Goal: Task Accomplishment & Management: Manage account settings

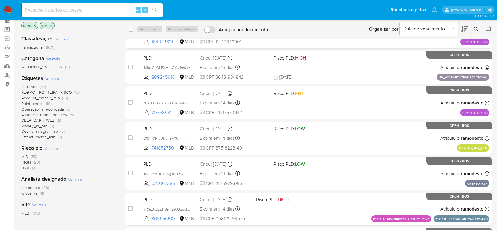
scroll to position [39, 0]
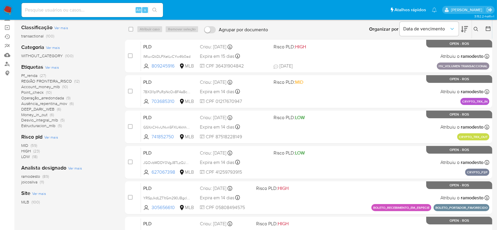
click at [34, 176] on span "ramodesto" at bounding box center [30, 176] width 19 height 6
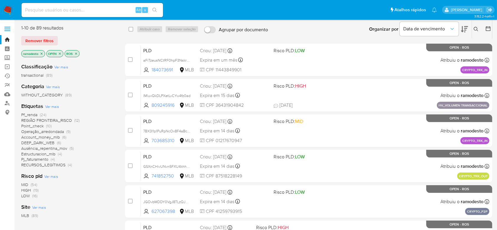
click at [32, 115] on span "Pf_renda" at bounding box center [29, 115] width 16 height 6
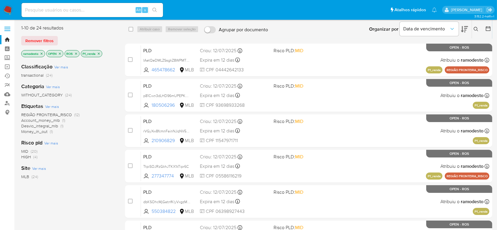
click at [100, 53] on icon "close-filter" at bounding box center [99, 54] width 4 height 4
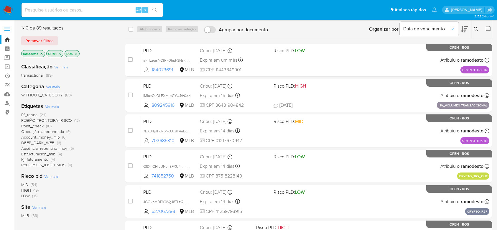
click at [476, 29] on icon at bounding box center [475, 29] width 5 height 5
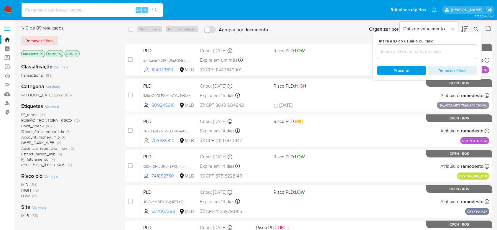
click at [431, 49] on input at bounding box center [427, 52] width 100 height 8
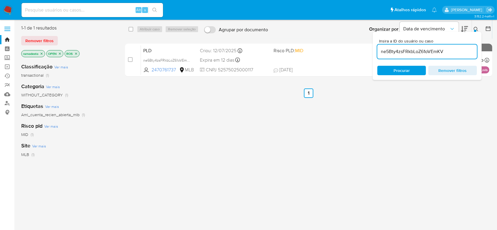
click at [475, 30] on div at bounding box center [475, 31] width 2 height 2
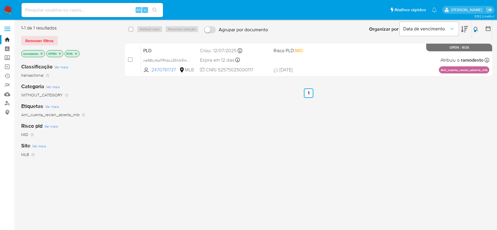
click at [476, 28] on icon at bounding box center [475, 29] width 5 height 5
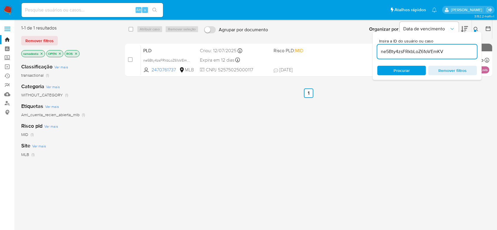
click at [455, 53] on input "ne5Bty4zsFRkbLoZ61oVEmKV" at bounding box center [427, 52] width 100 height 8
click at [474, 29] on icon at bounding box center [475, 29] width 5 height 5
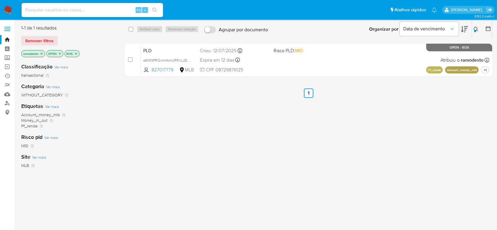
click at [474, 29] on icon at bounding box center [475, 29] width 5 height 5
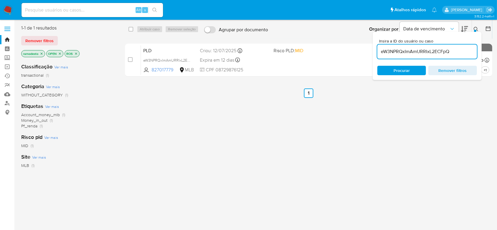
click at [453, 51] on input "eW3NPRQxImAmURRIxL2ECFpQ" at bounding box center [427, 52] width 100 height 8
type input "HbTEeaTLtQwXkvgMxpnf74ia"
click at [473, 28] on icon at bounding box center [475, 29] width 5 height 5
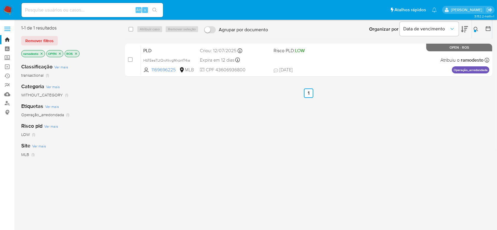
click at [470, 27] on div "Organizar por Data de vencimento" at bounding box center [417, 29] width 107 height 18
click at [472, 30] on button at bounding box center [477, 29] width 10 height 7
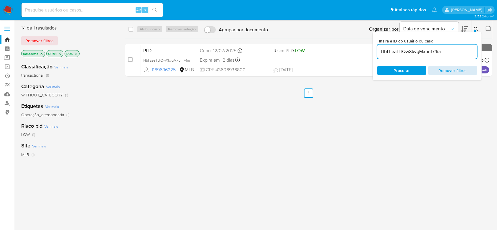
click at [458, 66] on span "Remover filtros" at bounding box center [452, 70] width 40 height 8
click at [475, 28] on icon at bounding box center [475, 29] width 5 height 5
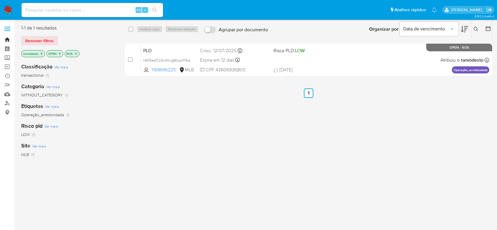
click at [9, 39] on link "Bandeja" at bounding box center [35, 39] width 70 height 9
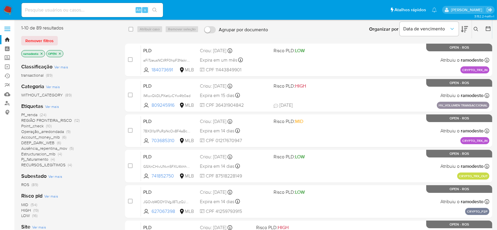
click at [28, 114] on span "Pf_renda" at bounding box center [29, 115] width 16 height 6
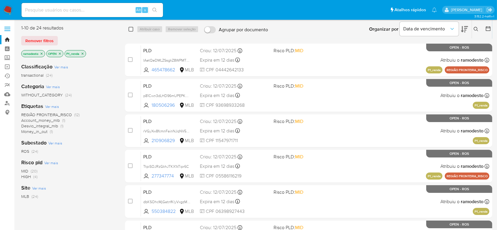
click at [130, 29] on input "checkbox" at bounding box center [130, 29] width 5 height 5
checkbox input "true"
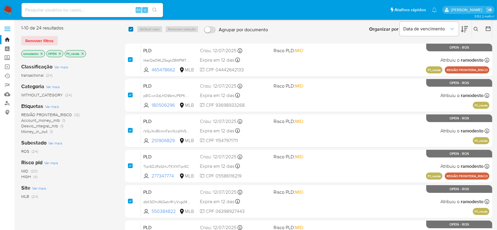
checkbox input "true"
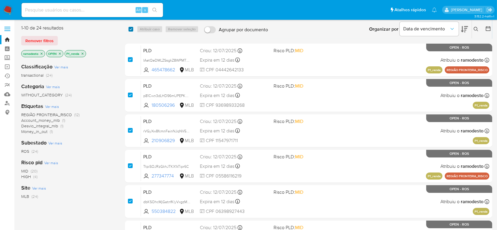
checkbox input "true"
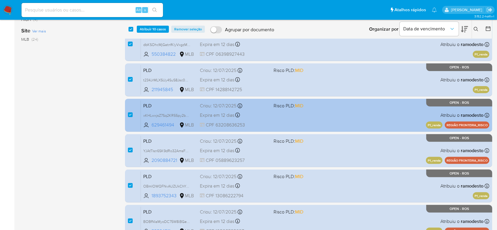
scroll to position [190, 0]
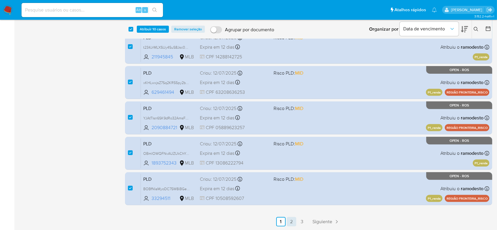
click at [292, 223] on link "2" at bounding box center [291, 221] width 9 height 9
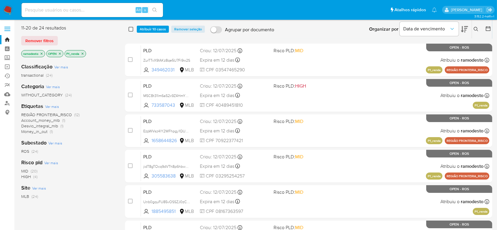
click at [133, 29] on input "checkbox" at bounding box center [130, 29] width 5 height 5
checkbox input "true"
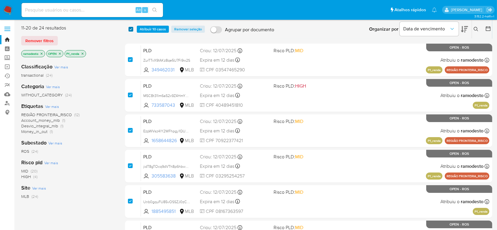
checkbox input "true"
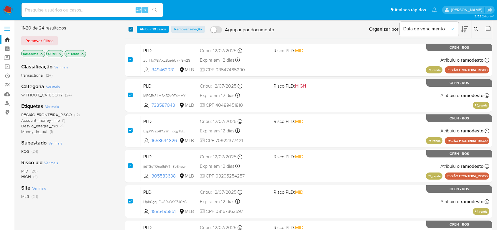
checkbox input "true"
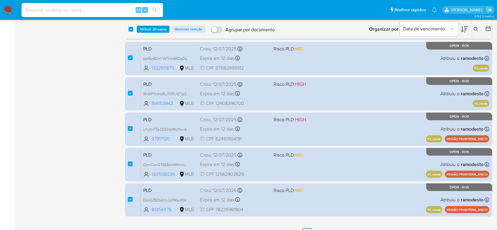
scroll to position [190, 0]
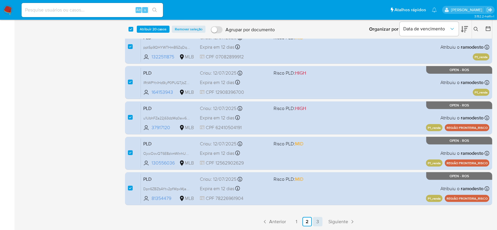
click at [317, 221] on link "3" at bounding box center [317, 221] width 9 height 9
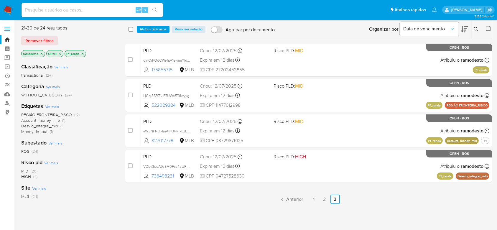
click at [130, 29] on input "checkbox" at bounding box center [130, 29] width 5 height 5
checkbox input "true"
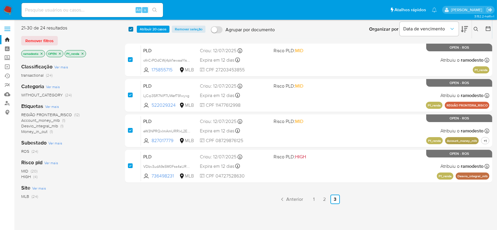
checkbox input "true"
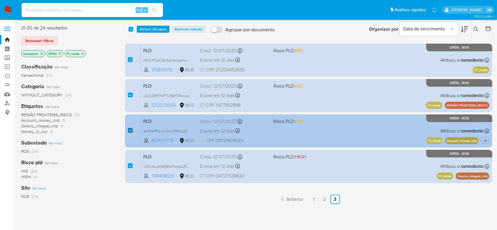
click at [130, 130] on input "checkbox" at bounding box center [130, 130] width 5 height 5
checkbox input "false"
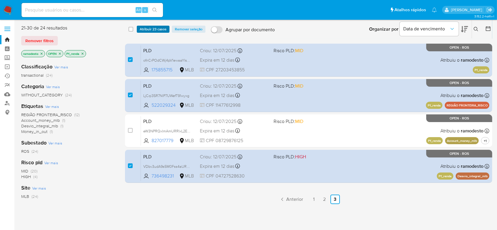
click at [156, 28] on span "Atribuir 23 casos" at bounding box center [153, 29] width 27 height 6
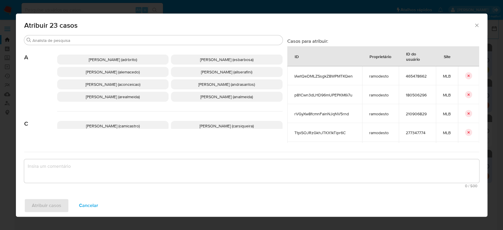
click at [94, 85] on span "Ana Cristina Da Conceicao (aconceicao)" at bounding box center [112, 84] width 55 height 6
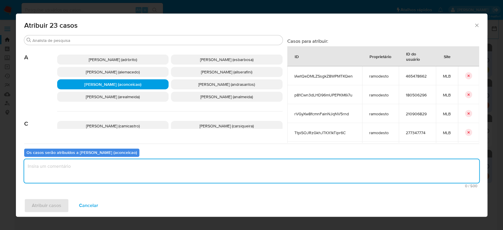
click at [78, 166] on textarea "assign-modal" at bounding box center [251, 171] width 455 height 24
type textarea "OK!"
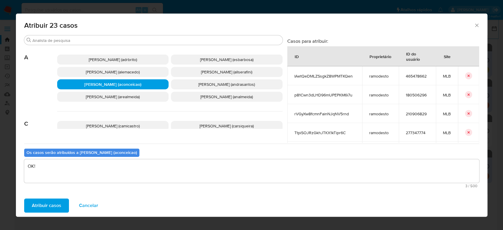
click at [54, 206] on span "Atribuir casos" at bounding box center [46, 205] width 29 height 13
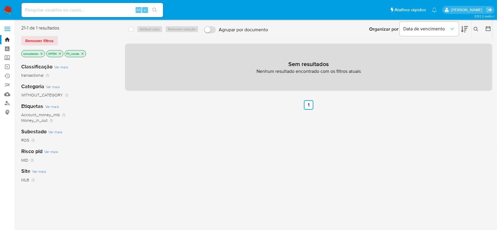
click at [82, 53] on icon "close-filter" at bounding box center [83, 53] width 2 height 2
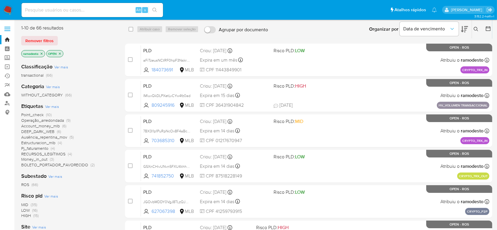
click at [35, 116] on span "Point_check" at bounding box center [32, 115] width 22 height 6
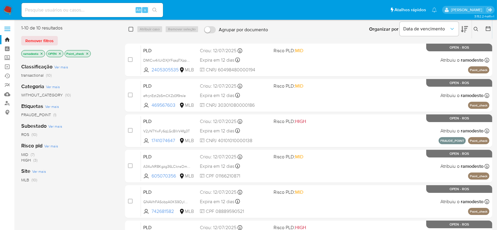
click at [130, 27] on input "checkbox" at bounding box center [130, 29] width 5 height 5
checkbox input "true"
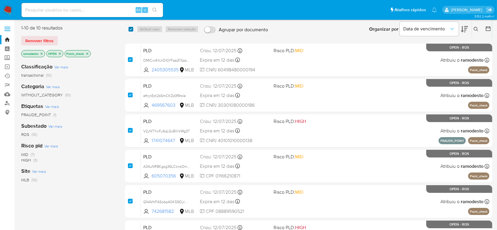
checkbox input "true"
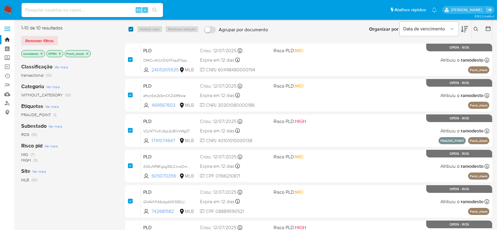
checkbox input "true"
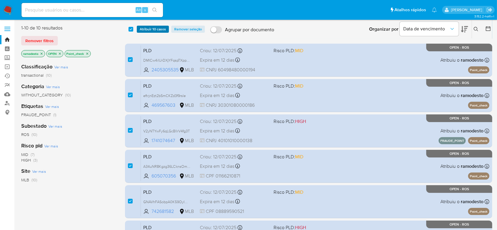
click at [148, 26] on span "Atribuir 10 casos" at bounding box center [153, 29] width 26 height 6
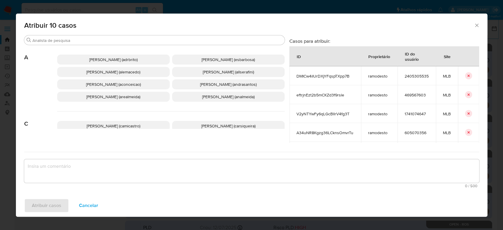
click at [102, 81] on span "Ana Cristina Da Conceicao (aconceicao)" at bounding box center [113, 84] width 55 height 6
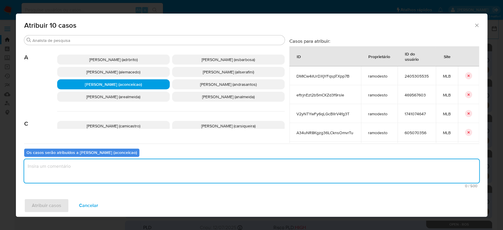
click at [82, 168] on textarea "assign-modal" at bounding box center [251, 171] width 455 height 24
type textarea "OK!"
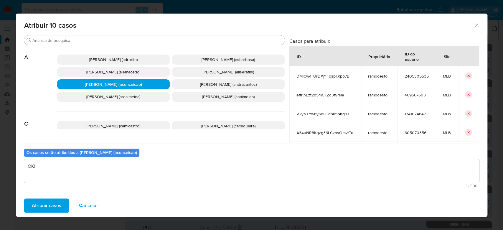
click at [53, 206] on span "Atribuir casos" at bounding box center [46, 205] width 29 height 13
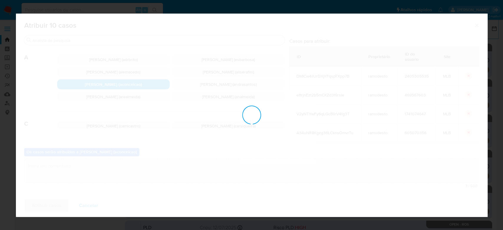
checkbox input "false"
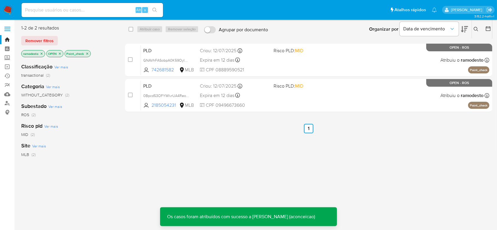
click at [87, 55] on p "Point_check" at bounding box center [78, 53] width 26 height 6
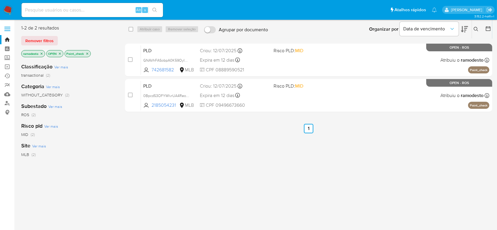
click at [88, 53] on icon "close-filter" at bounding box center [87, 53] width 2 height 2
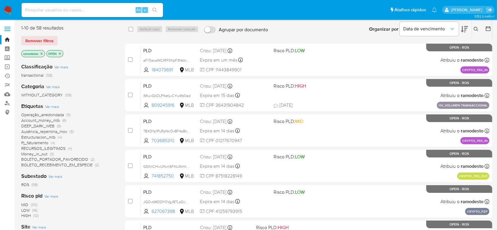
click at [42, 53] on icon "close-filter" at bounding box center [42, 54] width 4 height 4
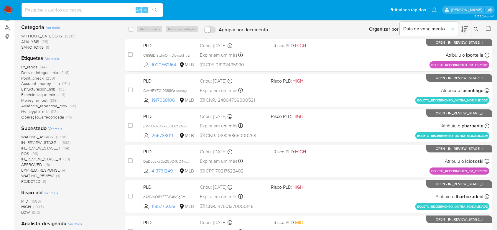
scroll to position [78, 0]
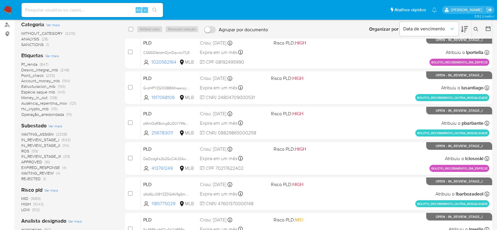
click at [26, 151] on span "ROS" at bounding box center [25, 151] width 8 height 6
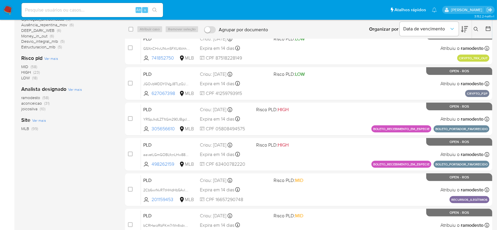
scroll to position [78, 0]
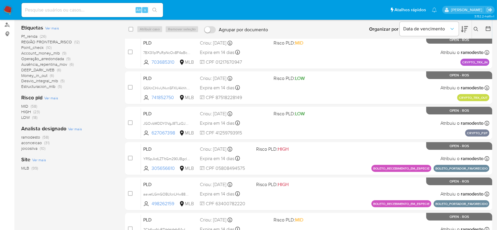
click at [38, 136] on span "ramodesto" at bounding box center [30, 137] width 19 height 6
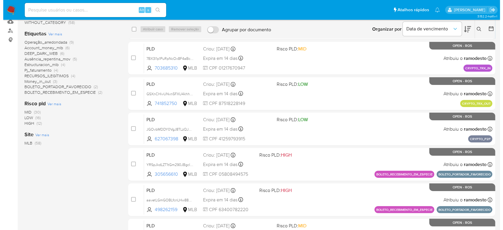
scroll to position [39, 0]
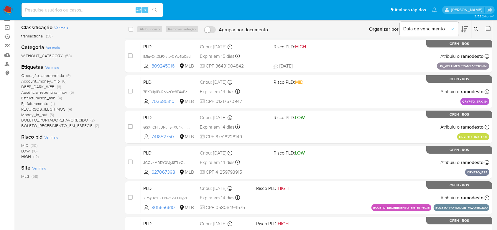
click at [53, 67] on span "Ver mais" at bounding box center [52, 67] width 14 height 5
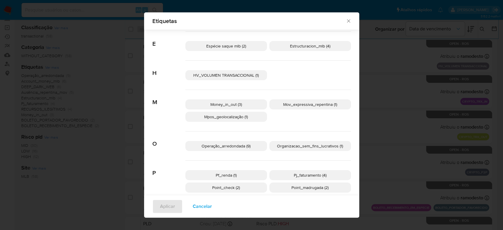
scroll to position [189, 0]
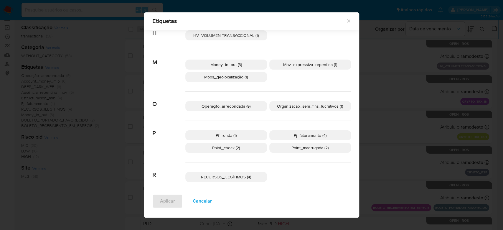
click at [219, 147] on span "Point_check (2)" at bounding box center [226, 148] width 28 height 6
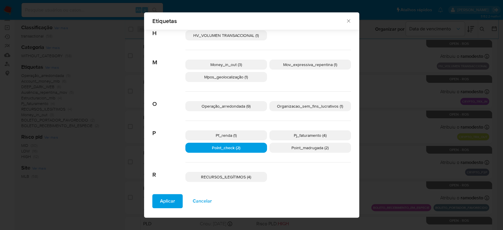
click at [166, 200] on span "Aplicar" at bounding box center [167, 200] width 15 height 13
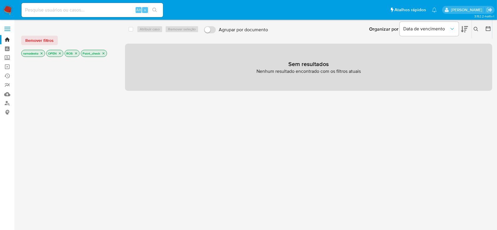
click at [105, 54] on icon "close-filter" at bounding box center [104, 54] width 4 height 4
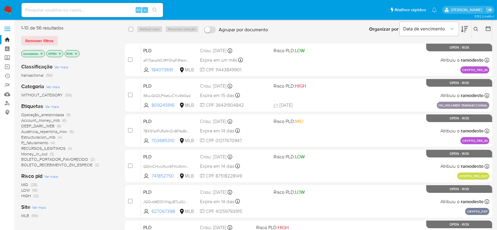
click at [34, 154] on span "Money_in_out" at bounding box center [34, 154] width 26 height 6
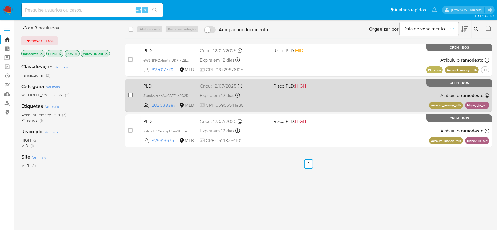
click at [130, 95] on input "checkbox" at bounding box center [130, 94] width 5 height 5
checkbox input "true"
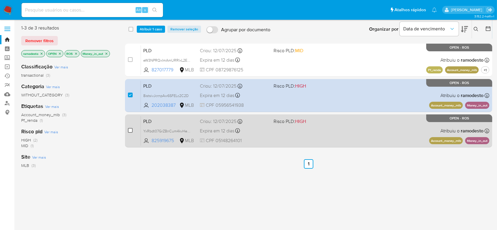
click at [128, 129] on input "checkbox" at bounding box center [130, 130] width 5 height 5
checkbox input "true"
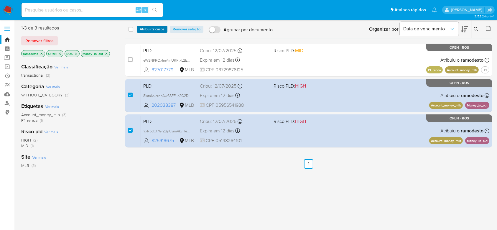
click at [156, 27] on span "Atribuir 2 casos" at bounding box center [152, 29] width 25 height 6
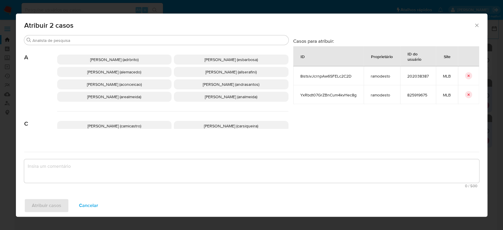
click at [106, 86] on span "Ana Cristina Da Conceicao (aconceicao)" at bounding box center [114, 84] width 55 height 6
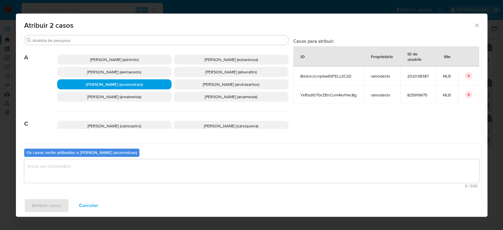
drag, startPoint x: 96, startPoint y: 171, endPoint x: 99, endPoint y: 167, distance: 4.9
click at [97, 169] on textarea "assign-modal" at bounding box center [251, 171] width 455 height 24
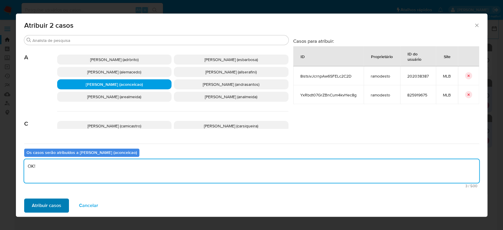
type textarea "OK!"
click at [63, 201] on button "Atribuir casos" at bounding box center [46, 205] width 45 height 14
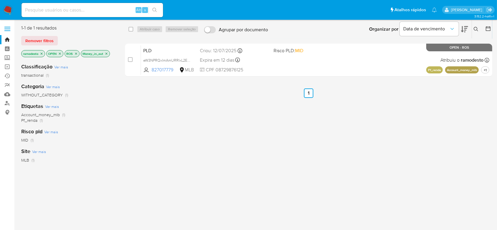
click at [106, 52] on icon "close-filter" at bounding box center [107, 54] width 4 height 4
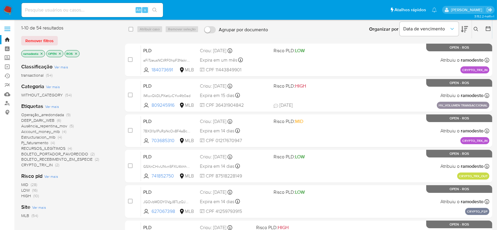
click at [43, 52] on icon "close-filter" at bounding box center [42, 54] width 4 height 4
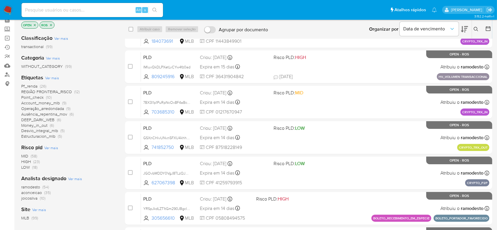
scroll to position [39, 0]
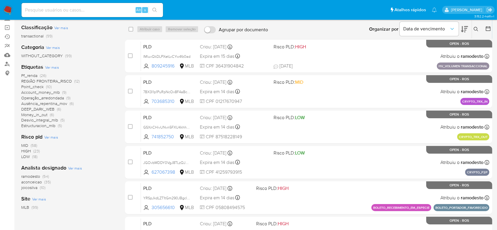
click at [30, 177] on span "ramodesto" at bounding box center [30, 176] width 19 height 6
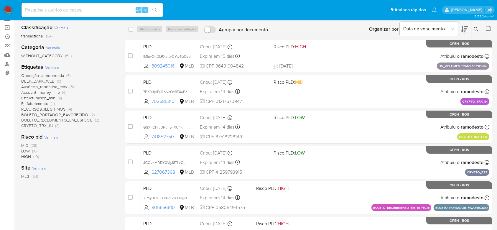
click at [50, 92] on span "Account_money_mlb" at bounding box center [40, 92] width 39 height 6
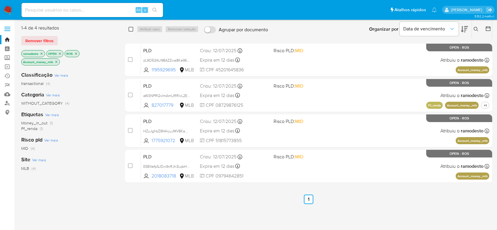
click at [133, 29] on div "select-all-cases-checkbox" at bounding box center [131, 29] width 7 height 7
click at [131, 26] on div "select-all-cases-checkbox" at bounding box center [131, 29] width 7 height 7
click at [131, 29] on input "checkbox" at bounding box center [130, 29] width 5 height 5
checkbox input "true"
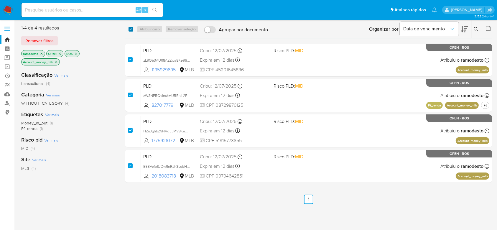
checkbox input "true"
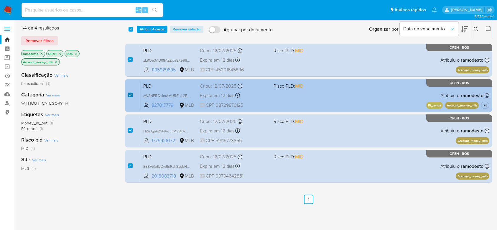
click at [130, 92] on div "case-item-checkbox" at bounding box center [130, 95] width 5 height 6
click at [130, 95] on input "checkbox" at bounding box center [130, 94] width 5 height 5
checkbox input "false"
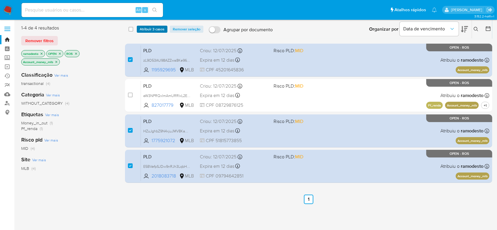
click at [155, 28] on span "Atribuir 3 casos" at bounding box center [152, 29] width 25 height 6
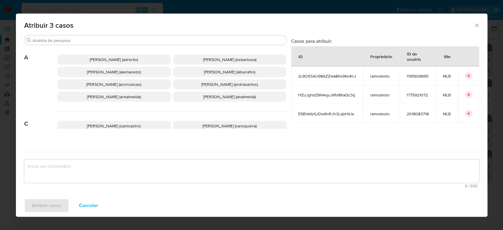
click at [105, 82] on span "Ana Cristina Da Conceicao (aconceicao)" at bounding box center [113, 84] width 55 height 6
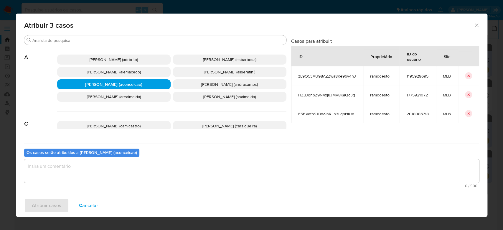
drag, startPoint x: 97, startPoint y: 159, endPoint x: 93, endPoint y: 170, distance: 11.4
click at [94, 169] on textarea "assign-modal" at bounding box center [251, 171] width 455 height 24
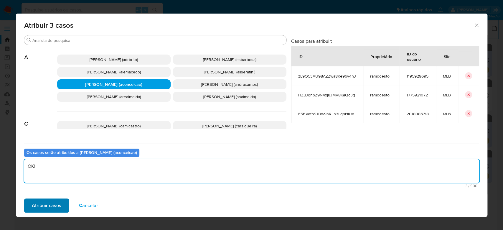
type textarea "OK!"
click at [47, 203] on span "Atribuir casos" at bounding box center [46, 205] width 29 height 13
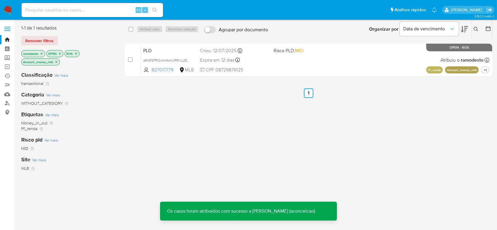
click at [57, 62] on icon "close-filter" at bounding box center [56, 62] width 4 height 4
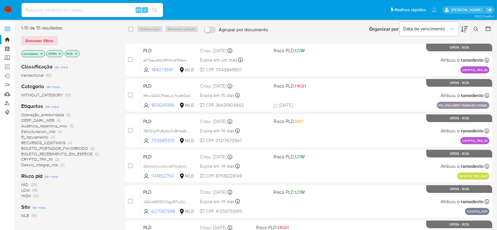
click at [43, 135] on span "Pj_faturamento" at bounding box center [34, 137] width 27 height 6
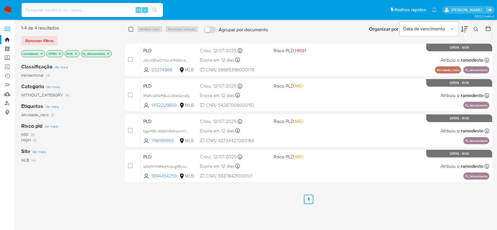
click at [131, 29] on input "checkbox" at bounding box center [130, 29] width 5 height 5
checkbox input "true"
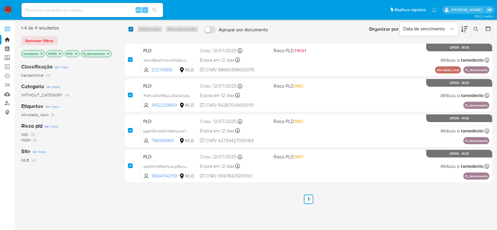
checkbox input "true"
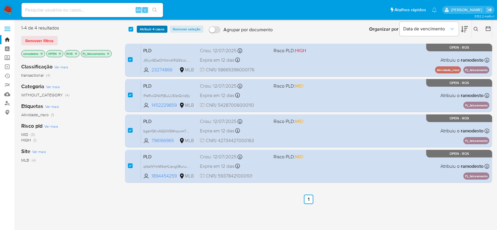
click at [148, 27] on span "Atribuir 4 casos" at bounding box center [152, 29] width 25 height 6
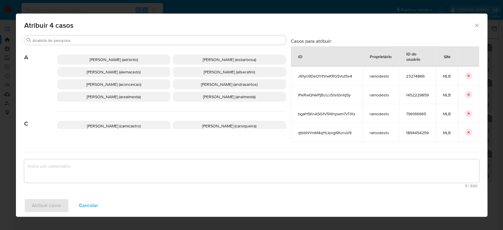
click at [97, 85] on span "Ana Cristina Da Conceicao (aconceicao)" at bounding box center [113, 84] width 55 height 6
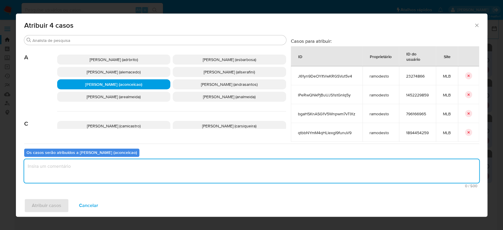
click at [93, 169] on textarea "assign-modal" at bounding box center [251, 171] width 455 height 24
type textarea "OK!"
click at [52, 204] on span "Atribuir casos" at bounding box center [46, 205] width 29 height 13
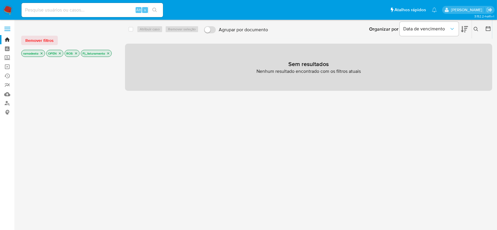
click at [109, 53] on icon "close-filter" at bounding box center [108, 54] width 4 height 4
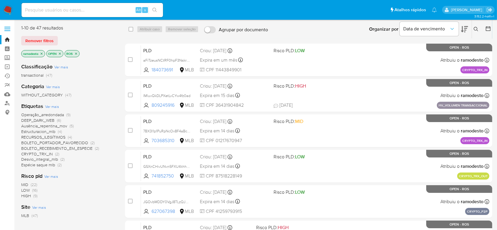
click at [42, 54] on icon "close-filter" at bounding box center [42, 54] width 4 height 4
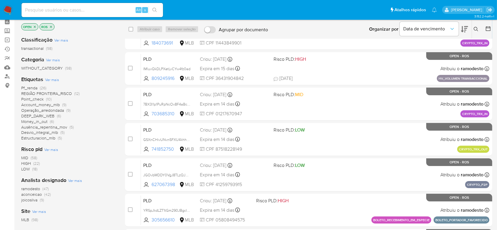
scroll to position [39, 0]
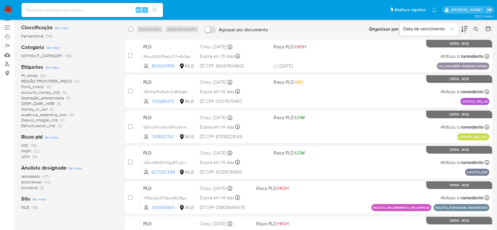
click at [31, 175] on span "ramodesto" at bounding box center [30, 176] width 19 height 6
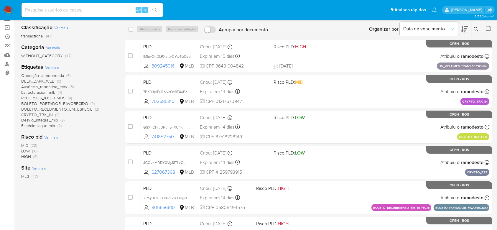
click at [47, 92] on span "Estructuracion_mlb" at bounding box center [38, 92] width 34 height 6
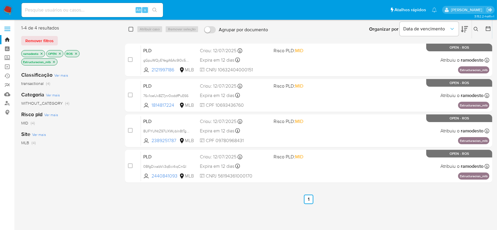
click at [131, 28] on input "checkbox" at bounding box center [130, 29] width 5 height 5
checkbox input "true"
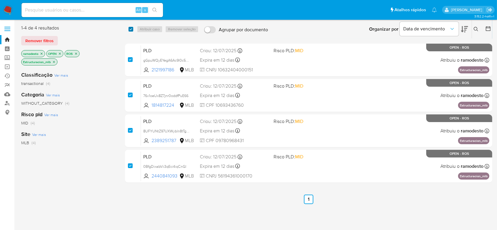
checkbox input "true"
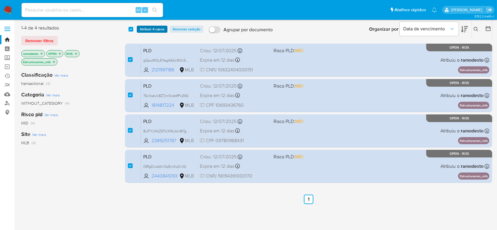
click at [154, 28] on span "Atribuir 4 casos" at bounding box center [152, 29] width 25 height 6
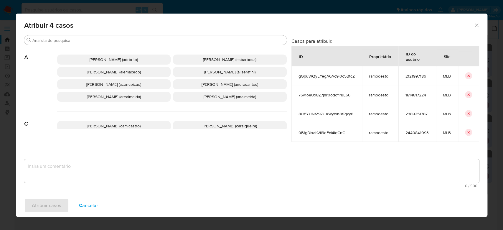
click at [100, 82] on span "Ana Cristina Da Conceicao (aconceicao)" at bounding box center [113, 84] width 55 height 6
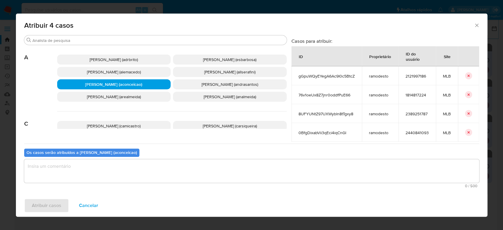
click at [88, 163] on textarea "assign-modal" at bounding box center [251, 171] width 455 height 24
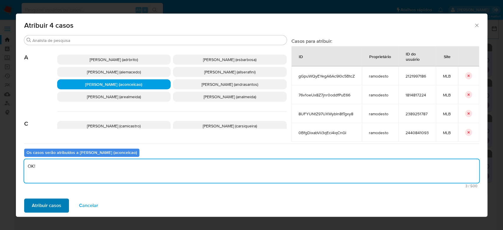
type textarea "OK!"
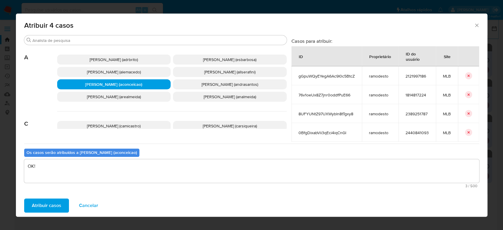
click at [50, 202] on span "Atribuir casos" at bounding box center [46, 205] width 29 height 13
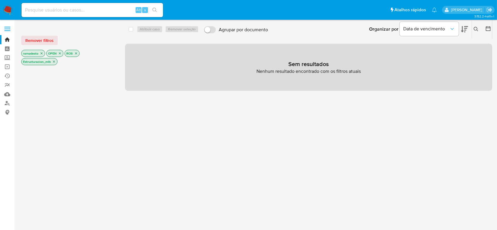
click at [56, 62] on p "Estructuracion_mlb" at bounding box center [40, 61] width 36 height 6
click at [54, 62] on icon "close-filter" at bounding box center [54, 62] width 2 height 2
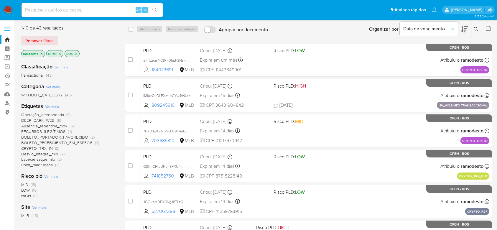
click at [54, 153] on span "Desvio_integral_mlb" at bounding box center [39, 154] width 37 height 6
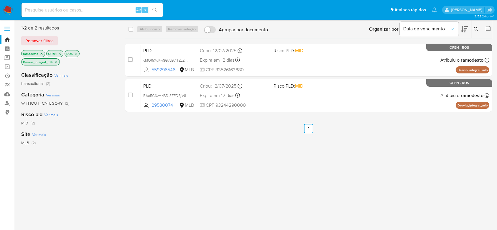
click at [131, 32] on div "select-all-cases-checkbox" at bounding box center [130, 29] width 5 height 6
click at [131, 27] on input "checkbox" at bounding box center [130, 29] width 5 height 5
checkbox input "true"
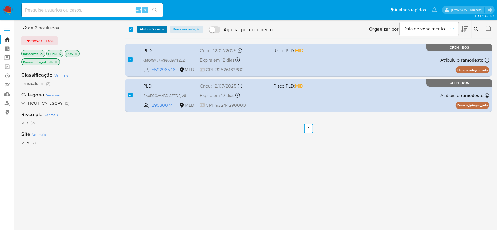
click at [152, 28] on span "Atribuir 2 casos" at bounding box center [152, 29] width 25 height 6
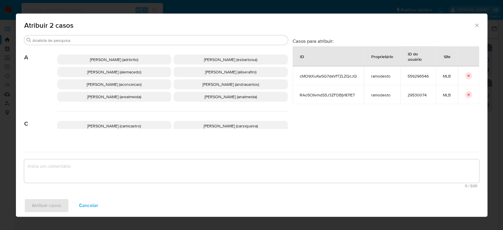
click at [111, 82] on span "Ana Cristina Da Conceicao (aconceicao)" at bounding box center [114, 84] width 55 height 6
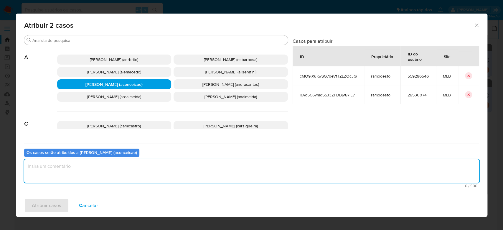
click at [98, 170] on textarea "assign-modal" at bounding box center [251, 171] width 455 height 24
type textarea "OK!"
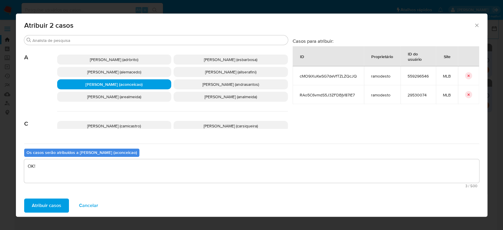
click at [41, 201] on span "Atribuir casos" at bounding box center [46, 205] width 29 height 13
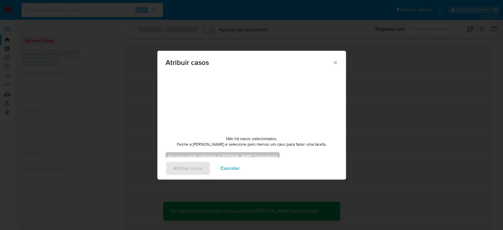
checkbox input "false"
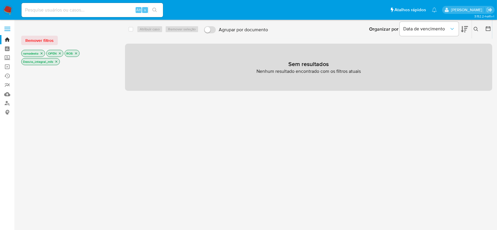
click at [55, 62] on icon "close-filter" at bounding box center [56, 62] width 2 height 2
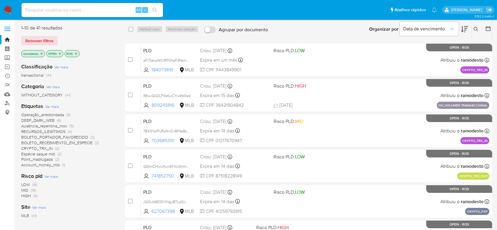
click at [42, 52] on icon "close-filter" at bounding box center [42, 54] width 4 height 4
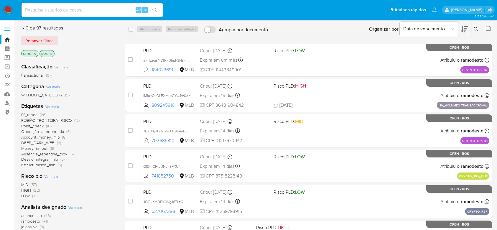
scroll to position [39, 0]
click at [7, 67] on link "Operações em massa" at bounding box center [35, 66] width 70 height 9
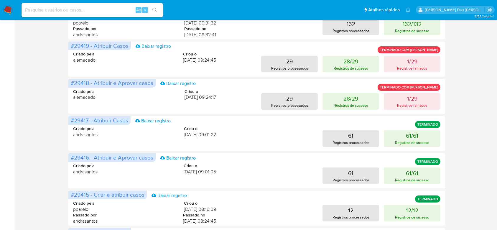
scroll to position [118, 0]
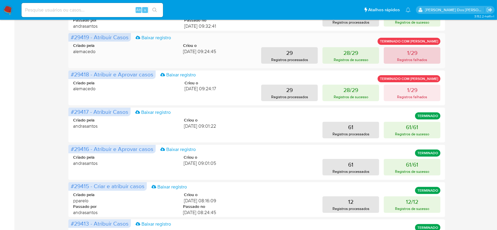
click at [414, 56] on p "1/29" at bounding box center [412, 53] width 10 height 8
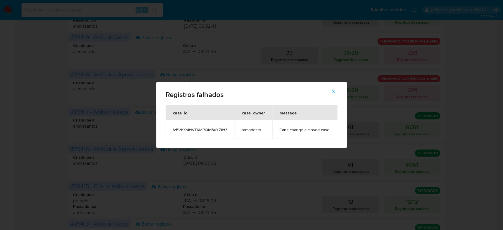
click at [331, 89] on icon "button" at bounding box center [333, 91] width 5 height 5
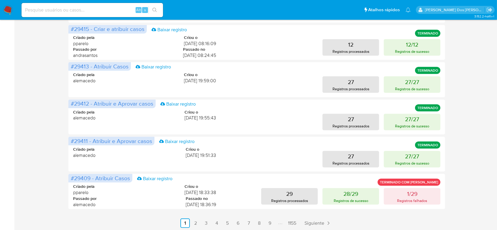
scroll to position [276, 0]
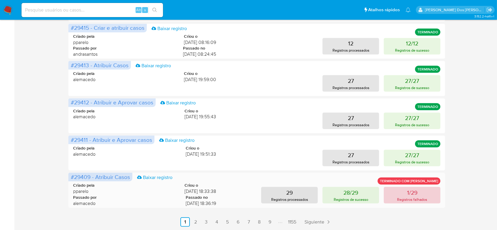
click at [411, 199] on p "Registros falhados" at bounding box center [412, 199] width 30 height 6
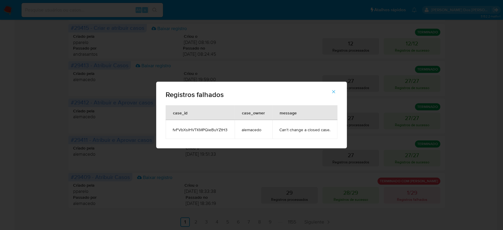
click at [332, 90] on icon "button" at bounding box center [333, 91] width 5 height 5
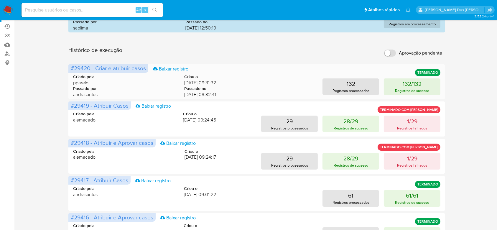
scroll to position [0, 0]
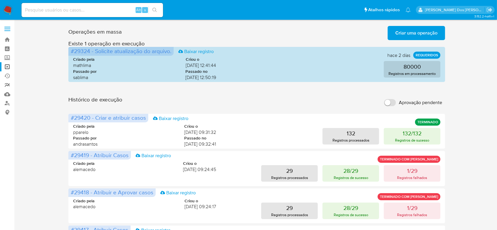
click at [6, 83] on link "relatórios" at bounding box center [35, 84] width 70 height 9
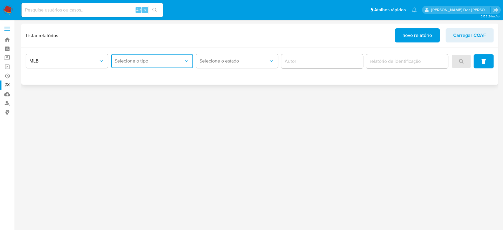
drag, startPoint x: 143, startPoint y: 59, endPoint x: 139, endPoint y: 63, distance: 5.0
click at [143, 59] on span "Selecione o tipo" at bounding box center [149, 61] width 69 height 6
click at [126, 80] on div "COAF" at bounding box center [150, 77] width 71 height 14
click at [410, 37] on span "novo relatório" at bounding box center [416, 35] width 29 height 13
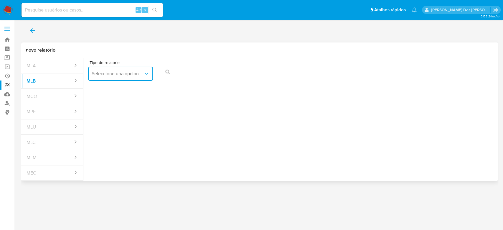
click at [128, 72] on span "Seleccione una opcion" at bounding box center [118, 74] width 52 height 6
click at [112, 93] on div "COAF" at bounding box center [119, 89] width 54 height 14
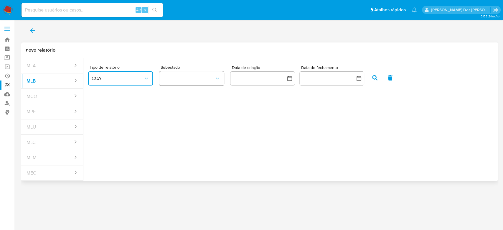
click at [197, 78] on button "button" at bounding box center [191, 78] width 65 height 14
click at [187, 94] on div "ROS" at bounding box center [189, 94] width 52 height 14
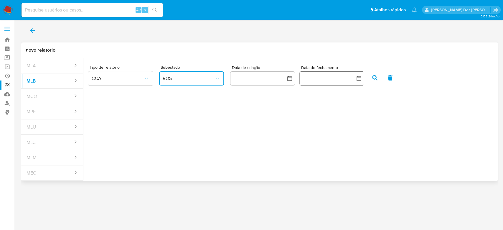
click at [359, 77] on icon "button" at bounding box center [359, 78] width 6 height 6
click at [330, 144] on button "14" at bounding box center [331, 144] width 9 height 9
click at [330, 143] on button "14" at bounding box center [331, 144] width 9 height 9
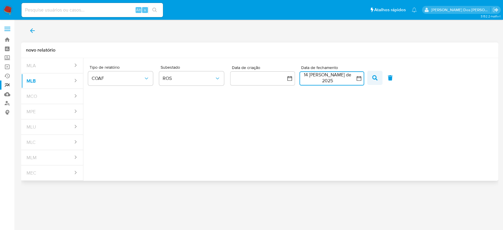
click at [373, 76] on icon "button" at bounding box center [374, 77] width 5 height 5
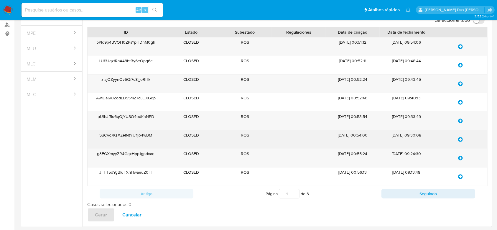
scroll to position [39, 0]
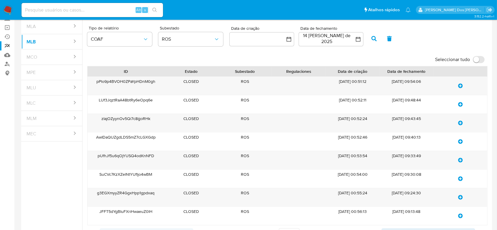
click at [477, 58] on input "Seleccionar tudo" at bounding box center [478, 59] width 12 height 7
click at [480, 59] on input "Seleccionar tudo" at bounding box center [478, 59] width 12 height 7
checkbox input "false"
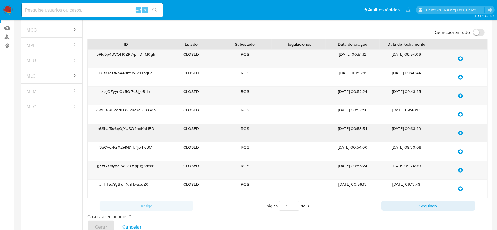
scroll to position [78, 0]
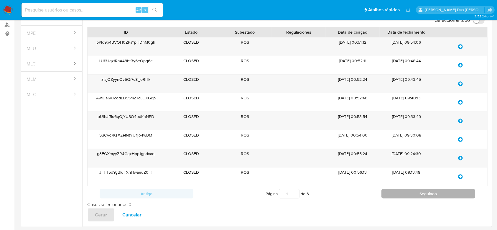
click at [444, 191] on button "Seguindo" at bounding box center [428, 193] width 94 height 9
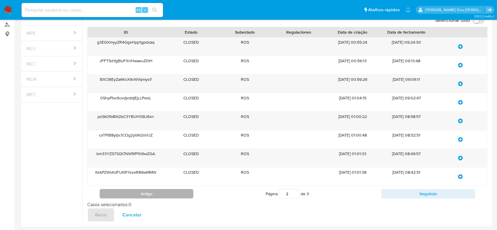
click at [155, 193] on button "Antigo" at bounding box center [147, 193] width 94 height 9
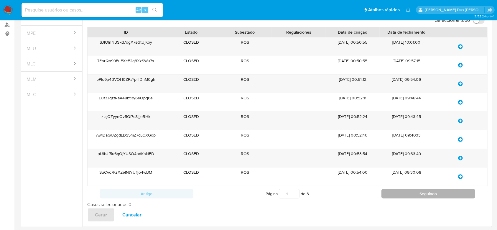
click at [427, 195] on button "Seguindo" at bounding box center [428, 193] width 94 height 9
click at [429, 192] on button "Seguindo" at bounding box center [428, 193] width 94 height 9
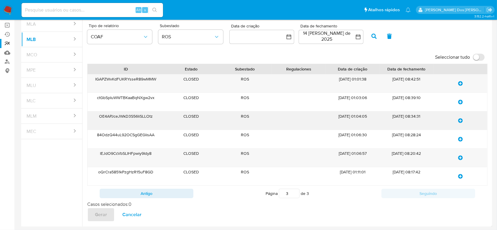
scroll to position [41, 0]
click at [144, 195] on button "Antigo" at bounding box center [147, 193] width 94 height 9
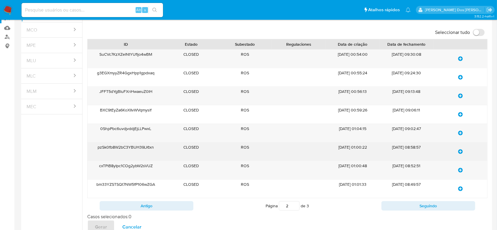
scroll to position [78, 0]
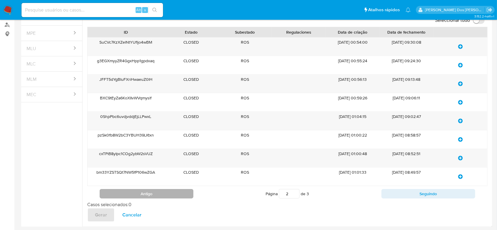
click at [159, 194] on button "Antigo" at bounding box center [147, 193] width 94 height 9
type input "1"
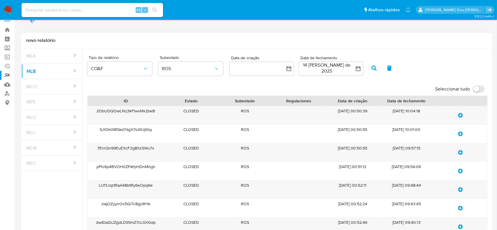
scroll to position [0, 0]
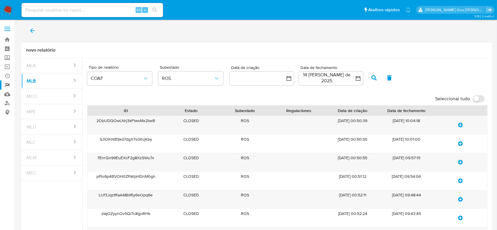
click at [478, 98] on input "Seleccionar tudo" at bounding box center [478, 98] width 12 height 7
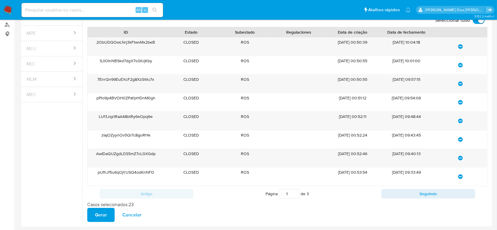
scroll to position [39, 0]
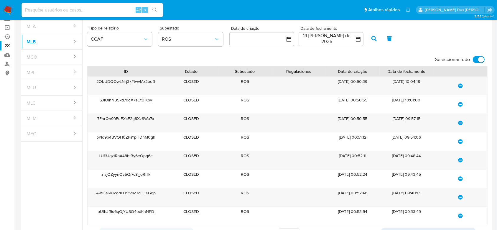
click at [481, 58] on input "Seleccionar tudo" at bounding box center [478, 59] width 12 height 7
checkbox input "false"
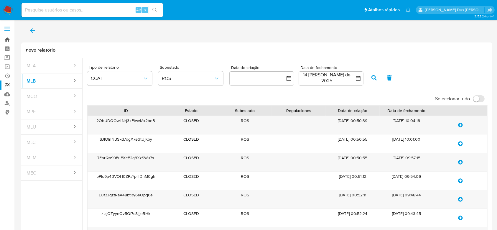
click at [7, 39] on link "Bandeja" at bounding box center [35, 39] width 70 height 9
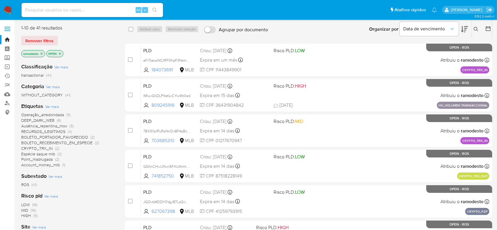
click at [41, 53] on icon "close-filter" at bounding box center [42, 53] width 2 height 2
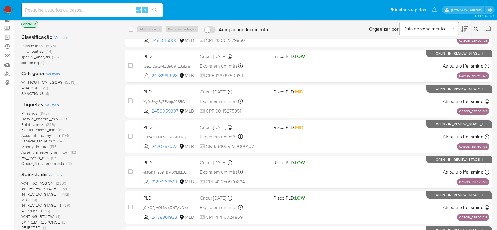
scroll to position [39, 0]
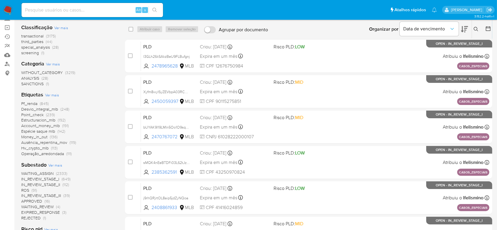
click at [27, 189] on span "ROS" at bounding box center [25, 190] width 8 height 6
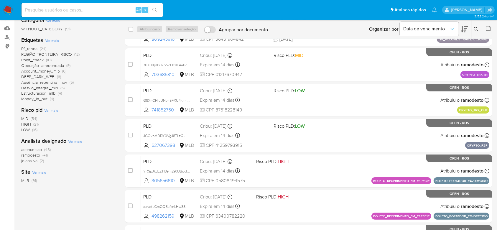
scroll to position [78, 0]
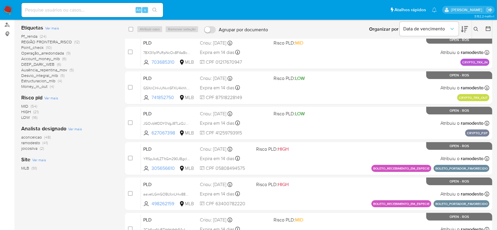
click at [30, 150] on span "joicosilva" at bounding box center [29, 148] width 16 height 6
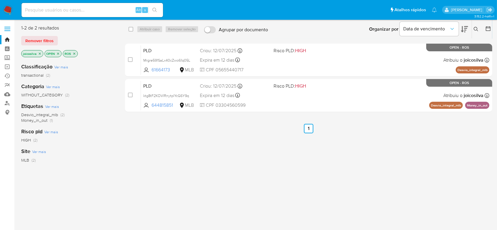
click at [39, 54] on icon "close-filter" at bounding box center [40, 54] width 4 height 4
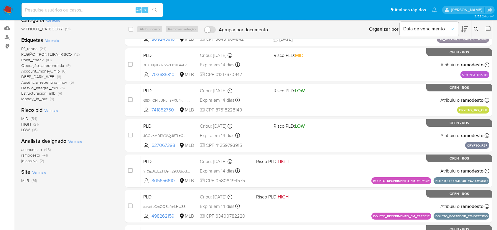
scroll to position [78, 0]
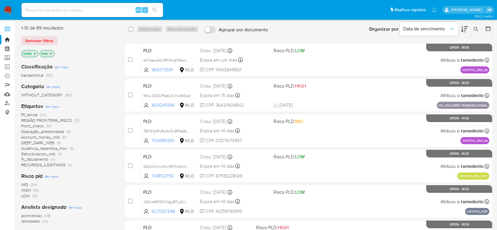
click at [7, 84] on link "relatórios" at bounding box center [35, 84] width 70 height 9
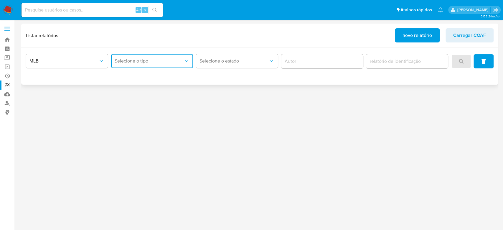
click at [151, 57] on button "Selecione o tipo" at bounding box center [152, 61] width 82 height 14
click at [130, 74] on div "COAF" at bounding box center [150, 77] width 71 height 14
click at [413, 34] on span "novo relatório" at bounding box center [416, 35] width 29 height 13
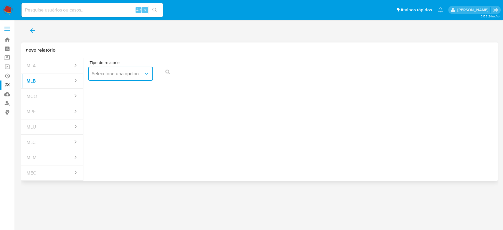
click at [111, 71] on span "Seleccione una opcion" at bounding box center [118, 74] width 52 height 6
click at [111, 89] on div "COAF" at bounding box center [119, 89] width 54 height 14
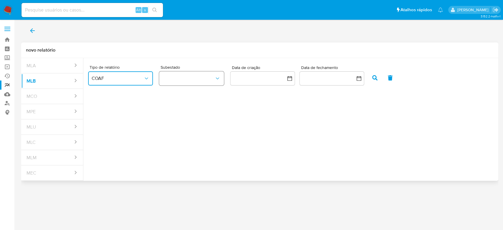
click at [200, 75] on button "button" at bounding box center [191, 78] width 65 height 14
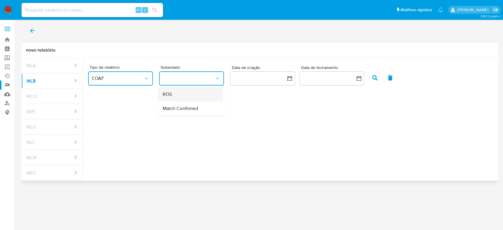
click at [177, 93] on div "ROS" at bounding box center [189, 94] width 52 height 14
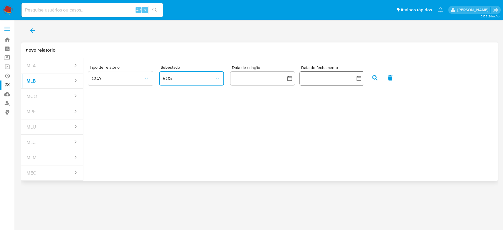
click at [357, 77] on icon "button" at bounding box center [359, 78] width 6 height 6
click at [330, 143] on button "14" at bounding box center [331, 144] width 9 height 9
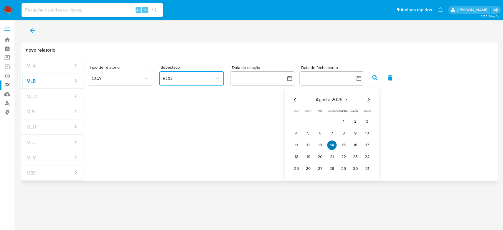
click at [328, 145] on button "14" at bounding box center [331, 144] width 9 height 9
click at [328, 145] on div "Tipo de relatório COAF Subestado ROS Data de criação Data de fechamento [DATE] …" at bounding box center [290, 117] width 415 height 118
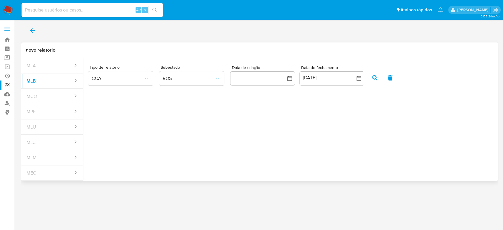
click at [373, 76] on icon "button" at bounding box center [374, 77] width 5 height 5
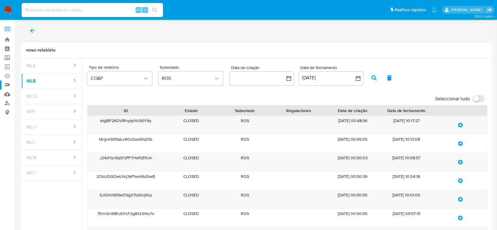
click at [473, 100] on input "Seleccionar tudo" at bounding box center [478, 98] width 12 height 7
checkbox input "true"
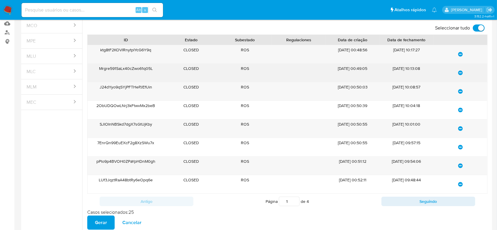
scroll to position [78, 0]
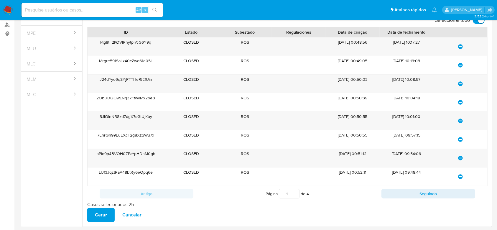
click at [100, 211] on span "Gerar" at bounding box center [101, 214] width 12 height 13
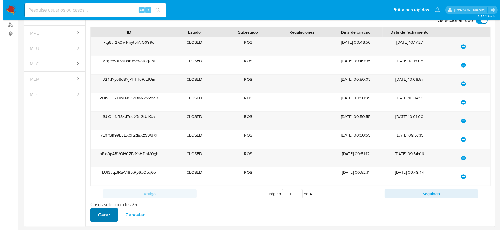
scroll to position [0, 0]
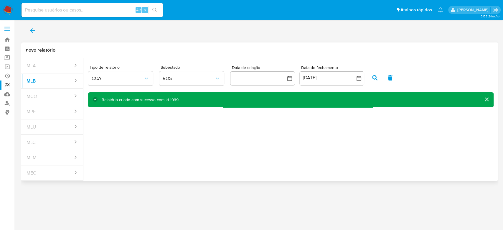
click at [30, 30] on icon "back" at bounding box center [32, 30] width 7 height 7
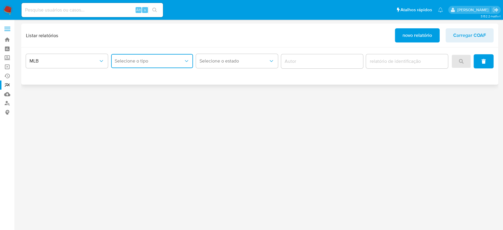
click at [131, 59] on span "Selecione o tipo" at bounding box center [149, 61] width 69 height 6
click at [130, 77] on div "COAF" at bounding box center [150, 77] width 71 height 14
click at [462, 65] on span "search" at bounding box center [461, 61] width 5 height 13
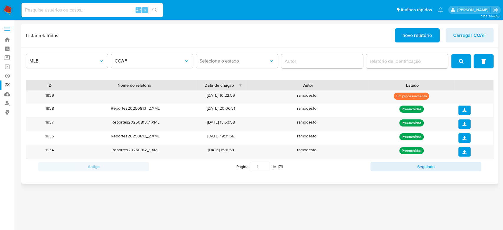
drag, startPoint x: 464, startPoint y: 58, endPoint x: 458, endPoint y: 71, distance: 13.8
click at [464, 58] on button "search" at bounding box center [461, 61] width 20 height 14
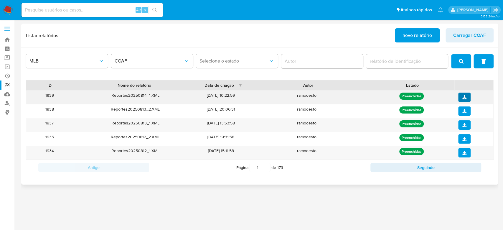
click at [465, 97] on icon "download" at bounding box center [464, 97] width 4 height 4
click at [6, 38] on link "Bandeja" at bounding box center [35, 39] width 70 height 9
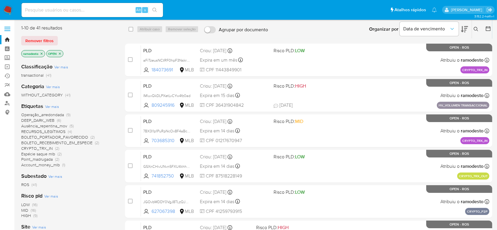
click at [42, 52] on icon "close-filter" at bounding box center [42, 54] width 4 height 4
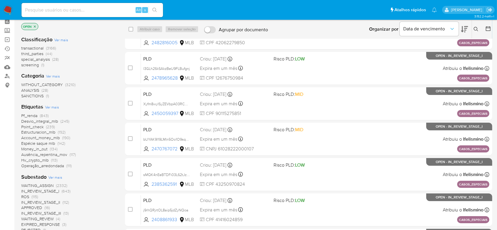
scroll to position [39, 0]
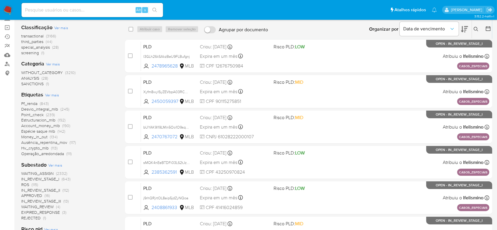
click at [28, 183] on span "ROS" at bounding box center [25, 184] width 8 height 6
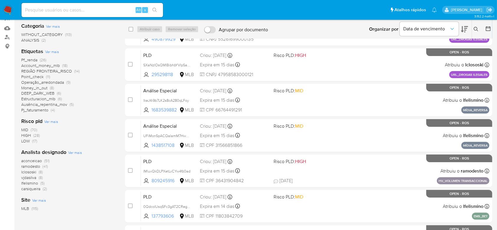
scroll to position [78, 0]
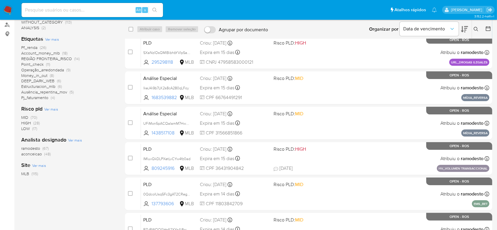
click at [34, 148] on span "ramodesto" at bounding box center [30, 148] width 19 height 6
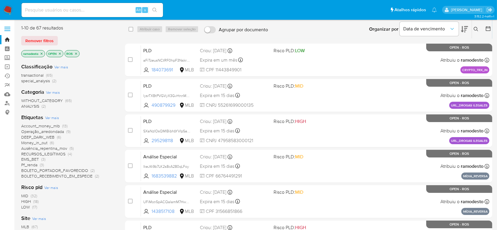
click at [475, 28] on icon at bounding box center [475, 29] width 5 height 5
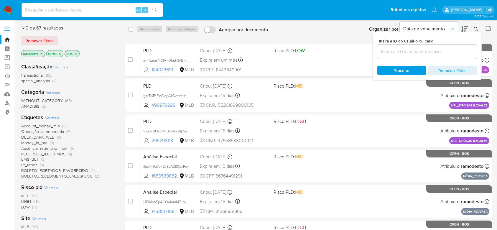
click at [399, 52] on input at bounding box center [427, 52] width 100 height 8
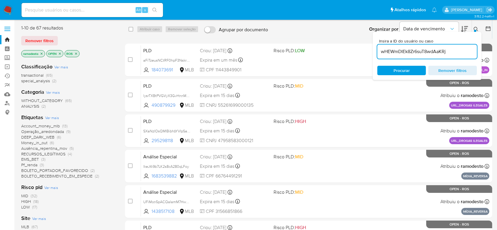
type input "wHEWmDIEk8Zr6suT8wdAaKRj"
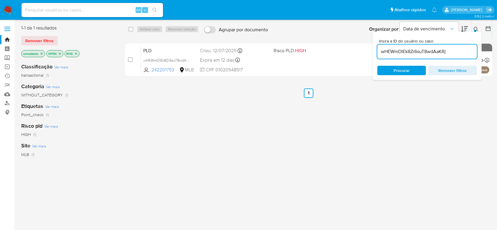
click at [476, 27] on icon at bounding box center [475, 29] width 4 height 4
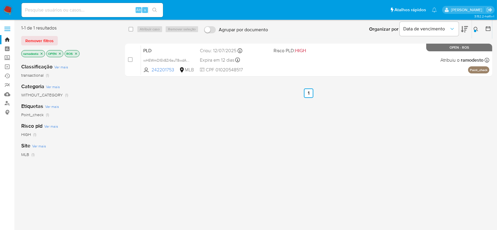
click at [474, 29] on icon at bounding box center [475, 29] width 5 height 5
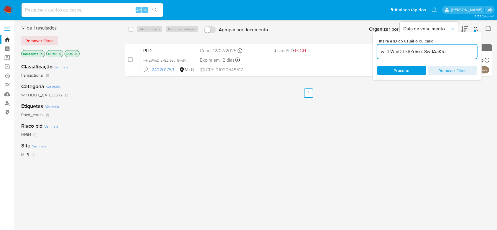
click at [458, 52] on input "wHEWmDIEk8Zr6suT8wdAaKRj" at bounding box center [427, 52] width 100 height 8
click at [476, 30] on icon at bounding box center [475, 29] width 5 height 5
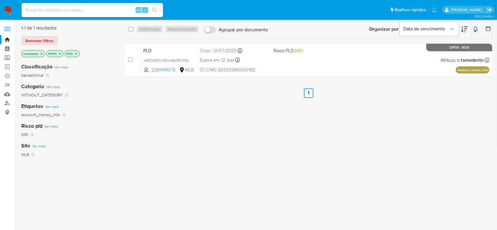
click at [474, 27] on icon at bounding box center [475, 29] width 5 height 5
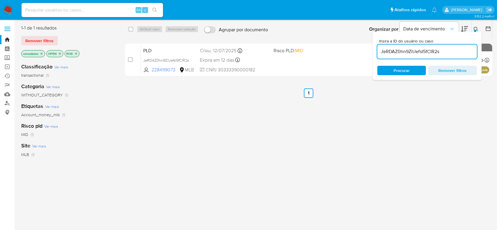
click at [455, 48] on input "JeRDAZ0hn9ZiUefsI5fCIR2s" at bounding box center [427, 52] width 100 height 8
click at [475, 31] on div at bounding box center [475, 31] width 2 height 2
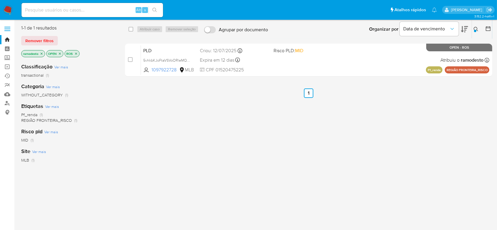
click at [474, 27] on icon at bounding box center [475, 29] width 5 height 5
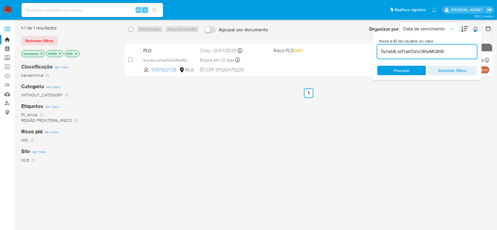
click at [457, 52] on input "5vhkbKJoFtaVSVoORleMQRI8" at bounding box center [427, 52] width 100 height 8
click at [475, 29] on icon at bounding box center [475, 29] width 5 height 5
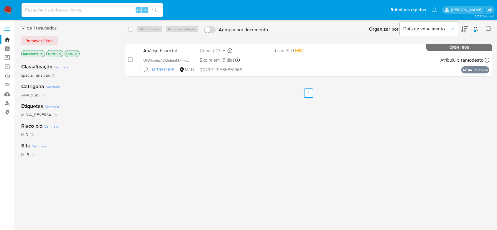
click at [474, 28] on icon at bounding box center [475, 29] width 5 height 5
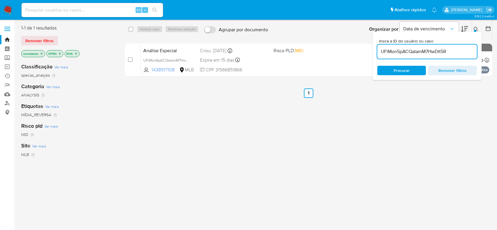
click at [464, 52] on input "UFiMon5pACQaIamM7HwDIt5R" at bounding box center [427, 52] width 100 height 8
type input "lkeJ4i9b7LK2s8cA280qLFoy"
click at [476, 29] on icon at bounding box center [475, 29] width 5 height 5
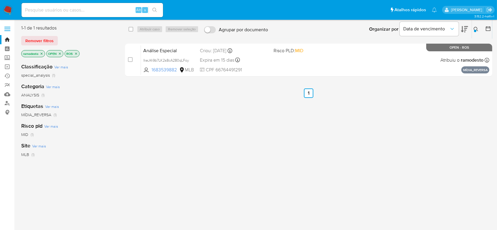
drag, startPoint x: 476, startPoint y: 29, endPoint x: 475, endPoint y: 33, distance: 3.6
click at [476, 29] on icon at bounding box center [475, 29] width 5 height 5
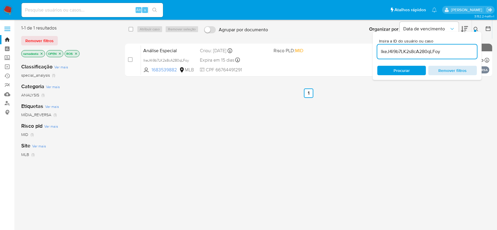
click at [456, 70] on span "Remover filtros" at bounding box center [452, 70] width 40 height 8
click at [8, 38] on link "Bandeja" at bounding box center [35, 39] width 70 height 9
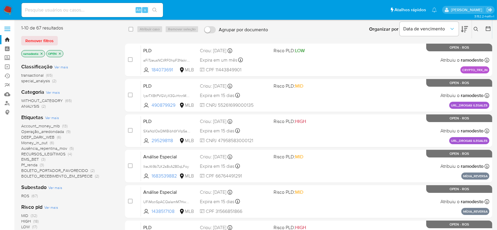
click at [48, 125] on span "Account_money_mlb" at bounding box center [40, 126] width 39 height 6
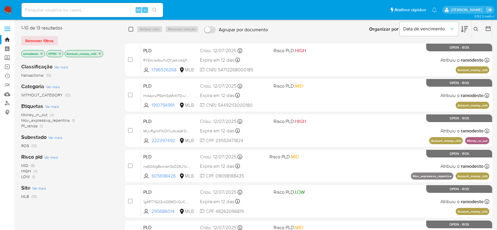
click at [130, 29] on input "checkbox" at bounding box center [130, 29] width 5 height 5
checkbox input "true"
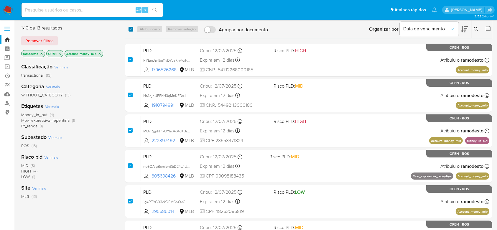
checkbox input "true"
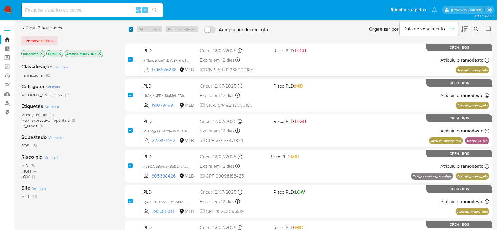
checkbox input "true"
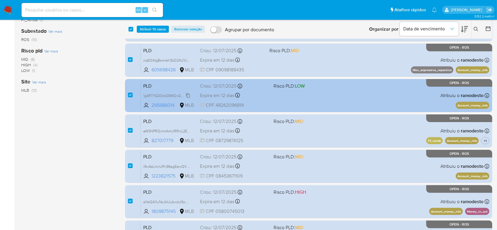
scroll to position [118, 0]
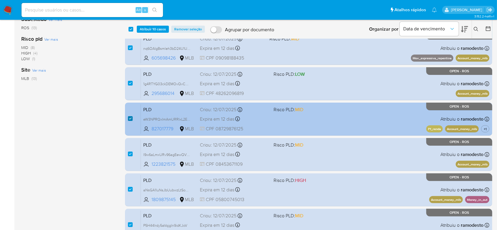
click at [130, 117] on input "checkbox" at bounding box center [130, 118] width 5 height 5
checkbox input "false"
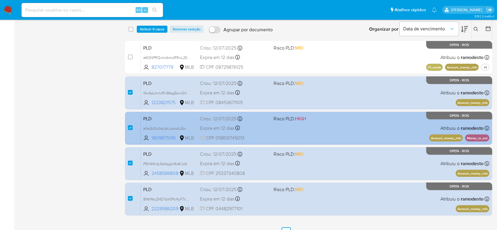
scroll to position [190, 0]
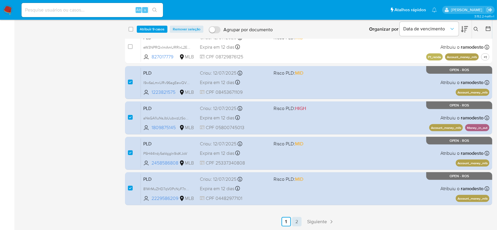
click at [298, 220] on link "2" at bounding box center [296, 221] width 9 height 9
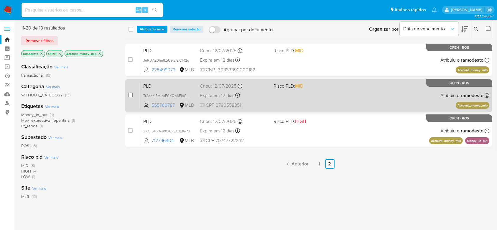
click at [130, 95] on input "checkbox" at bounding box center [130, 94] width 5 height 5
checkbox input "true"
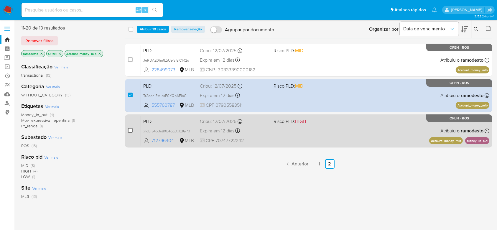
click at [130, 130] on input "checkbox" at bounding box center [130, 130] width 5 height 5
checkbox input "true"
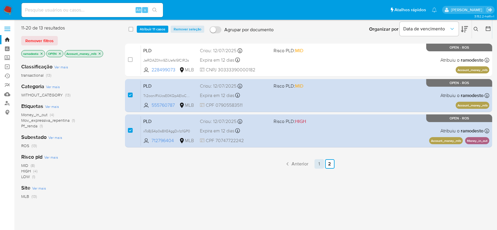
click at [319, 162] on link "1" at bounding box center [318, 163] width 9 height 9
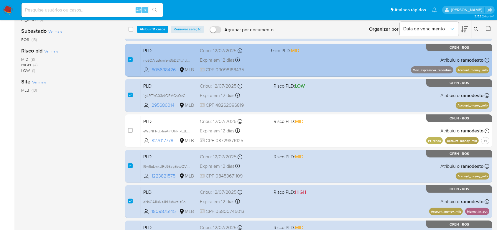
scroll to position [33, 0]
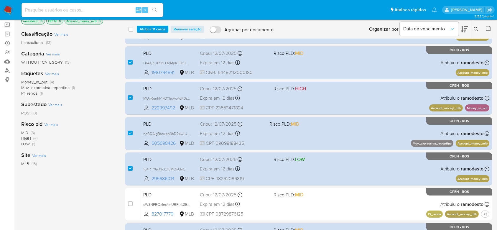
click at [155, 26] on span "Atribuir 11 casos" at bounding box center [153, 29] width 26 height 6
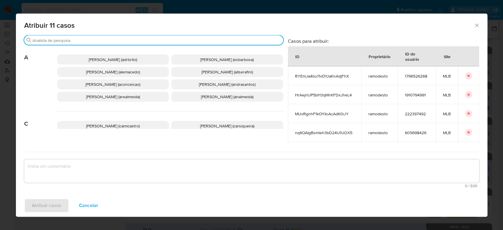
click at [66, 39] on input "Buscar" at bounding box center [156, 40] width 248 height 5
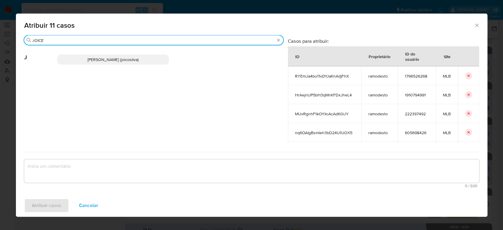
type input "JOICE"
click at [101, 58] on span "Joice Oliveira Da Silva De Almeida (joicosilva)" at bounding box center [112, 60] width 51 height 6
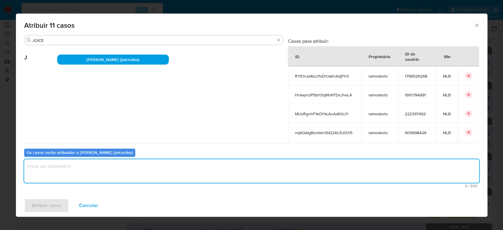
click at [67, 168] on textarea "assign-modal" at bounding box center [251, 171] width 455 height 24
type textarea "OK!"
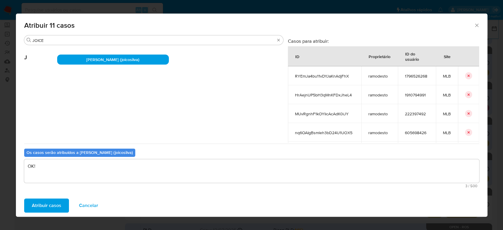
click at [53, 202] on span "Atribuir casos" at bounding box center [46, 205] width 29 height 13
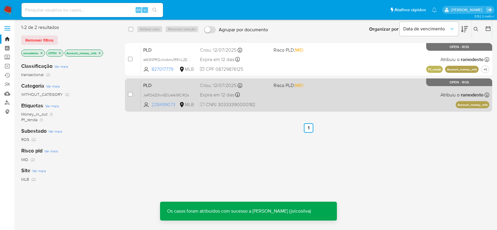
scroll to position [0, 0]
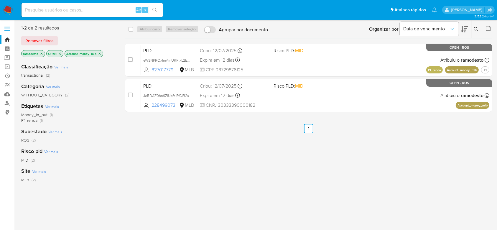
click at [100, 53] on icon "close-filter" at bounding box center [100, 53] width 2 height 2
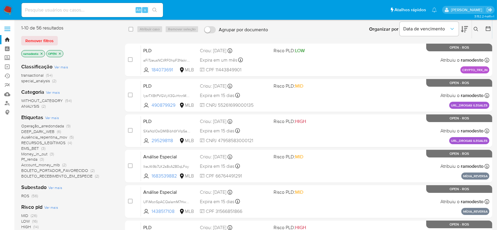
click at [32, 158] on span "Pf_renda" at bounding box center [29, 159] width 16 height 6
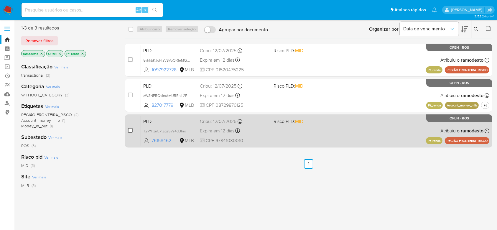
click at [130, 130] on input "checkbox" at bounding box center [130, 130] width 5 height 5
checkbox input "true"
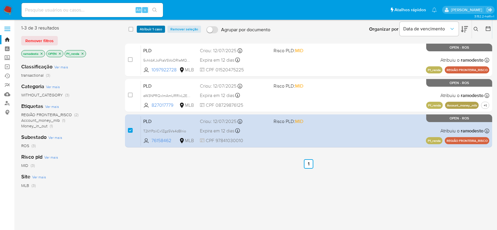
click at [154, 26] on span "Atribuir 1 caso" at bounding box center [151, 29] width 22 height 6
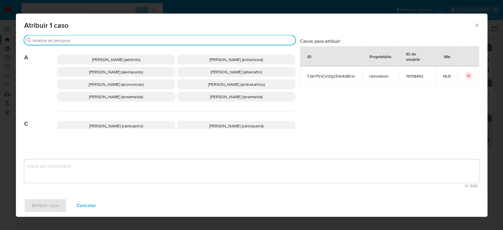
click at [78, 39] on input "Buscar" at bounding box center [162, 40] width 260 height 5
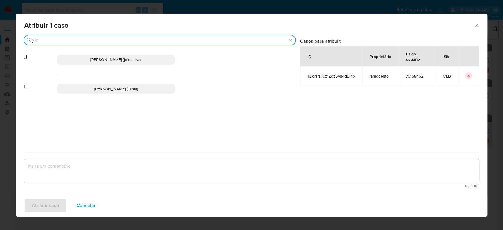
type input "joi"
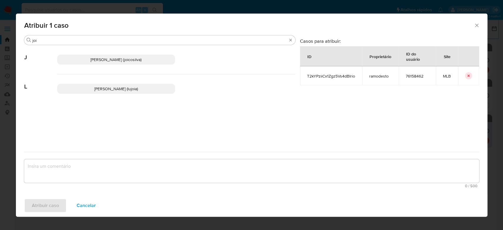
click at [93, 59] on span "Joice Oliveira Da Silva De Almeida (joicosilva)" at bounding box center [115, 60] width 51 height 6
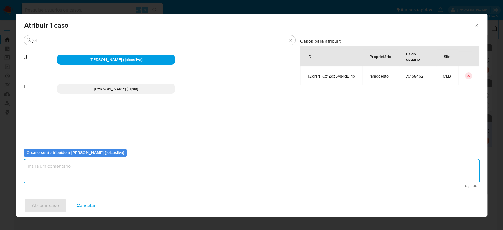
click at [79, 169] on textarea "assign-modal" at bounding box center [251, 171] width 455 height 24
type textarea "OK!"
click at [45, 205] on span "Atribuir caso" at bounding box center [45, 205] width 27 height 13
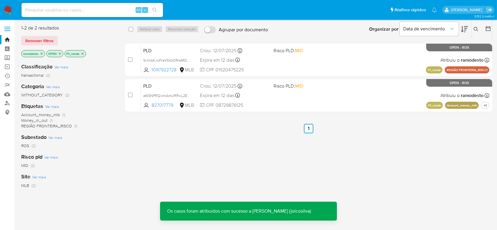
click at [83, 51] on p "Pf_renda" at bounding box center [75, 53] width 21 height 6
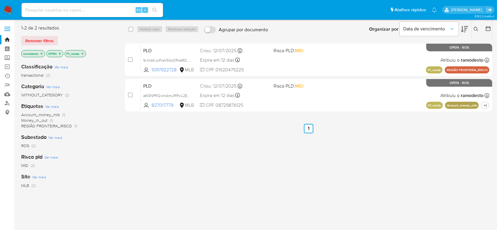
click at [83, 53] on icon "close-filter" at bounding box center [83, 54] width 4 height 4
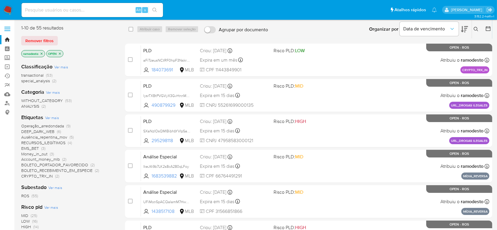
click at [45, 154] on span "Money_in_out" at bounding box center [34, 154] width 26 height 6
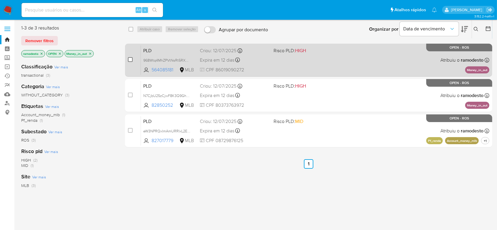
click at [130, 60] on input "checkbox" at bounding box center [130, 59] width 5 height 5
checkbox input "true"
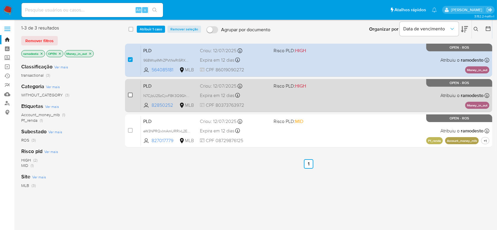
click at [129, 94] on input "checkbox" at bounding box center [130, 94] width 5 height 5
checkbox input "true"
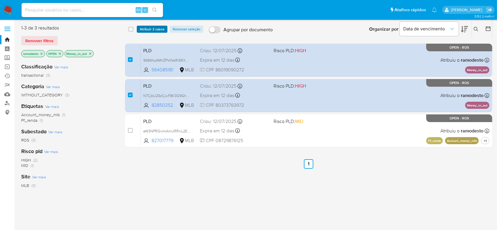
click at [154, 29] on span "Atribuir 2 casos" at bounding box center [152, 29] width 25 height 6
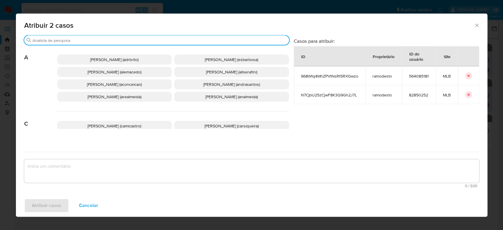
click at [80, 38] on input "Buscar" at bounding box center [159, 40] width 254 height 5
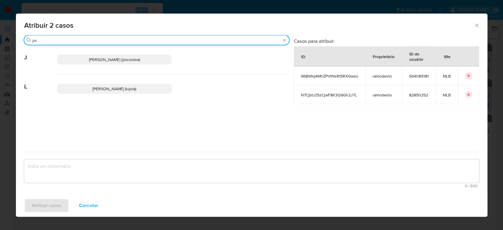
type input "joi"
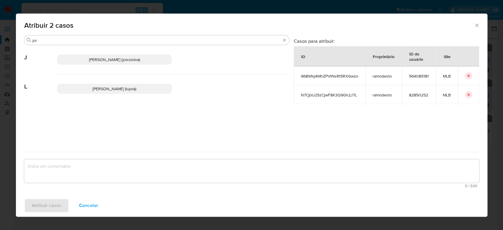
click at [102, 62] on span "Joice Oliveira Da Silva De Almeida (joicosilva)" at bounding box center [114, 60] width 51 height 6
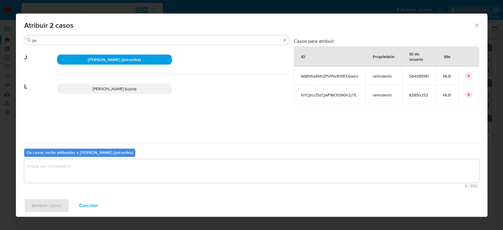
drag, startPoint x: 78, startPoint y: 161, endPoint x: 82, endPoint y: 169, distance: 9.5
click at [78, 163] on textarea "assign-modal" at bounding box center [251, 171] width 455 height 24
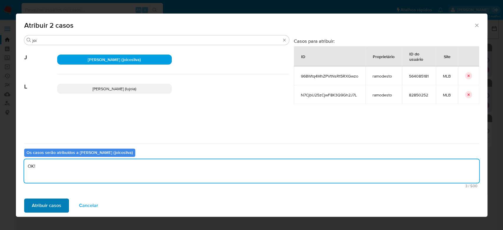
type textarea "OK!"
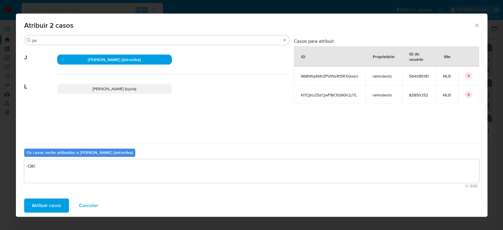
click at [47, 200] on span "Atribuir casos" at bounding box center [46, 205] width 29 height 13
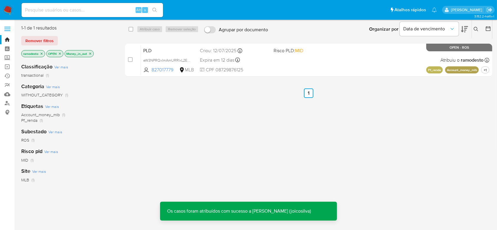
click at [92, 53] on icon "close-filter" at bounding box center [90, 54] width 4 height 4
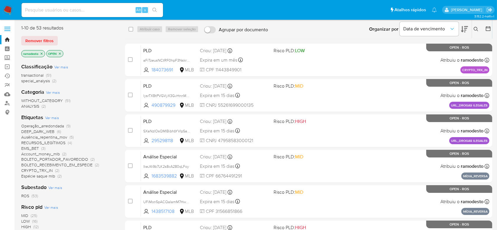
click at [41, 53] on icon "close-filter" at bounding box center [42, 53] width 2 height 2
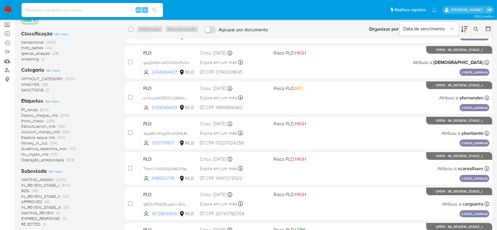
scroll to position [78, 0]
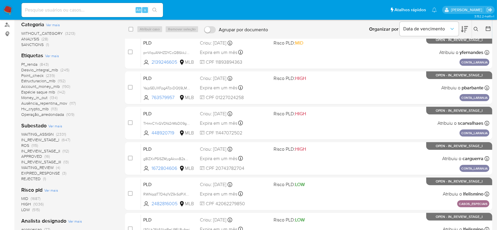
click at [24, 144] on span "ROS" at bounding box center [25, 145] width 8 height 6
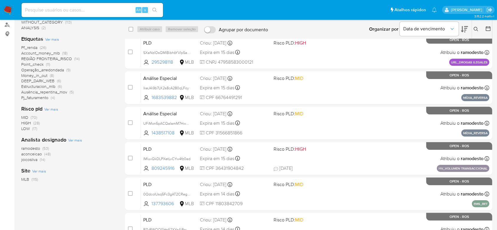
click at [31, 148] on span "ramodesto" at bounding box center [30, 148] width 19 height 6
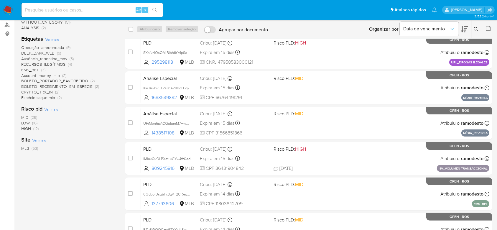
scroll to position [39, 0]
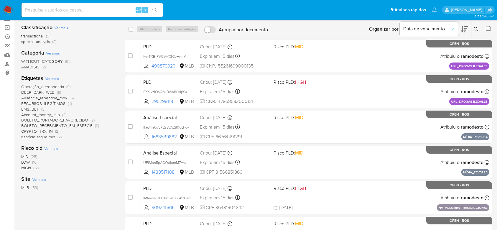
click at [50, 114] on span "Account_money_mlb" at bounding box center [40, 115] width 39 height 6
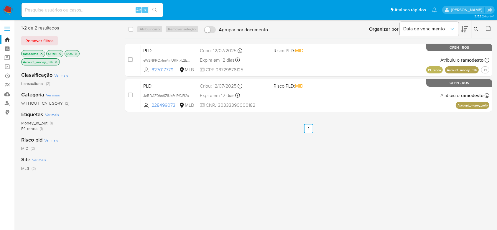
click at [57, 61] on icon "close-filter" at bounding box center [56, 62] width 4 height 4
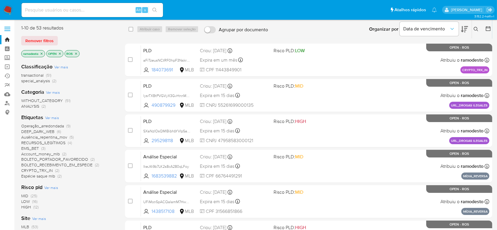
scroll to position [39, 0]
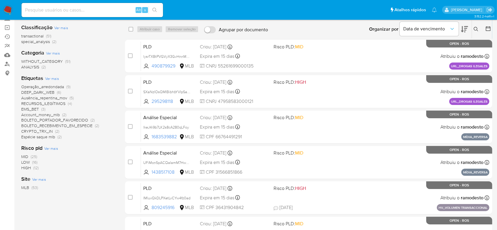
click at [33, 108] on span "EMS_BET" at bounding box center [30, 109] width 18 height 6
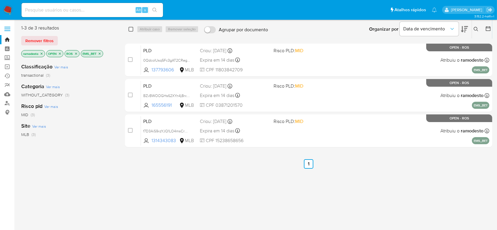
click at [129, 27] on input "checkbox" at bounding box center [130, 29] width 5 height 5
checkbox input "true"
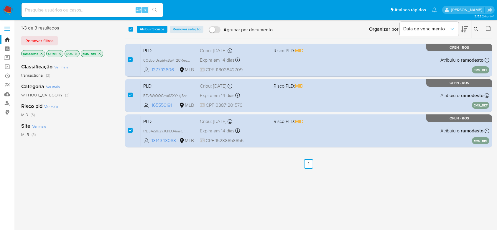
click at [99, 54] on icon "close-filter" at bounding box center [100, 53] width 2 height 2
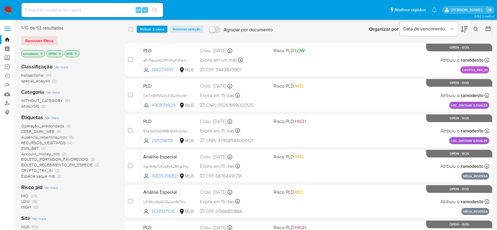
click at [42, 168] on span "CRYPTO_TRX_IN" at bounding box center [37, 170] width 32 height 6
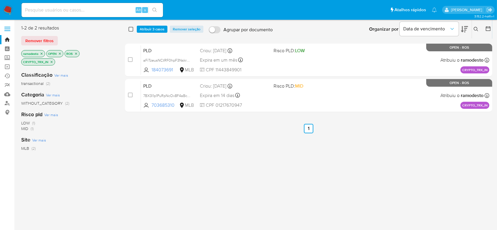
click at [130, 29] on input "checkbox" at bounding box center [130, 29] width 5 height 5
checkbox input "true"
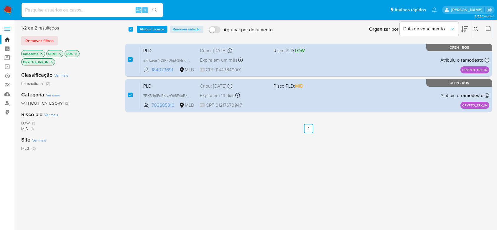
click at [52, 62] on icon "close-filter" at bounding box center [52, 62] width 4 height 4
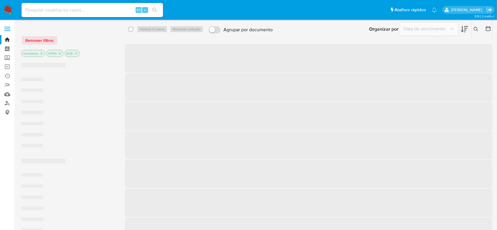
checkbox input "false"
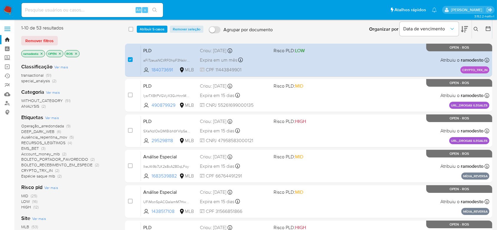
click at [50, 119] on span "Ver mais" at bounding box center [52, 117] width 14 height 5
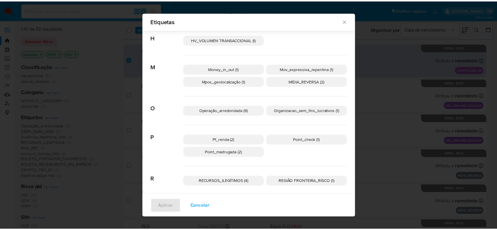
scroll to position [231, 0]
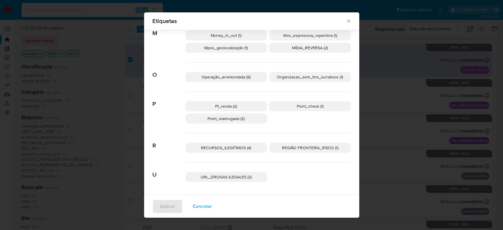
click at [307, 75] on span "Organizacao_sem_fins_lucrativos (1)" at bounding box center [310, 77] width 66 height 6
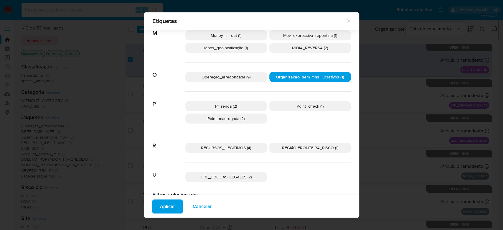
click at [167, 206] on span "Aplicar" at bounding box center [167, 206] width 15 height 13
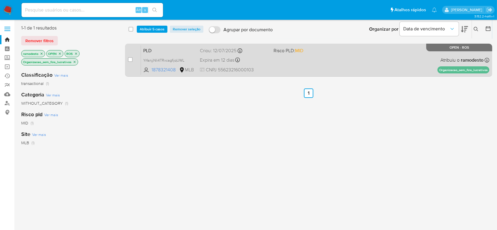
click at [127, 57] on div "case-item-checkbox Incapaz de atribuir o caso PLD YrfanjjNIi4TRxcagfijqUWL 1878…" at bounding box center [308, 60] width 367 height 33
click at [128, 59] on input "checkbox" at bounding box center [130, 59] width 5 height 5
checkbox input "true"
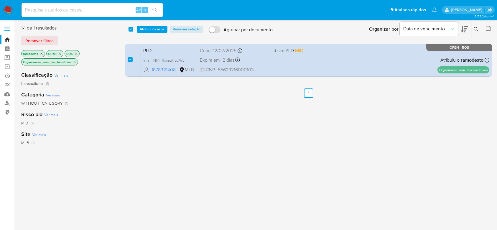
click at [155, 22] on div "select-all-cases-checkbox Atribuir 6 casos Remover seleção Agrupar por document…" at bounding box center [308, 29] width 367 height 18
click at [154, 32] on span "Atribuir 6 casos" at bounding box center [152, 29] width 25 height 6
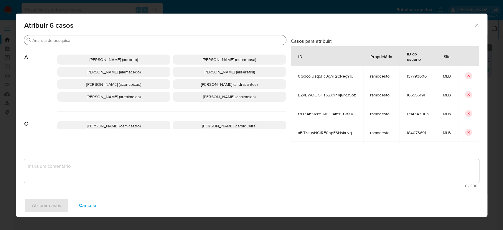
click at [68, 41] on input "Buscar" at bounding box center [157, 40] width 251 height 5
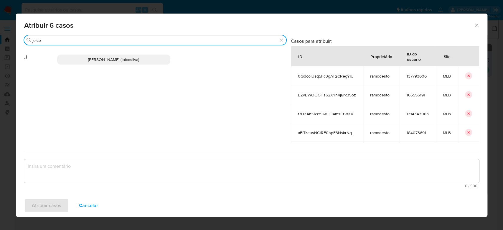
type input "joice"
drag, startPoint x: 85, startPoint y: 58, endPoint x: 86, endPoint y: 64, distance: 5.7
click at [88, 58] on span "Joice Oliveira Da Silva De Almeida (joicosilva)" at bounding box center [113, 60] width 51 height 6
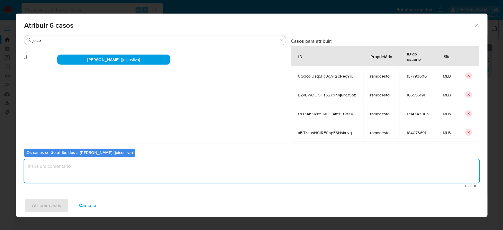
click at [72, 167] on textarea "assign-modal" at bounding box center [251, 171] width 455 height 24
type textarea "OK!"
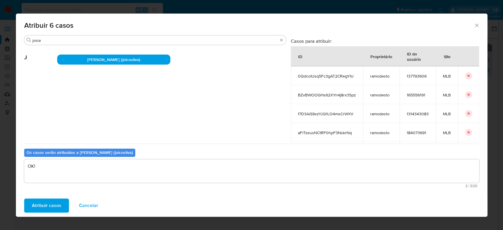
click at [52, 205] on span "Atribuir casos" at bounding box center [46, 205] width 29 height 13
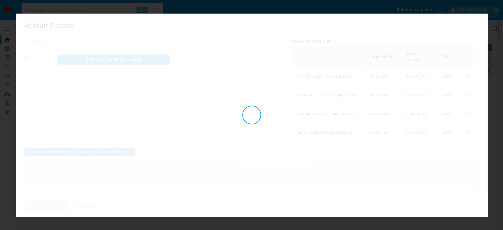
checkbox input "false"
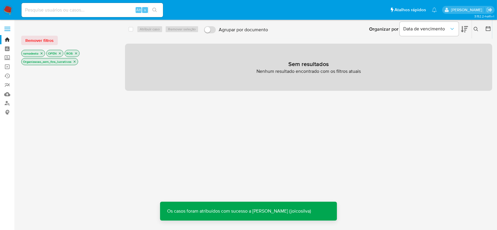
click at [74, 63] on icon "close-filter" at bounding box center [75, 62] width 4 height 4
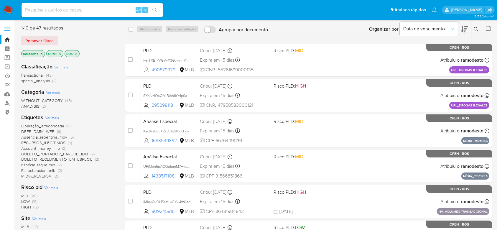
click at [43, 53] on icon "close-filter" at bounding box center [42, 54] width 4 height 4
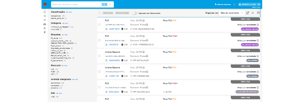
scroll to position [78, 0]
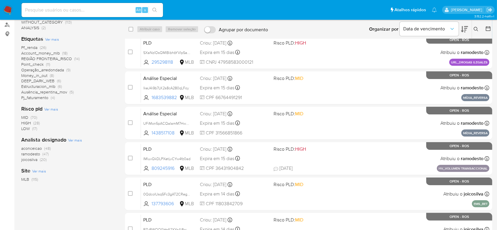
click at [33, 153] on span "ramodesto" at bounding box center [30, 154] width 19 height 6
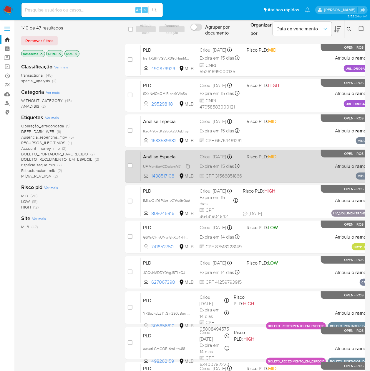
click at [188, 169] on span "UFiMon5pACQaIamM7HwDIt5R" at bounding box center [169, 166] width 52 height 6
click at [262, 168] on div "Análise Especial UFiMon5pACQaIamM7HwDIt5R Copiado Copiado 1438517108 MLB Risco …" at bounding box center [262, 166] width 243 height 30
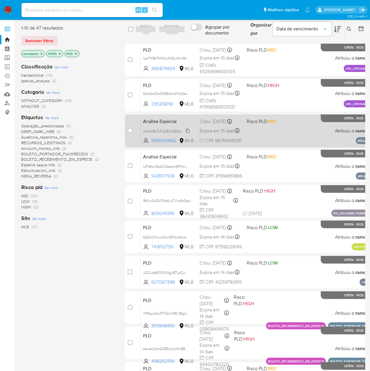
click at [189, 134] on span "lkeJ4i9b7LK2s8cA280qLFoy" at bounding box center [166, 130] width 46 height 6
click at [275, 136] on div "Análise Especial lkeJ4i9b7LK2s8cA280qLFoy Copiado Copiado 1683539882 MLB Risco …" at bounding box center [262, 131] width 243 height 30
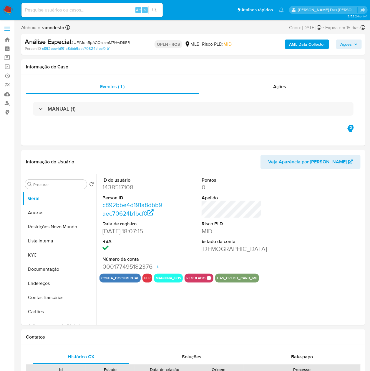
select select "10"
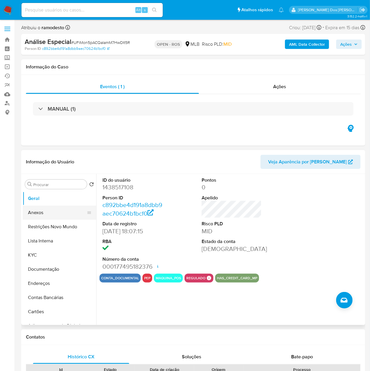
click at [38, 211] on button "Anexos" at bounding box center [57, 212] width 69 height 14
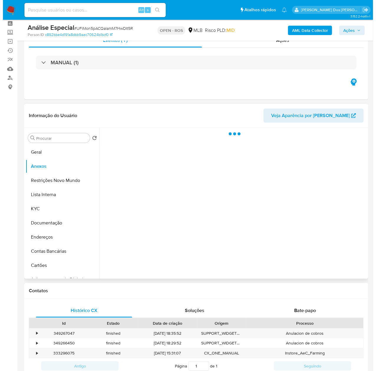
scroll to position [39, 0]
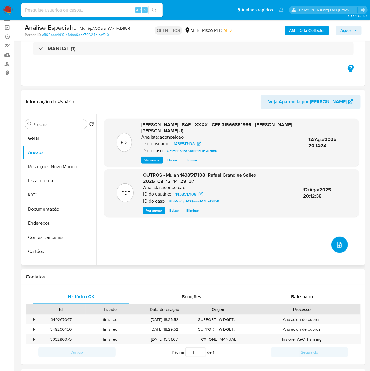
click at [336, 242] on icon "upload-file" at bounding box center [339, 244] width 7 height 7
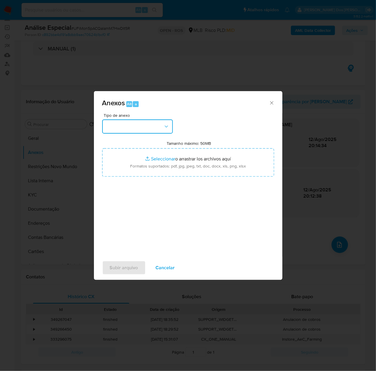
click at [133, 125] on button "button" at bounding box center [137, 126] width 71 height 14
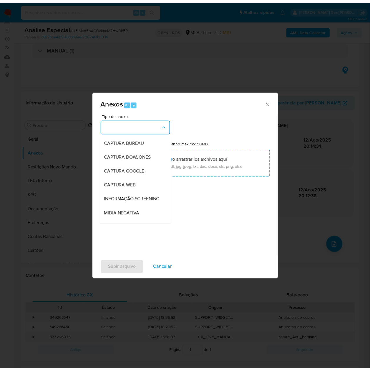
scroll to position [91, 0]
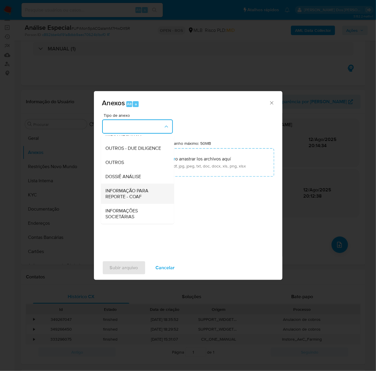
click at [131, 192] on span "INFORMAÇÃO PARA REPORTE - COAF" at bounding box center [136, 194] width 60 height 12
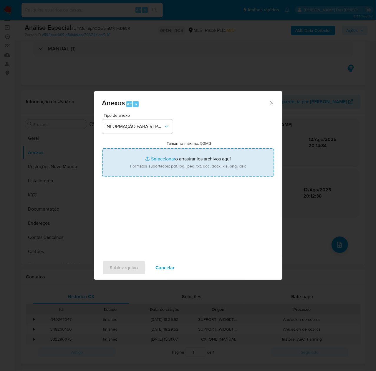
type input "C:\fakepath\SAR - UFiMon5pACQaIamM7HwDIt5R - CPF 31566851866 - [PERSON_NAME] [P…"
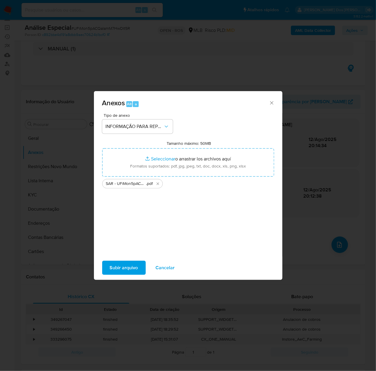
click at [124, 264] on span "Subir arquivo" at bounding box center [124, 267] width 28 height 13
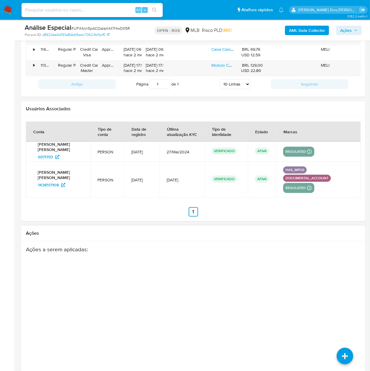
scroll to position [756, 0]
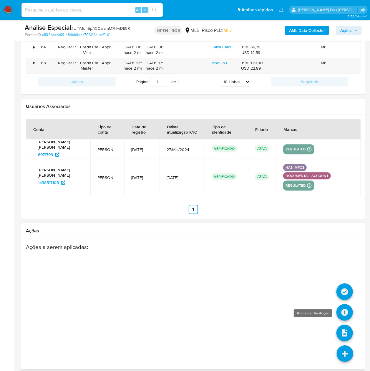
click at [345, 304] on icon at bounding box center [345, 312] width 16 height 16
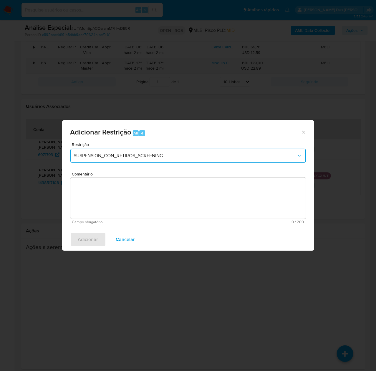
click at [148, 151] on button "SUSPENSION_CON_RETIROS_SCREENING" at bounding box center [188, 155] width 236 height 14
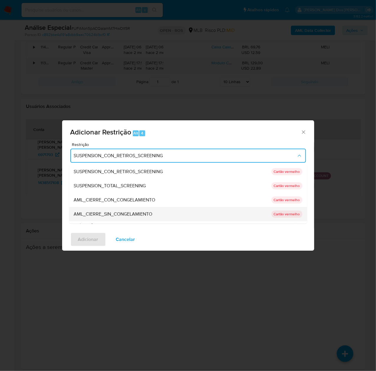
click at [135, 211] on span "AML_CIERRE_SIN_CONGELAMIENTO" at bounding box center [113, 214] width 79 height 6
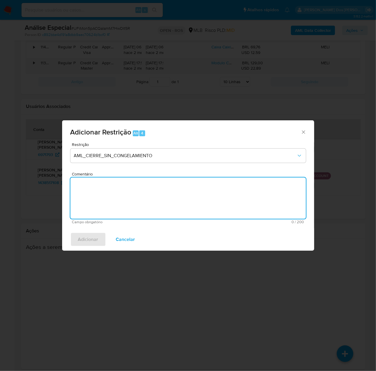
click at [153, 190] on textarea "Comentário" at bounding box center [188, 197] width 236 height 41
paste textarea "Deliberação para encerrar o relacionamento. NÃO INFORMAR AO USUÁRIO QUE SE TRAT…"
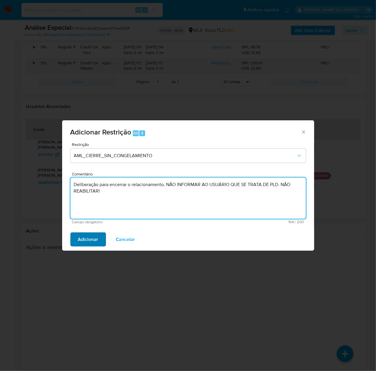
type textarea "Deliberação para encerrar o relacionamento. NÃO INFORMAR AO USUÁRIO QUE SE TRAT…"
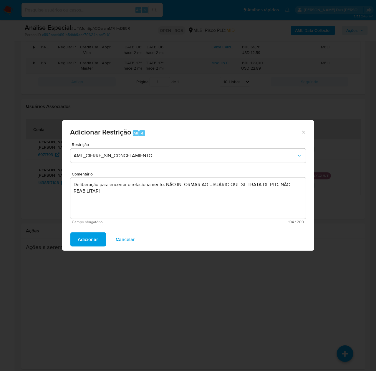
click at [82, 238] on span "Adicionar" at bounding box center [88, 239] width 20 height 13
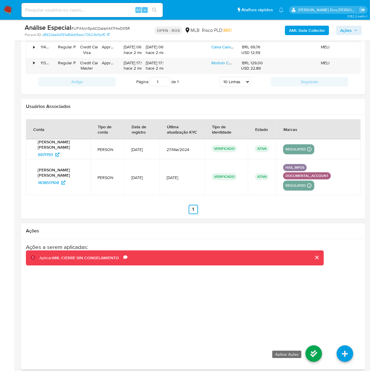
click at [318, 348] on icon at bounding box center [314, 353] width 16 height 16
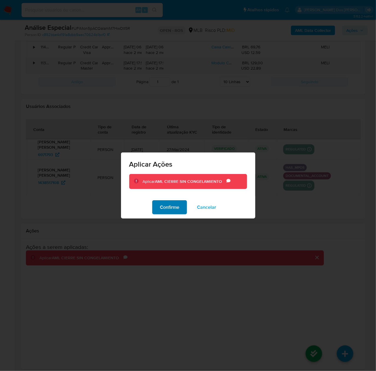
click at [172, 208] on span "Confirme" at bounding box center [169, 207] width 19 height 13
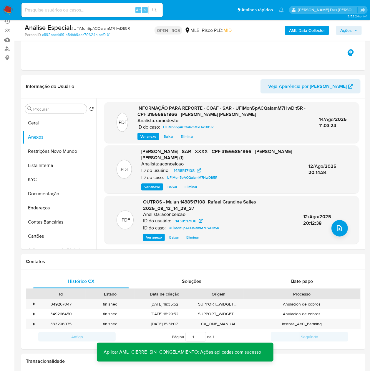
scroll to position [0, 0]
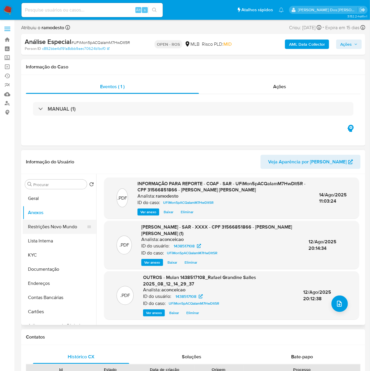
click at [52, 227] on button "Restrições Novo Mundo" at bounding box center [57, 226] width 69 height 14
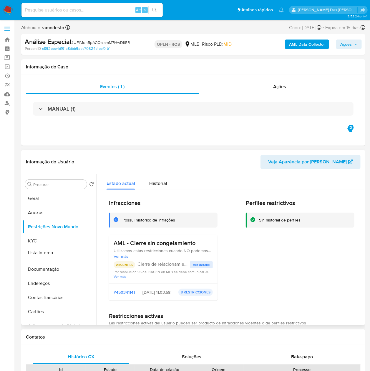
drag, startPoint x: 85, startPoint y: 239, endPoint x: 86, endPoint y: 251, distance: 11.5
drag, startPoint x: 86, startPoint y: 240, endPoint x: 86, endPoint y: 221, distance: 18.9
click at [86, 221] on ul "Geral Anexos Restrições Novo Mundo KYC Lista Interna Documentação Endereços Con…" at bounding box center [60, 257] width 74 height 133
click at [294, 247] on div "Perfiles restrictivos Sin historial de perfiles" at bounding box center [300, 252] width 109 height 106
click at [346, 41] on span "Ações" at bounding box center [345, 43] width 11 height 9
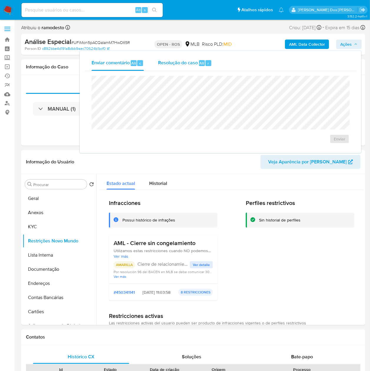
click at [177, 64] on span "Resolução do caso" at bounding box center [178, 62] width 40 height 7
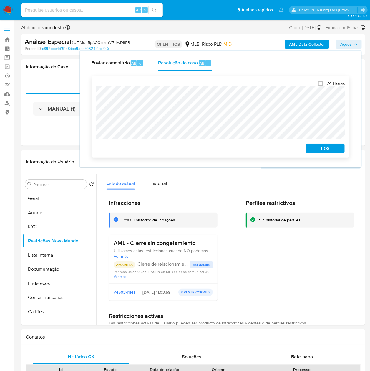
click at [323, 149] on span "ROS" at bounding box center [325, 148] width 31 height 8
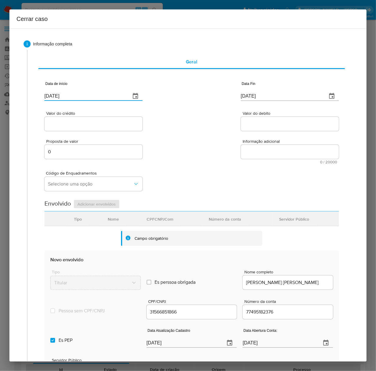
drag, startPoint x: 83, startPoint y: 92, endPoint x: 1, endPoint y: 94, distance: 81.6
click at [1, 94] on div "Cerrar caso 1 Informação completa Geral Data de início [DATE] Data Fin [DATE] V…" at bounding box center [188, 185] width 376 height 371
paste input "[DATE]"
type input "[DATE]"
drag, startPoint x: 267, startPoint y: 96, endPoint x: 173, endPoint y: 90, distance: 93.8
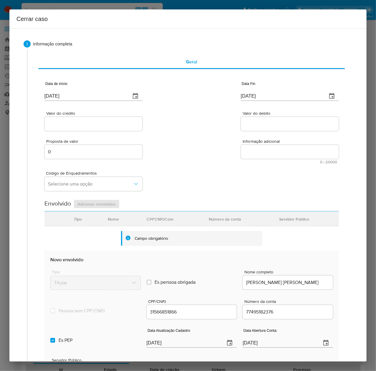
click at [173, 90] on div "Data de início [DATE] Data Fin [DATE]" at bounding box center [191, 88] width 295 height 31
paste input "08"
type input "[DATE]"
click at [78, 123] on input "Valor do crédito" at bounding box center [93, 124] width 98 height 8
paste input "R$99.332"
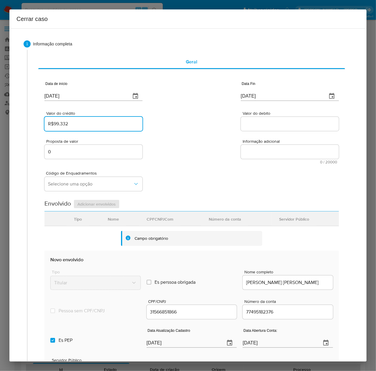
type input "R$99.332"
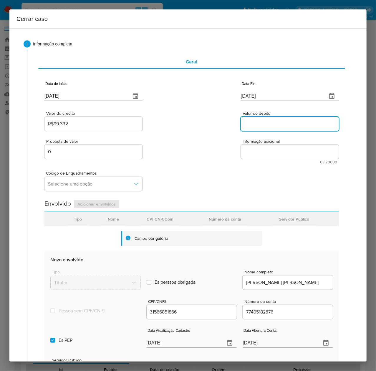
click at [263, 123] on input "Valor do debito" at bounding box center [290, 124] width 98 height 8
paste input "R$57.856"
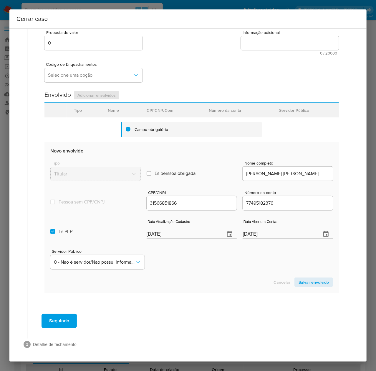
scroll to position [110, 0]
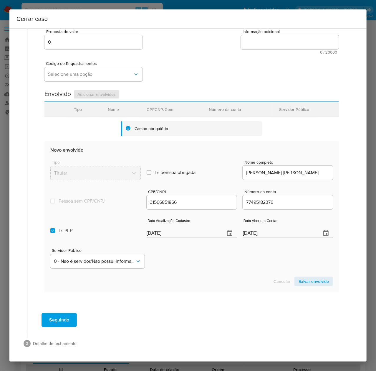
type input "R$57.856"
drag, startPoint x: 115, startPoint y: 236, endPoint x: 110, endPoint y: 236, distance: 5.0
click at [110, 236] on div "Es PEP isPEP Data Atualização Cadastro [DATE] Data Abertura Conta: [DATE]" at bounding box center [191, 225] width 283 height 31
paste input "20/06"
type input "[DATE]"
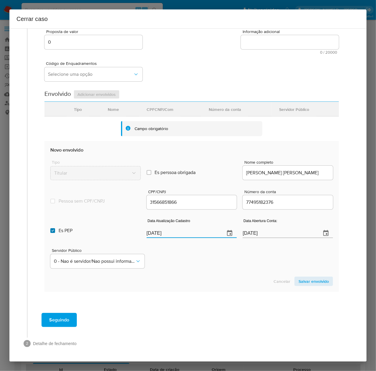
click at [52, 230] on input "Es PEP isPEP" at bounding box center [52, 230] width 5 height 5
checkbox input "false"
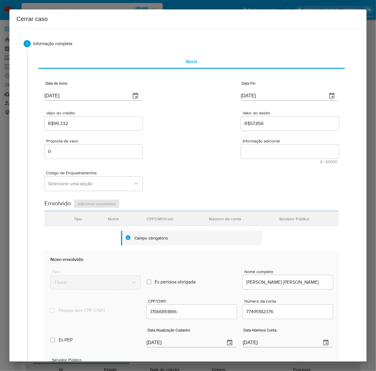
scroll to position [0, 0]
click at [67, 184] on span "Selecione uma opção" at bounding box center [90, 184] width 85 height 6
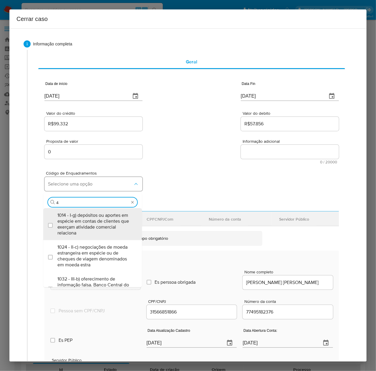
type input "43"
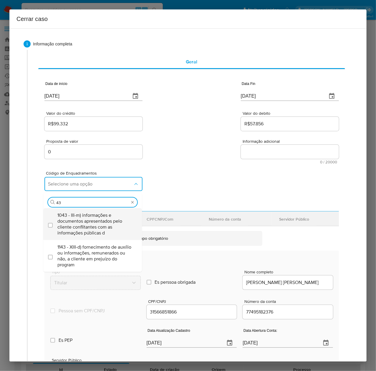
click at [85, 218] on span "1043 - III-m) informações e documentos apresentados pelo cliente conflitantes c…" at bounding box center [95, 224] width 76 height 24
checkbox input "true"
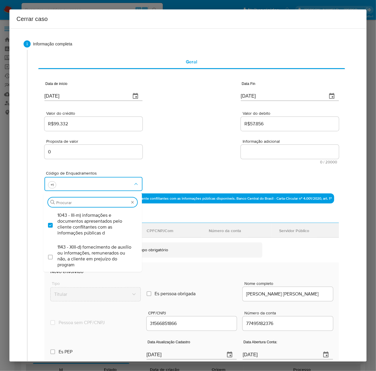
click at [246, 151] on textarea "Informação adicional" at bounding box center [290, 152] width 98 height 14
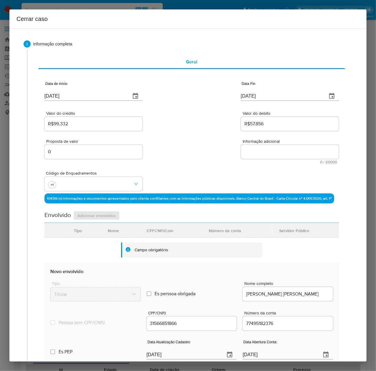
drag, startPoint x: 254, startPoint y: 150, endPoint x: 259, endPoint y: 148, distance: 5.0
click at [255, 150] on textarea "Informação adicional" at bounding box center [290, 152] width 98 height 14
click at [254, 147] on textarea "Informação adicional" at bounding box center [290, 152] width 98 height 14
paste textarea "Loremi Dolorsit Ametco, ADI 02999301230, 40 elit, seddoeius te incididun ut Lab…"
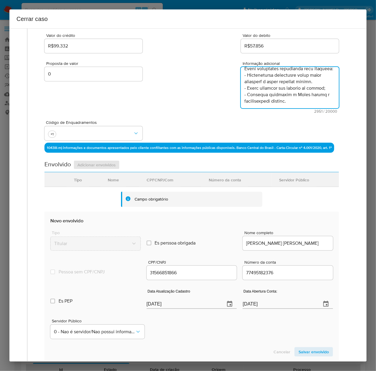
scroll to position [149, 0]
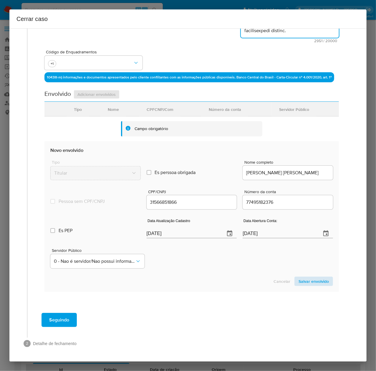
type textarea "Rafael Grandine Salles, CPF 31566851866, 41 anos, residente no município de Pon…"
click at [307, 284] on span "Salvar envolvido" at bounding box center [314, 281] width 30 height 8
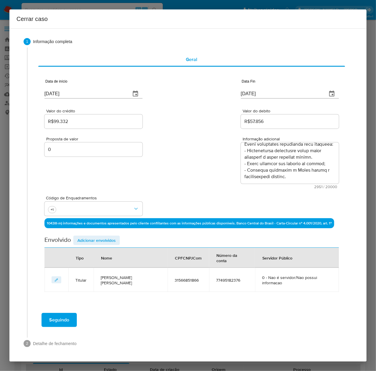
scroll to position [0, 0]
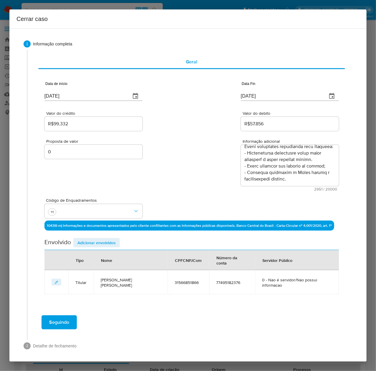
click at [90, 243] on span "Adicionar envolvidos" at bounding box center [96, 242] width 38 height 8
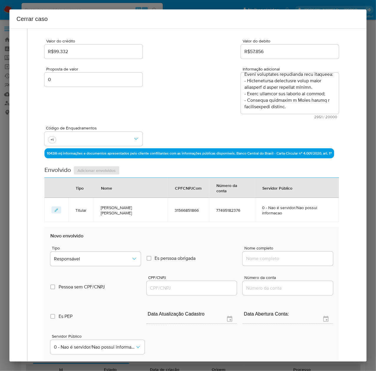
scroll to position [157, 0]
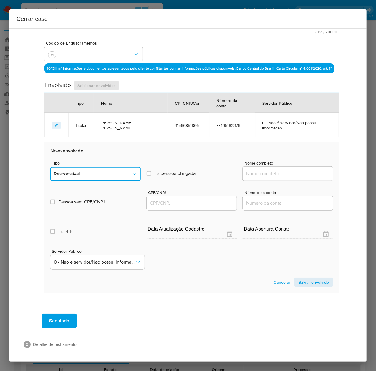
click at [82, 173] on span "Responsável" at bounding box center [92, 174] width 77 height 6
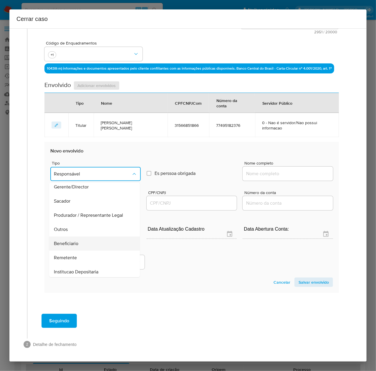
scroll to position [75, 0]
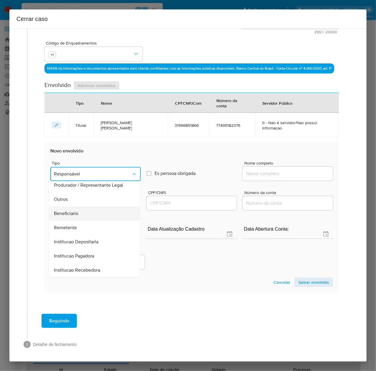
click at [67, 216] on span "Beneficiario" at bounding box center [66, 213] width 24 height 6
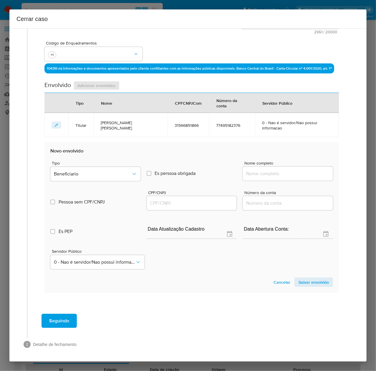
click at [275, 175] on input "Nome completo" at bounding box center [288, 174] width 90 height 8
paste input "Marina Mussi Cardoso Glagau, 01693617137"
drag, startPoint x: 295, startPoint y: 173, endPoint x: 369, endPoint y: 176, distance: 74.3
click at [369, 176] on div "Cerrar caso 1 Informação completa Geral Data de início 01/07/2024 Data Fin 08/0…" at bounding box center [188, 185] width 376 height 371
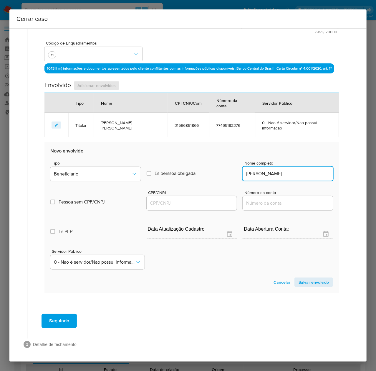
scroll to position [0, 0]
type input "Marina Mussi Cardoso Glagau"
click at [166, 205] on input "CPF/CNPJ" at bounding box center [192, 203] width 90 height 8
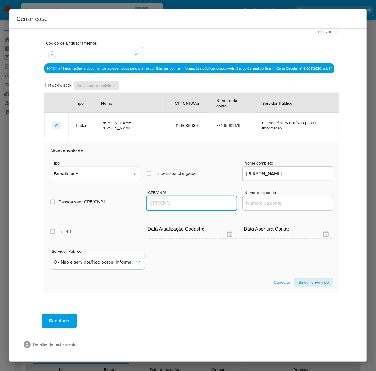
paste input "01693617137"
type input "1693617137"
click at [312, 283] on span "Salvar envolvido" at bounding box center [314, 282] width 30 height 8
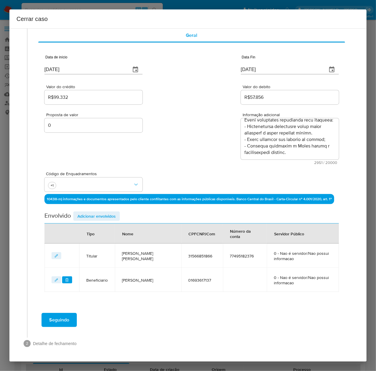
scroll to position [27, 0]
click at [94, 214] on span "Adicionar envolvidos" at bounding box center [96, 216] width 38 height 8
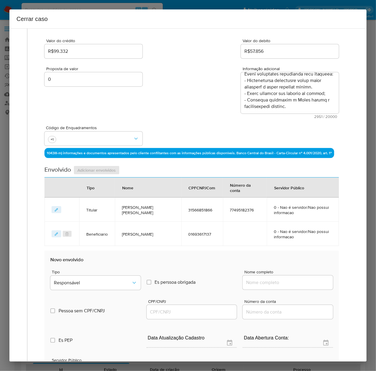
scroll to position [144, 0]
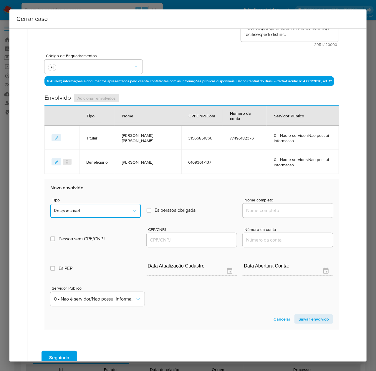
click at [86, 206] on button "Responsável" at bounding box center [95, 211] width 90 height 14
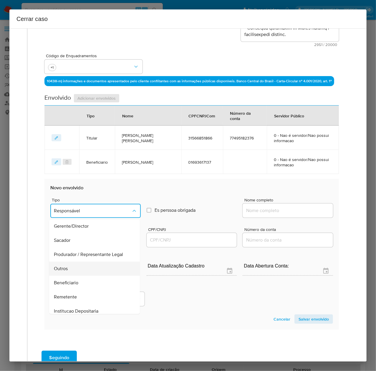
scroll to position [75, 0]
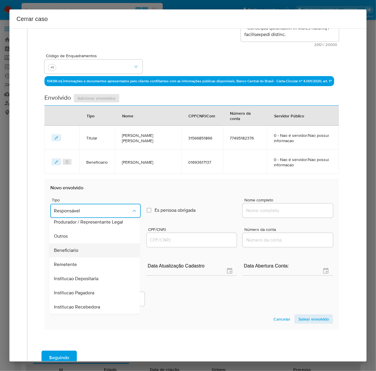
click at [70, 251] on span "Beneficiario" at bounding box center [66, 250] width 24 height 6
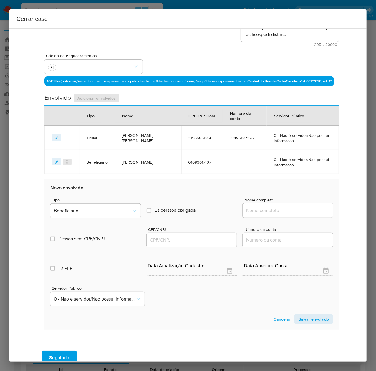
click at [254, 211] on input "Nome completo" at bounding box center [288, 210] width 90 height 8
paste input "Nu Pagamentos S/A, 18236120000158"
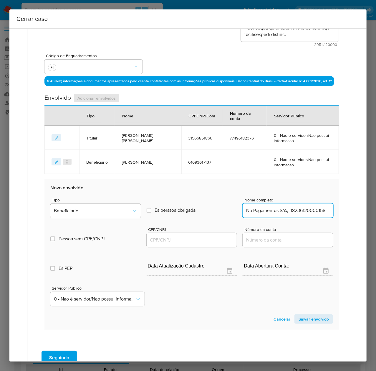
drag, startPoint x: 284, startPoint y: 210, endPoint x: 363, endPoint y: 209, distance: 78.6
click at [363, 209] on div "1 Informação completa Geral Data de início 01/07/2024 Data Fin 08/08/2025 Valor…" at bounding box center [187, 194] width 357 height 333
type input "Nu Pagamentos S/A"
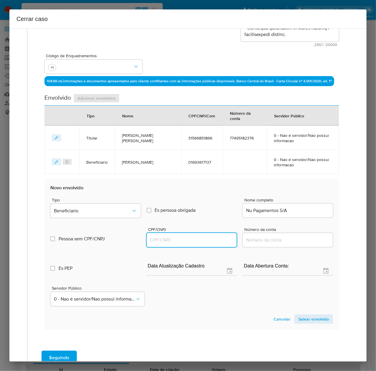
click at [184, 237] on input "CPF/CNPJ" at bounding box center [192, 240] width 90 height 8
paste input "18236120000158"
type input "18236120000158"
click at [308, 319] on span "Salvar envolvido" at bounding box center [314, 319] width 30 height 8
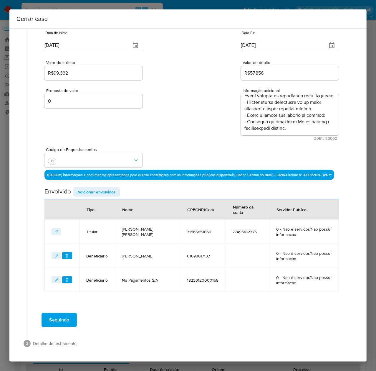
click at [59, 322] on span "Seguindo" at bounding box center [59, 319] width 20 height 13
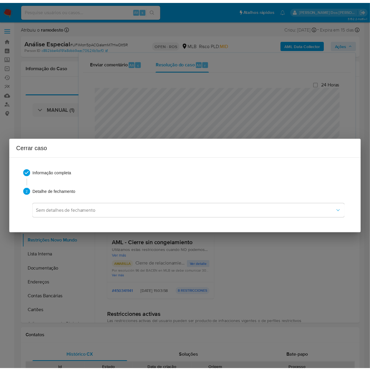
scroll to position [0, 0]
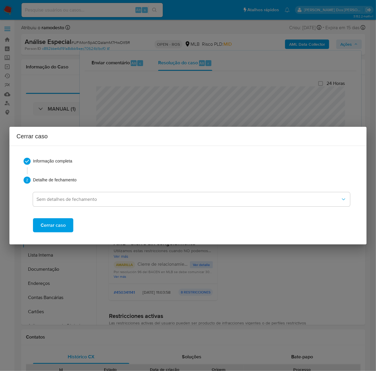
click at [52, 221] on span "Cerrar caso" at bounding box center [53, 225] width 25 height 13
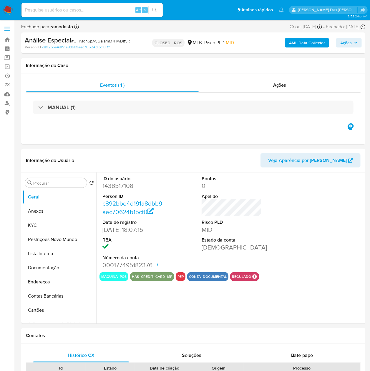
select select "10"
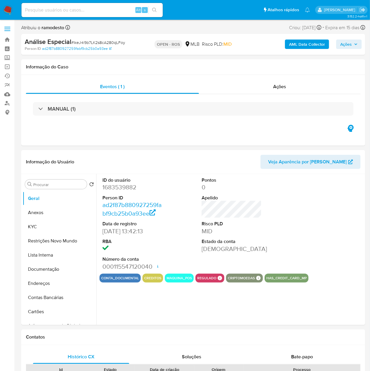
select select "10"
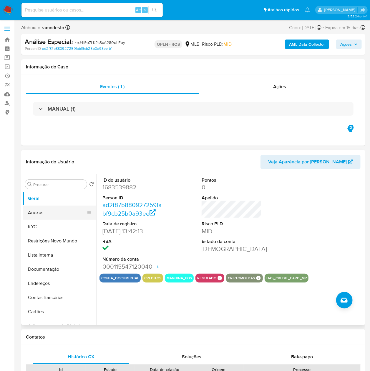
click at [37, 214] on button "Anexos" at bounding box center [57, 212] width 69 height 14
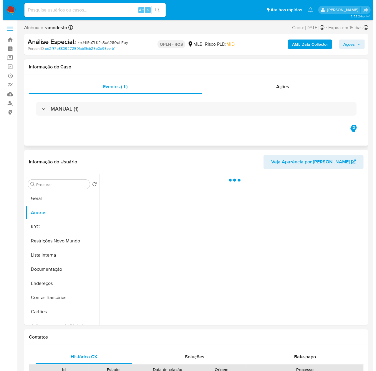
scroll to position [39, 0]
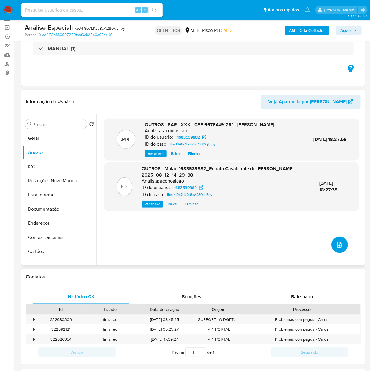
click at [336, 241] on span "upload-file" at bounding box center [339, 244] width 6 height 7
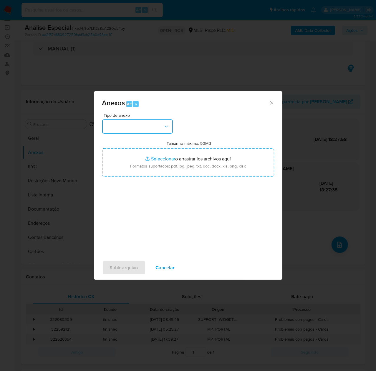
drag, startPoint x: 130, startPoint y: 125, endPoint x: 130, endPoint y: 131, distance: 5.6
click at [130, 125] on button "button" at bounding box center [137, 126] width 71 height 14
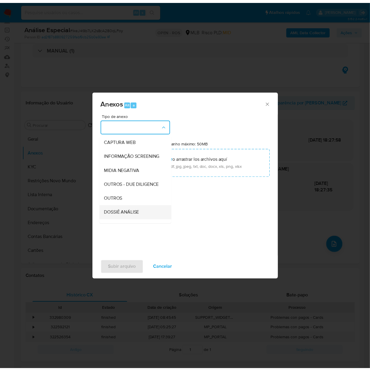
scroll to position [91, 0]
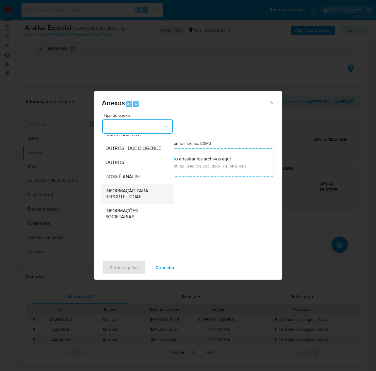
click at [128, 191] on span "INFORMAÇÃO PARA REPORTE - COAF" at bounding box center [136, 194] width 60 height 12
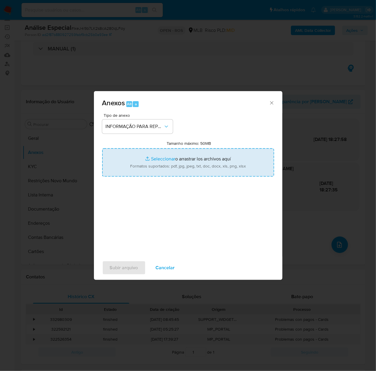
type input "C:\fakepath\SAR - lkeJ4i9b7LK2s8cA280qLFoy - CPF 66764491291 - [PERSON_NAME] DE…"
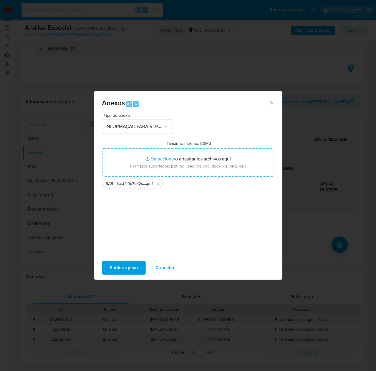
click at [127, 265] on span "Subir arquivo" at bounding box center [124, 267] width 28 height 13
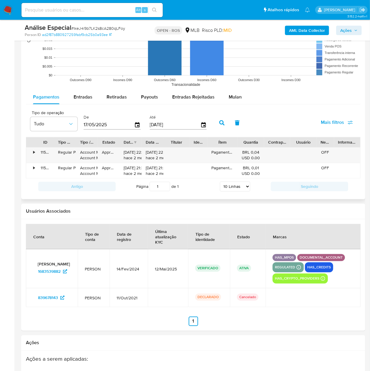
scroll to position [692, 0]
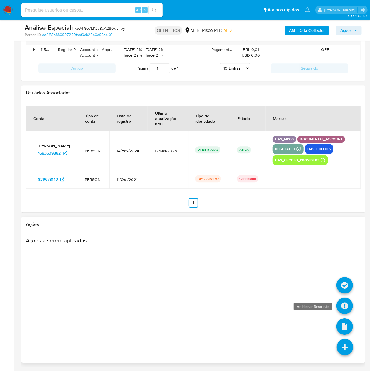
click at [346, 301] on icon at bounding box center [345, 305] width 16 height 16
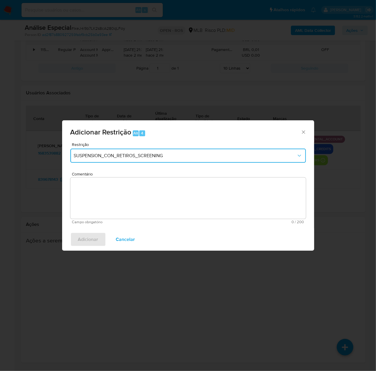
click at [156, 157] on span "SUSPENSION_CON_RETIROS_SCREENING" at bounding box center [185, 156] width 223 height 6
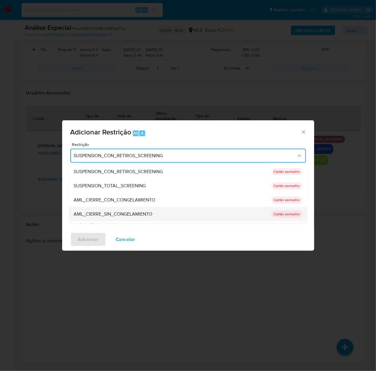
click at [135, 213] on span "AML_CIERRE_SIN_CONGELAMIENTO" at bounding box center [113, 214] width 79 height 6
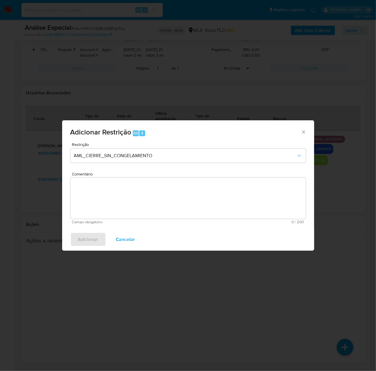
click at [153, 188] on textarea "Comentário" at bounding box center [188, 197] width 236 height 41
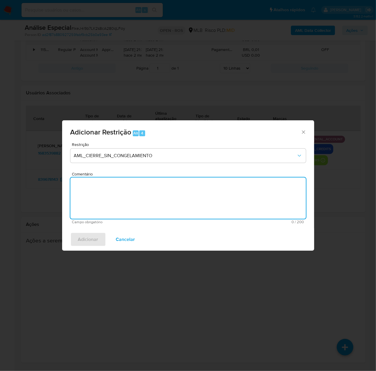
paste textarea "Deliberação para encerrar o relacionamento. NÃO INFORMAR AO USUÁRIO QUE SE TRAT…"
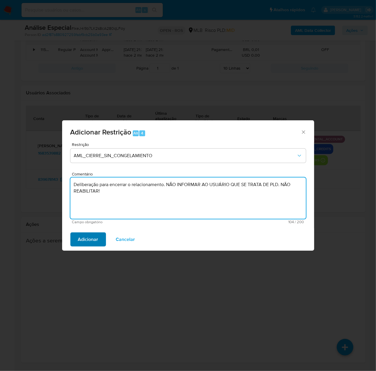
type textarea "Deliberação para encerrar o relacionamento. NÃO INFORMAR AO USUÁRIO QUE SE TRAT…"
click at [93, 233] on span "Adicionar" at bounding box center [88, 239] width 20 height 13
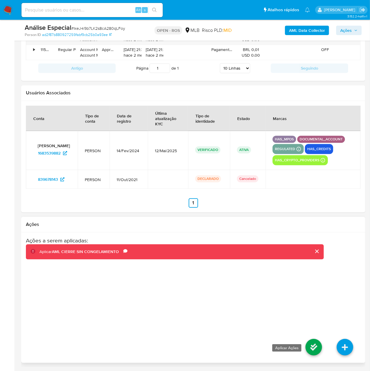
click at [314, 346] on icon at bounding box center [314, 346] width 16 height 16
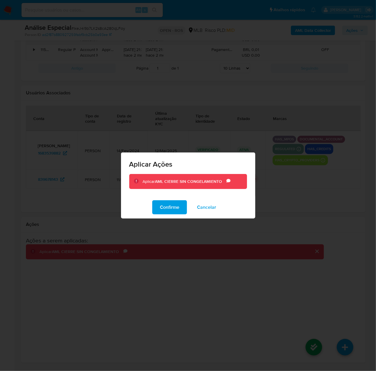
drag, startPoint x: 166, startPoint y: 207, endPoint x: 161, endPoint y: 199, distance: 8.4
click at [164, 204] on span "Confirme" at bounding box center [169, 207] width 19 height 13
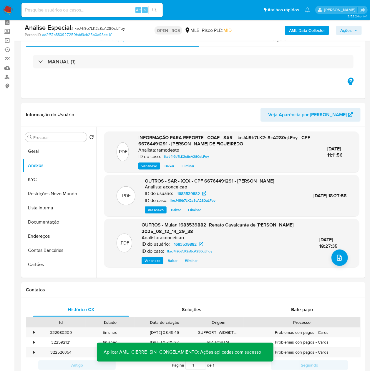
scroll to position [24, 0]
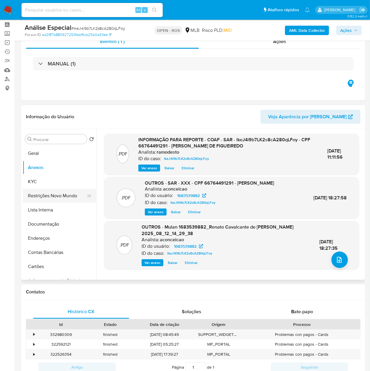
click at [45, 197] on button "Restrições Novo Mundo" at bounding box center [57, 196] width 69 height 14
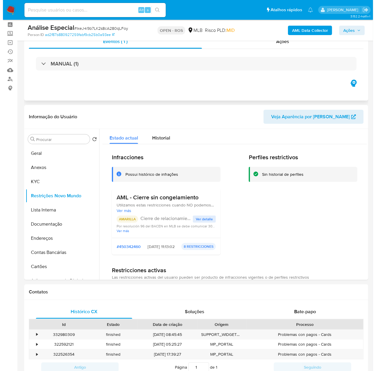
scroll to position [0, 0]
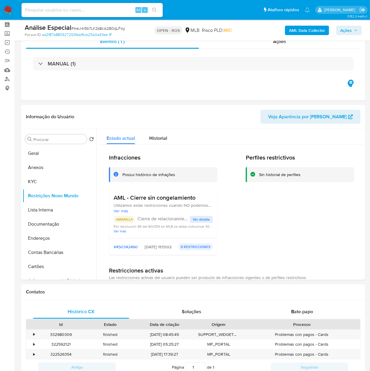
click at [350, 28] on span "Ações" at bounding box center [345, 30] width 11 height 9
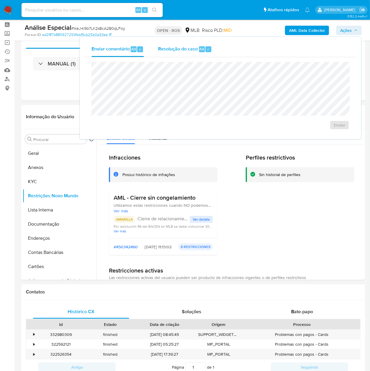
click at [169, 49] on span "Resolução do caso" at bounding box center [178, 48] width 40 height 7
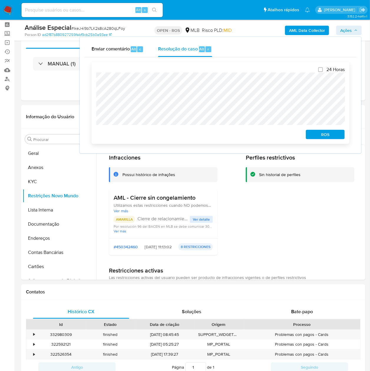
click at [320, 135] on span "ROS" at bounding box center [325, 134] width 31 height 8
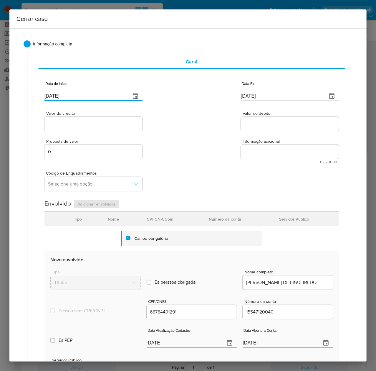
drag, startPoint x: 71, startPoint y: 96, endPoint x: -16, endPoint y: 98, distance: 86.6
paste input "[DATE]"
type input "[DATE]"
drag, startPoint x: 278, startPoint y: 96, endPoint x: 193, endPoint y: 94, distance: 85.4
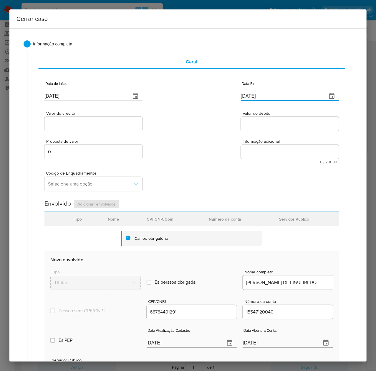
click at [193, 94] on div "Data de início [DATE] Data Fin [DATE]" at bounding box center [191, 88] width 295 height 31
paste input "23/06"
type input "[DATE]"
click at [86, 125] on input "Valor do crédito" at bounding box center [93, 124] width 98 height 8
paste input "R$63.572"
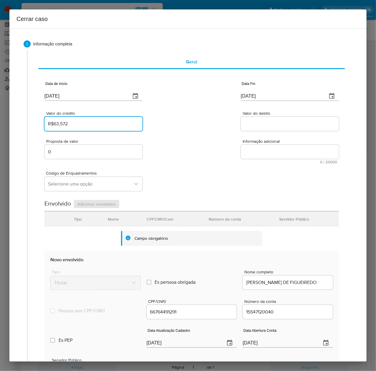
type input "R$63.572"
click at [272, 123] on input "Valor do debito" at bounding box center [290, 124] width 98 height 8
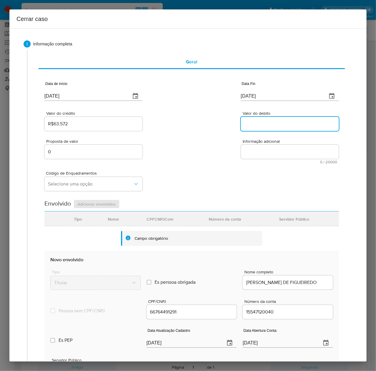
paste input "R$63.017"
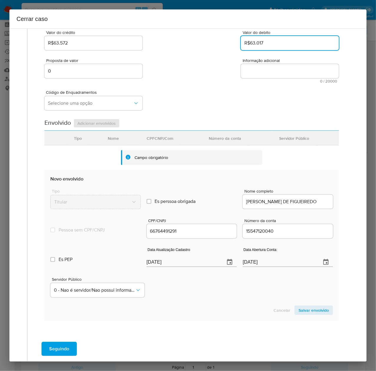
scroll to position [110, 0]
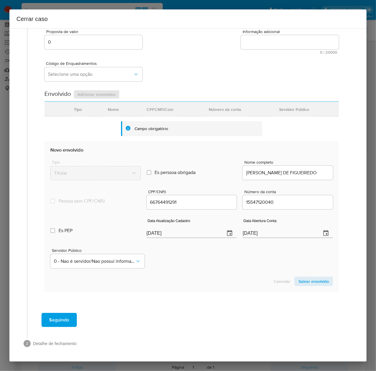
type input "R$63.017"
drag, startPoint x: 181, startPoint y: 233, endPoint x: 89, endPoint y: 233, distance: 92.2
click at [89, 233] on div "Es PEP isPEP Data Atualização Cadastro 14/08/2025 Data Abertura Conta: 19/02/20…" at bounding box center [191, 225] width 283 height 31
paste input "2/05"
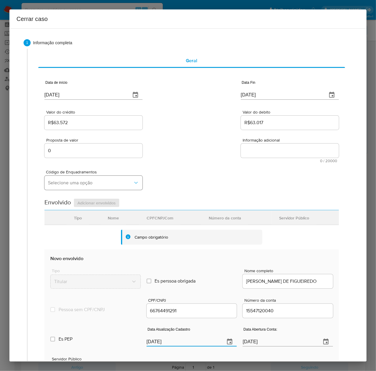
scroll to position [0, 0]
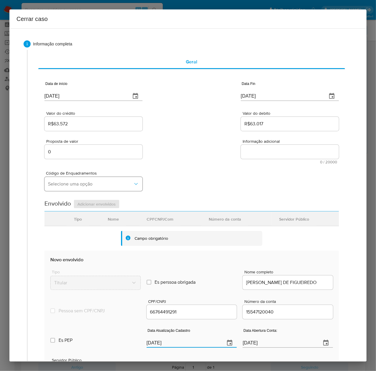
type input "12/05/2025"
click at [67, 183] on span "Selecione uma opção" at bounding box center [90, 184] width 85 height 6
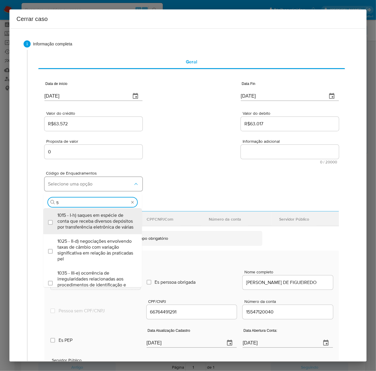
type input "58"
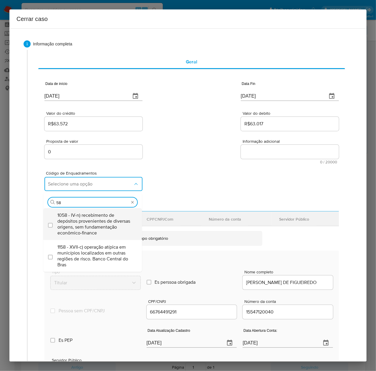
click at [88, 215] on span "1058 - IV-n) recebimento de depósitos provenientes de diversas origens, sem fun…" at bounding box center [95, 224] width 76 height 24
checkbox input "true"
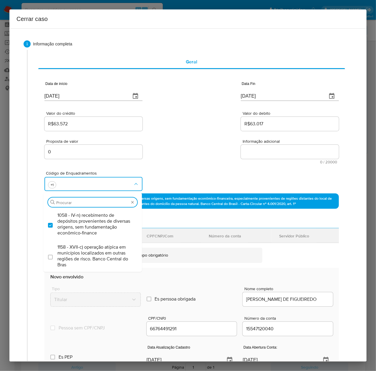
click at [260, 152] on textarea "Informação adicional" at bounding box center [290, 152] width 98 height 14
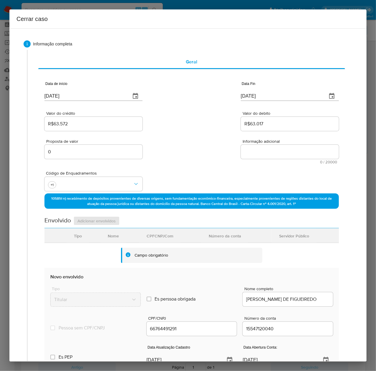
click at [260, 152] on textarea "Informação adicional" at bounding box center [290, 152] width 98 height 14
click at [254, 154] on textarea "Informação adicional" at bounding box center [290, 152] width 98 height 14
paste textarea "Renato Cavalcante de Figueiredo, CPF 66764491291, 44 anos, residente no municíp…"
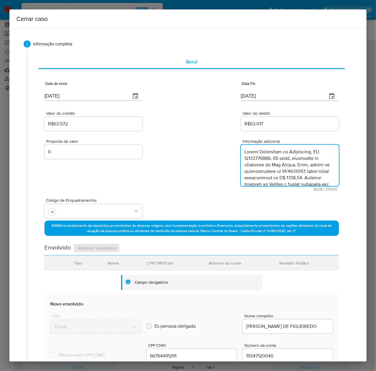
scroll to position [753, 0]
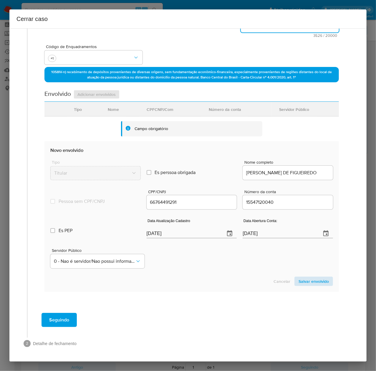
type textarea "Renato Cavalcante de Figueiredo, CPF 66764491291, 44 anos, residente no municíp…"
click at [306, 280] on span "Salvar envolvido" at bounding box center [314, 281] width 30 height 8
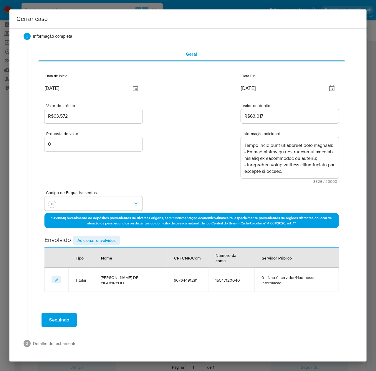
scroll to position [7, 0]
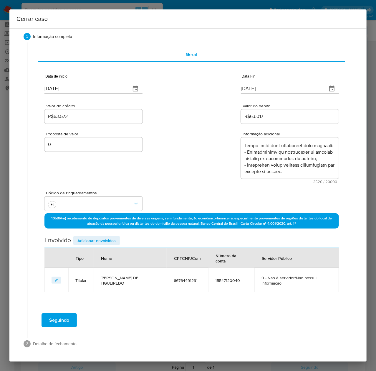
click at [86, 241] on span "Adicionar envolvidos" at bounding box center [96, 240] width 38 height 8
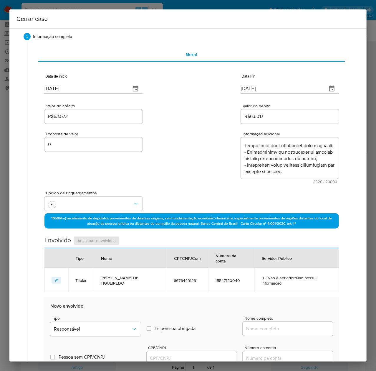
scroll to position [163, 0]
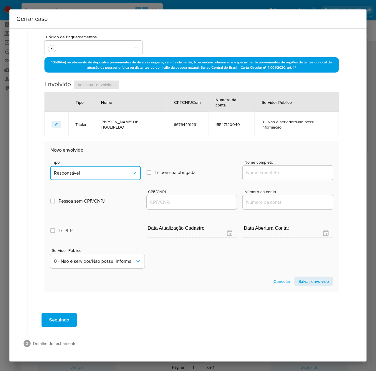
click at [77, 169] on button "Responsável" at bounding box center [95, 173] width 90 height 14
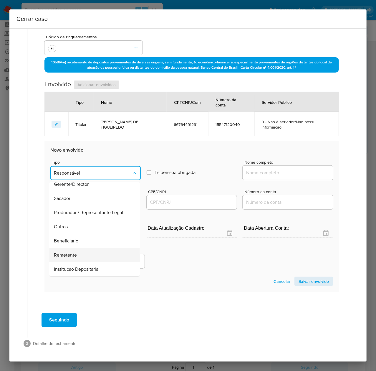
scroll to position [75, 0]
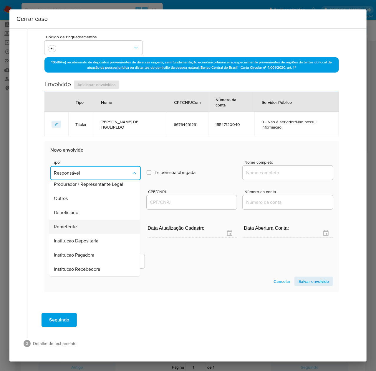
click at [69, 224] on span "Remetente" at bounding box center [65, 227] width 23 height 6
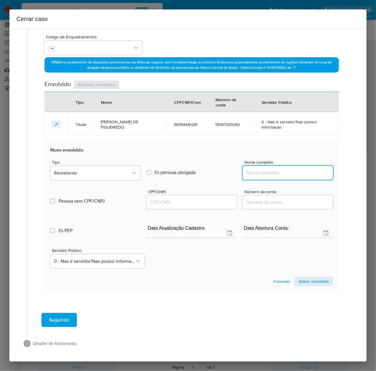
click at [250, 169] on input "Nome completo" at bounding box center [288, 173] width 90 height 8
paste input "52.954.852 Renato Cavalcante De Figueiredo, 52954852000111"
drag, startPoint x: 285, startPoint y: 173, endPoint x: 351, endPoint y: 173, distance: 66.6
click at [351, 173] on div "1 Informação completa Geral Data de início 01/07/2024 Data Fin 23/06/2025 Valor…" at bounding box center [187, 113] width 343 height 486
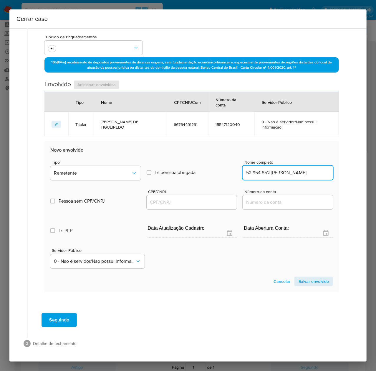
scroll to position [0, 13]
type input "52.954.852 Renato Cavalcante De Figueiredo"
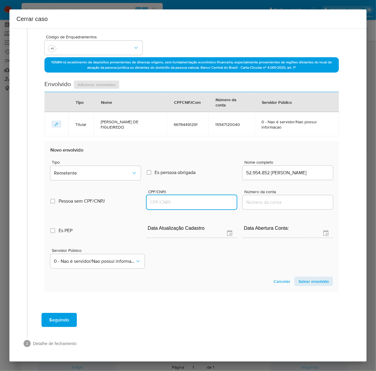
scroll to position [0, 0]
click at [166, 204] on input "CPF/CNPJ" at bounding box center [192, 202] width 90 height 8
paste input "52954852000111"
type input "52954852000111"
drag, startPoint x: 124, startPoint y: 126, endPoint x: 100, endPoint y: 123, distance: 24.3
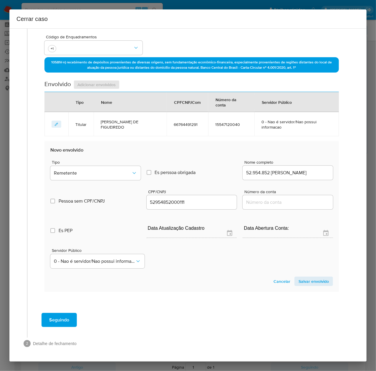
click at [100, 123] on td "RENATO CAVALCANTE DE FIGUEIREDO" at bounding box center [130, 124] width 73 height 24
copy span "RENATO CAVALCANTE DE FIGUEIREDO"
drag, startPoint x: 269, startPoint y: 172, endPoint x: 365, endPoint y: 166, distance: 96.8
click at [365, 166] on div "1 Informação completa Geral Data de início 01/07/2024 Data Fin 23/06/2025 Valor…" at bounding box center [187, 194] width 357 height 333
paste input "ENATO CAVALCANTE DE FIGUEIREDO"
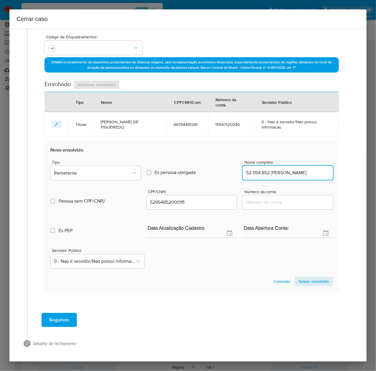
scroll to position [0, 27]
type input "52.954.852 RENATO CAVALCANTE DE FIGUEIREDO"
click at [304, 285] on span "Salvar envolvido" at bounding box center [314, 281] width 30 height 8
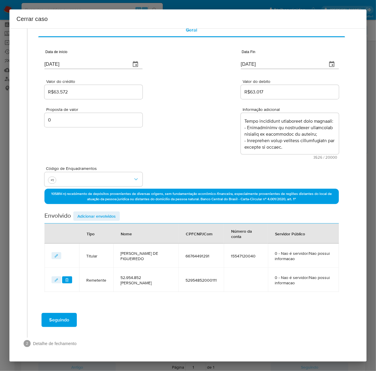
scroll to position [32, 0]
click at [102, 217] on span "Adicionar envolvidos" at bounding box center [96, 216] width 38 height 8
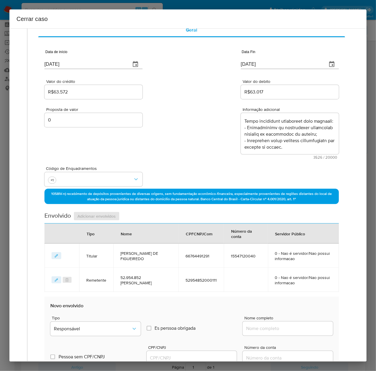
scroll to position [187, 0]
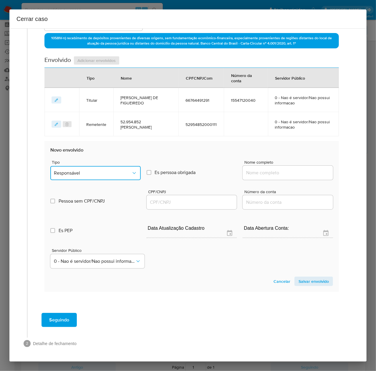
click at [87, 171] on span "Responsável" at bounding box center [92, 173] width 77 height 6
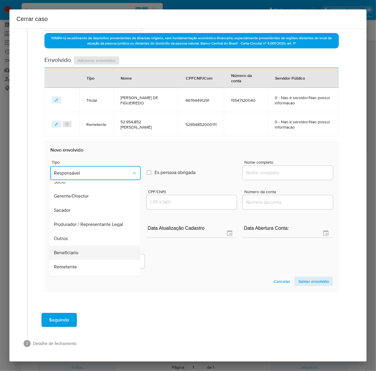
scroll to position [75, 0]
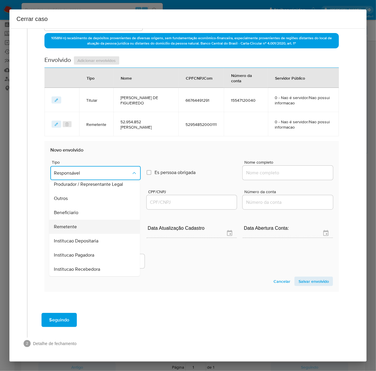
click at [71, 226] on span "Remetente" at bounding box center [65, 227] width 23 height 6
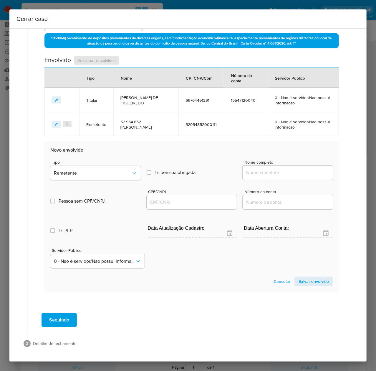
click at [267, 170] on input "Nome completo" at bounding box center [288, 173] width 90 height 8
paste input "Deicy L Bahos Ordonez, 53160391000178"
drag, startPoint x: 285, startPoint y: 172, endPoint x: 357, endPoint y: 171, distance: 72.5
click at [357, 171] on div "1 Informação completa Geral Data de início 01/07/2024 Data Fin 23/06/2025 Valor…" at bounding box center [187, 194] width 357 height 333
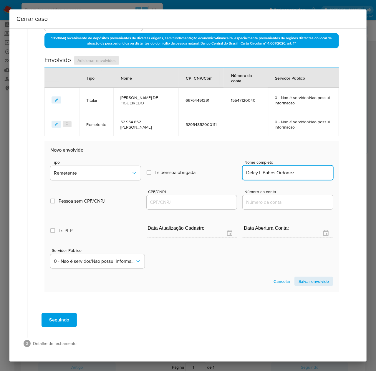
scroll to position [0, 0]
type input "Deicy L Bahos Ordonez"
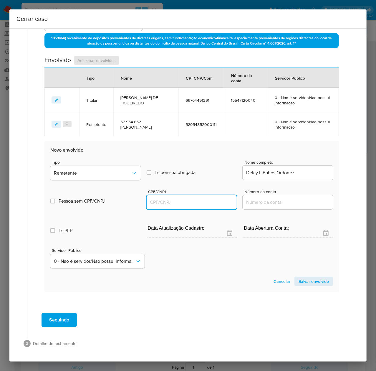
click at [157, 199] on input "CPF/CNPJ" at bounding box center [192, 202] width 90 height 8
paste input "53160391000178"
type input "53160391000178"
click at [313, 277] on span "Salvar envolvido" at bounding box center [314, 281] width 30 height 8
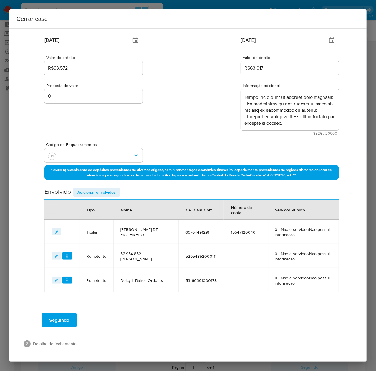
click at [95, 189] on span "Adicionar envolvidos" at bounding box center [96, 192] width 38 height 8
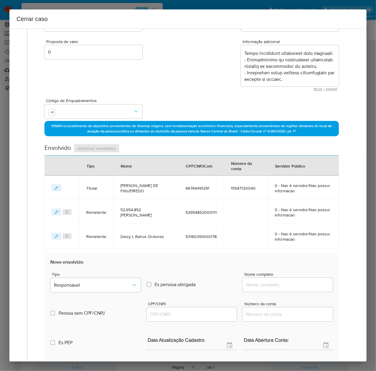
scroll to position [173, 0]
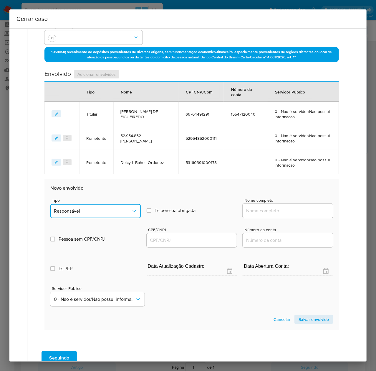
click at [83, 210] on span "Responsável" at bounding box center [92, 211] width 77 height 6
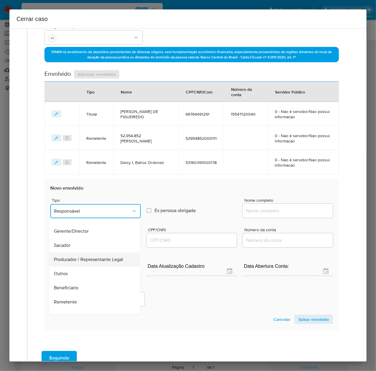
scroll to position [75, 0]
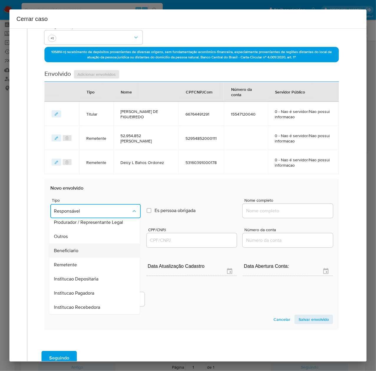
click at [70, 250] on span "Beneficiario" at bounding box center [66, 250] width 24 height 6
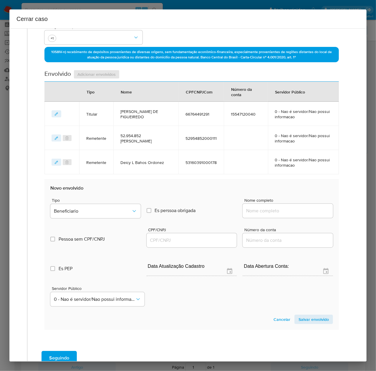
click at [249, 214] on input "Nome completo" at bounding box center [288, 211] width 90 height 8
paste input "Juriel Costa Maia - CPF 73664456220"
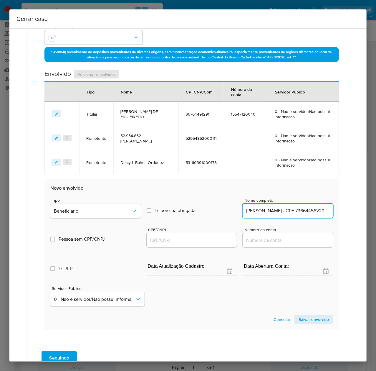
drag, startPoint x: 291, startPoint y: 212, endPoint x: 376, endPoint y: 213, distance: 84.8
drag, startPoint x: 276, startPoint y: 210, endPoint x: 332, endPoint y: 212, distance: 56.0
click at [332, 212] on section "Novo envolvido Tipo Beneficiario Es perssoa obrigada Is PObrigada Nome completo…" at bounding box center [191, 254] width 295 height 151
type input "Juriel Costa Maia"
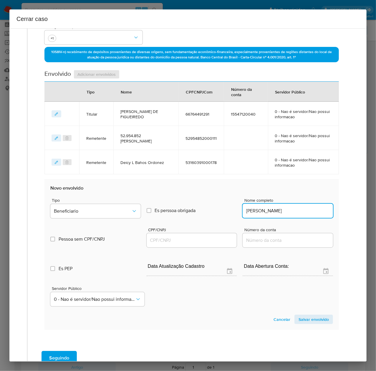
drag, startPoint x: 151, startPoint y: 239, endPoint x: 156, endPoint y: 241, distance: 4.9
click at [153, 240] on input "CPF/CNPJ" at bounding box center [192, 240] width 90 height 8
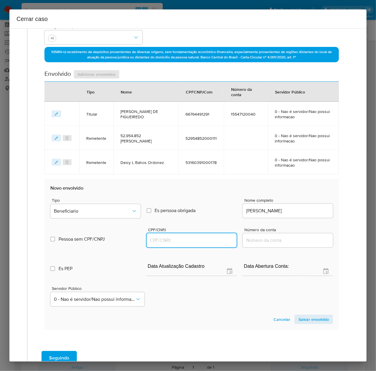
paste input "73664456220"
type input "73664456220"
drag, startPoint x: 304, startPoint y: 317, endPoint x: 316, endPoint y: 320, distance: 12.4
click at [307, 317] on span "Salvar envolvido" at bounding box center [314, 319] width 30 height 8
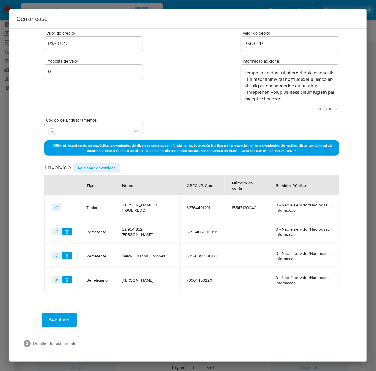
scroll to position [80, 0]
click at [92, 167] on span "Adicionar envolvidos" at bounding box center [96, 167] width 38 height 8
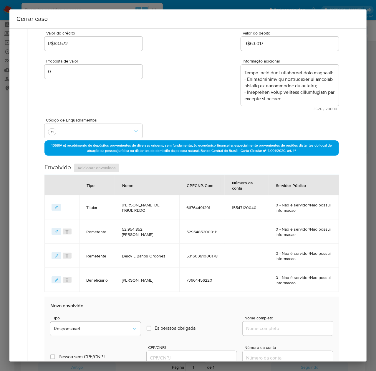
scroll to position [236, 0]
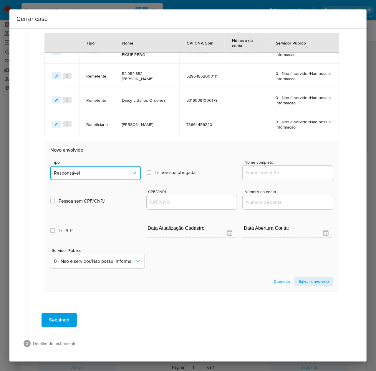
click at [84, 171] on span "Responsável" at bounding box center [92, 173] width 77 height 6
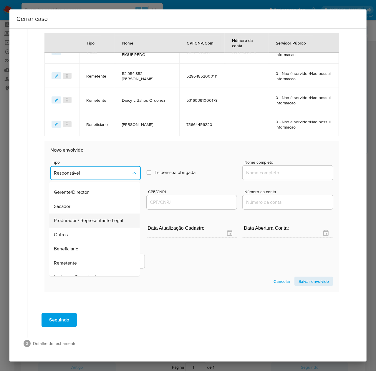
scroll to position [75, 0]
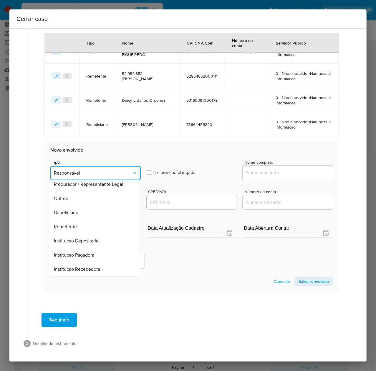
drag, startPoint x: 76, startPoint y: 212, endPoint x: 123, endPoint y: 202, distance: 48.5
click at [77, 211] on span "Beneficiario" at bounding box center [66, 212] width 24 height 6
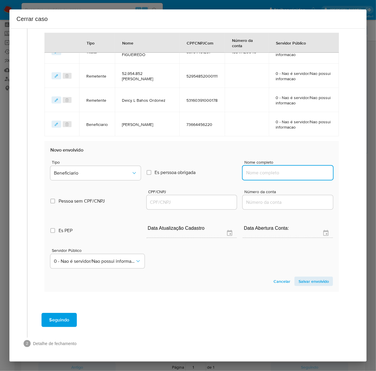
click at [262, 174] on input "Nome completo" at bounding box center [288, 173] width 90 height 8
paste input "Deicy Lorena Bahos Ordonez - CPF 71060096285"
drag, startPoint x: 295, startPoint y: 172, endPoint x: 372, endPoint y: 171, distance: 76.9
click at [372, 171] on div "Cerrar caso 1 Informação completa Geral Data de início 01/07/2024 Data Fin 23/0…" at bounding box center [188, 185] width 376 height 371
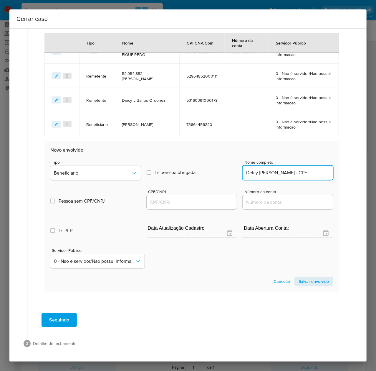
scroll to position [0, 0]
drag, startPoint x: 301, startPoint y: 174, endPoint x: 378, endPoint y: 174, distance: 76.9
type input "Deicy Lorena Bahos Ordonez"
click at [191, 204] on input "CPF/CNPJ" at bounding box center [192, 202] width 90 height 8
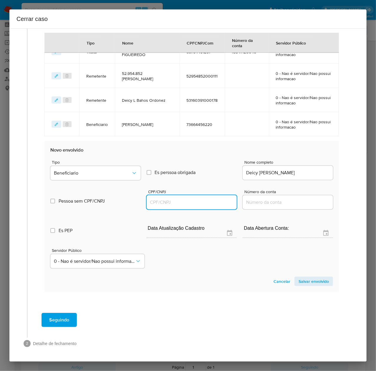
paste input "71060096285"
type input "71060096285"
click at [314, 283] on span "Salvar envolvido" at bounding box center [314, 281] width 30 height 8
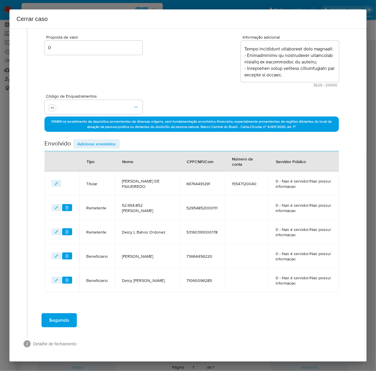
click at [92, 144] on span "Adicionar envolvidos" at bounding box center [96, 144] width 38 height 8
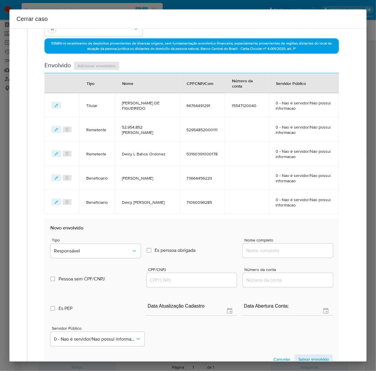
scroll to position [260, 0]
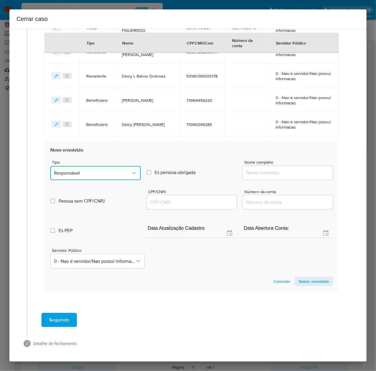
click at [78, 171] on span "Responsável" at bounding box center [92, 173] width 77 height 6
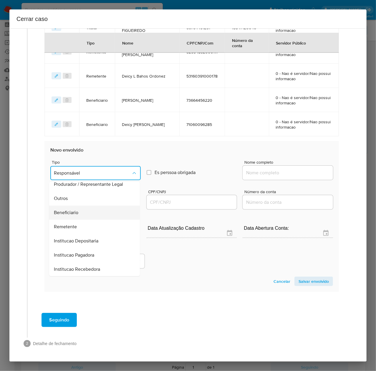
click at [71, 214] on span "Beneficiario" at bounding box center [66, 212] width 24 height 6
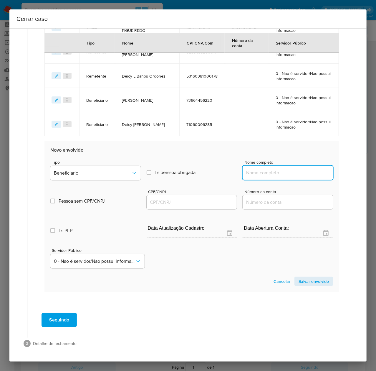
drag, startPoint x: 267, startPoint y: 172, endPoint x: 281, endPoint y: 173, distance: 13.3
click at [268, 172] on input "Nome completo" at bounding box center [288, 173] width 90 height 8
paste input "Jose Roque Da Costa Neto - CNPJ 55649299000100"
drag, startPoint x: 286, startPoint y: 173, endPoint x: 397, endPoint y: 173, distance: 111.3
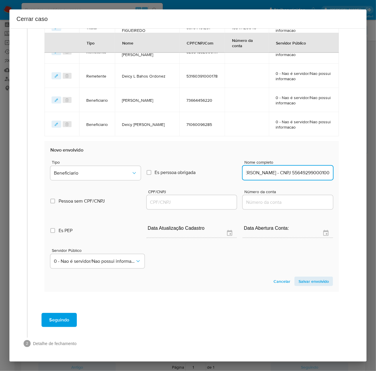
drag, startPoint x: 296, startPoint y: 172, endPoint x: 367, endPoint y: 170, distance: 71.0
click at [367, 170] on div "Cerrar caso 1 Informação completa Geral Data de início 01/07/2024 Data Fin 23/0…" at bounding box center [188, 185] width 376 height 371
type input "Jose Roque Da Costa Neto"
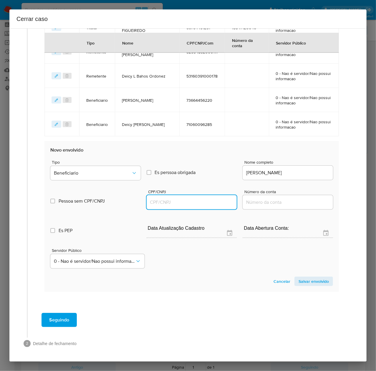
click at [172, 204] on input "CPF/CNPJ" at bounding box center [192, 202] width 90 height 8
paste input "55649299000100"
type input "55649299000100"
click at [309, 282] on span "Salvar envolvido" at bounding box center [314, 281] width 30 height 8
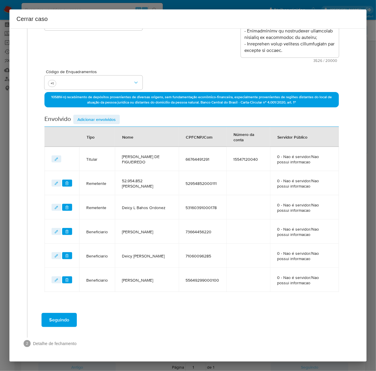
scroll to position [133, 0]
click at [60, 316] on span "Seguindo" at bounding box center [59, 319] width 20 height 13
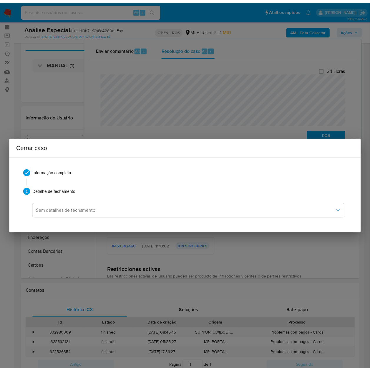
scroll to position [750, 0]
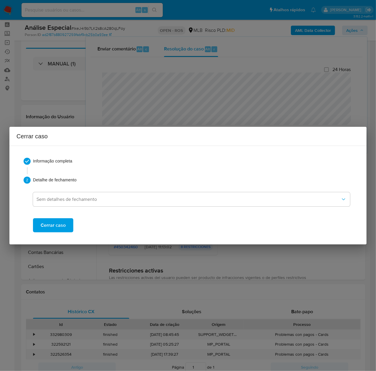
click at [51, 223] on span "Cerrar caso" at bounding box center [53, 225] width 25 height 13
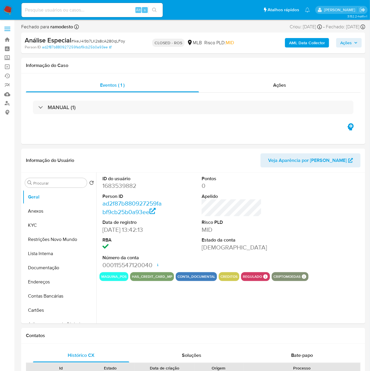
select select "10"
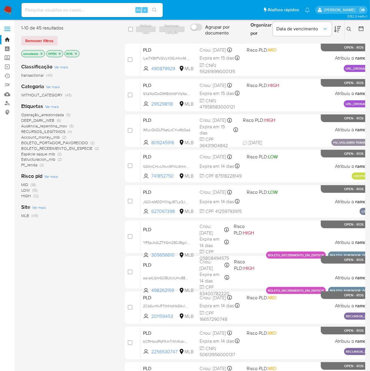
click at [28, 164] on span "Pf_renda" at bounding box center [29, 165] width 16 height 6
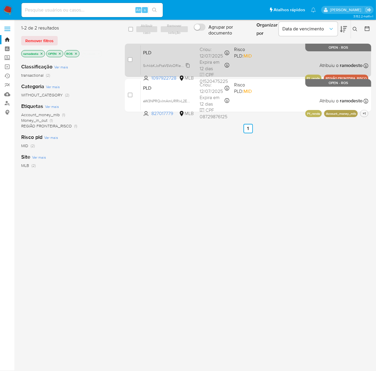
click at [187, 65] on span "5vhkbKJoFtaVSVoORleMQRI8" at bounding box center [167, 65] width 49 height 6
click at [265, 62] on div "PLD 5vhkbKJoFtaVSVoORleMQRI8 Copiado Copiado 1097922728 MLB Risco PLD: MID Crio…" at bounding box center [255, 60] width 228 height 30
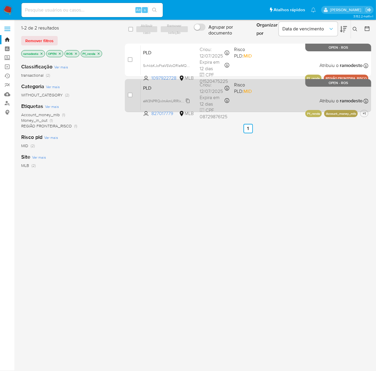
click at [188, 100] on span "eW3NPRQxImAmURRIxL2ECFpQ" at bounding box center [170, 100] width 54 height 6
click at [263, 95] on div "PLD eW3NPRQxImAmURRIxL2ECFpQ Copiado Copiado 827017779 MLB Risco PLD: MID Criou…" at bounding box center [255, 95] width 228 height 30
click at [266, 104] on div "PLD eW3NPRQxImAmURRIxL2ECFpQ 827017779 MLB Risco PLD: MID Criou: [DATE] Criou: …" at bounding box center [255, 95] width 228 height 30
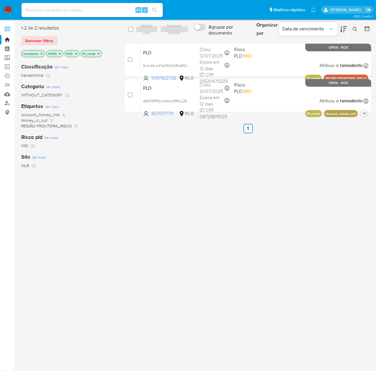
click at [100, 52] on icon "close-filter" at bounding box center [99, 54] width 4 height 4
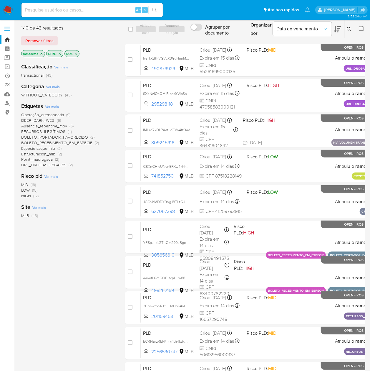
click at [55, 105] on span "Ver mais" at bounding box center [52, 106] width 14 height 5
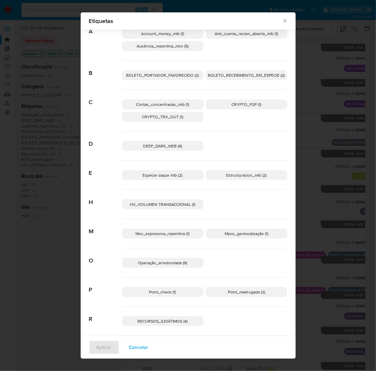
scroll to position [54, 0]
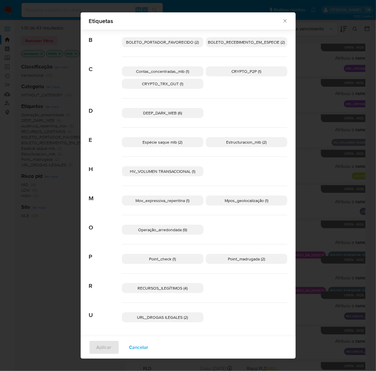
click at [154, 259] on span "Point_check (1)" at bounding box center [162, 259] width 27 height 6
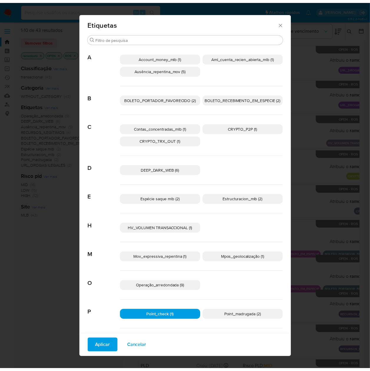
scroll to position [0, 0]
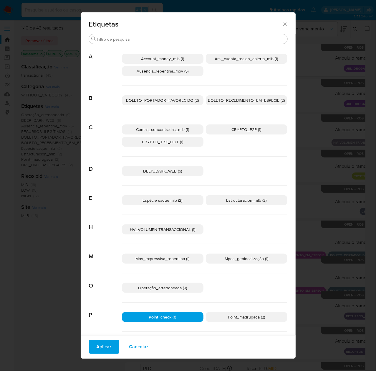
click at [254, 56] on span "Aml_cuenta_recien_abierta_mlb (1)" at bounding box center [246, 59] width 63 height 6
click at [98, 343] on span "Aplicar" at bounding box center [104, 346] width 15 height 13
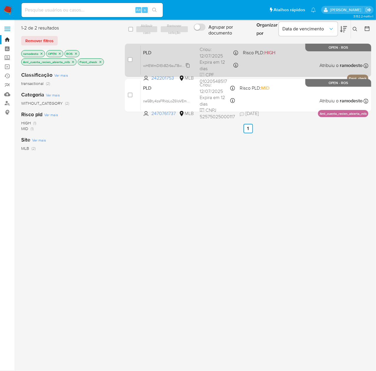
click at [186, 65] on span "wHEWmDIEk8Zr6suT8wdAaKRj" at bounding box center [168, 65] width 51 height 6
click at [264, 61] on div "PLD wHEWmDIEk8Zr6suT8wdAaKRj Copiado Copiado 242201753 MLB Risco PLD: HIGH Crio…" at bounding box center [255, 60] width 228 height 30
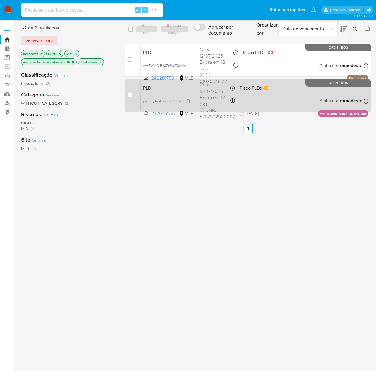
click at [184, 101] on span "ne5Bty4zsFRkbLoZ61oVEmKV" at bounding box center [167, 100] width 48 height 6
click at [250, 101] on div "PLD ne5Bty4zsFRkbLoZ61oVEmKV Copiado Copiado 2470761737 MLB Risco PLD: MID Crio…" at bounding box center [255, 95] width 228 height 30
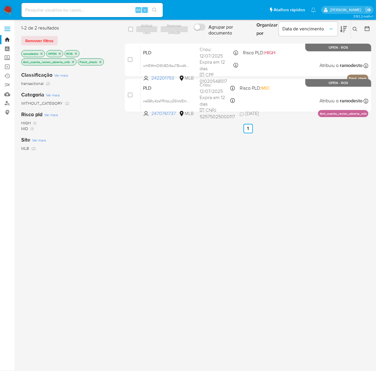
click at [100, 61] on icon "close-filter" at bounding box center [101, 62] width 4 height 4
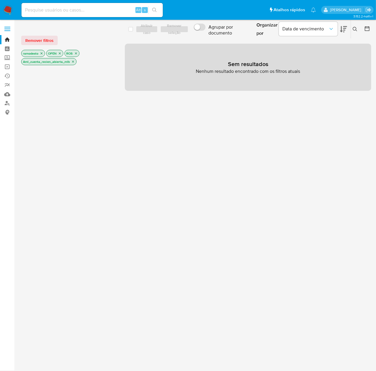
click at [74, 62] on icon "close-filter" at bounding box center [73, 62] width 2 height 2
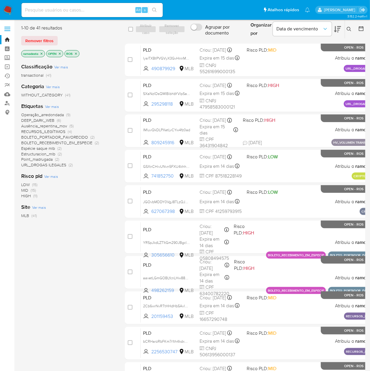
click at [45, 160] on span "Point_madrugada" at bounding box center [37, 159] width 32 height 6
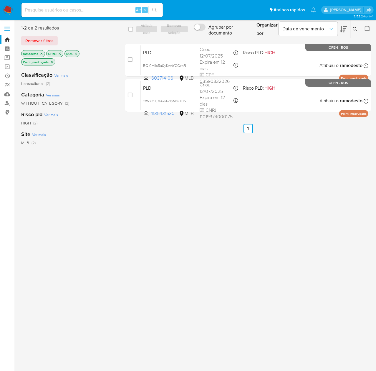
click at [53, 62] on icon "close-filter" at bounding box center [52, 62] width 4 height 4
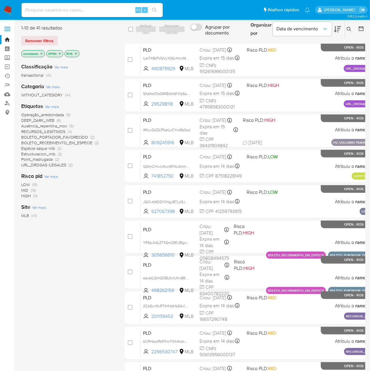
click at [46, 152] on span "Estructuracion_mlb" at bounding box center [38, 154] width 34 height 6
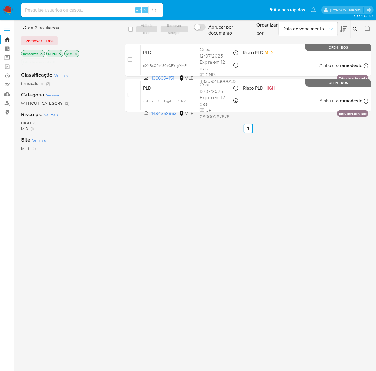
click at [53, 63] on icon "close-filter" at bounding box center [54, 62] width 4 height 4
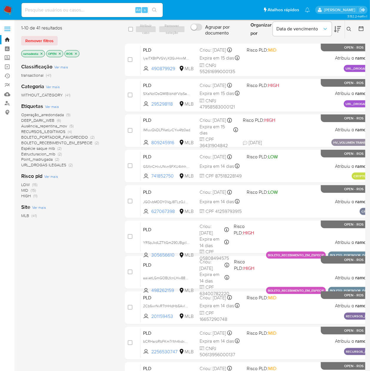
click at [53, 105] on span "Ver mais" at bounding box center [52, 106] width 14 height 5
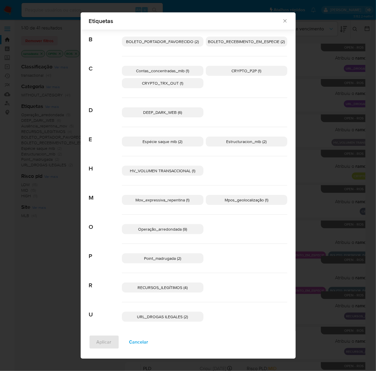
scroll to position [47, 0]
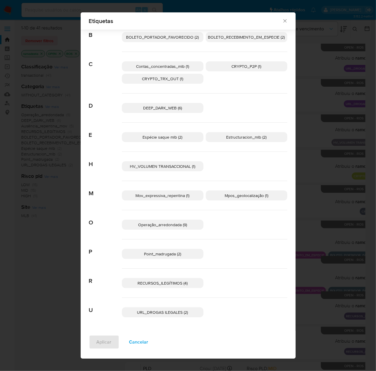
click at [160, 164] on span "HV_VOLUMEN TRANSACCIONAL (1)" at bounding box center [162, 166] width 65 height 6
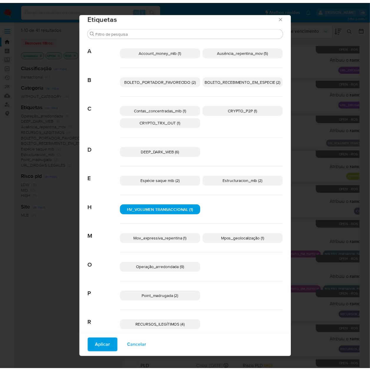
scroll to position [0, 0]
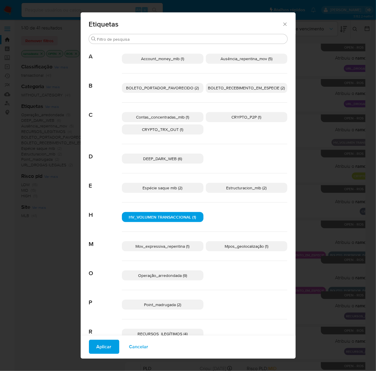
click at [181, 57] on span "Account_money_mlb (1)" at bounding box center [162, 59] width 43 height 6
click at [98, 349] on span "Aplicar" at bounding box center [104, 346] width 15 height 13
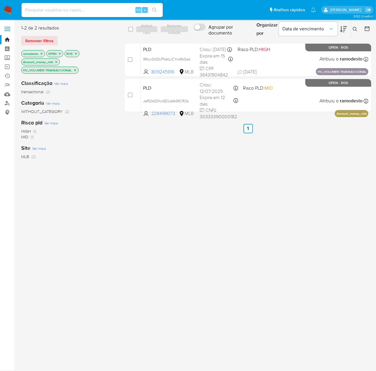
click at [76, 70] on icon "close-filter" at bounding box center [75, 70] width 4 height 4
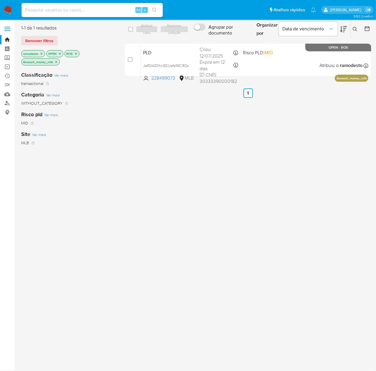
click at [57, 61] on icon "close-filter" at bounding box center [56, 62] width 4 height 4
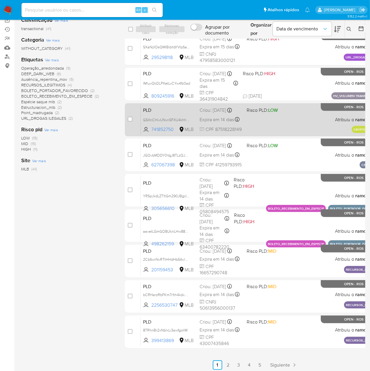
scroll to position [49, 0]
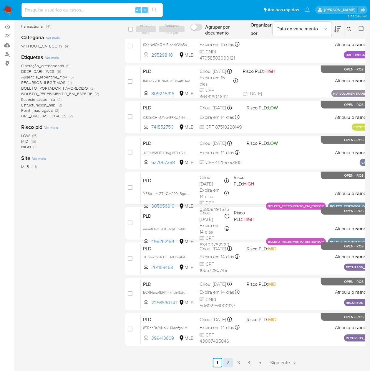
click at [224, 361] on link "2" at bounding box center [228, 362] width 9 height 9
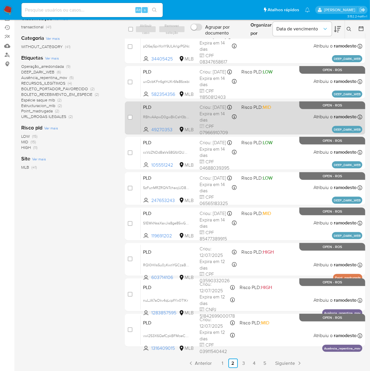
scroll to position [49, 0]
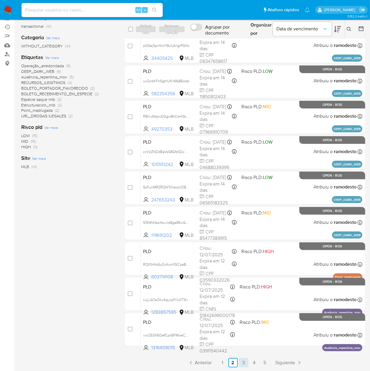
click at [245, 361] on link "3" at bounding box center [243, 362] width 9 height 9
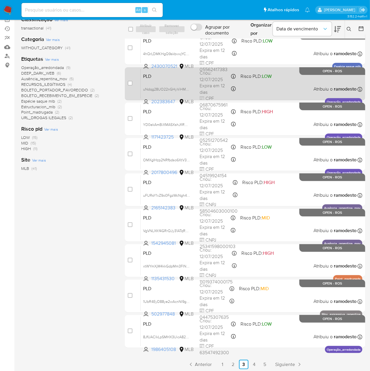
scroll to position [49, 0]
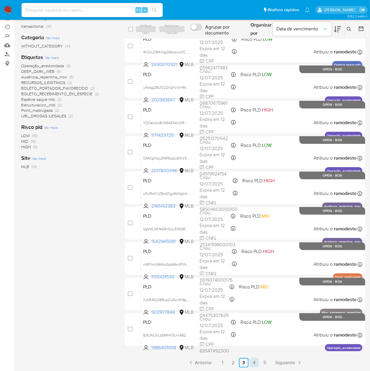
click at [254, 362] on link "4" at bounding box center [254, 362] width 9 height 9
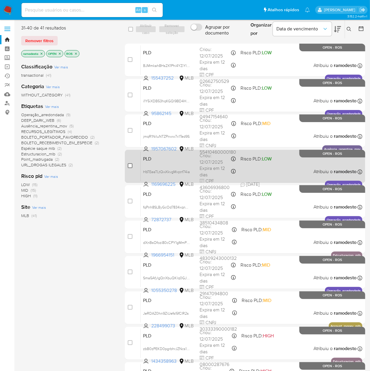
click at [129, 166] on input "checkbox" at bounding box center [130, 165] width 5 height 5
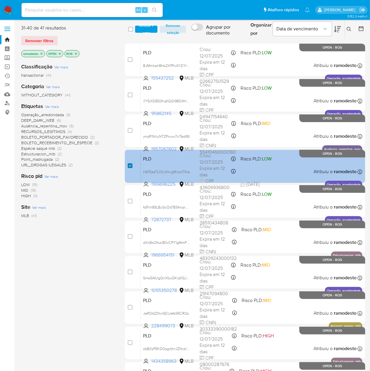
click at [130, 165] on input "checkbox" at bounding box center [130, 165] width 5 height 5
checkbox input "false"
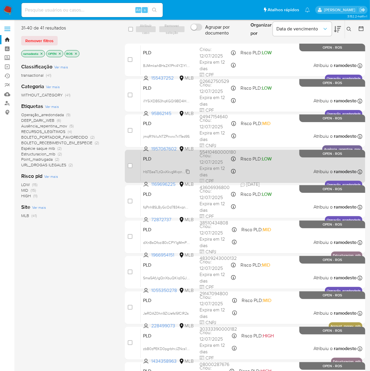
click at [185, 171] on span "HbTEeaTLtQwXkvgMxpnf74ia" at bounding box center [166, 171] width 47 height 6
click at [186, 171] on span "HbTEeaTLtQwXkvgMxpnf74ia" at bounding box center [166, 171] width 47 height 6
click at [272, 170] on div "PLD HbTEeaTLtQwXkvgMxpnf74ia Copiado Copiado 1169696225 MLB Risco PLD: LOW Crio…" at bounding box center [252, 166] width 222 height 30
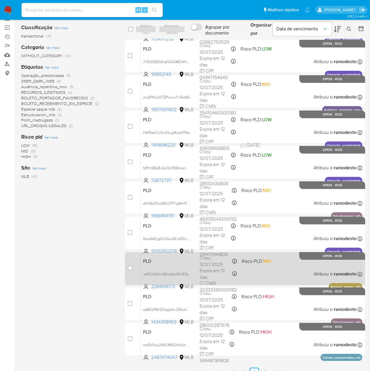
drag, startPoint x: 188, startPoint y: 272, endPoint x: 239, endPoint y: 272, distance: 50.7
click at [190, 273] on div "JeRDAZ0hn9ZiUefsI5fCIR2s" at bounding box center [166, 273] width 47 height 6
click at [250, 269] on div "PLD JeRDAZ0hn9ZiUefsI5fCIR2s Copiado Copiado 228499073 MLB Risco PLD: MID Criou…" at bounding box center [252, 268] width 222 height 30
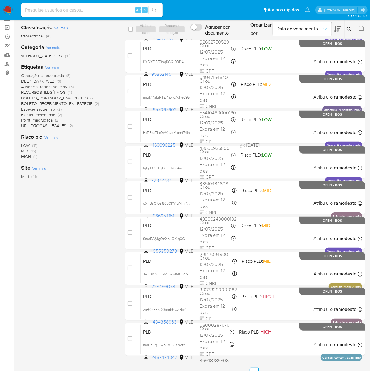
scroll to position [0, 0]
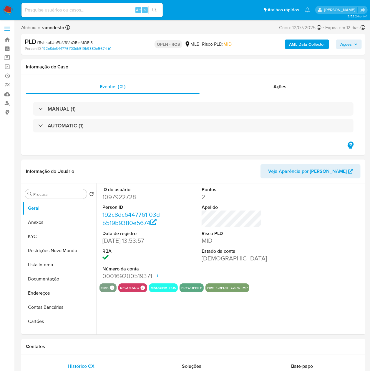
select select "10"
click at [38, 221] on button "Anexos" at bounding box center [57, 222] width 69 height 14
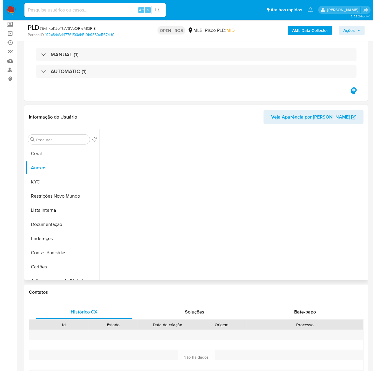
scroll to position [78, 0]
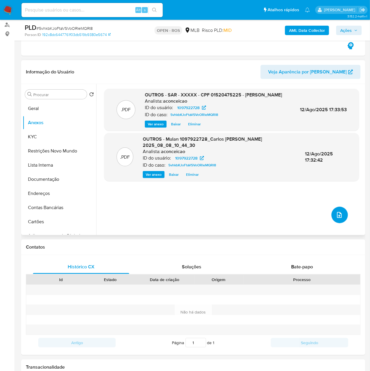
click at [340, 213] on button "upload-file" at bounding box center [340, 214] width 16 height 16
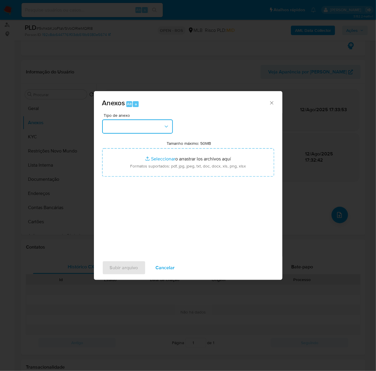
click at [138, 125] on button "button" at bounding box center [137, 126] width 71 height 14
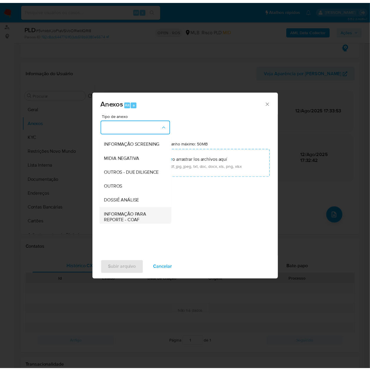
scroll to position [91, 0]
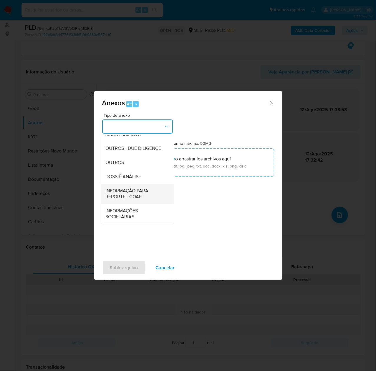
drag, startPoint x: 119, startPoint y: 197, endPoint x: 156, endPoint y: 176, distance: 41.7
click at [120, 196] on span "INFORMAÇÃO PARA REPORTE - COAF" at bounding box center [136, 194] width 60 height 12
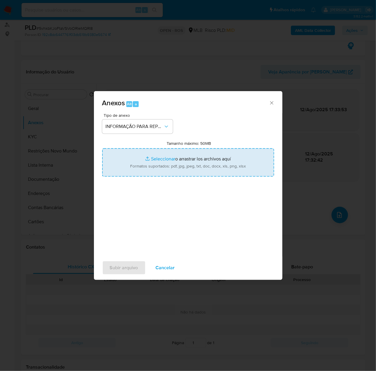
type input "C:\fakepath\SAR - 5vhkbKJoFtaVSVoORleMQRI8 - CPF 01520475225 - [PERSON_NAME] .p…"
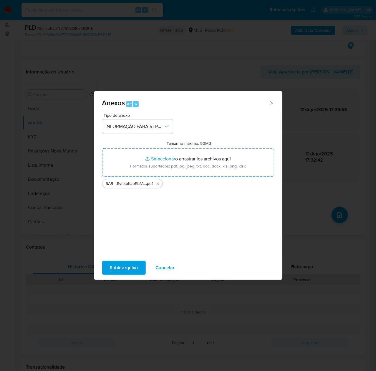
click at [123, 267] on span "Subir arquivo" at bounding box center [124, 267] width 28 height 13
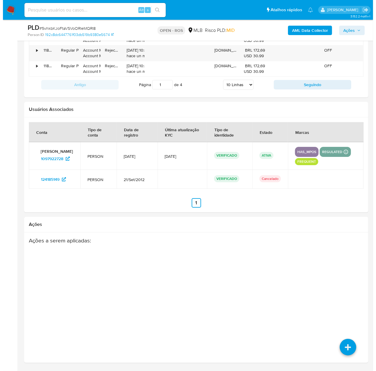
scroll to position [839, 0]
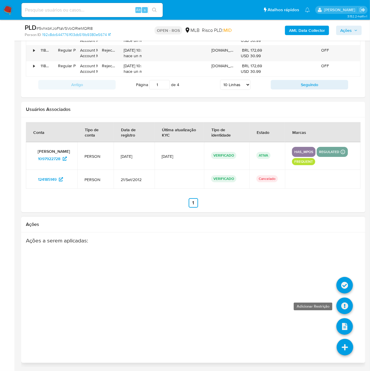
click at [345, 303] on icon at bounding box center [345, 305] width 16 height 16
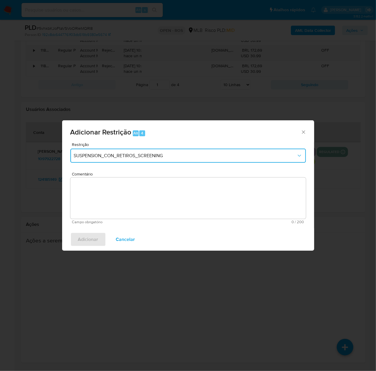
click at [146, 154] on span "SUSPENSION_CON_RETIROS_SCREENING" at bounding box center [185, 156] width 223 height 6
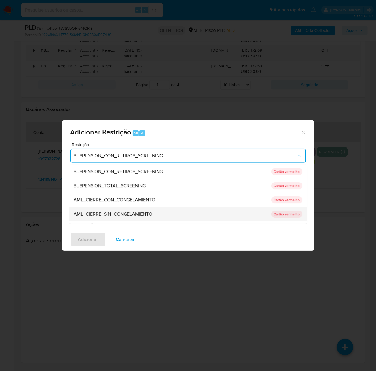
click at [120, 214] on span "AML_CIERRE_SIN_CONGELAMIENTO" at bounding box center [113, 214] width 79 height 6
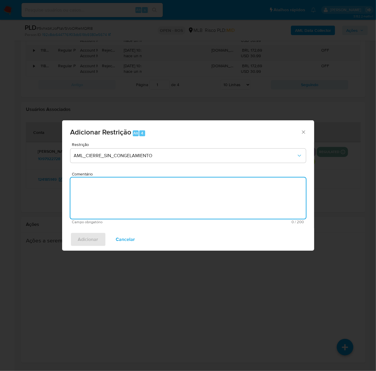
click at [140, 189] on textarea "Comentário" at bounding box center [188, 197] width 236 height 41
paste textarea "Deliberação para encerrar o relacionamento. NÃO INFORMAR AO USUÁRIO QUE SE TRAT…"
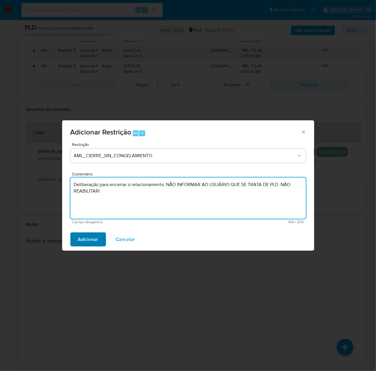
type textarea "Deliberação para encerrar o relacionamento. NÃO INFORMAR AO USUÁRIO QUE SE TRAT…"
click at [86, 238] on span "Adicionar" at bounding box center [88, 239] width 20 height 13
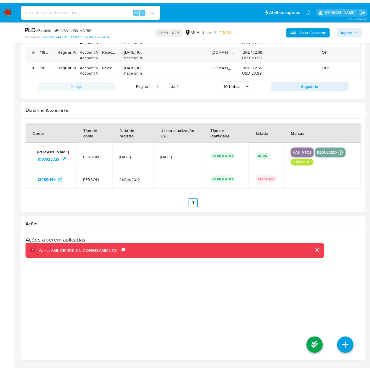
scroll to position [831, 0]
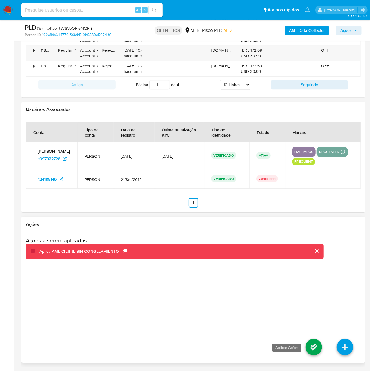
click at [320, 352] on icon at bounding box center [314, 346] width 16 height 16
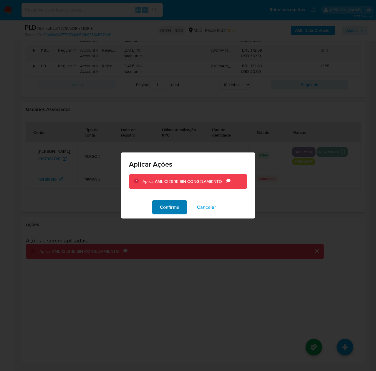
click at [169, 206] on span "Confirme" at bounding box center [169, 207] width 19 height 13
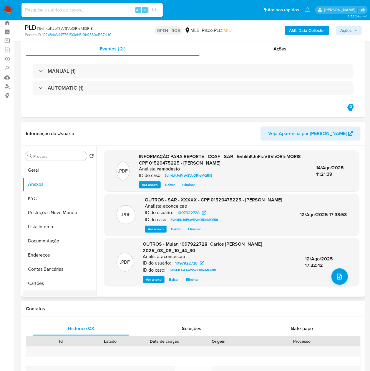
scroll to position [0, 0]
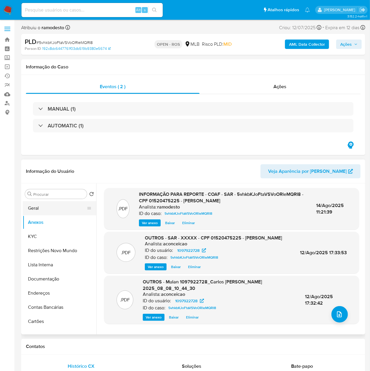
click at [34, 209] on button "Geral" at bounding box center [57, 208] width 69 height 14
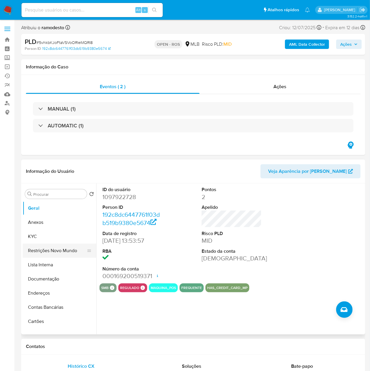
click at [49, 250] on button "Restrições Novo Mundo" at bounding box center [57, 250] width 69 height 14
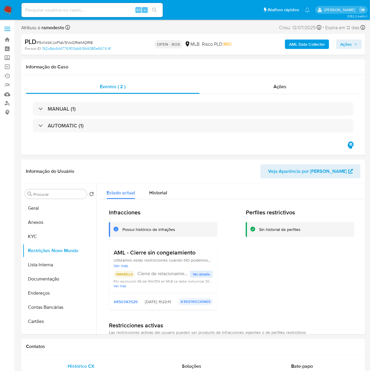
click at [345, 44] on span "Ações" at bounding box center [345, 43] width 11 height 9
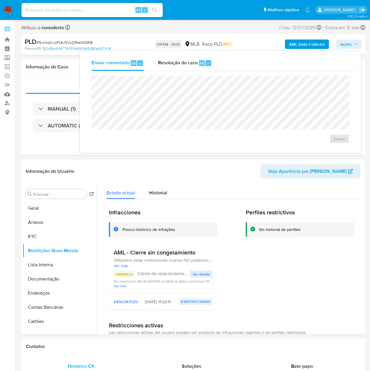
drag, startPoint x: 183, startPoint y: 61, endPoint x: 267, endPoint y: 72, distance: 84.8
click at [183, 60] on span "Resolução do caso" at bounding box center [178, 62] width 40 height 7
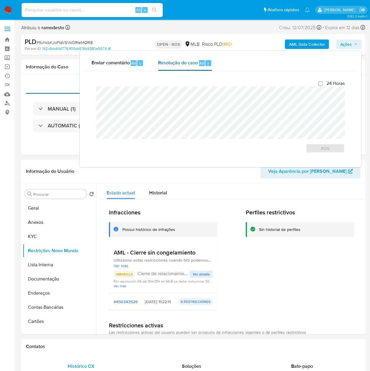
click at [178, 64] on span "Resolução do caso" at bounding box center [178, 62] width 40 height 7
drag, startPoint x: 325, startPoint y: 148, endPoint x: 325, endPoint y: 152, distance: 4.4
click at [325, 152] on span "ROS" at bounding box center [325, 148] width 31 height 8
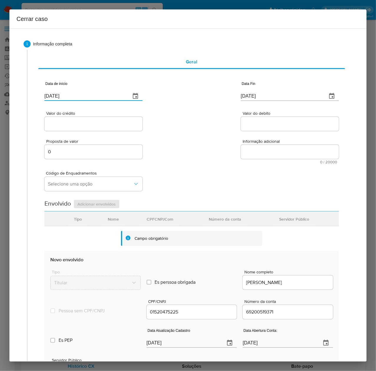
drag, startPoint x: 72, startPoint y: 96, endPoint x: 47, endPoint y: 119, distance: 34.2
paste input "01/06"
type input "01/06/2025"
drag, startPoint x: 268, startPoint y: 94, endPoint x: 178, endPoint y: 90, distance: 89.9
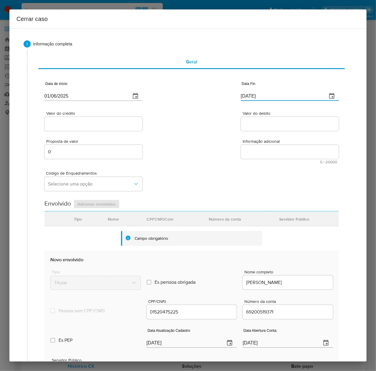
click at [178, 90] on div "Data de início [DATE] Data Fin [DATE]" at bounding box center [191, 88] width 295 height 31
paste input "07"
type input "07/08/2025"
click at [62, 124] on input "Valor do crédito" at bounding box center [93, 124] width 98 height 8
paste input "R$258.613"
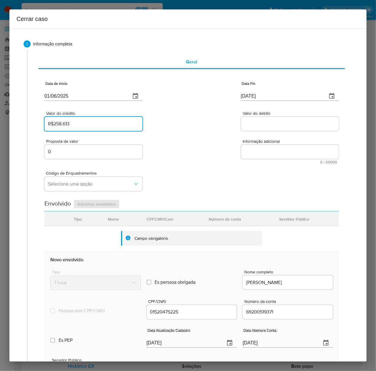
type input "R$258.613"
click at [256, 121] on input "Valor do debito" at bounding box center [290, 124] width 98 height 8
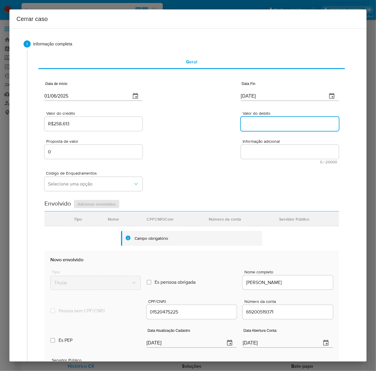
paste input "R$259.324"
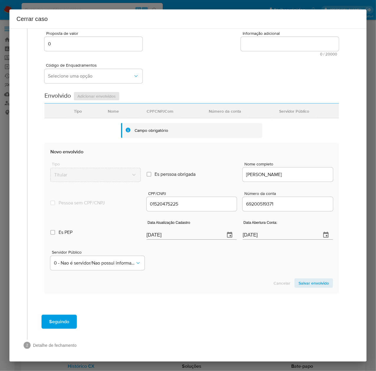
scroll to position [110, 0]
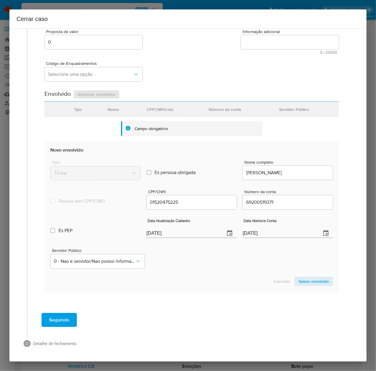
type input "R$259.324"
drag, startPoint x: 184, startPoint y: 233, endPoint x: 104, endPoint y: 233, distance: 80.4
click at [104, 233] on div "Es PEP isPEP Data Atualização Cadastro 14/08/2025 Data Abertura Conta: 10/01/20…" at bounding box center [191, 225] width 283 height 31
paste input "5/07"
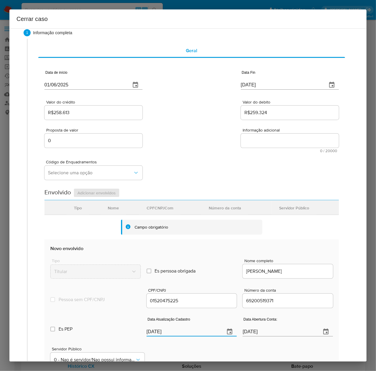
scroll to position [0, 0]
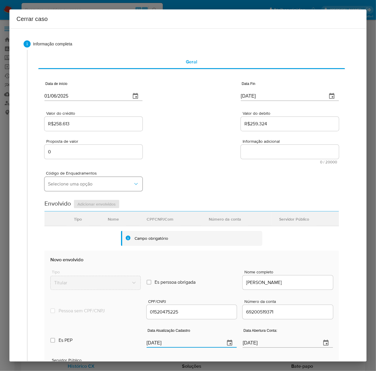
type input "[DATE]"
click at [70, 184] on span "Selecione uma opção" at bounding box center [90, 184] width 85 height 6
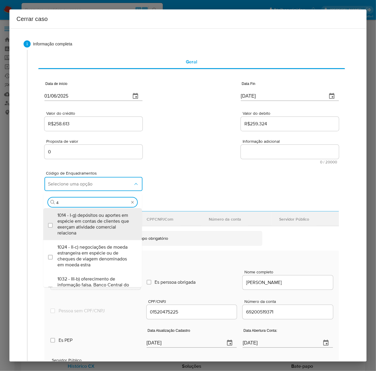
type input "45"
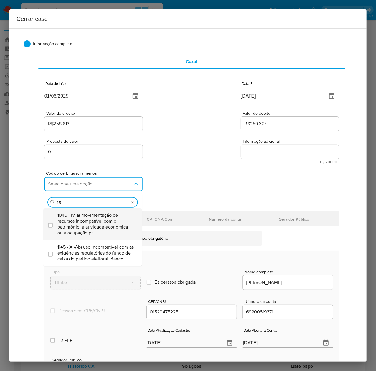
click at [75, 218] on span "1045 - IV-a) movimentação de recursos incompatível com o patrimônio, a atividad…" at bounding box center [95, 224] width 76 height 24
checkbox input "true"
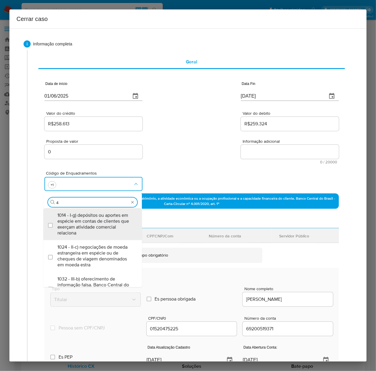
type input "47"
click at [75, 218] on span "1047 - IV-c) movimentação de recursos de alto valor, de forma contumaz, em bene…" at bounding box center [95, 224] width 76 height 24
checkbox input "true"
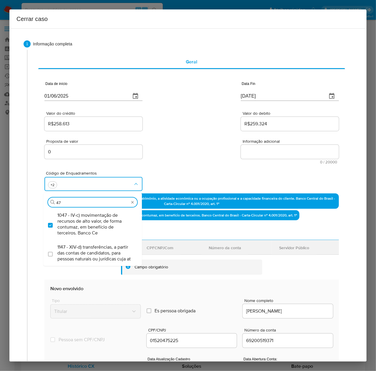
type input "4"
type input "58"
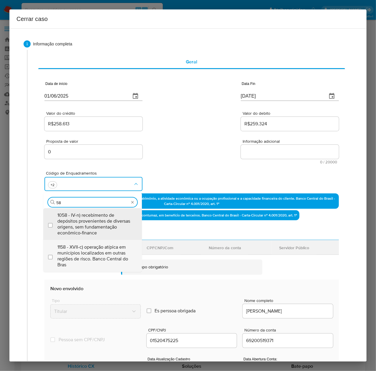
click at [89, 248] on span "1158 - XVII-c) operação atípica em municípios localizados em outras regiões de …" at bounding box center [95, 256] width 76 height 24
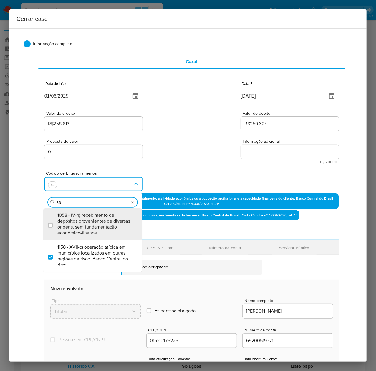
checkbox input "true"
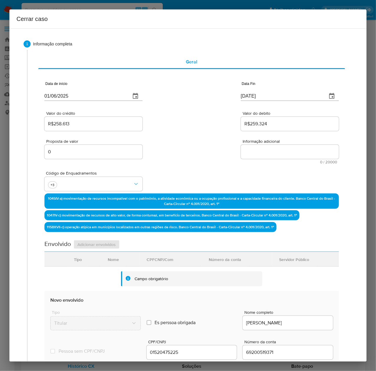
click at [254, 150] on textarea "Informação adicional" at bounding box center [290, 152] width 98 height 14
click at [256, 151] on textarea "Informação adicional" at bounding box center [290, 152] width 98 height 14
click at [249, 150] on textarea "Informação adicional" at bounding box center [290, 152] width 98 height 14
paste textarea "Carlos Alberto Rodrigues Da Silva, CPF 01520475225, 31 anos, residente no munic…"
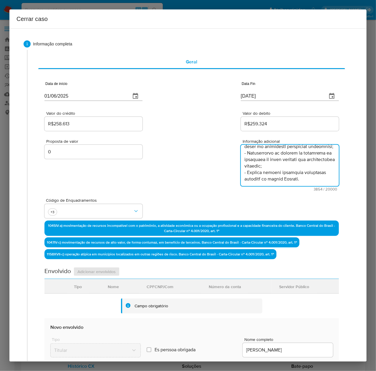
scroll to position [177, 0]
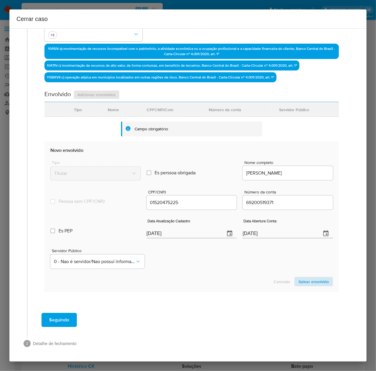
type textarea "Carlos Alberto Rodrigues Da Silva, CPF 01520475225, 31 anos, residente no munic…"
click at [305, 277] on span "Salvar envolvido" at bounding box center [314, 281] width 30 height 8
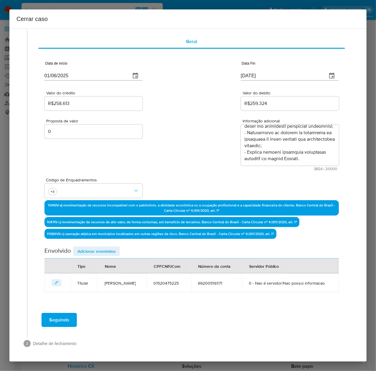
click at [99, 247] on span "Adicionar envolvidos" at bounding box center [96, 251] width 38 height 8
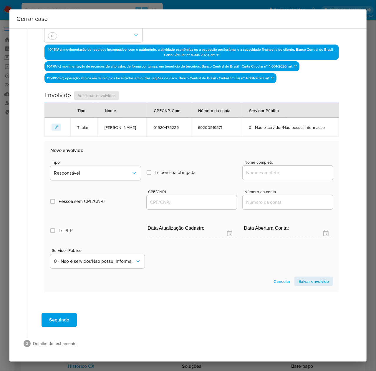
scroll to position [186, 0]
click at [77, 170] on button "Responsável" at bounding box center [95, 173] width 90 height 14
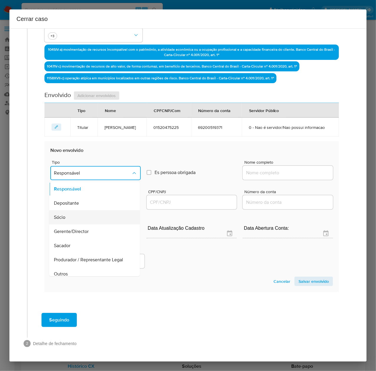
click at [58, 216] on span "Sócio" at bounding box center [59, 217] width 11 height 6
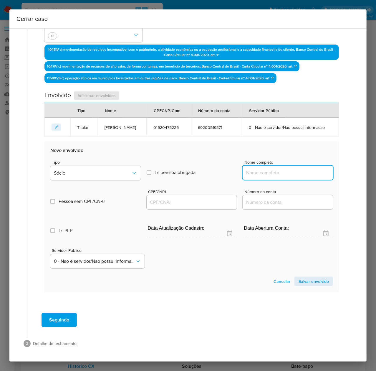
click at [265, 170] on input "Nome completo" at bounding box center [288, 173] width 90 height 8
paste input "CARLOS ALBERTO RODRIGUES DA SILVA 01520475225, 40925178000168"
drag, startPoint x: 284, startPoint y: 172, endPoint x: 383, endPoint y: 170, distance: 99.0
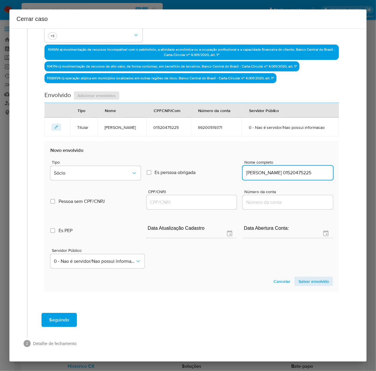
scroll to position [0, 36]
type input "CARLOS ALBERTO RODRIGUES DA SILVA 01520475225"
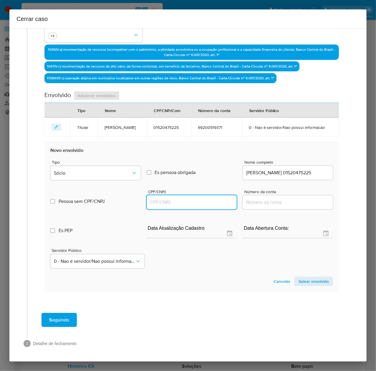
scroll to position [0, 0]
click at [172, 203] on input "CPF/CNPJ" at bounding box center [192, 202] width 90 height 8
paste input "40925178000168"
type input "40925178000168"
click at [309, 283] on span "Salvar envolvido" at bounding box center [314, 281] width 30 height 8
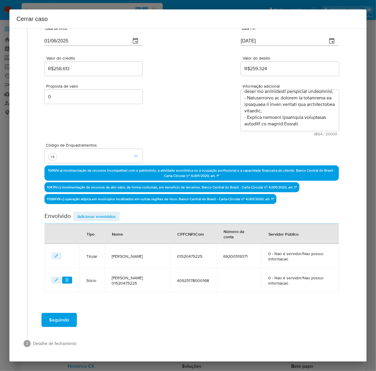
scroll to position [55, 0]
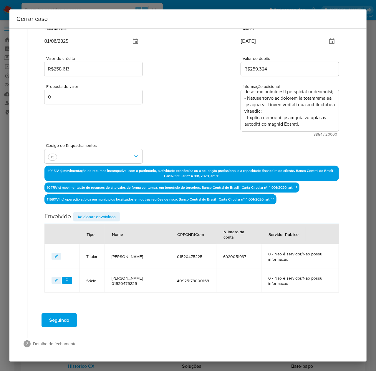
drag, startPoint x: 88, startPoint y: 216, endPoint x: 95, endPoint y: 215, distance: 7.1
click at [88, 215] on span "Adicionar envolvidos" at bounding box center [96, 216] width 38 height 8
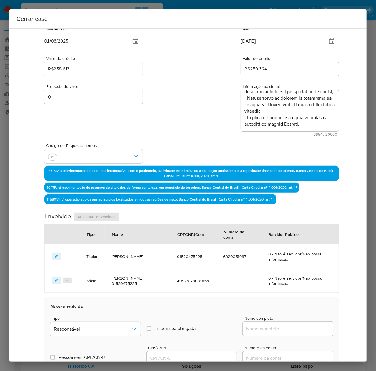
scroll to position [211, 0]
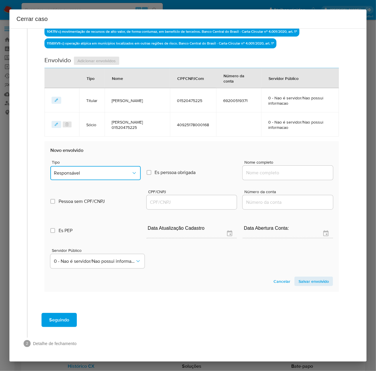
click at [77, 171] on span "Responsável" at bounding box center [92, 173] width 77 height 6
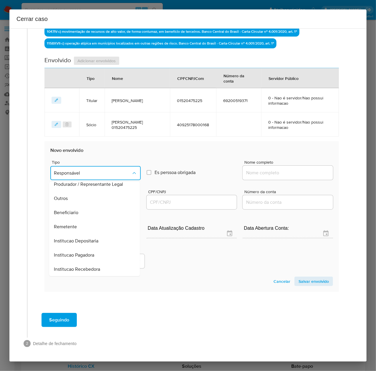
drag, startPoint x: 57, startPoint y: 222, endPoint x: 114, endPoint y: 210, distance: 58.4
click at [58, 222] on div "Remetente" at bounding box center [93, 226] width 78 height 14
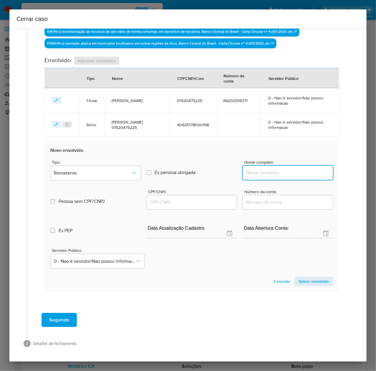
click at [270, 170] on input "Nome completo" at bounding box center [288, 173] width 90 height 8
paste input "M C Desmarest Ltda, 58341869000180"
drag, startPoint x: 284, startPoint y: 173, endPoint x: 378, endPoint y: 175, distance: 94.3
type input "M C Desmarest Ltda"
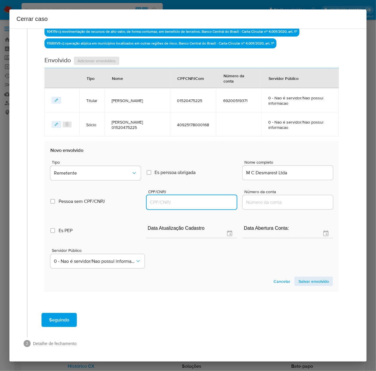
click at [163, 199] on input "CPF/CNPJ" at bounding box center [192, 202] width 90 height 8
paste input "58341869000180"
type input "58341869000180"
click at [310, 281] on span "Salvar envolvido" at bounding box center [314, 281] width 30 height 8
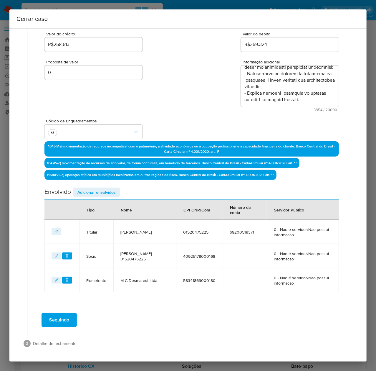
scroll to position [79, 0]
click at [89, 189] on span "Adicionar envolvidos" at bounding box center [96, 192] width 38 height 8
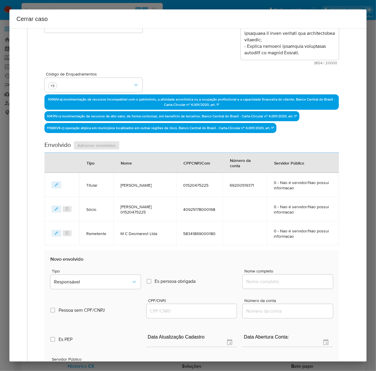
scroll to position [235, 0]
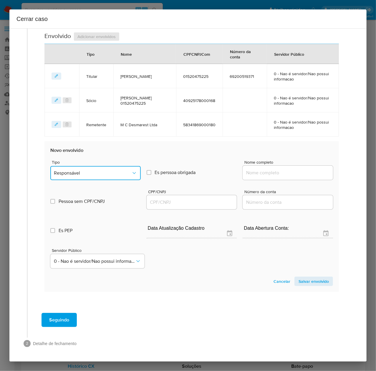
click at [76, 174] on span "Responsável" at bounding box center [92, 173] width 77 height 6
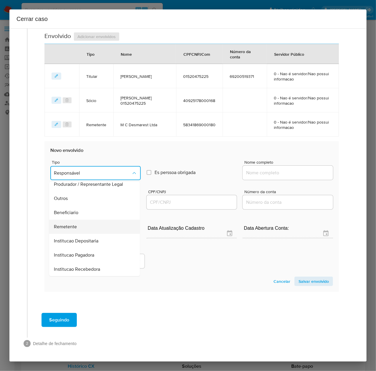
click at [67, 221] on div "Remetente" at bounding box center [93, 226] width 78 height 14
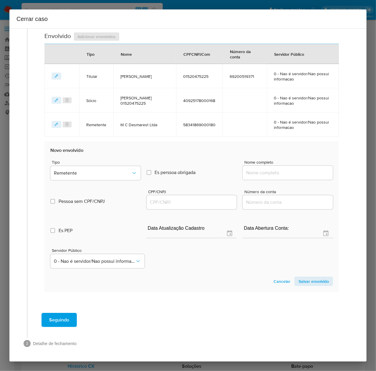
click at [258, 173] on input "Nome completo" at bounding box center [288, 173] width 90 height 8
paste input "50.746.883 Andryo Glendo Carvalho Dos Santos, 50746883000151"
drag, startPoint x: 284, startPoint y: 173, endPoint x: 398, endPoint y: 170, distance: 114.0
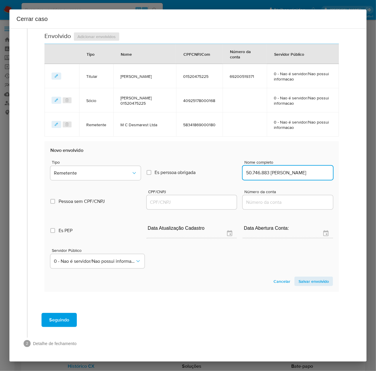
scroll to position [0, 19]
type input "50.746.883 Andryo Glendo Carvalho Dos Santos"
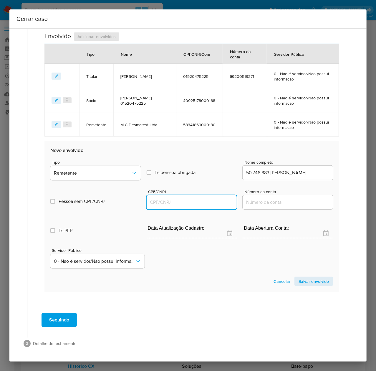
scroll to position [0, 0]
click at [153, 200] on input "CPF/CNPJ" at bounding box center [192, 202] width 90 height 8
paste input "50746883000151"
type input "50746883000151"
click at [303, 282] on span "Salvar envolvido" at bounding box center [314, 281] width 30 height 8
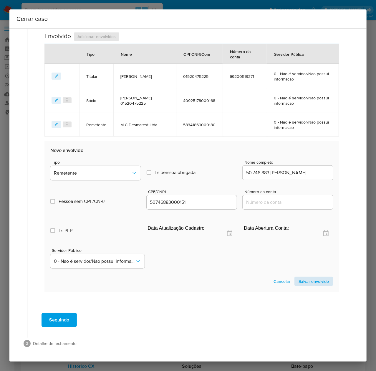
scroll to position [103, 0]
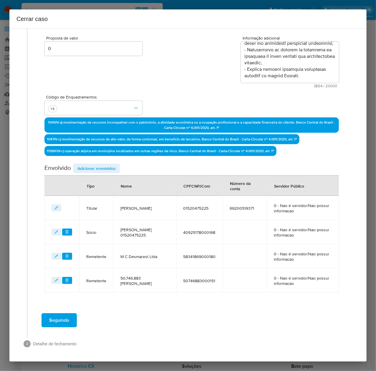
click at [87, 167] on span "Adicionar envolvidos" at bounding box center [96, 168] width 38 height 8
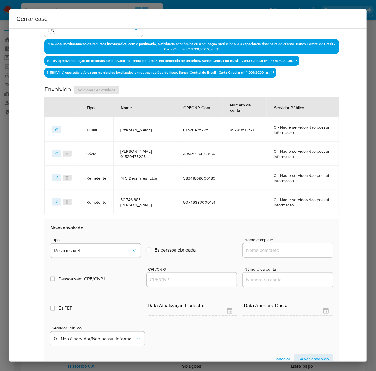
scroll to position [259, 0]
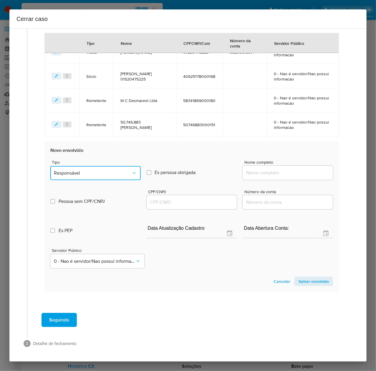
click at [73, 171] on span "Responsável" at bounding box center [92, 173] width 77 height 6
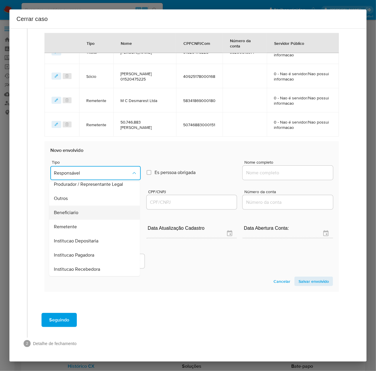
click at [67, 214] on span "Beneficiario" at bounding box center [66, 212] width 24 height 6
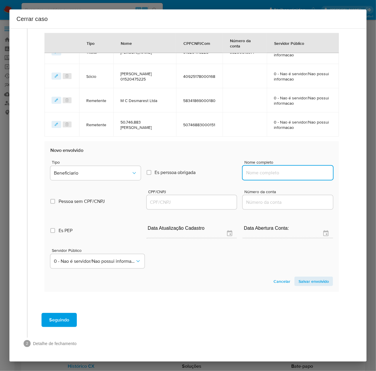
click at [256, 173] on input "Nome completo" at bounding box center [288, 173] width 90 height 8
paste input "J. V. Jacome Da Costa Ltda, 45039768000107"
drag, startPoint x: 284, startPoint y: 172, endPoint x: 363, endPoint y: 173, distance: 79.2
click at [363, 173] on div "1 Informação completa Geral Data de início 01/06/2025 Data Fin 07/08/2025 Valor…" at bounding box center [187, 194] width 357 height 333
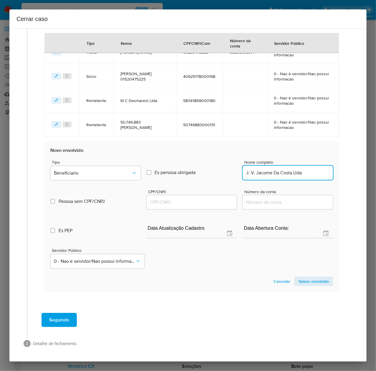
scroll to position [0, 0]
type input "J. V. Jacome Da Costa Ltda"
click at [162, 202] on input "CPF/CNPJ" at bounding box center [192, 202] width 90 height 8
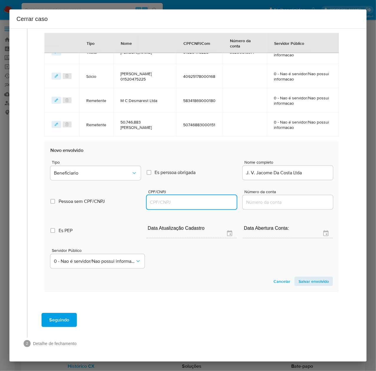
paste input "45039768000107"
type input "45039768000107"
click at [303, 280] on span "Salvar envolvido" at bounding box center [314, 281] width 30 height 8
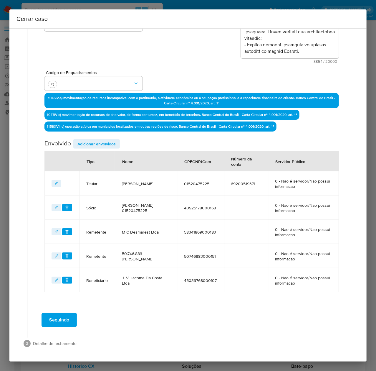
click at [88, 140] on span "Adicionar envolvidos" at bounding box center [96, 144] width 38 height 8
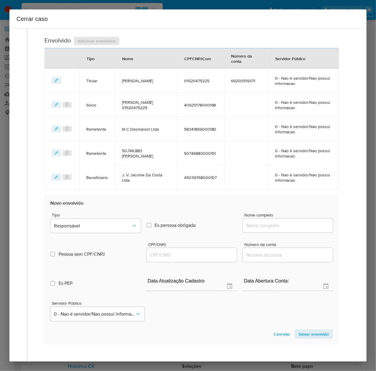
scroll to position [289, 0]
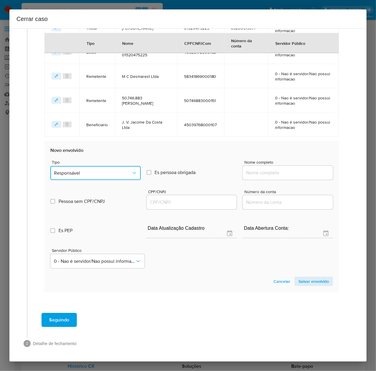
click at [79, 170] on button "Responsável" at bounding box center [95, 173] width 90 height 14
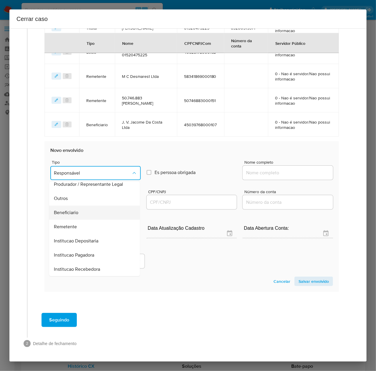
click at [68, 212] on span "Beneficiario" at bounding box center [66, 212] width 24 height 6
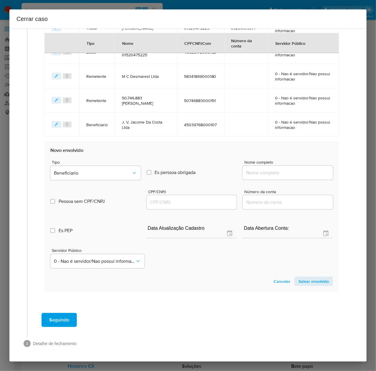
click at [257, 172] on input "Nome completo" at bounding box center [288, 173] width 90 height 8
paste input "A. Rodriguez Humaza Ltda, 59978045000188"
drag, startPoint x: 283, startPoint y: 173, endPoint x: 357, endPoint y: 172, distance: 73.6
click at [357, 172] on div "1 Informação completa Geral Data de início 01/06/2025 Data Fin 07/08/2025 Valor…" at bounding box center [187, 194] width 357 height 333
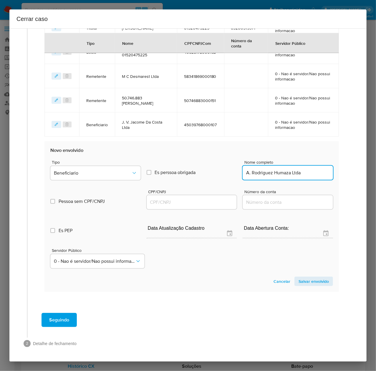
scroll to position [0, 0]
type input "A. Rodriguez Humaza Ltda"
click at [165, 201] on input "CPF/CNPJ" at bounding box center [192, 202] width 90 height 8
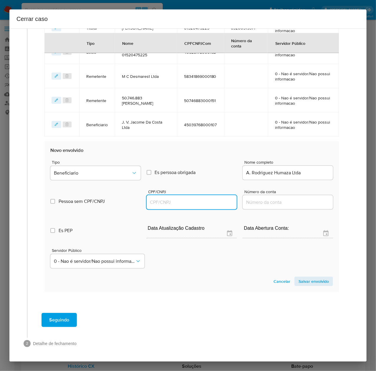
paste input "59978045000188"
type input "59978045000188"
click at [311, 279] on span "Salvar envolvido" at bounding box center [314, 281] width 30 height 8
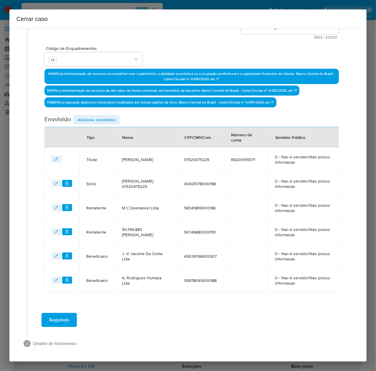
scroll to position [157, 0]
click at [98, 115] on span "Adicionar envolvidos" at bounding box center [96, 119] width 38 height 8
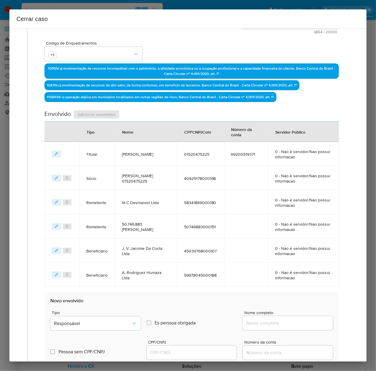
scroll to position [312, 0]
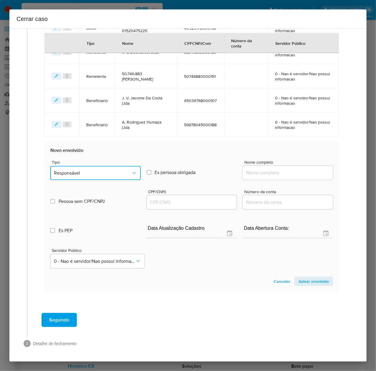
click at [87, 170] on button "Responsável" at bounding box center [95, 173] width 90 height 14
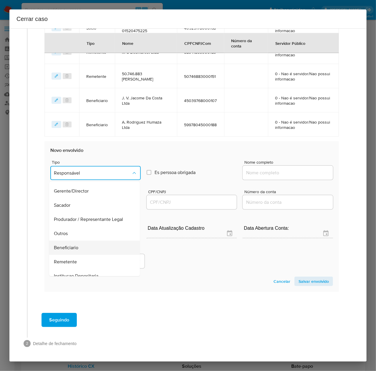
scroll to position [75, 0]
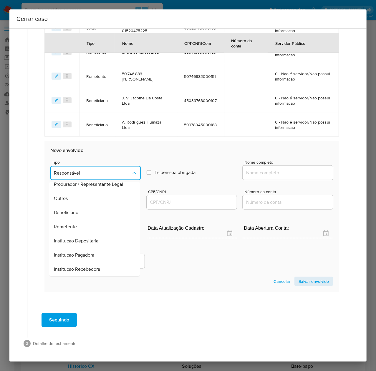
drag, startPoint x: 71, startPoint y: 214, endPoint x: 117, endPoint y: 204, distance: 46.8
click at [71, 213] on span "Beneficiario" at bounding box center [66, 212] width 24 height 6
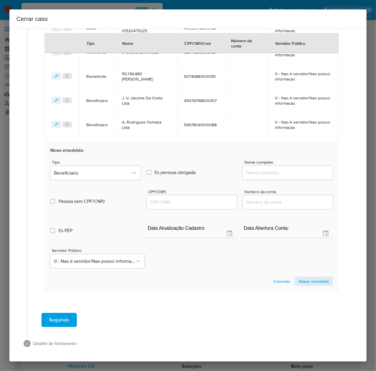
click at [272, 171] on input "Nome completo" at bounding box center [288, 173] width 90 height 8
paste input "Aurifania Rodrigues Da Silva, 71076378277"
drag, startPoint x: 293, startPoint y: 173, endPoint x: 384, endPoint y: 177, distance: 91.1
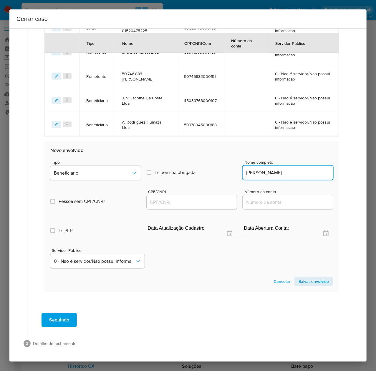
scroll to position [0, 0]
type input "Aurifania Rodrigues Da Silva"
click at [170, 201] on input "CPF/CNPJ" at bounding box center [192, 202] width 90 height 8
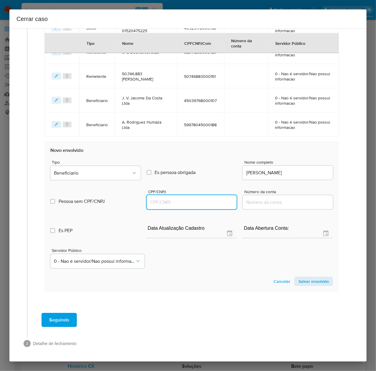
paste input "71076378277"
type input "71076378277"
click at [310, 278] on span "Salvar envolvido" at bounding box center [314, 281] width 30 height 8
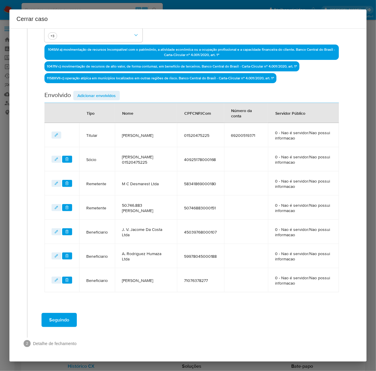
click at [64, 316] on span "Seguindo" at bounding box center [59, 319] width 20 height 13
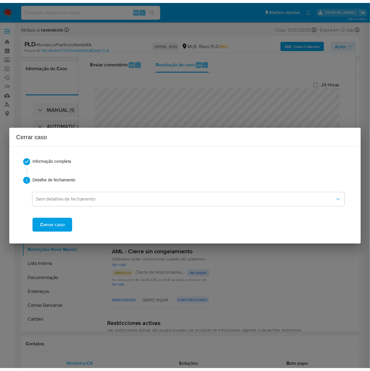
scroll to position [792, 0]
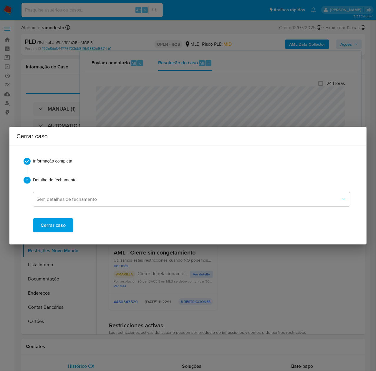
click at [51, 227] on span "Cerrar caso" at bounding box center [53, 225] width 25 height 13
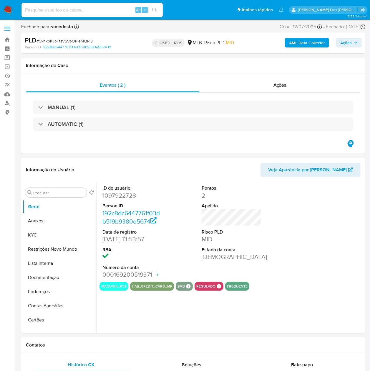
select select "10"
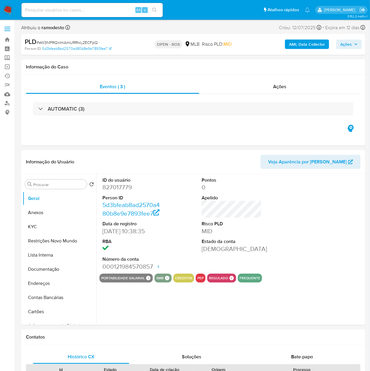
select select "10"
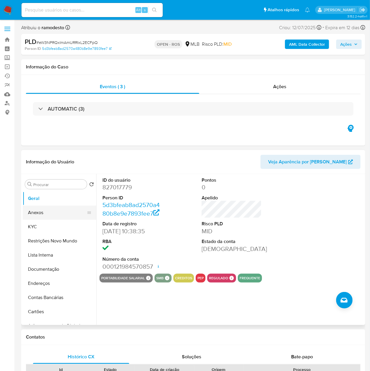
click at [42, 211] on button "Anexos" at bounding box center [57, 212] width 69 height 14
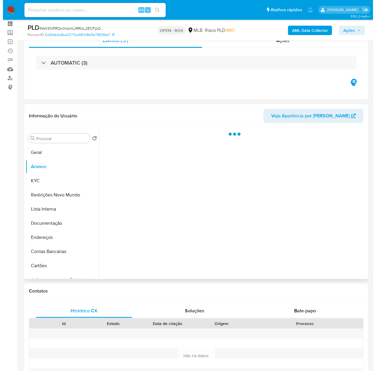
scroll to position [39, 0]
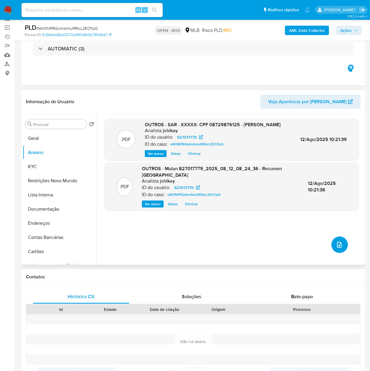
click at [337, 244] on icon "upload-file" at bounding box center [339, 245] width 5 height 6
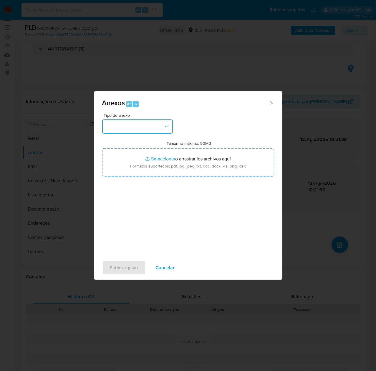
click at [113, 124] on button "button" at bounding box center [137, 126] width 71 height 14
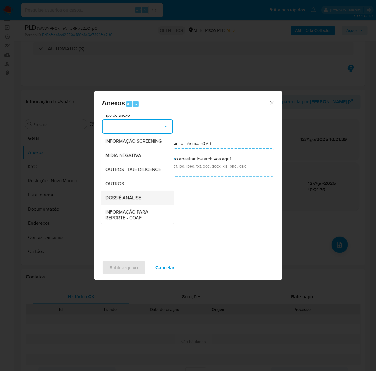
scroll to position [91, 0]
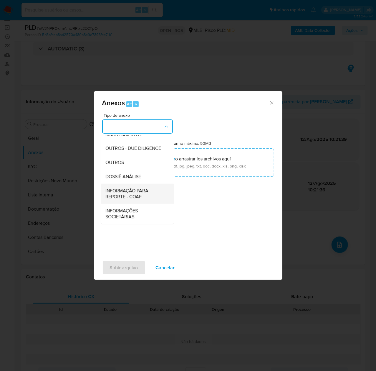
drag, startPoint x: 120, startPoint y: 194, endPoint x: 195, endPoint y: 158, distance: 82.7
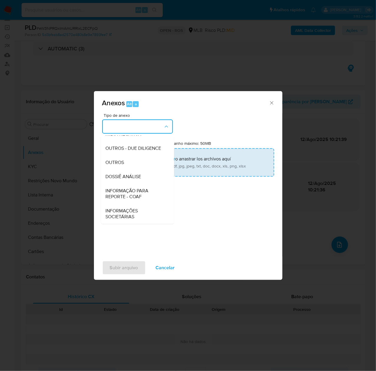
click at [121, 194] on span "INFORMAÇÃO PARA REPORTE - COAF" at bounding box center [136, 194] width 60 height 12
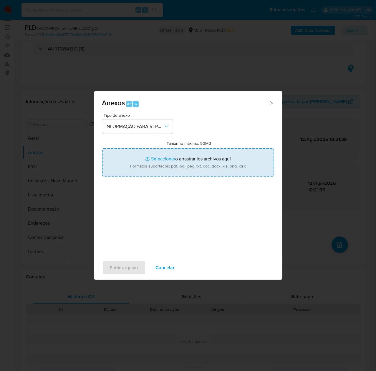
type input "C:\fakepath\SAR - eW3NPRQxImAmURRIxL2ECFpQ - CPF 08729876125 - [PERSON_NAME].pdf"
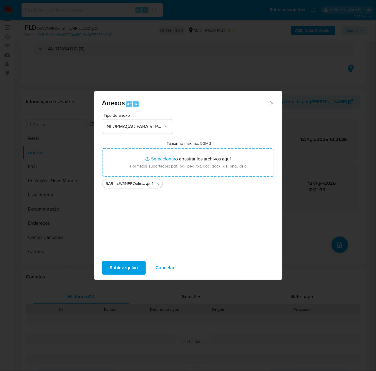
click at [123, 269] on span "Subir arquivo" at bounding box center [124, 267] width 28 height 13
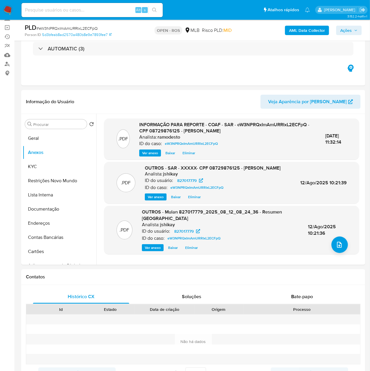
click at [349, 30] on span "Ações" at bounding box center [345, 30] width 11 height 9
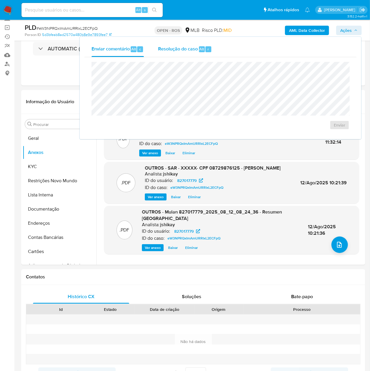
click at [177, 52] on div "Resolução do caso Alt r" at bounding box center [185, 49] width 54 height 15
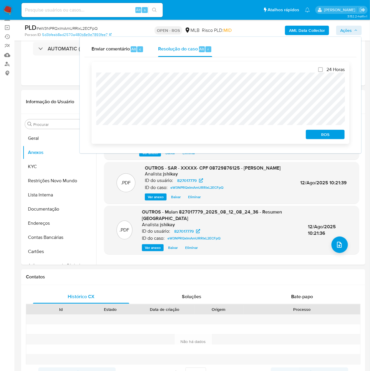
click at [324, 136] on span "ROS" at bounding box center [325, 134] width 31 height 8
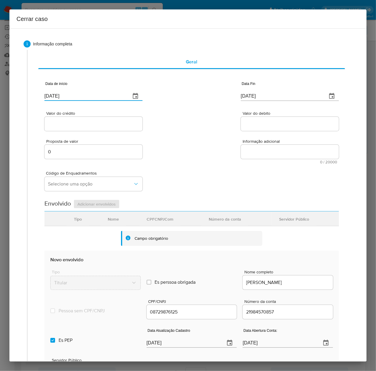
drag, startPoint x: 80, startPoint y: 97, endPoint x: 34, endPoint y: 96, distance: 45.1
click at [28, 95] on div "Geral Data de início [DATE] Data Fin [DATE] Valor do crédito Valor do debito Pr…" at bounding box center [189, 245] width 325 height 390
paste input "01/06"
type input "01/06/2025"
drag, startPoint x: 283, startPoint y: 95, endPoint x: 190, endPoint y: 99, distance: 92.9
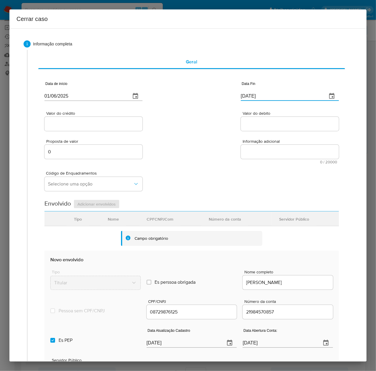
click at [190, 99] on div "Data de início [DATE] Data Fin [DATE]" at bounding box center [191, 88] width 295 height 31
paste input "0"
type input "[DATE]"
click at [86, 122] on input "Valor do crédito" at bounding box center [93, 124] width 98 height 8
paste input "R$568.051"
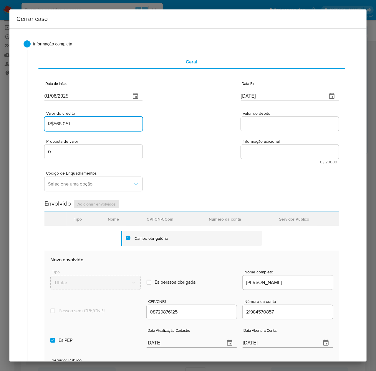
type input "R$568.051"
click at [249, 120] on input "Valor do debito" at bounding box center [290, 124] width 98 height 8
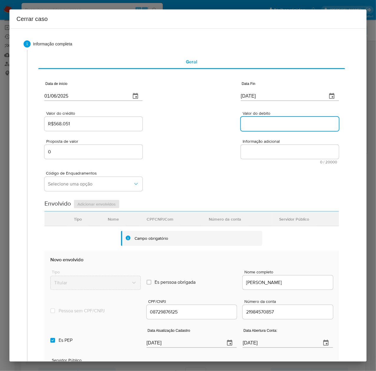
paste input "R$568.281"
type input "R$568.281"
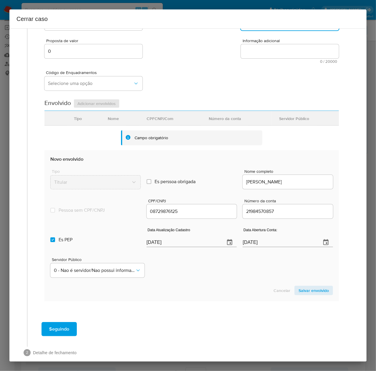
scroll to position [110, 0]
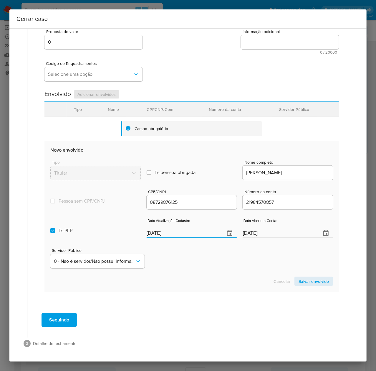
drag, startPoint x: 181, startPoint y: 232, endPoint x: 123, endPoint y: 237, distance: 57.9
click at [123, 237] on div "Es PEP isPEP Data Atualização Cadastro [DATE] Data Abertura Conta: [DATE]" at bounding box center [191, 225] width 283 height 31
paste input "5/07"
type input "[DATE]"
click at [52, 230] on input "Es PEP isPEP" at bounding box center [52, 230] width 5 height 5
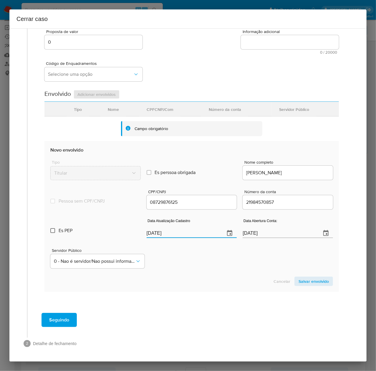
checkbox input "false"
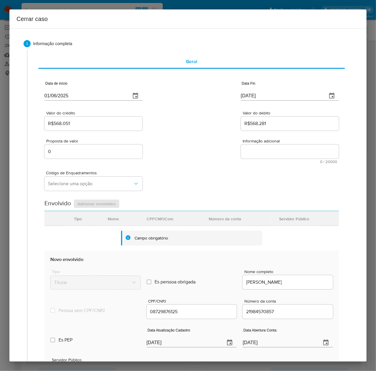
scroll to position [0, 0]
click at [79, 182] on span "Selecione uma opção" at bounding box center [90, 184] width 85 height 6
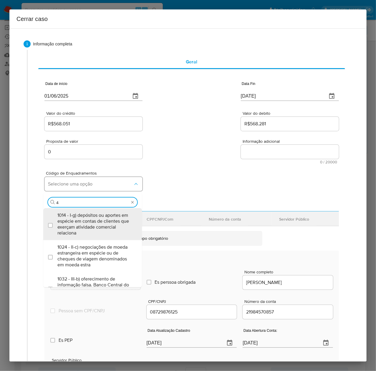
type input "45"
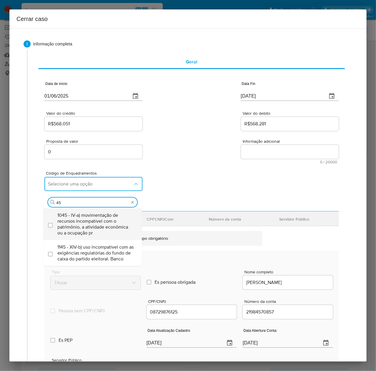
click at [77, 224] on span "1045 - IV-a) movimentação de recursos incompatível com o patrimônio, a atividad…" at bounding box center [95, 224] width 76 height 24
checkbox input "true"
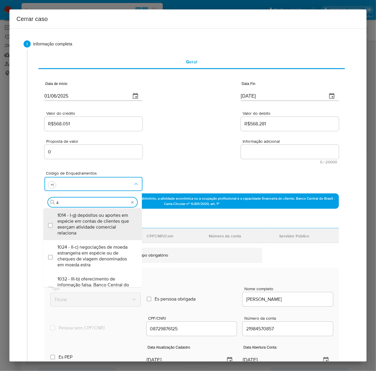
type input "47"
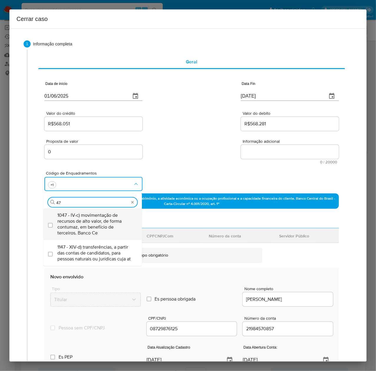
click at [101, 209] on div "1047 - IV-c) movimentação de recursos de alto valor, de forma contumaz, em bene…" at bounding box center [95, 224] width 76 height 32
checkbox input "true"
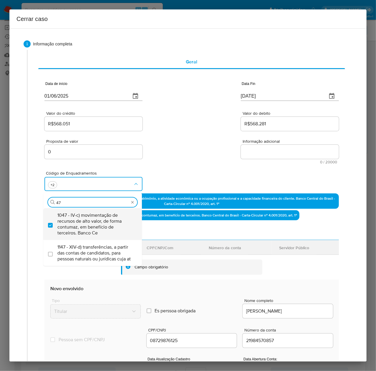
type input "4"
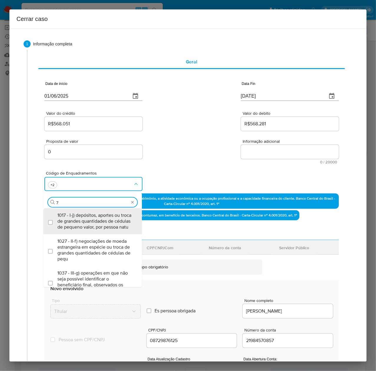
type input "74"
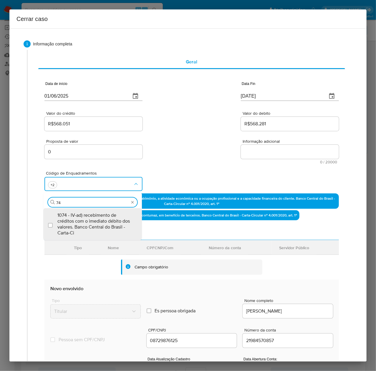
click at [100, 216] on span "1074 - IV-ad) recebimento de créditos com o imediato débito dos valores. Banco …" at bounding box center [95, 224] width 76 height 24
checkbox input "true"
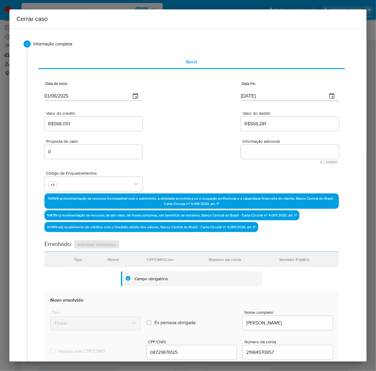
click at [252, 151] on textarea "Informação adicional" at bounding box center [290, 152] width 98 height 14
click at [249, 153] on textarea "Informação adicional" at bounding box center [290, 152] width 98 height 14
click at [281, 155] on textarea "Informação adicional" at bounding box center [290, 152] width 98 height 14
paste textarea "Loremi do Sita Consecte, ADI 72342357968, 45 elit, seddoeius te incididun ut La…"
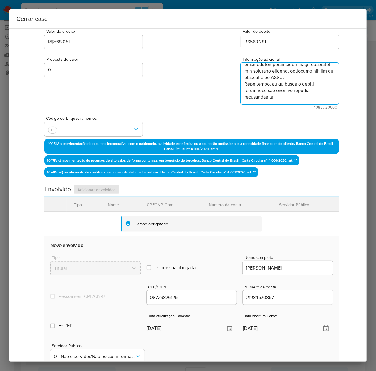
scroll to position [177, 0]
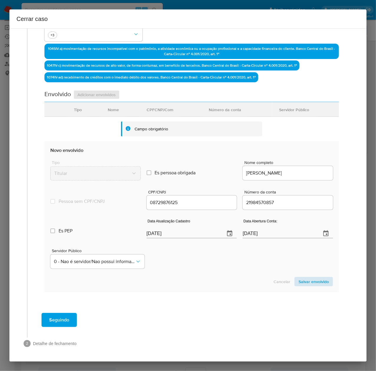
type textarea "Loremi do Sita Consecte, ADI 72342357968, 45 elit, seddoeius te incididun ut La…"
click at [300, 283] on span "Salvar envolvido" at bounding box center [314, 281] width 30 height 8
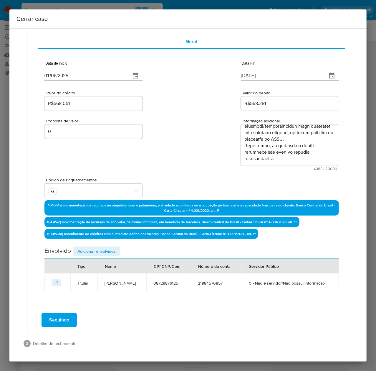
scroll to position [20, 0]
click at [102, 251] on span "Adicionar envolvidos" at bounding box center [96, 251] width 38 height 8
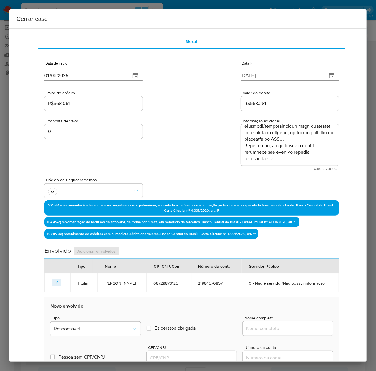
scroll to position [176, 0]
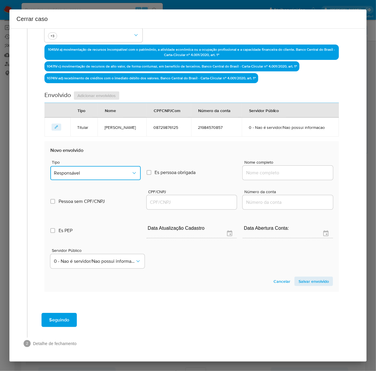
click at [75, 174] on span "Responsável" at bounding box center [92, 173] width 77 height 6
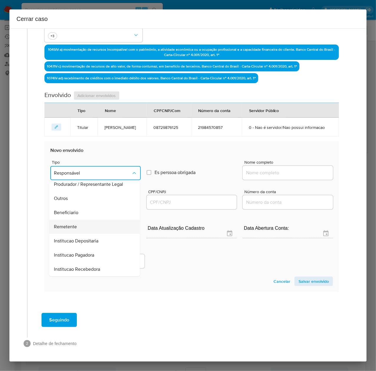
click at [73, 223] on div "Remetente" at bounding box center [93, 226] width 78 height 14
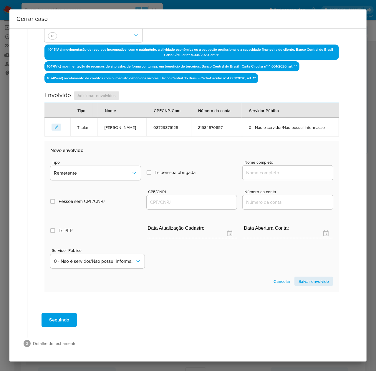
click at [262, 172] on input "Nome completo" at bounding box center [288, 173] width 90 height 8
paste input "[PERSON_NAME], 05148264101"
drag, startPoint x: 293, startPoint y: 173, endPoint x: 382, endPoint y: 173, distance: 88.9
type input "[PERSON_NAME]"
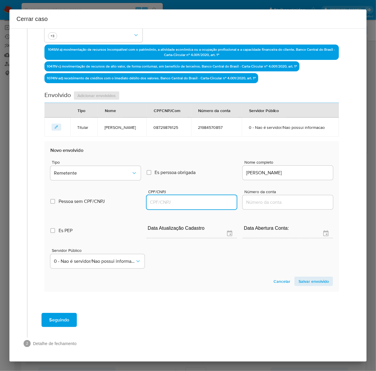
click at [188, 203] on input "CPF/CNPJ" at bounding box center [192, 202] width 90 height 8
paste input "05148264101"
type input "5148264101"
click at [307, 283] on span "Salvar envolvido" at bounding box center [314, 281] width 30 height 8
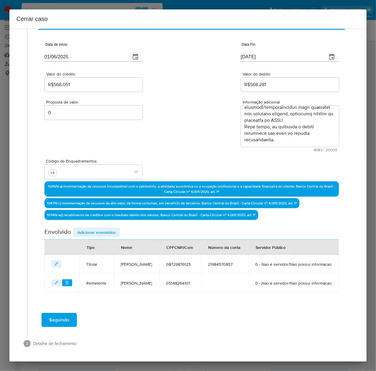
click at [89, 228] on span "Adicionar envolvidos" at bounding box center [96, 232] width 38 height 8
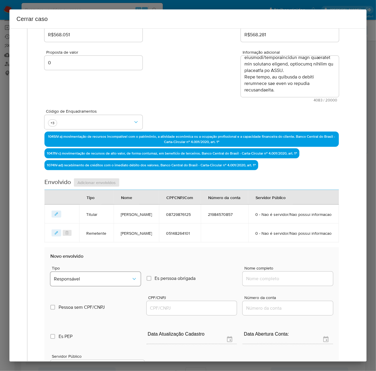
scroll to position [133, 0]
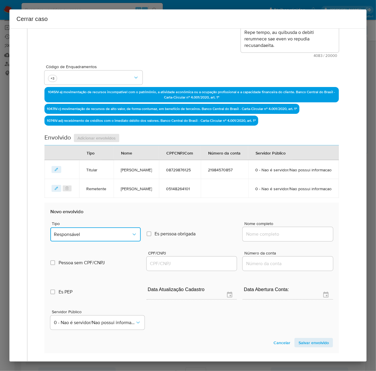
click at [95, 237] on span "Responsável" at bounding box center [92, 234] width 77 height 6
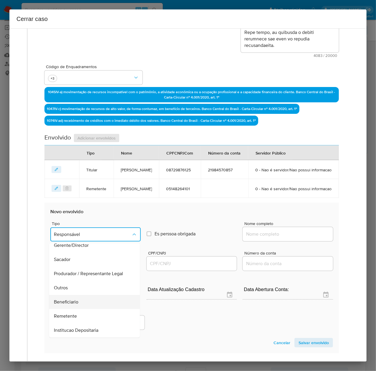
scroll to position [75, 0]
drag, startPoint x: 75, startPoint y: 304, endPoint x: 92, endPoint y: 297, distance: 18.9
click at [75, 291] on span "Remetente" at bounding box center [65, 288] width 23 height 6
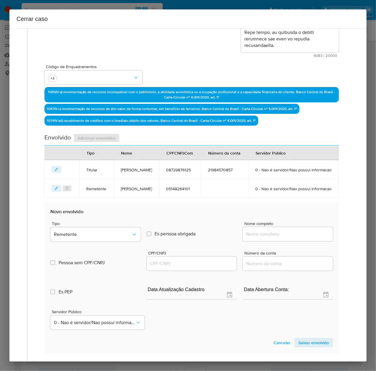
click at [283, 238] on input "Nome completo" at bounding box center [288, 234] width 90 height 8
paste input "Daiane Farias Nunes, 06870284180"
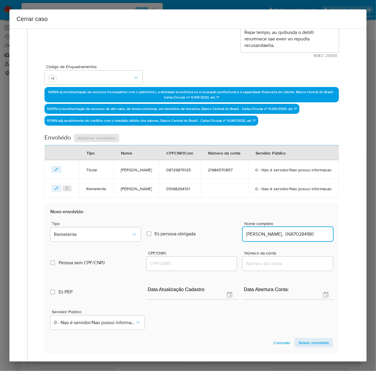
drag, startPoint x: 284, startPoint y: 250, endPoint x: 354, endPoint y: 249, distance: 69.5
click at [354, 249] on div "1 Informação completa Geral Data de início 01/06/2025 Data Fin 10/08/2025 Valor…" at bounding box center [187, 194] width 357 height 333
type input "Daiane Farias Nunes"
click at [185, 267] on input "CPF/CNPJ" at bounding box center [192, 263] width 90 height 8
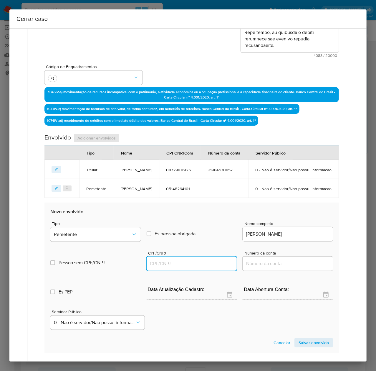
paste input "06870284180"
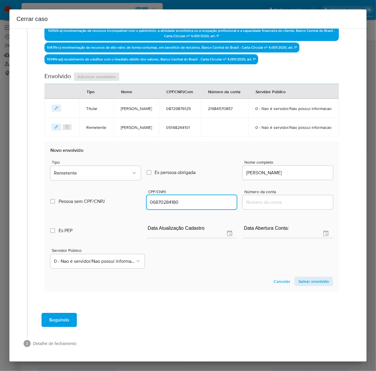
type input "6870284180"
click at [305, 279] on span "Salvar envolvido" at bounding box center [314, 281] width 30 height 8
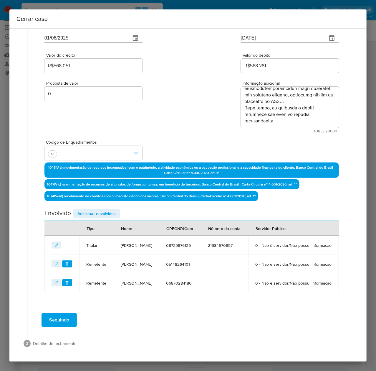
scroll to position [79, 0]
click at [99, 209] on span "Adicionar envolvidos" at bounding box center [96, 213] width 38 height 8
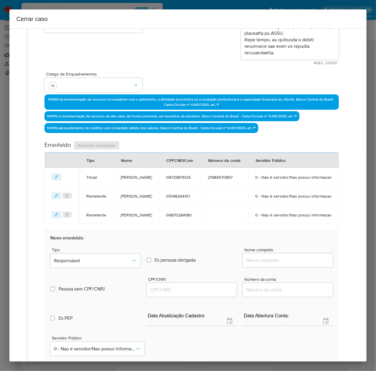
scroll to position [197, 0]
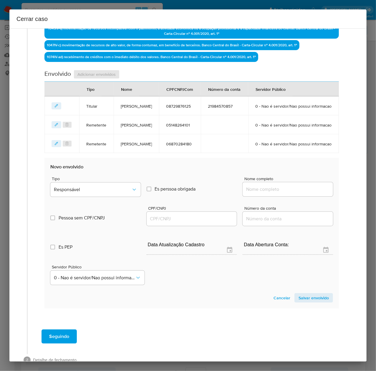
click at [88, 199] on div "Tipo Responsável" at bounding box center [95, 187] width 90 height 22
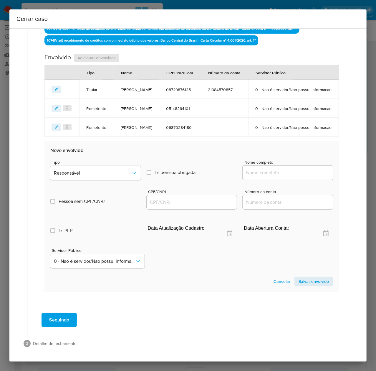
scroll to position [235, 0]
click at [95, 172] on span "Responsável" at bounding box center [92, 173] width 77 height 6
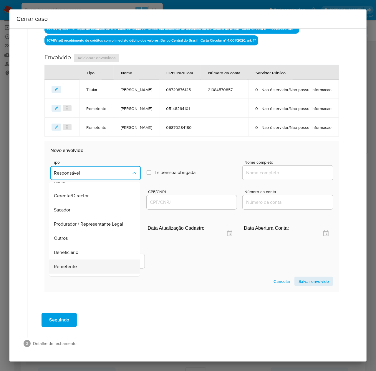
scroll to position [75, 0]
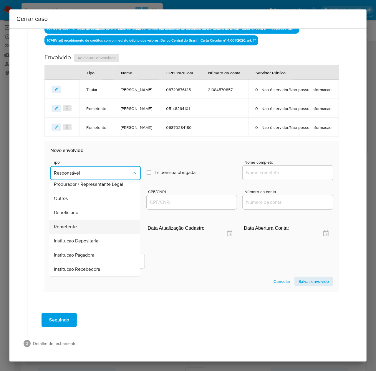
click at [77, 223] on div "Remetente" at bounding box center [93, 226] width 78 height 14
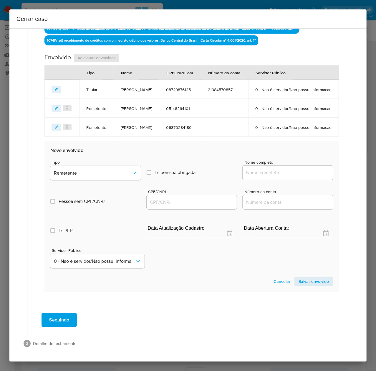
click at [253, 171] on input "Nome completo" at bounding box center [288, 173] width 90 height 8
paste input "Mateus Souza Da Silva, 07072379126"
drag, startPoint x: 289, startPoint y: 173, endPoint x: 389, endPoint y: 176, distance: 99.9
type input "Mateus Souza Da Silva"
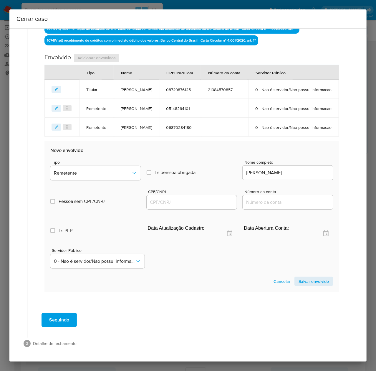
click at [171, 197] on div at bounding box center [192, 202] width 90 height 14
click at [169, 200] on input "CPF/CNPJ" at bounding box center [192, 202] width 90 height 8
paste input "07072379126"
type input "7072379126"
click at [302, 280] on span "Salvar envolvido" at bounding box center [314, 281] width 30 height 8
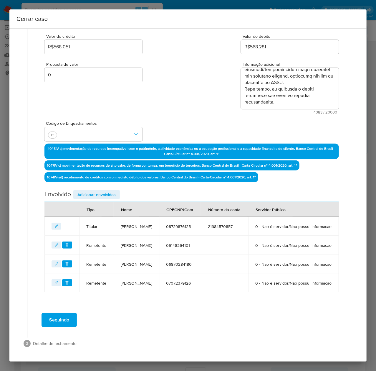
scroll to position [103, 0]
click at [96, 190] on span "Adicionar envolvidos" at bounding box center [96, 194] width 38 height 8
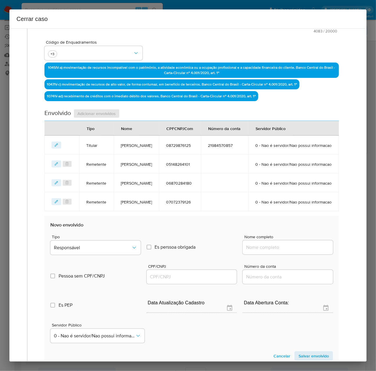
scroll to position [259, 0]
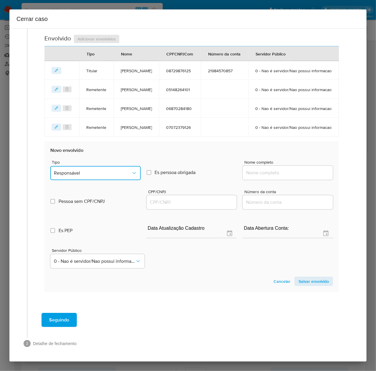
click at [76, 172] on span "Responsável" at bounding box center [92, 173] width 77 height 6
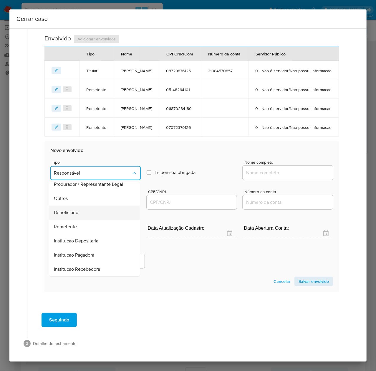
click at [68, 214] on span "Beneficiario" at bounding box center [66, 212] width 24 height 6
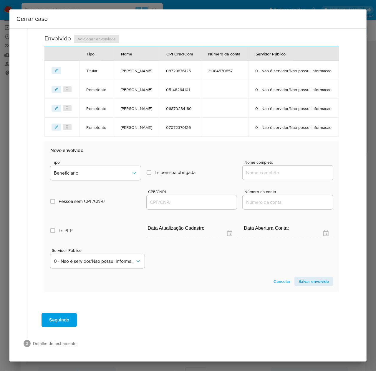
click at [260, 173] on input "Nome completo" at bounding box center [288, 173] width 90 height 8
paste input "Uanderson De Paula Silva, 99237725272"
drag, startPoint x: 291, startPoint y: 173, endPoint x: 366, endPoint y: 173, distance: 74.8
click at [366, 173] on div "1 Informação completa Geral Data de início 01/06/2025 Data Fin 10/08/2025 Valor…" at bounding box center [187, 194] width 357 height 333
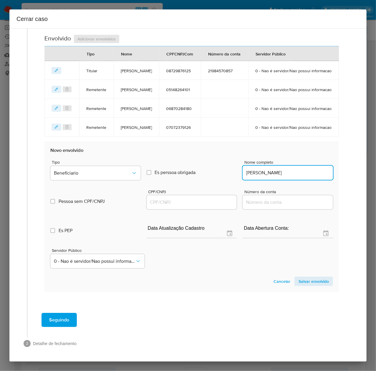
scroll to position [0, 0]
type input "Uanderson De Paula Silva"
click at [183, 204] on input "CPF/CNPJ" at bounding box center [192, 202] width 90 height 8
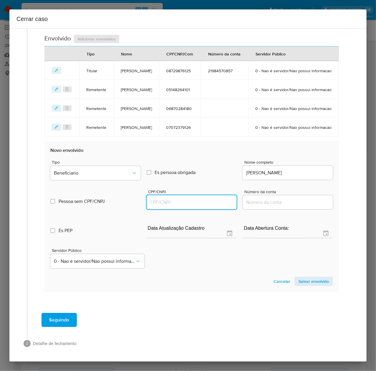
paste input "99237725272"
type input "99237725272"
click at [302, 280] on span "Salvar envolvido" at bounding box center [314, 281] width 30 height 8
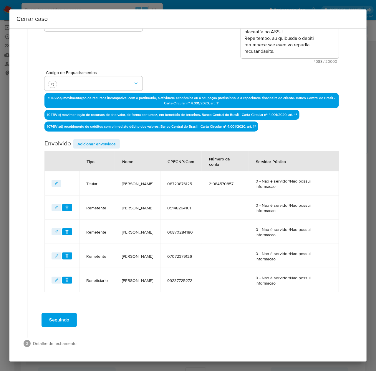
click at [97, 142] on span "Adicionar envolvidos" at bounding box center [96, 144] width 38 height 8
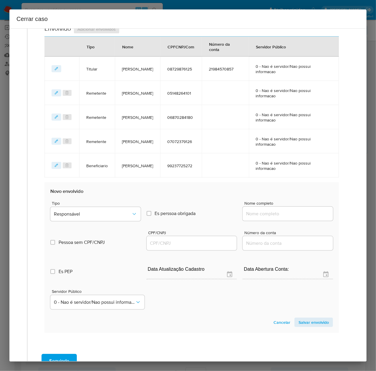
scroll to position [245, 0]
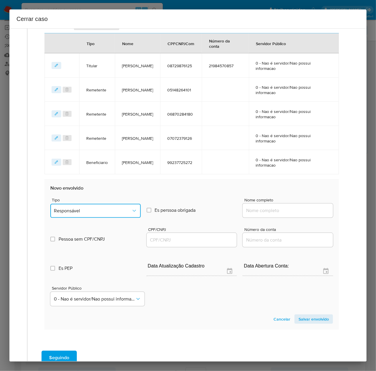
click at [83, 207] on button "Responsável" at bounding box center [95, 211] width 90 height 14
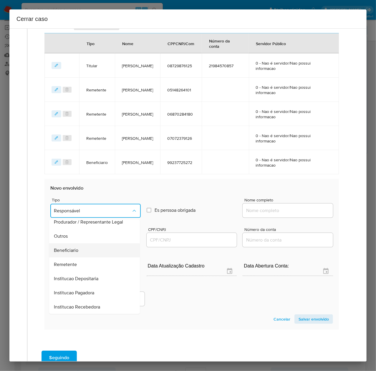
click at [74, 249] on span "Beneficiario" at bounding box center [66, 250] width 24 height 6
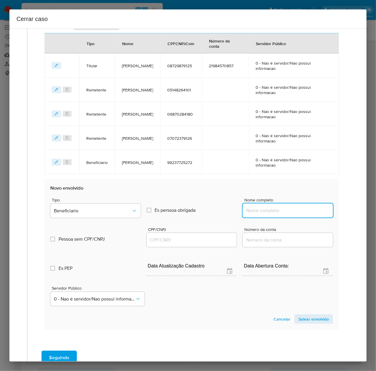
drag, startPoint x: 263, startPoint y: 212, endPoint x: 276, endPoint y: 209, distance: 12.9
click at [267, 211] on input "Nome completo" at bounding box center [288, 210] width 90 height 8
paste input "Splash Car Lava Rapido E Estacionamento Ltda, 59993828000130"
drag, startPoint x: 282, startPoint y: 211, endPoint x: 378, endPoint y: 211, distance: 96.3
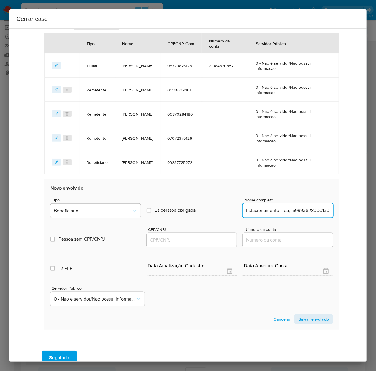
type input "Splash Car Lava Rapido E Estacionamento Ltda"
click at [199, 239] on input "CPF/CNPJ" at bounding box center [192, 240] width 90 height 8
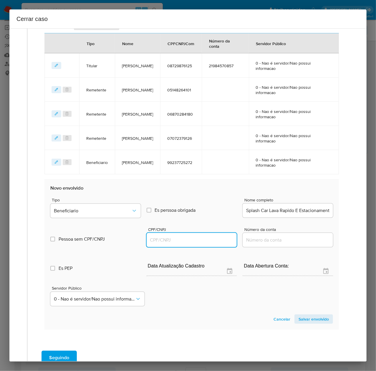
paste input "59993828000130"
type input "59993828000130"
drag, startPoint x: 297, startPoint y: 315, endPoint x: 305, endPoint y: 317, distance: 8.2
click at [300, 316] on span "Salvar envolvido" at bounding box center [314, 319] width 30 height 8
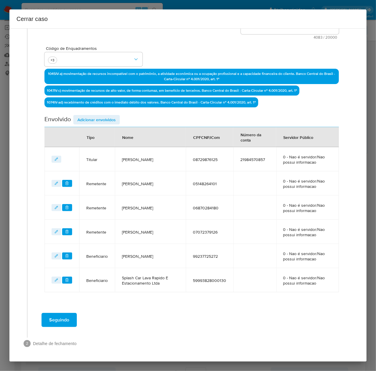
scroll to position [151, 0]
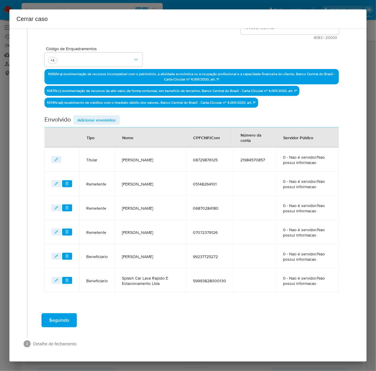
click at [91, 116] on span "Adicionar envolvidos" at bounding box center [96, 120] width 38 height 8
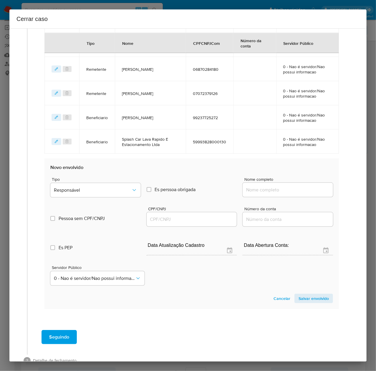
scroll to position [307, 0]
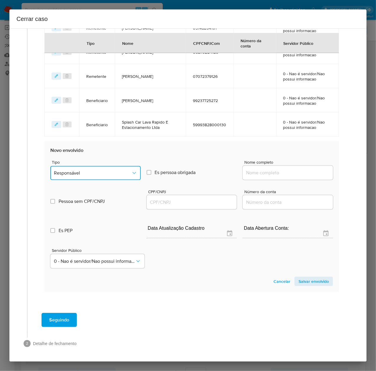
click at [86, 170] on span "Responsável" at bounding box center [92, 173] width 77 height 6
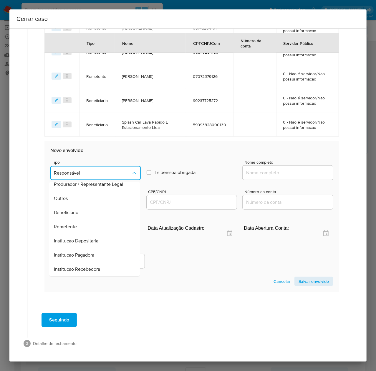
drag, startPoint x: 74, startPoint y: 210, endPoint x: 82, endPoint y: 208, distance: 8.1
click at [76, 210] on span "Beneficiario" at bounding box center [66, 212] width 24 height 6
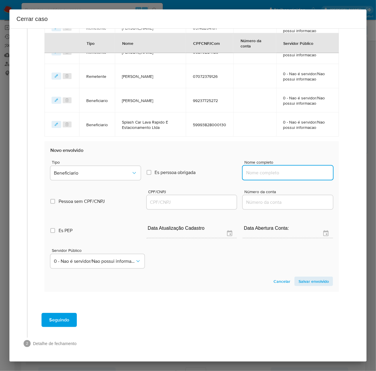
click at [269, 173] on input "Nome completo" at bounding box center [288, 173] width 90 height 8
paste input "Carlos Renan Marques Nunes, 04420619198"
drag, startPoint x: 292, startPoint y: 173, endPoint x: 341, endPoint y: 173, distance: 49.2
click at [341, 173] on div "Geral Data de início 01/06/2025 Data Fin 10/08/2025 Valor do crédito R$568.051 …" at bounding box center [191, 26] width 317 height 566
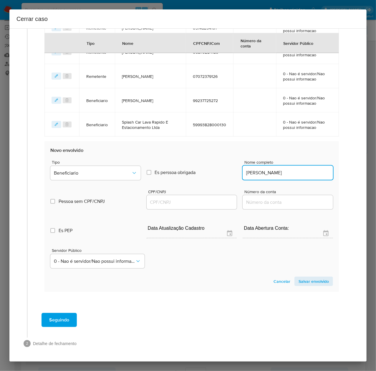
scroll to position [0, 0]
type input "Carlos Renan Marques Nunes"
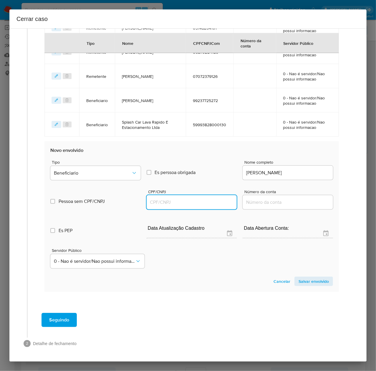
click at [177, 199] on input "CPF/CNPJ" at bounding box center [192, 202] width 90 height 8
paste input "04420619198"
type input "4420619198"
click at [310, 280] on span "Salvar envolvido" at bounding box center [314, 281] width 30 height 8
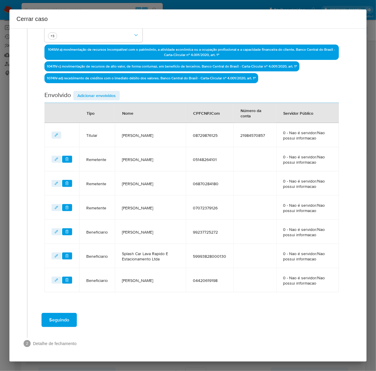
scroll to position [176, 0]
click at [57, 319] on span "Seguindo" at bounding box center [59, 319] width 20 height 13
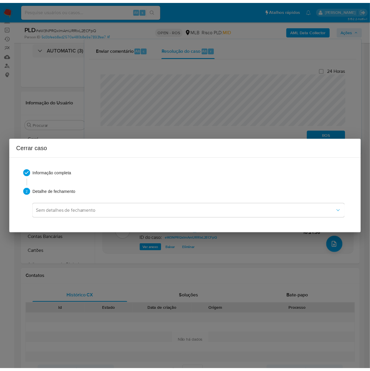
scroll to position [893, 0]
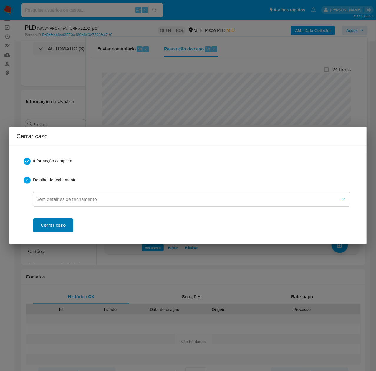
drag, startPoint x: 54, startPoint y: 213, endPoint x: 54, endPoint y: 221, distance: 7.4
click at [54, 216] on div "Cerrar caso" at bounding box center [191, 221] width 317 height 24
click at [57, 223] on span "Cerrar caso" at bounding box center [53, 225] width 25 height 13
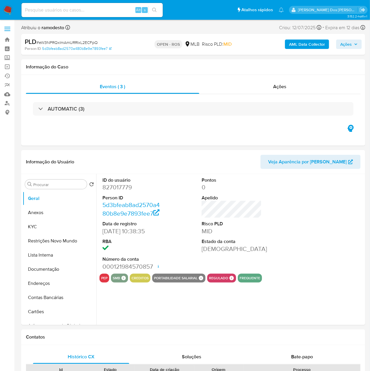
select select "10"
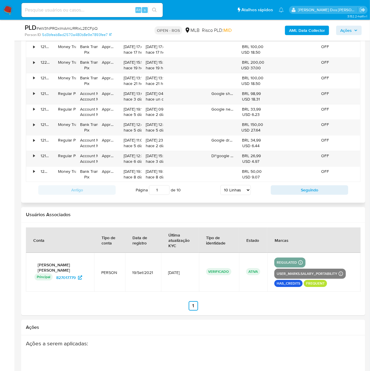
scroll to position [819, 0]
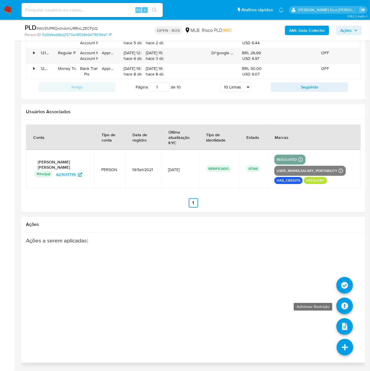
click at [343, 303] on icon at bounding box center [345, 305] width 16 height 16
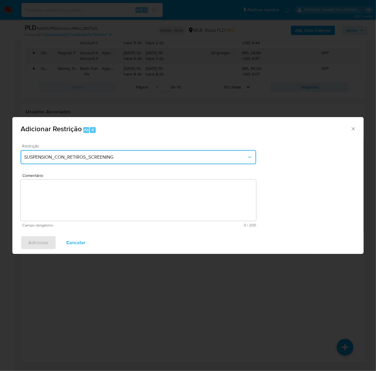
click at [143, 155] on span "SUSPENSION_CON_RETIROS_SCREENING" at bounding box center [135, 157] width 223 height 6
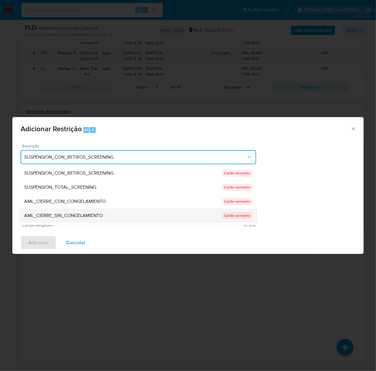
click at [94, 212] on span "AML_CIERRE_SIN_CONGELAMIENTO" at bounding box center [63, 215] width 79 height 6
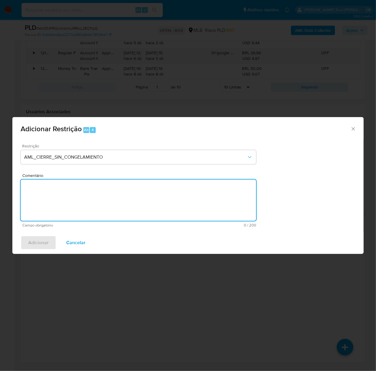
click at [125, 187] on textarea "Comentário" at bounding box center [139, 199] width 236 height 41
paste textarea "Deliberação para encerrar o relacionamento. NÃO INFORMAR AO USUÁRIO QUE SE TRAT…"
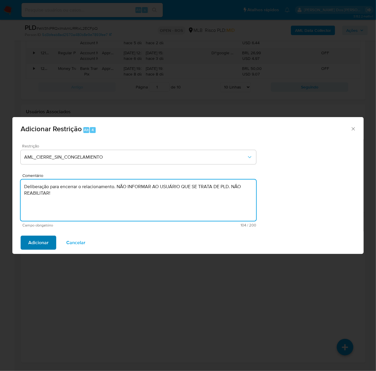
type textarea "Deliberação para encerrar o relacionamento. NÃO INFORMAR AO USUÁRIO QUE SE TRAT…"
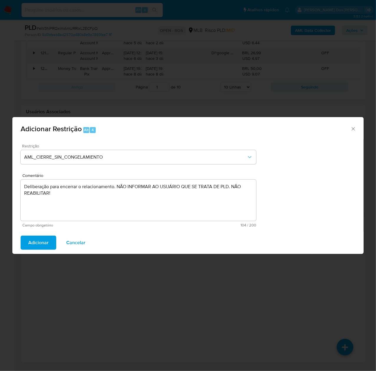
click at [33, 239] on span "Adicionar" at bounding box center [38, 242] width 20 height 13
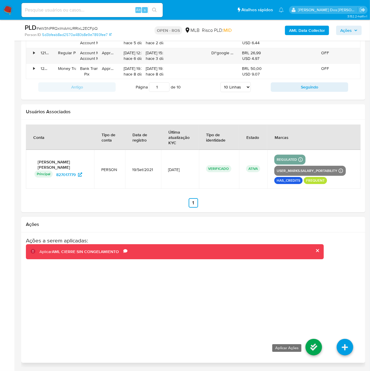
click at [315, 343] on icon at bounding box center [314, 346] width 16 height 16
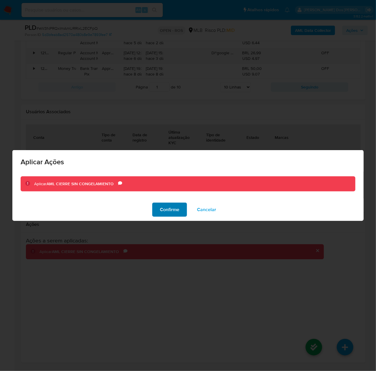
click at [172, 206] on span "Confirme" at bounding box center [169, 209] width 19 height 13
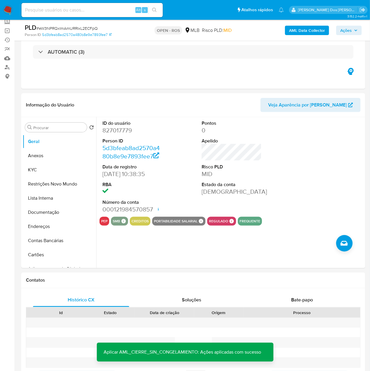
scroll to position [0, 0]
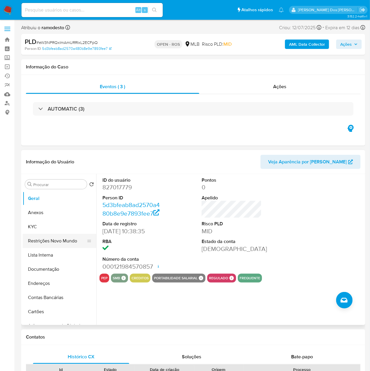
click at [51, 240] on button "Restrições Novo Mundo" at bounding box center [57, 241] width 69 height 14
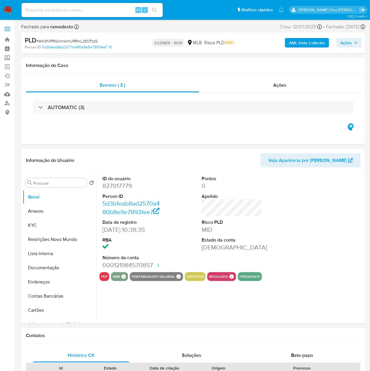
select select "10"
click at [48, 239] on button "Restrições Novo Mundo" at bounding box center [57, 239] width 69 height 14
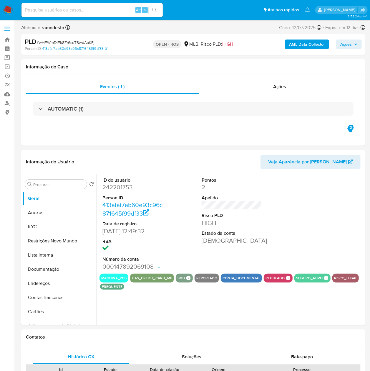
select select "10"
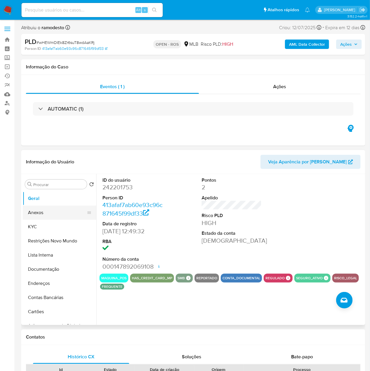
click at [41, 210] on button "Anexos" at bounding box center [57, 212] width 69 height 14
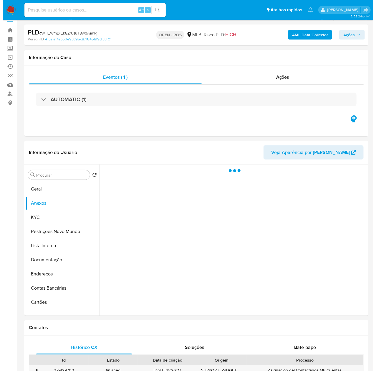
scroll to position [39, 0]
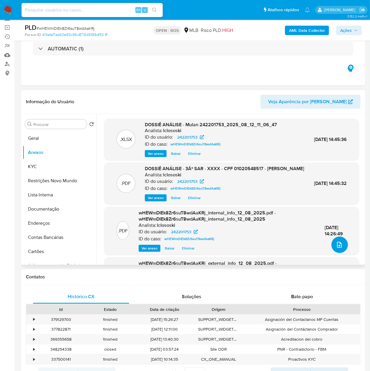
click at [336, 242] on icon "upload-file" at bounding box center [339, 244] width 7 height 7
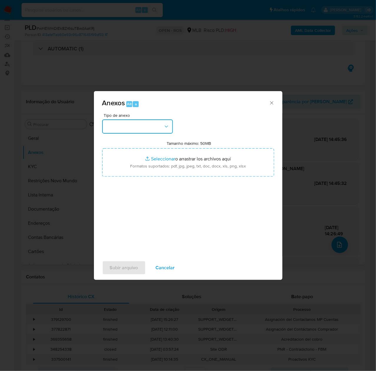
click at [128, 124] on button "button" at bounding box center [137, 126] width 71 height 14
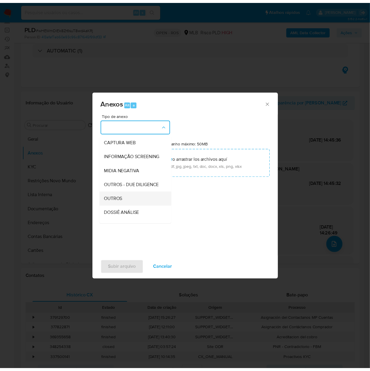
scroll to position [91, 0]
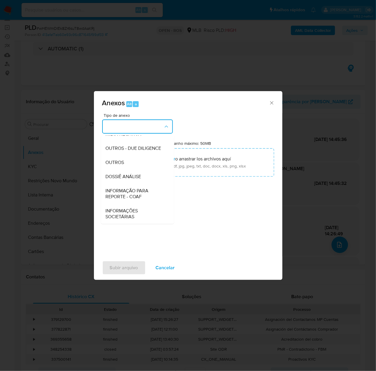
drag, startPoint x: 121, startPoint y: 191, endPoint x: 137, endPoint y: 188, distance: 15.7
click at [122, 191] on span "INFORMAÇÃO PARA REPORTE - COAF" at bounding box center [136, 194] width 60 height 12
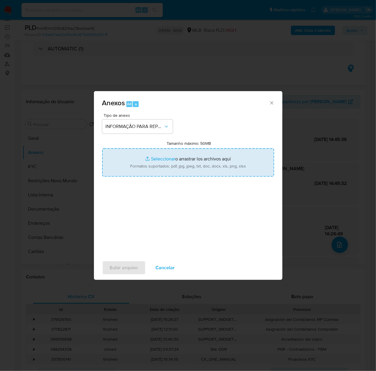
type input "C:\fakepath\3º SAR - wHEWmDIEk8Zr6suT8wdAaKRj - CPF 01020548517 - [PERSON_NAME]…"
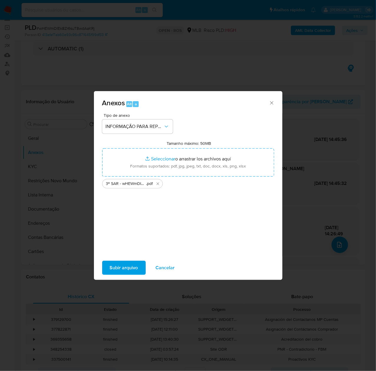
click at [120, 262] on span "Subir arquivo" at bounding box center [124, 267] width 28 height 13
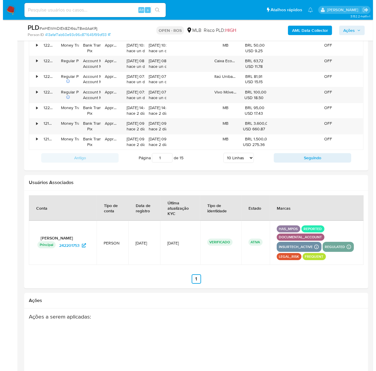
scroll to position [836, 0]
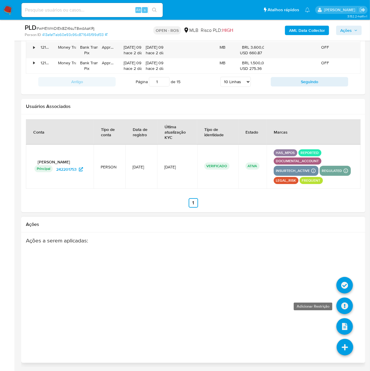
click at [344, 302] on icon at bounding box center [345, 305] width 16 height 16
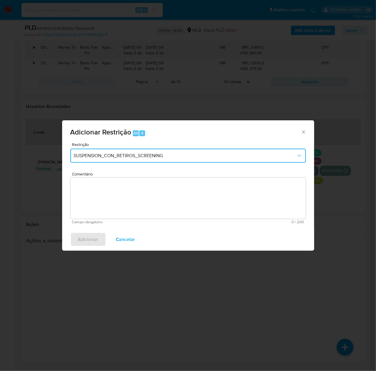
click at [150, 154] on span "SUSPENSION_CON_RETIROS_SCREENING" at bounding box center [185, 156] width 223 height 6
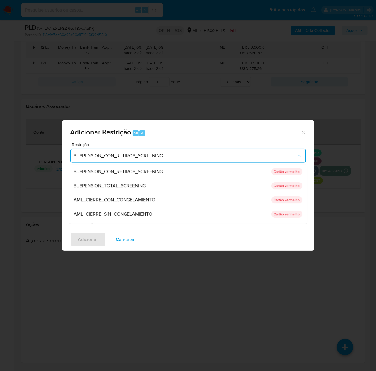
click at [113, 214] on span "AML_CIERRE_SIN_CONGELAMIENTO" at bounding box center [113, 214] width 79 height 6
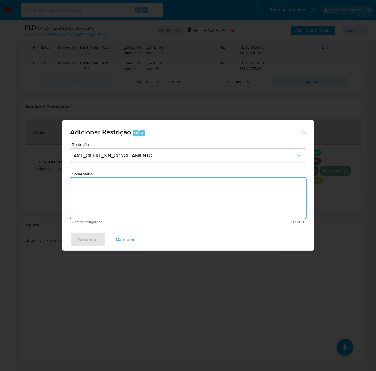
click at [117, 194] on textarea "Comentário" at bounding box center [188, 197] width 236 height 41
paste textarea "Deliberação para encerrar o relacionamento. NÃO INFORMAR AO USUÁRIO QUE SE TRAT…"
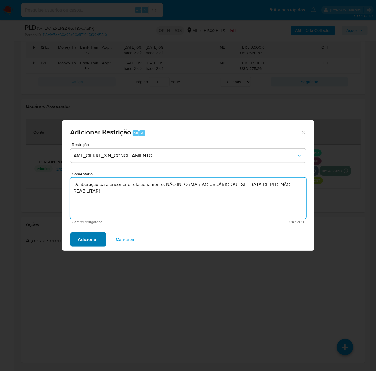
type textarea "Deliberação para encerrar o relacionamento. NÃO INFORMAR AO USUÁRIO QUE SE TRAT…"
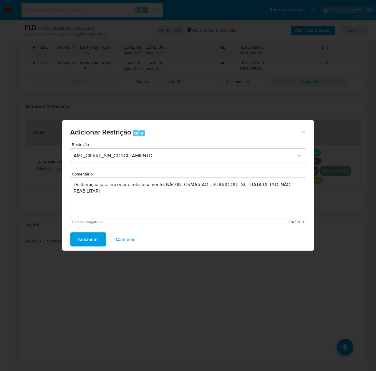
click at [91, 234] on span "Adicionar" at bounding box center [88, 239] width 20 height 13
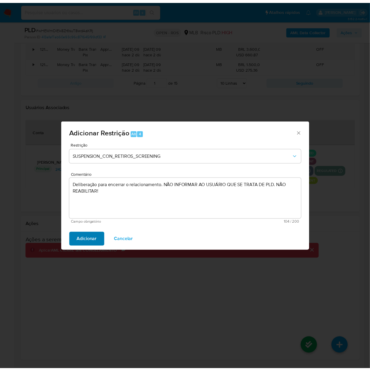
scroll to position [824, 0]
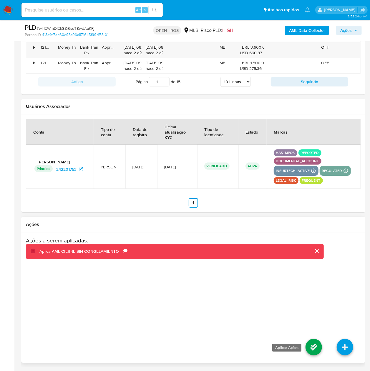
click at [316, 355] on icon at bounding box center [314, 346] width 16 height 16
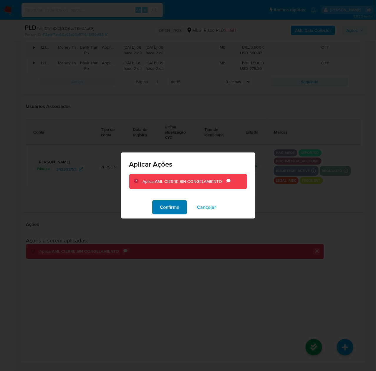
click at [171, 210] on span "Confirme" at bounding box center [169, 207] width 19 height 13
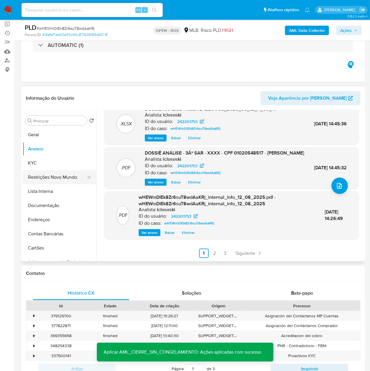
scroll to position [39, 0]
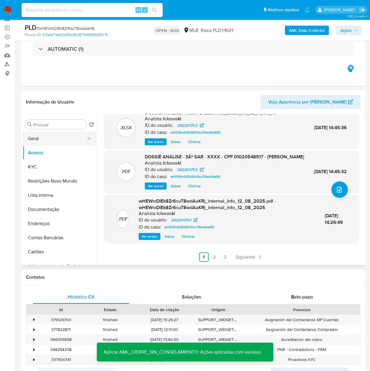
click at [49, 137] on button "Geral" at bounding box center [57, 138] width 69 height 14
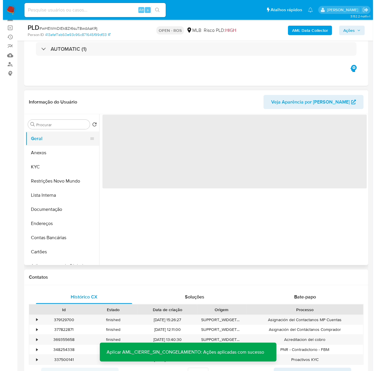
scroll to position [0, 0]
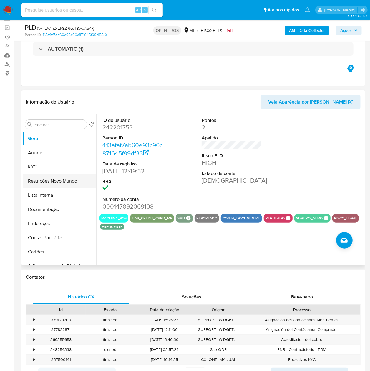
click at [51, 175] on button "Restrições Novo Mundo" at bounding box center [57, 181] width 69 height 14
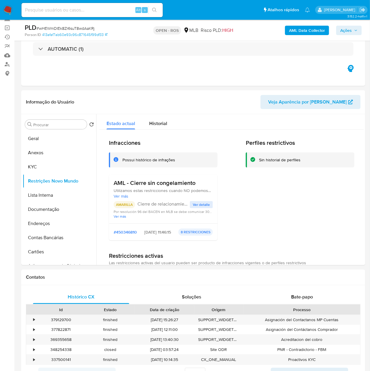
click at [347, 25] on div "AML Data Collector Ações" at bounding box center [306, 30] width 111 height 14
click at [345, 30] on span "Ações" at bounding box center [345, 30] width 11 height 9
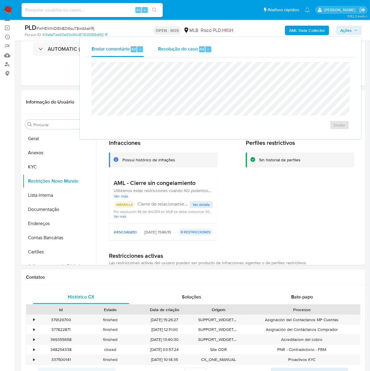
click at [173, 47] on span "Resolução do caso" at bounding box center [178, 48] width 40 height 7
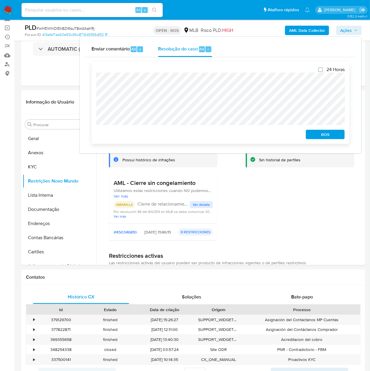
click at [318, 132] on span "ROS" at bounding box center [325, 134] width 31 height 8
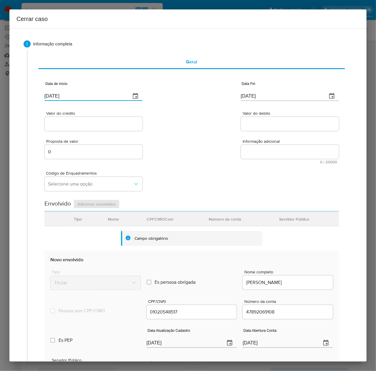
drag, startPoint x: 56, startPoint y: 95, endPoint x: 4, endPoint y: 88, distance: 52.8
click at [4, 88] on div "Cerrar caso 1 Informação completa Geral Data de início 14/08/2025 Data Fin 14/0…" at bounding box center [188, 185] width 376 height 371
type input "01/06/2025"
drag, startPoint x: 241, startPoint y: 95, endPoint x: 247, endPoint y: 117, distance: 22.7
click at [243, 96] on input "[DATE]" at bounding box center [282, 95] width 82 height 9
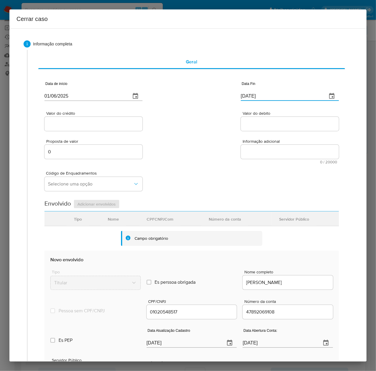
type input "11/08/2025"
click at [87, 121] on input "Valor do crédito" at bounding box center [93, 124] width 98 height 8
click at [64, 123] on input "Valor do crédito" at bounding box center [93, 124] width 98 height 8
paste input "R$1.396.261"
type input "R$1.396.261"
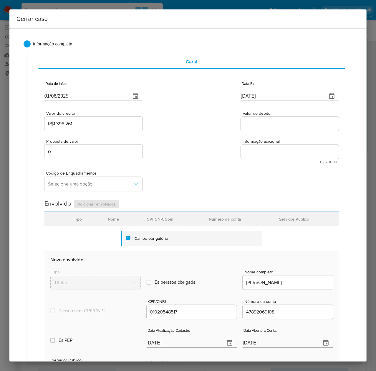
click at [264, 123] on input "Valor do debito" at bounding box center [290, 124] width 98 height 8
paste input "R$1.392.809"
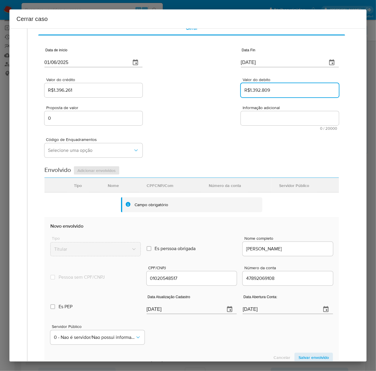
scroll to position [110, 0]
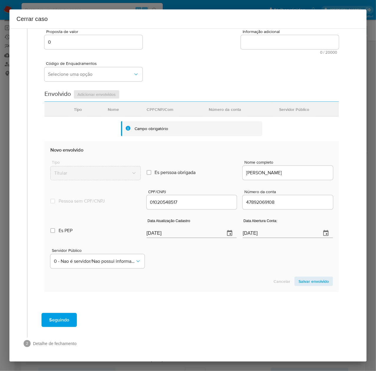
type input "R$1.392.809"
drag, startPoint x: 170, startPoint y: 233, endPoint x: 77, endPoint y: 233, distance: 93.4
click at [77, 233] on div "Es PEP isPEP Data Atualização Cadastro 14/08/2025 Data Abertura Conta: 29/06/20…" at bounding box center [191, 225] width 283 height 31
paste input "23/07"
type input "23/07/2025"
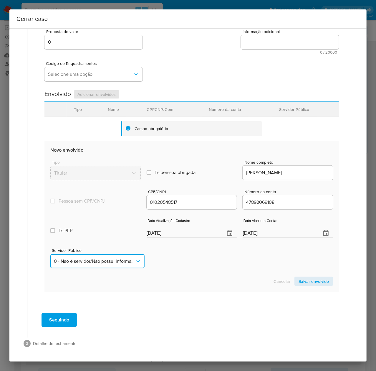
click at [67, 263] on span "0 - Nao é servidor/Nao possui informacao" at bounding box center [94, 261] width 81 height 6
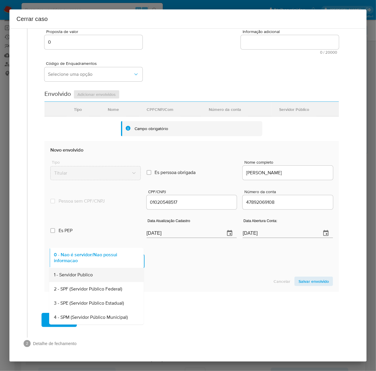
click at [73, 275] on span "1 - Servidor Publico" at bounding box center [73, 275] width 39 height 6
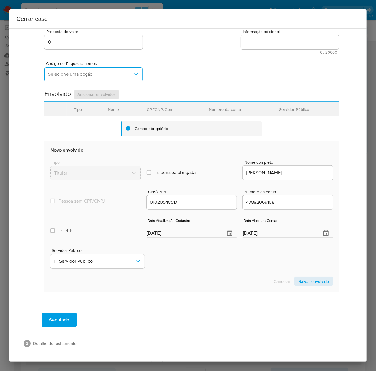
click at [81, 72] on span "Selecione uma opção" at bounding box center [90, 74] width 85 height 6
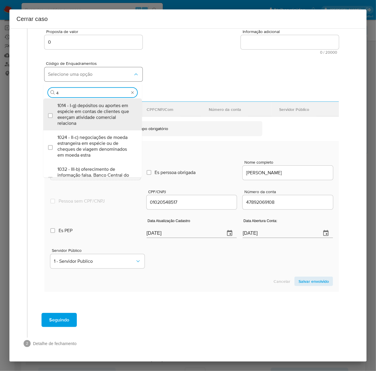
type input "45"
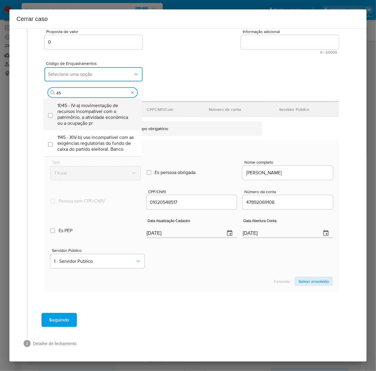
click at [84, 107] on span "1045 - IV-a) movimentação de recursos incompatível com o patrimônio, a atividad…" at bounding box center [95, 114] width 76 height 24
checkbox input "true"
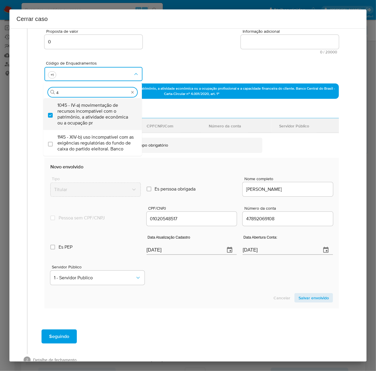
scroll to position [0, 0]
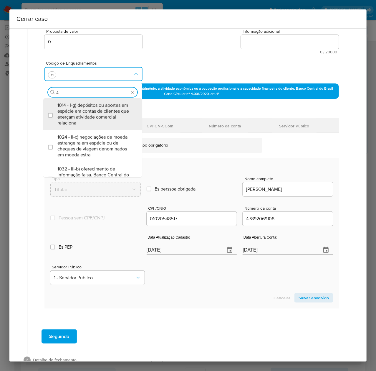
type input "47"
click at [84, 107] on span "1047 - IV-c) movimentação de recursos de alto valor, de forma contumaz, em bene…" at bounding box center [95, 114] width 76 height 24
checkbox input "true"
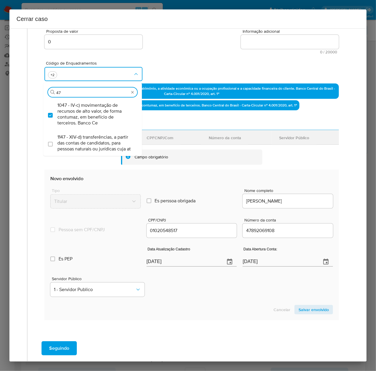
type input "4"
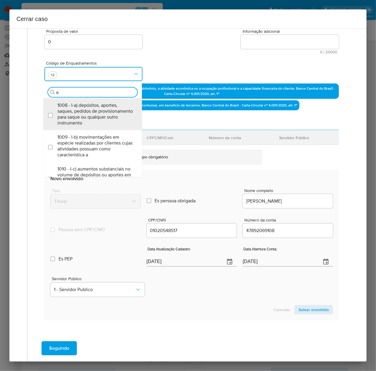
type input "66"
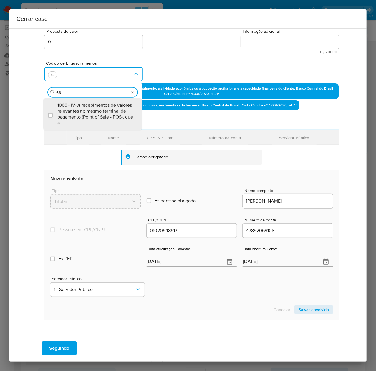
click at [84, 107] on span "1066 - IV-v) recebimentos de valores relevantes no mesmo terminal de pagamento …" at bounding box center [95, 114] width 76 height 24
checkbox input "true"
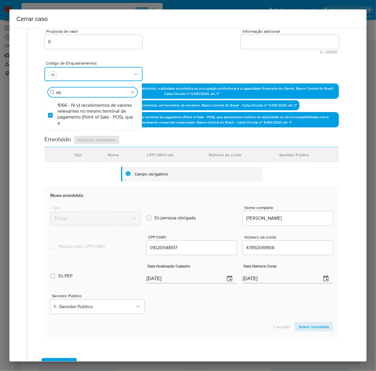
type input "6"
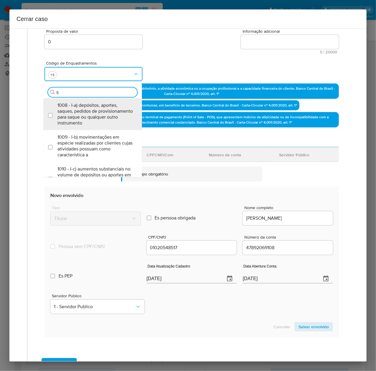
type input "58"
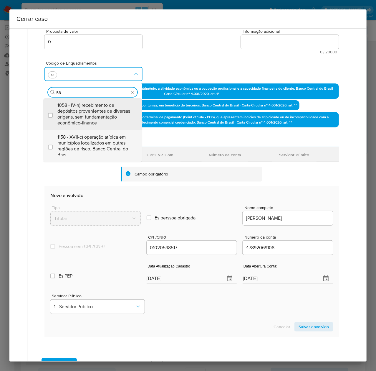
click at [82, 139] on span "1158 - XVII-c) operação atípica em municípios localizados em outras regiões de …" at bounding box center [95, 146] width 76 height 24
checkbox input "true"
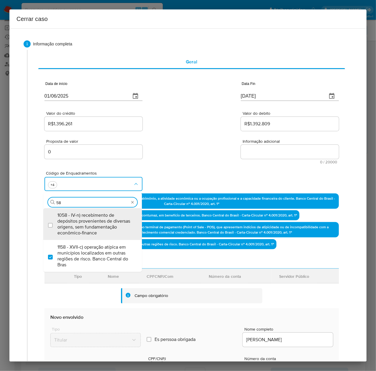
click at [252, 146] on textarea "Informação adicional" at bounding box center [290, 152] width 98 height 14
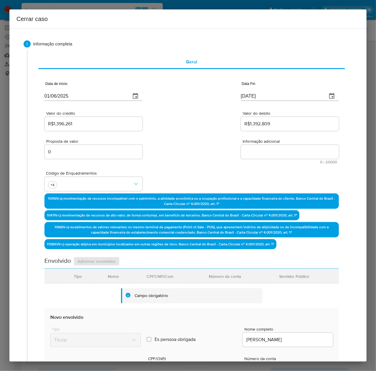
click at [254, 150] on textarea "Informação adicional" at bounding box center [290, 152] width 98 height 14
click at [255, 151] on textarea "Informação adicional" at bounding box center [290, 152] width 98 height 14
paste textarea "Josilane Ferreira Bonfim, CPF 01020548517, 42 anos, residente no município de L…"
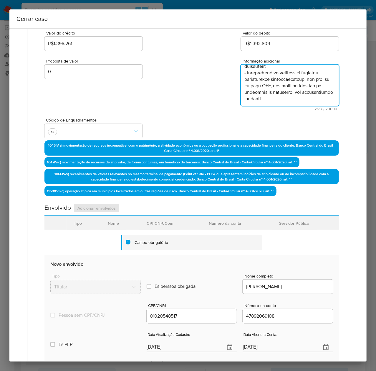
scroll to position [194, 0]
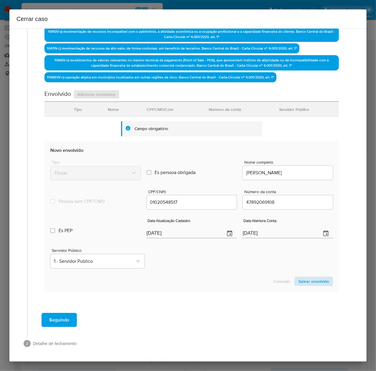
type textarea "Josilane Ferreira Bonfim, CPF 01020548517, 42 anos, residente no município de L…"
click at [301, 283] on span "Salvar envolvido" at bounding box center [314, 281] width 30 height 8
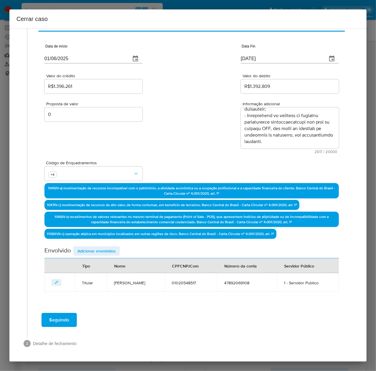
scroll to position [37, 0]
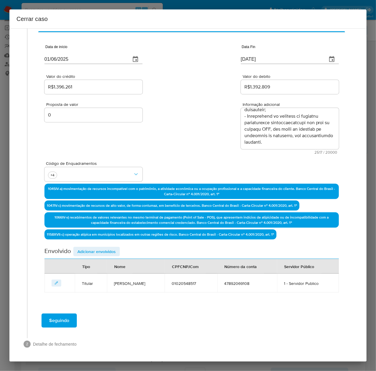
click at [98, 251] on span "Adicionar envolvidos" at bounding box center [96, 251] width 38 height 8
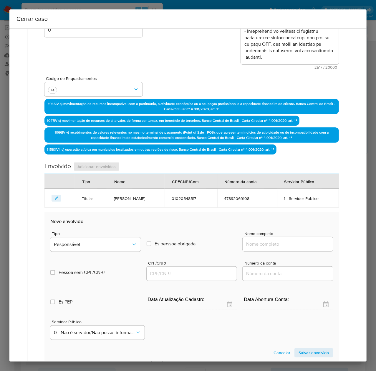
scroll to position [193, 0]
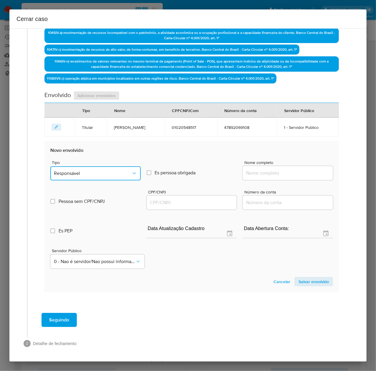
click at [91, 171] on span "Responsável" at bounding box center [92, 173] width 77 height 6
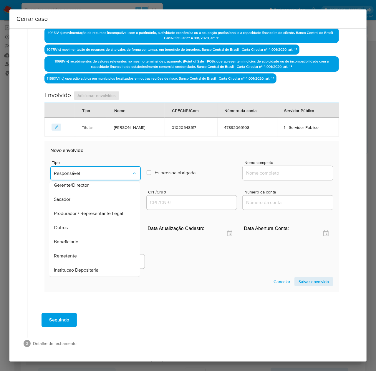
scroll to position [75, 0]
click at [70, 227] on span "Remetente" at bounding box center [65, 227] width 23 height 6
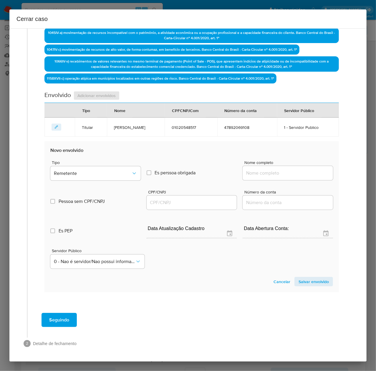
click at [282, 172] on input "Nome completo" at bounding box center [288, 173] width 90 height 8
paste input "Edson De Jesus Honorio, 76677311449"
drag, startPoint x: 292, startPoint y: 172, endPoint x: 373, endPoint y: 171, distance: 80.1
click at [373, 171] on div "Cerrar caso 1 Informação completa Geral Data de início 01/06/2025 Data Fin 11/0…" at bounding box center [188, 185] width 376 height 371
type input "Edson De Jesus Honorio"
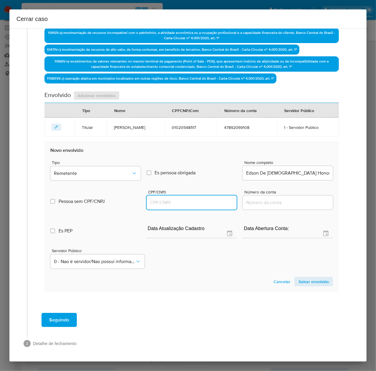
click at [166, 202] on input "CPF/CNPJ" at bounding box center [192, 203] width 90 height 8
paste input "76677311449"
type input "76677311449"
click at [314, 277] on span "Salvar envolvido" at bounding box center [314, 281] width 30 height 8
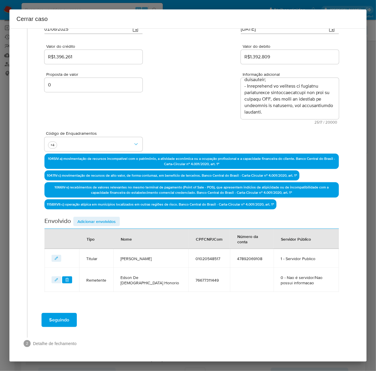
click at [95, 217] on span "Adicionar envolvidos" at bounding box center [96, 221] width 38 height 8
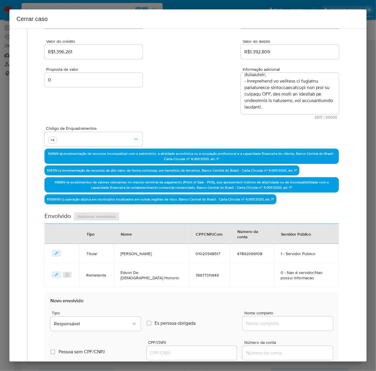
scroll to position [228, 0]
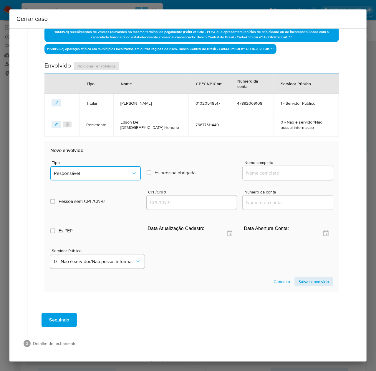
click at [77, 171] on span "Responsável" at bounding box center [92, 173] width 77 height 6
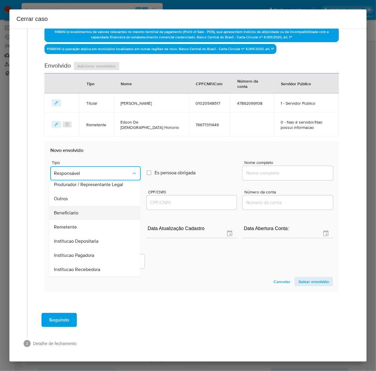
click at [71, 210] on span "Beneficiario" at bounding box center [66, 213] width 24 height 6
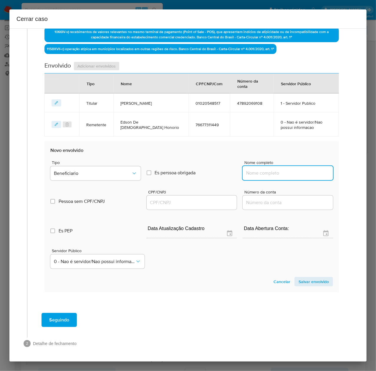
click at [281, 170] on input "Nome completo" at bounding box center [288, 173] width 90 height 8
paste input "Maria Mercedes Menezes Da Silva Sa, 02152481470"
drag, startPoint x: 294, startPoint y: 173, endPoint x: 343, endPoint y: 171, distance: 49.5
click at [343, 171] on div "Geral Data de início 01/06/2025 Data Fin 11/08/2025 Valor do crédito R$1.396.26…" at bounding box center [191, 68] width 317 height 481
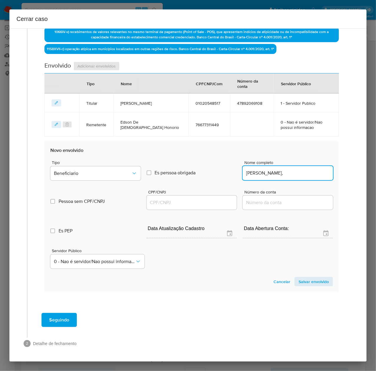
scroll to position [0, 0]
type input "Maria Mercedes Menezes Da Silva Sa,"
drag, startPoint x: 171, startPoint y: 207, endPoint x: 171, endPoint y: 203, distance: 4.7
click at [171, 207] on div at bounding box center [192, 202] width 90 height 14
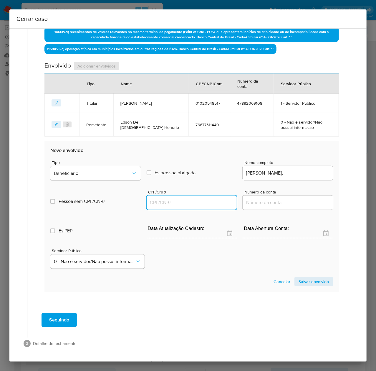
click at [171, 201] on input "CPF/CNPJ" at bounding box center [192, 203] width 90 height 8
paste input "02152481470"
type input "2152481470"
drag, startPoint x: 303, startPoint y: 278, endPoint x: 355, endPoint y: 282, distance: 52.0
click at [304, 279] on span "Salvar envolvido" at bounding box center [314, 281] width 30 height 8
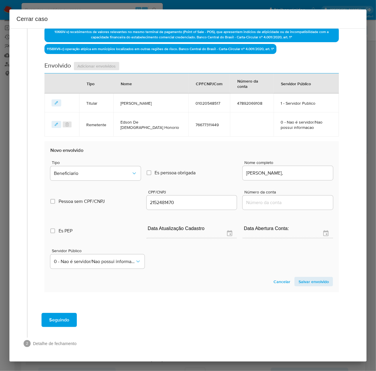
scroll to position [96, 0]
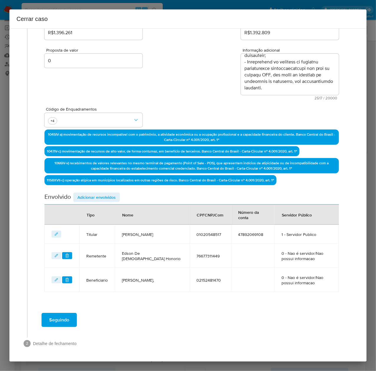
click at [103, 193] on span "Adicionar envolvidos" at bounding box center [96, 197] width 38 height 8
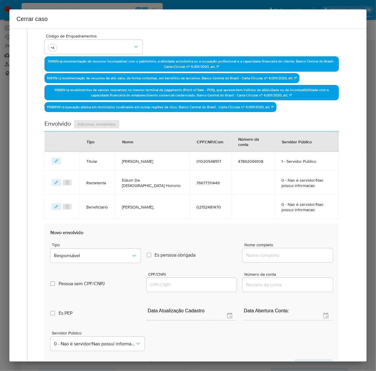
scroll to position [252, 0]
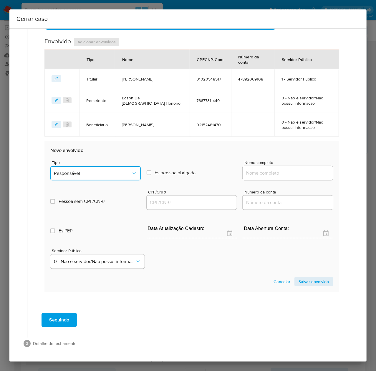
click at [78, 168] on button "Responsável" at bounding box center [95, 173] width 90 height 14
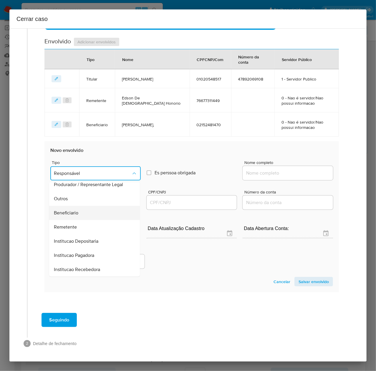
click at [74, 214] on span "Beneficiario" at bounding box center [66, 213] width 24 height 6
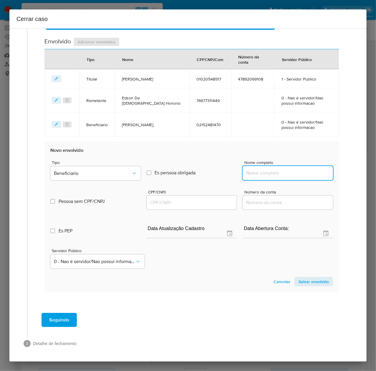
click at [251, 171] on input "Nome completo" at bounding box center [288, 173] width 90 height 8
paste input "Manoel Da Conceicao Bonfim, 04363799455"
drag, startPoint x: 290, startPoint y: 173, endPoint x: 365, endPoint y: 169, distance: 74.9
click at [365, 169] on div "1 Informação completa Geral Data de início 01/06/2025 Data Fin 11/08/2025 Valor…" at bounding box center [187, 194] width 357 height 333
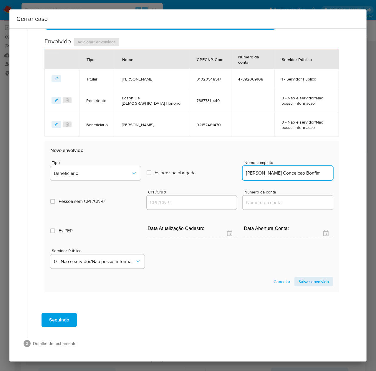
scroll to position [0, 0]
type input "Manoel Da Conceicao Bonfim"
click at [157, 206] on input "CPF/CNPJ" at bounding box center [192, 203] width 90 height 8
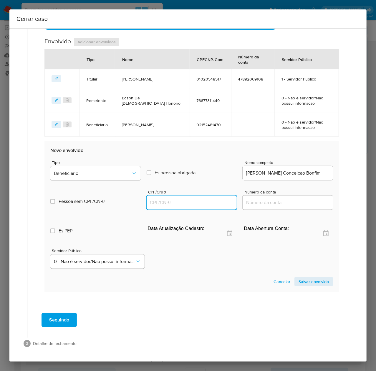
paste input "04363799455"
type input "4363799455"
click at [304, 280] on span "Salvar envolvido" at bounding box center [314, 281] width 30 height 8
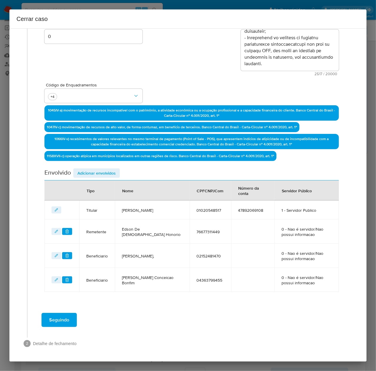
click at [61, 318] on span "Seguindo" at bounding box center [59, 319] width 20 height 13
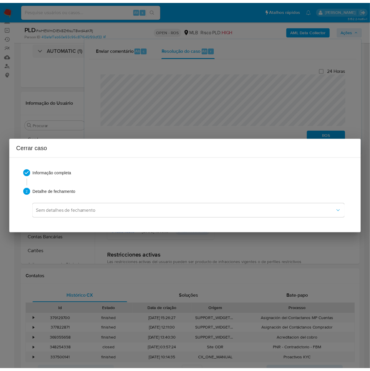
scroll to position [0, 0]
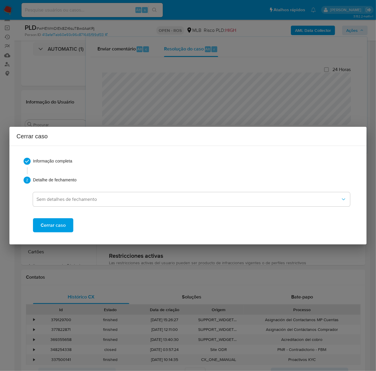
click at [51, 228] on span "Cerrar caso" at bounding box center [53, 225] width 25 height 13
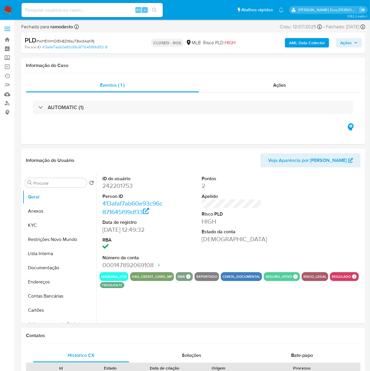
select select "10"
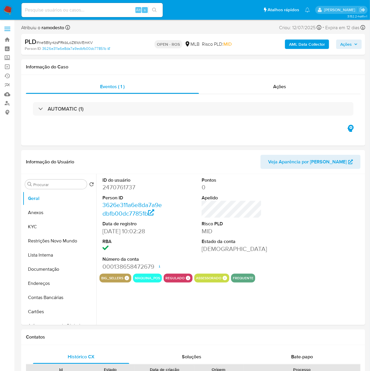
select select "10"
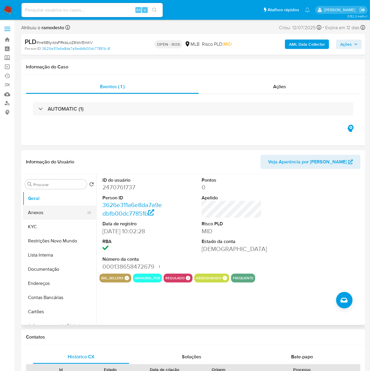
click at [37, 211] on button "Anexos" at bounding box center [57, 212] width 69 height 14
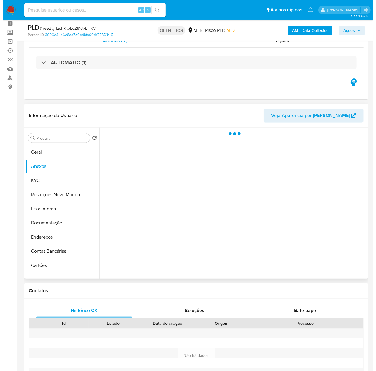
scroll to position [39, 0]
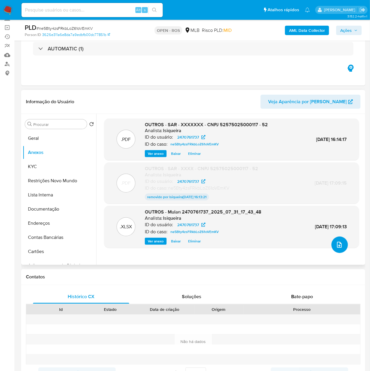
click at [332, 242] on button "upload-file" at bounding box center [340, 244] width 16 height 16
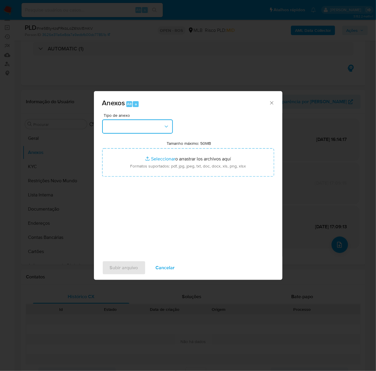
click at [131, 124] on button "button" at bounding box center [137, 126] width 71 height 14
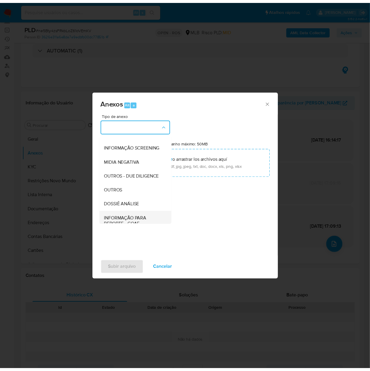
scroll to position [91, 0]
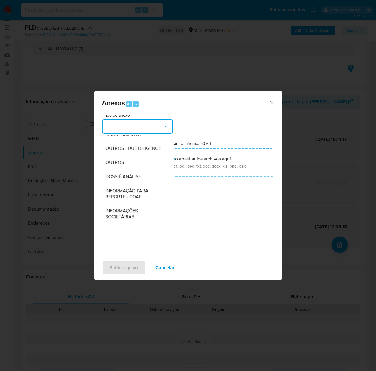
click at [132, 185] on div "INFORMAÇÃO PARA REPORTE - COAF" at bounding box center [136, 193] width 60 height 20
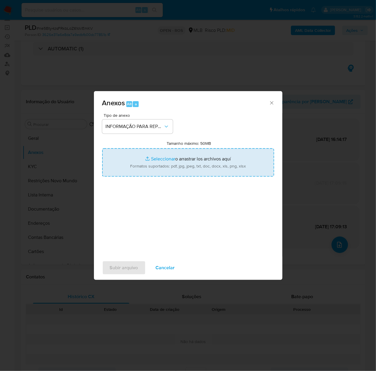
type input "C:\fakepath\SAR - ne5Bty4zsFRkbLoZ61oVEmKV - CNPJ 52575025000117 - 52.575.025 […"
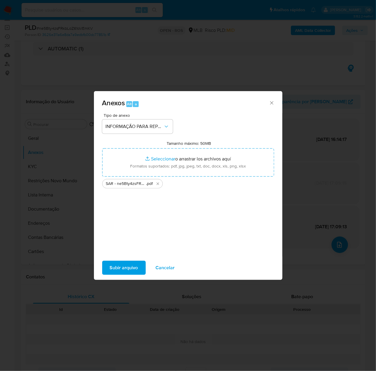
click at [128, 268] on span "Subir arquivo" at bounding box center [124, 267] width 28 height 13
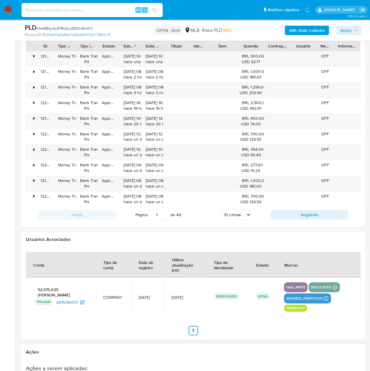
scroll to position [819, 0]
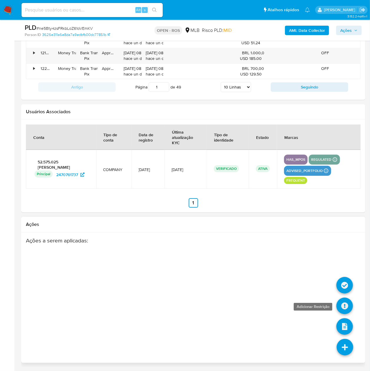
click at [345, 305] on icon at bounding box center [345, 305] width 16 height 16
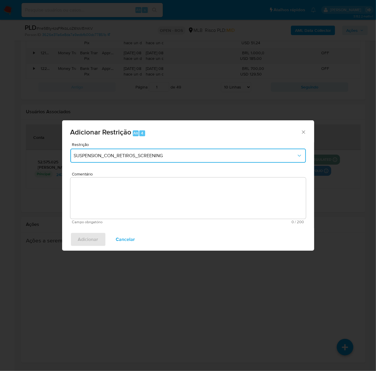
click at [143, 158] on span "SUSPENSION_CON_RETIROS_SCREENING" at bounding box center [185, 156] width 223 height 6
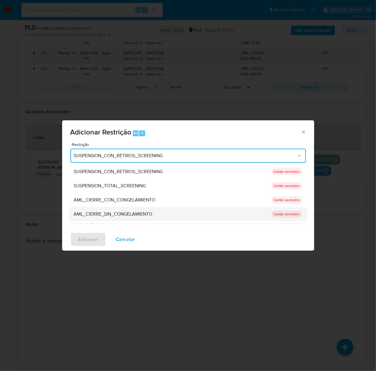
click at [140, 212] on span "AML_CIERRE_SIN_CONGELAMIENTO" at bounding box center [113, 214] width 79 height 6
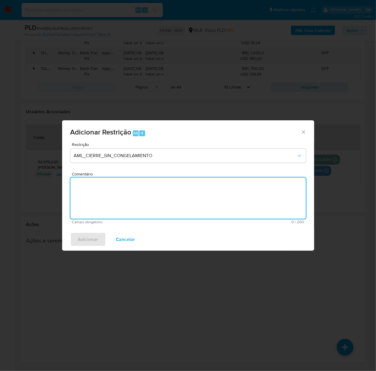
click at [151, 194] on textarea "Comentário" at bounding box center [188, 197] width 236 height 41
paste textarea "Deliberação para encerrar o relacionamento. NÃO INFORMAR AO USUÁRIO QUE SE TRAT…"
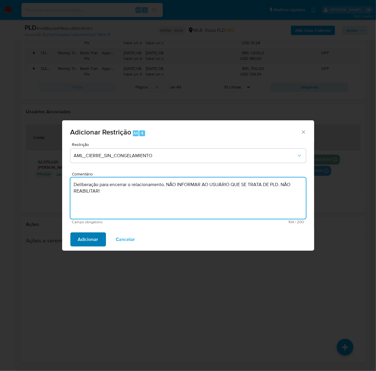
type textarea "Deliberação para encerrar o relacionamento. NÃO INFORMAR AO USUÁRIO QUE SE TRAT…"
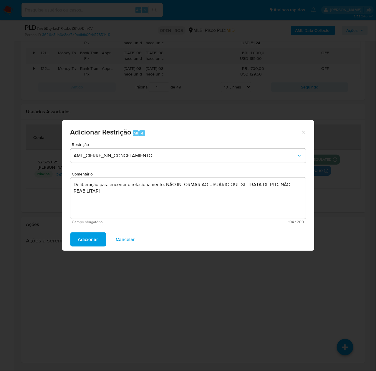
click at [92, 235] on span "Adicionar" at bounding box center [88, 239] width 20 height 13
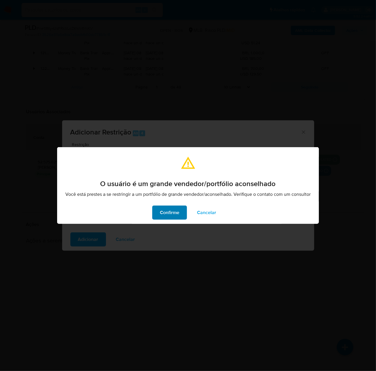
click at [168, 217] on span "Confirme" at bounding box center [169, 212] width 19 height 13
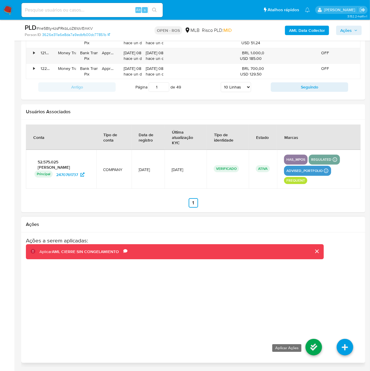
click at [314, 344] on icon at bounding box center [314, 346] width 16 height 16
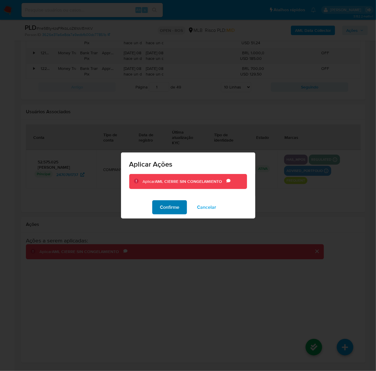
click at [171, 209] on span "Confirme" at bounding box center [169, 207] width 19 height 13
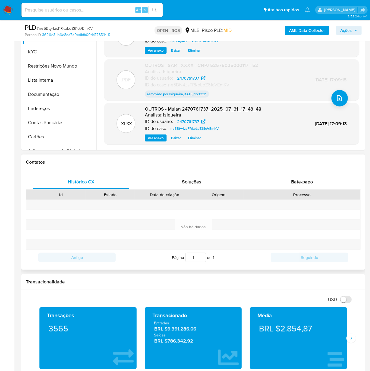
scroll to position [112, 0]
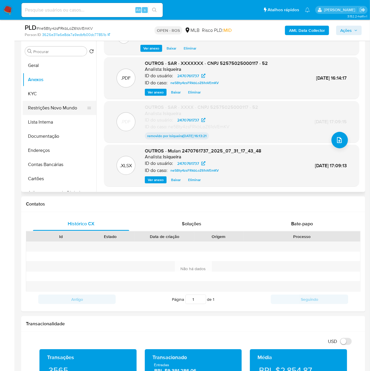
click at [42, 108] on button "Restrições Novo Mundo" at bounding box center [57, 108] width 69 height 14
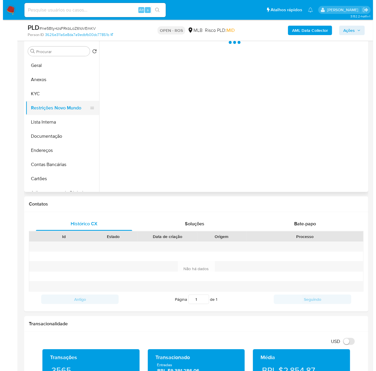
scroll to position [0, 0]
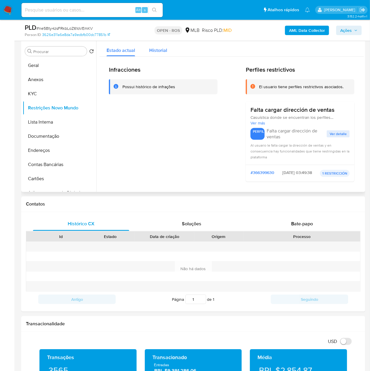
click at [165, 45] on div "Historial" at bounding box center [158, 49] width 18 height 16
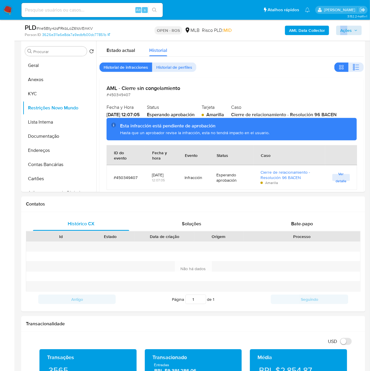
click at [347, 26] on div "AML Data Collector Ações" at bounding box center [306, 30] width 111 height 14
click at [346, 31] on span "Ações" at bounding box center [345, 30] width 11 height 9
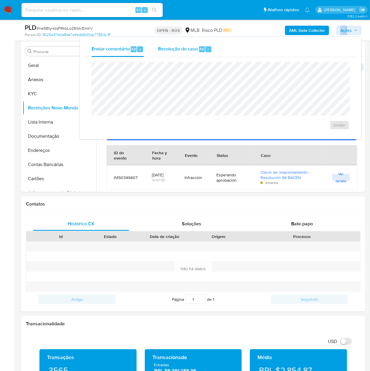
click at [181, 50] on span "Resolução do caso" at bounding box center [178, 48] width 40 height 7
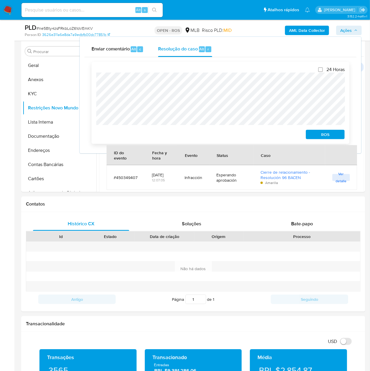
click at [325, 134] on span "ROS" at bounding box center [325, 134] width 31 height 8
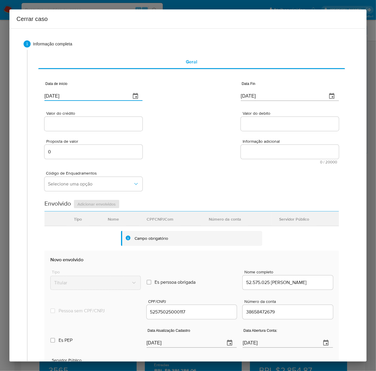
drag, startPoint x: 74, startPoint y: 95, endPoint x: -30, endPoint y: 96, distance: 104.3
paste input "07/06"
type input "[DATE]"
paste input "29/07"
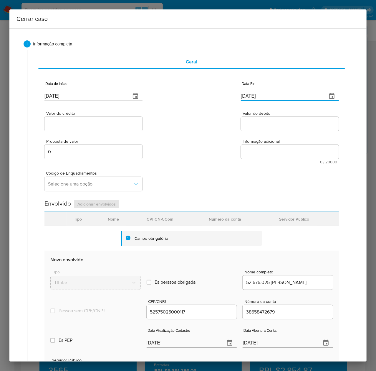
drag, startPoint x: 281, startPoint y: 96, endPoint x: 208, endPoint y: 95, distance: 73.1
click at [208, 95] on div "Data de início [DATE] Data Fin [DATE]" at bounding box center [191, 88] width 295 height 31
type input "[DATE]"
click at [116, 122] on input "Valor do crédito" at bounding box center [93, 124] width 98 height 8
paste input "R$7.321.973"
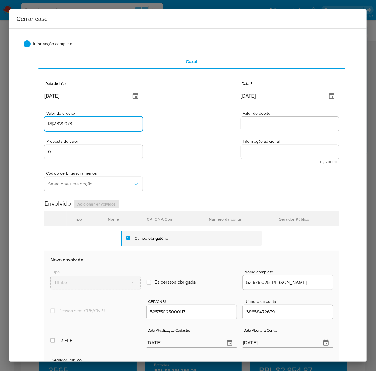
type input "R$7.321.973"
click at [265, 121] on input "Valor do debito" at bounding box center [290, 124] width 98 height 8
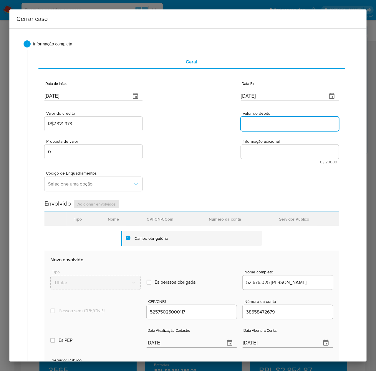
paste input "R$7.205.297"
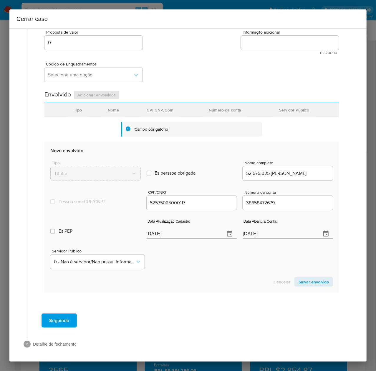
scroll to position [110, 0]
type input "R$7.205.297"
drag, startPoint x: 181, startPoint y: 232, endPoint x: 101, endPoint y: 238, distance: 80.3
click at [101, 238] on div "Es PEP isPEP Data Atualização Cadastro [DATE] Data Abertura Conta: [DATE]" at bounding box center [191, 225] width 283 height 31
paste input "5/07"
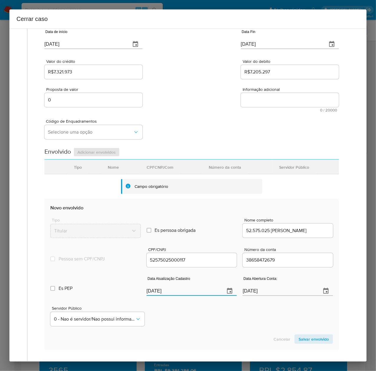
scroll to position [0, 0]
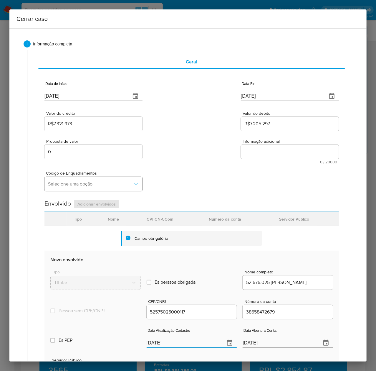
type input "[DATE]"
click at [78, 184] on span "Selecione uma opção" at bounding box center [90, 184] width 85 height 6
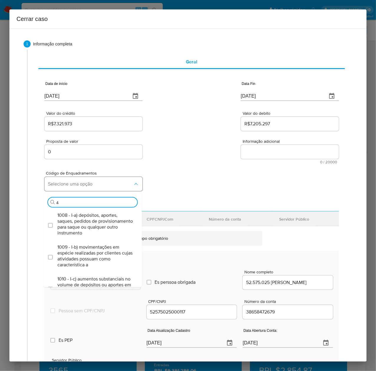
type input "47"
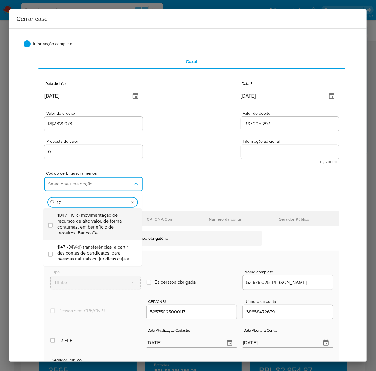
click at [72, 217] on span "1047 - IV-c) movimentação de recursos de alto valor, de forma contumaz, em bene…" at bounding box center [95, 224] width 76 height 24
checkbox input "true"
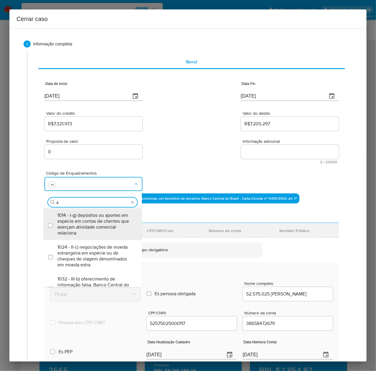
type input "49"
click at [72, 217] on span "1049 - IV-e) movimentação de quantia significativa por meio de conta até então …" at bounding box center [95, 224] width 76 height 24
checkbox input "true"
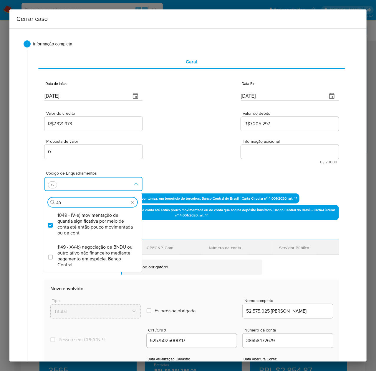
type input "4"
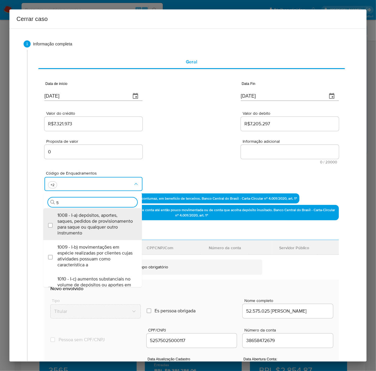
type input "55"
click at [72, 217] on span "1055 - IV-k) recebimento de recursos com imediata compra de instrumentos para a…" at bounding box center [95, 224] width 76 height 24
checkbox input "true"
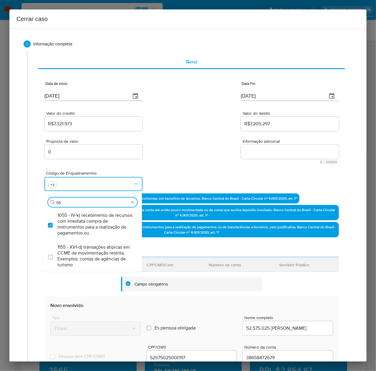
type input "5"
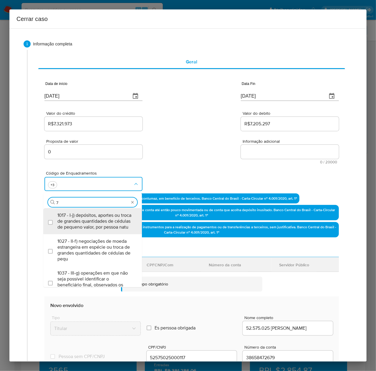
type input "73"
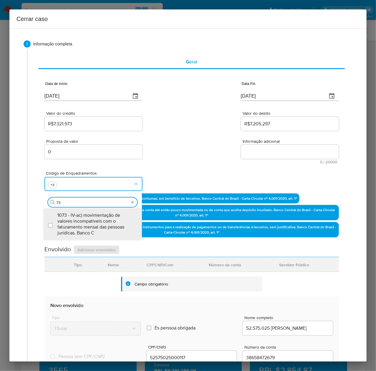
click at [72, 217] on span "1073 - IV-ac) movimentação de valores incompatíveis com o faturamento mensal da…" at bounding box center [95, 224] width 76 height 24
checkbox input "true"
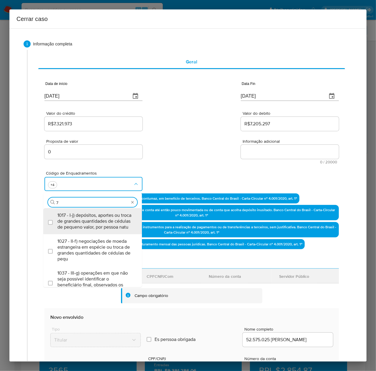
type input "74"
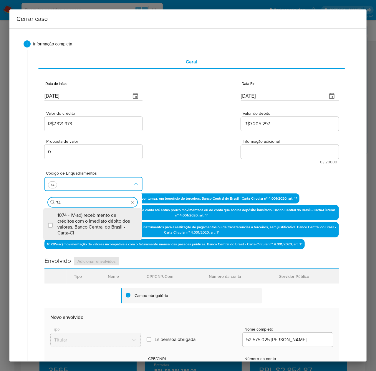
click at [72, 217] on span "1074 - IV-ad) recebimento de créditos com o imediato débito dos valores. Banco …" at bounding box center [95, 224] width 76 height 24
checkbox input "true"
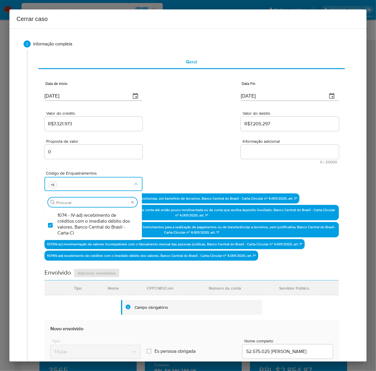
click at [257, 152] on textarea "Informação adicional" at bounding box center [290, 152] width 98 height 14
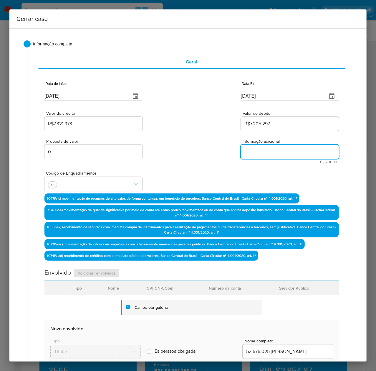
click at [257, 152] on textarea "Informação adicional" at bounding box center [290, 152] width 98 height 14
click at [284, 153] on textarea "Informação adicional" at bounding box center [290, 152] width 98 height 14
paste textarea "29.085.075 LOREMIP DOLOR SI AMETC, ADIP 71928015286689, elitseddoei te inc 08/8…"
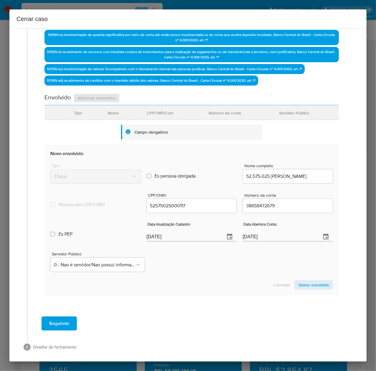
scroll to position [205, 0]
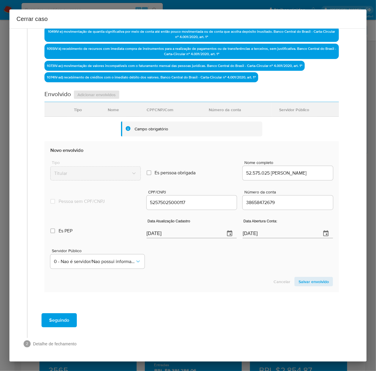
type textarea "29.085.075 LOREMIP DOLOR SI AMETC, ADIP 71928015286689, elitseddoei te inc 08/8…"
click at [309, 276] on section "Novo envolvido Tipo Titular Es perssoa obrigada Is PObrigada Nome completo 52.5…" at bounding box center [191, 216] width 295 height 151
click at [307, 278] on span "Salvar envolvido" at bounding box center [314, 281] width 30 height 8
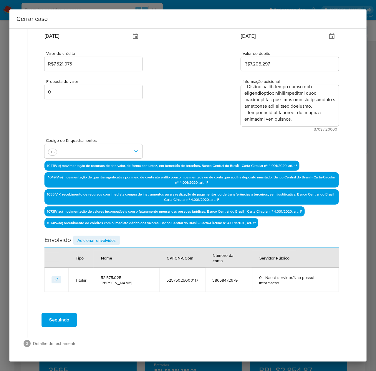
scroll to position [59, 0]
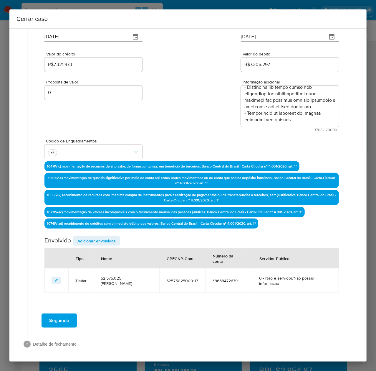
click at [87, 239] on span "Adicionar envolvidos" at bounding box center [96, 241] width 38 height 8
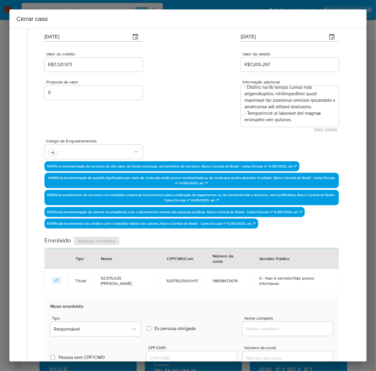
scroll to position [177, 0]
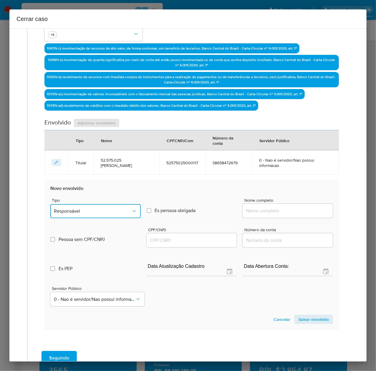
click at [77, 206] on button "Responsável" at bounding box center [95, 211] width 90 height 14
click at [59, 255] on span "Sócio" at bounding box center [59, 255] width 11 height 6
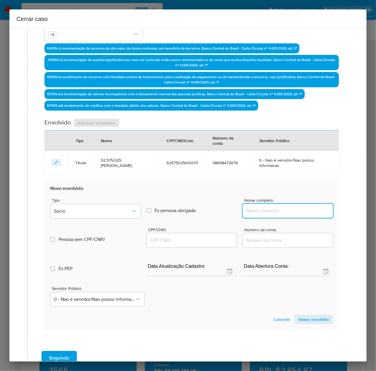
drag, startPoint x: 256, startPoint y: 212, endPoint x: 301, endPoint y: 209, distance: 45.2
click at [257, 211] on input "Nome completo" at bounding box center [288, 211] width 90 height 8
paste input "[PERSON_NAME], 60947802487"
drag, startPoint x: 291, startPoint y: 210, endPoint x: 390, endPoint y: 208, distance: 99.3
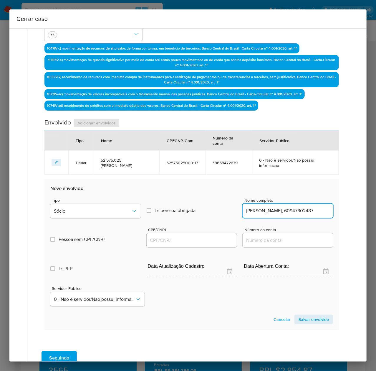
type input "[PERSON_NAME]"
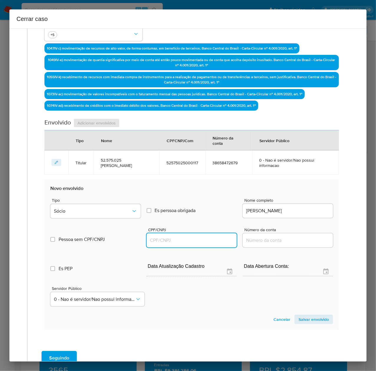
click at [191, 238] on input "CPF/CNPJ" at bounding box center [192, 240] width 90 height 8
paste input "60947802487"
type input "60947802487"
click at [307, 317] on span "Salvar envolvido" at bounding box center [314, 319] width 30 height 8
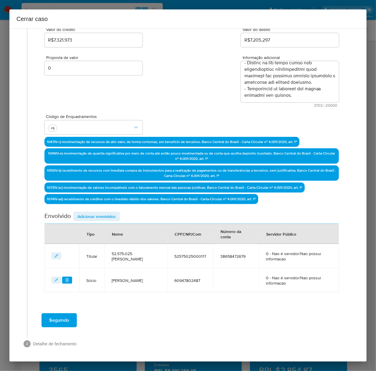
click at [92, 216] on span "Adicionar envolvidos" at bounding box center [96, 216] width 38 height 8
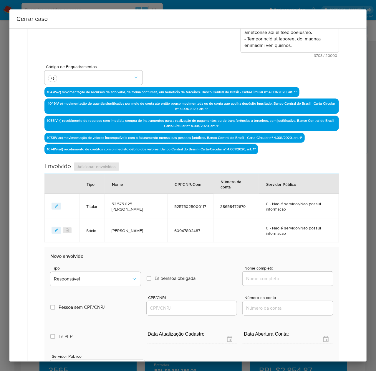
scroll to position [201, 0]
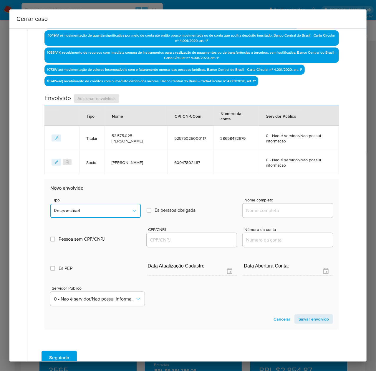
click at [73, 209] on span "Responsável" at bounding box center [92, 211] width 77 height 6
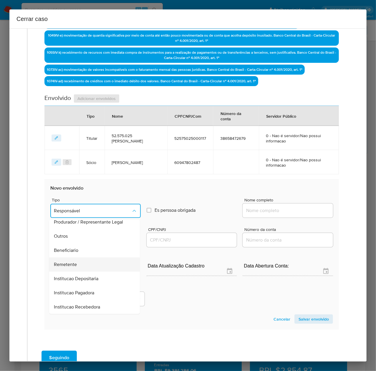
click at [67, 263] on span "Remetente" at bounding box center [65, 264] width 23 height 6
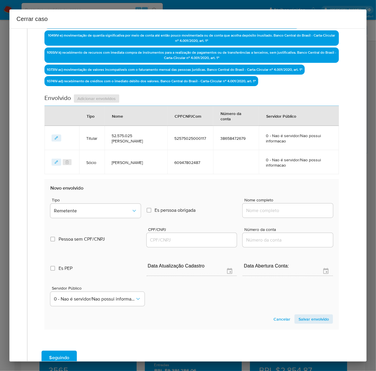
click at [286, 210] on input "Nome completo" at bounding box center [288, 210] width 90 height 8
paste input "49602420 [PERSON_NAME], 49602420000137"
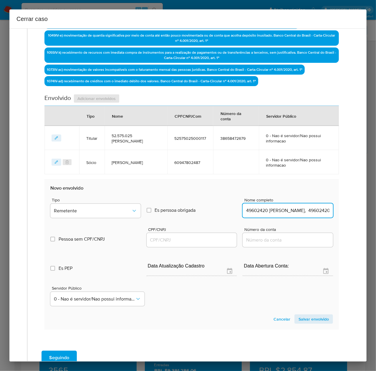
scroll to position [0, 44]
drag, startPoint x: 282, startPoint y: 211, endPoint x: 388, endPoint y: 211, distance: 105.7
type input "49602420 [PERSON_NAME]"
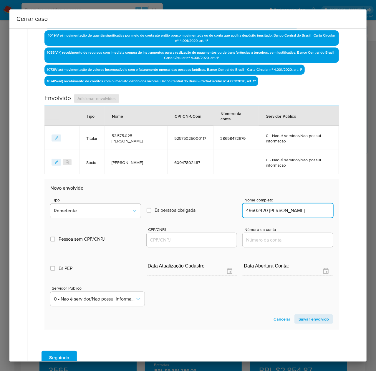
scroll to position [0, 0]
click at [184, 234] on div at bounding box center [192, 240] width 90 height 14
click at [183, 236] on div at bounding box center [192, 240] width 90 height 14
click at [178, 241] on input "CPF/CNPJ" at bounding box center [192, 240] width 90 height 8
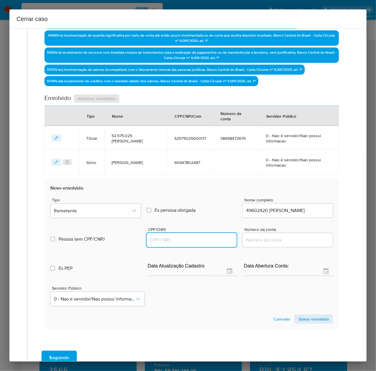
paste input "49602420000137"
type input "49602420000137"
click at [309, 315] on span "Salvar envolvido" at bounding box center [314, 319] width 30 height 8
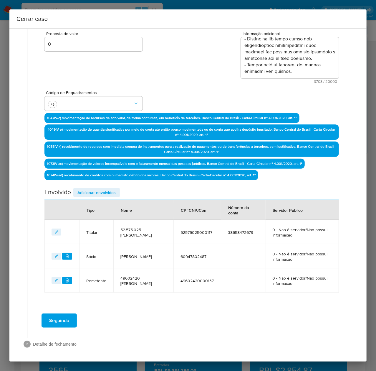
click at [95, 191] on span "Adicionar envolvidos" at bounding box center [96, 192] width 38 height 8
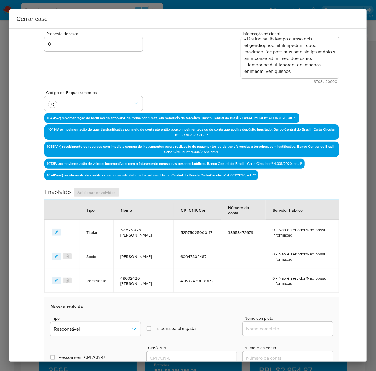
scroll to position [263, 0]
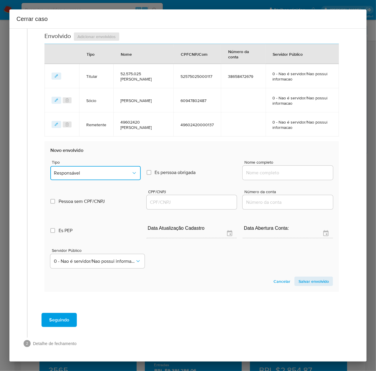
click at [86, 174] on button "Responsável" at bounding box center [95, 173] width 90 height 14
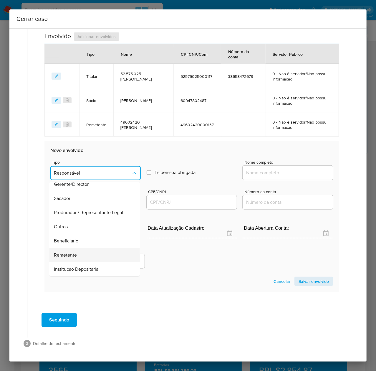
scroll to position [75, 0]
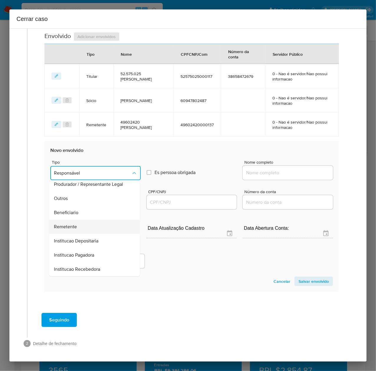
click at [66, 224] on span "Remetente" at bounding box center [65, 227] width 23 height 6
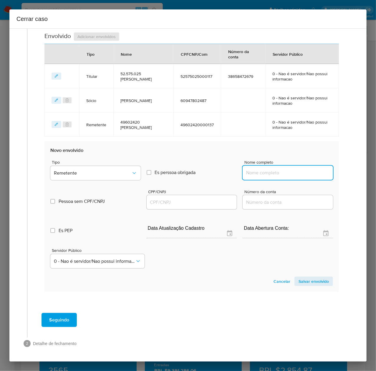
click at [270, 174] on input "Nome completo" at bounding box center [288, 173] width 90 height 8
paste input "57909407 [PERSON_NAME], 57909407000153"
drag, startPoint x: 283, startPoint y: 173, endPoint x: 356, endPoint y: 177, distance: 73.4
click at [356, 177] on div "1 Informação completa Geral Data de início [DATE] Data Fin [DATE] Valor do créd…" at bounding box center [187, 194] width 357 height 333
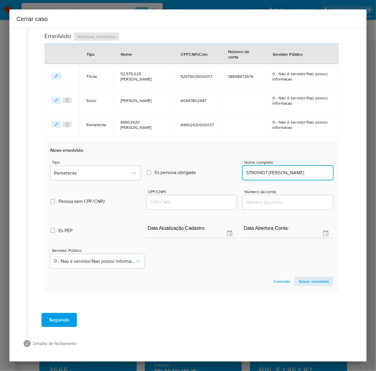
scroll to position [0, 14]
type input "57909407 [PERSON_NAME]"
click at [196, 203] on input "CPF/CNPJ" at bounding box center [192, 202] width 90 height 8
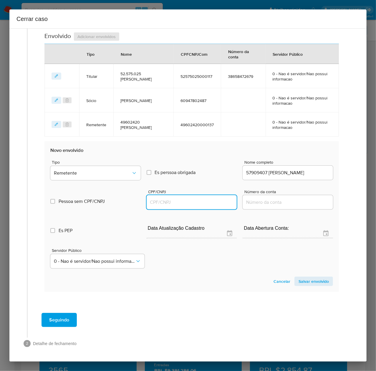
paste input "57909407000153"
type input "57909407000153"
click at [309, 282] on span "Salvar envolvido" at bounding box center [314, 281] width 30 height 8
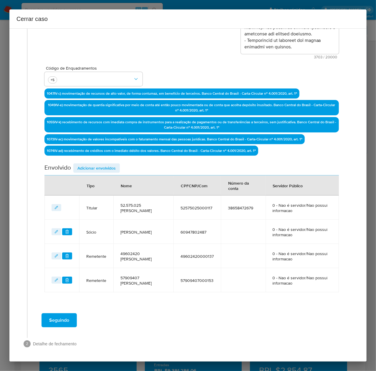
click at [93, 167] on span "Adicionar envolvidos" at bounding box center [96, 168] width 38 height 8
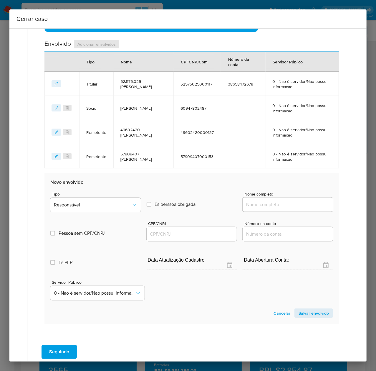
scroll to position [287, 0]
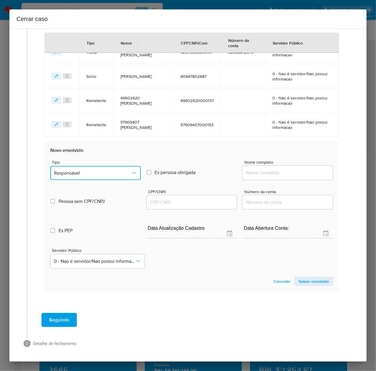
click at [89, 170] on button "Responsável" at bounding box center [95, 173] width 90 height 14
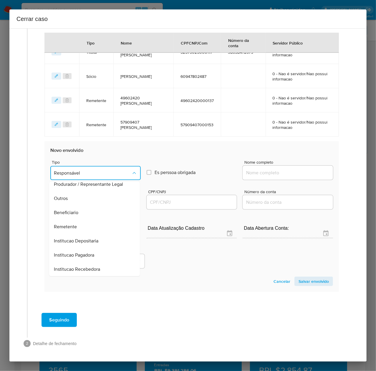
click at [68, 224] on span "Remetente" at bounding box center [65, 227] width 23 height 6
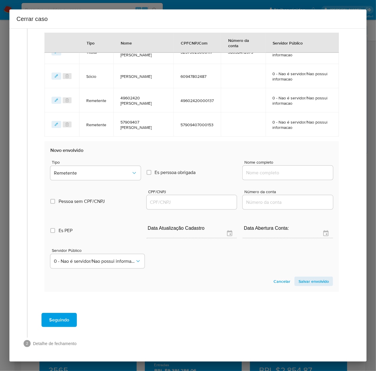
click at [262, 172] on input "Nome completo" at bounding box center [288, 173] width 90 height 8
paste input "[PERSON_NAME], 10645825409"
drag, startPoint x: 287, startPoint y: 173, endPoint x: 361, endPoint y: 173, distance: 73.0
click at [361, 173] on div "1 Informação completa Geral Data de início [DATE] Data Fin [DATE] Valor do créd…" at bounding box center [187, 194] width 357 height 333
type input "[PERSON_NAME]"
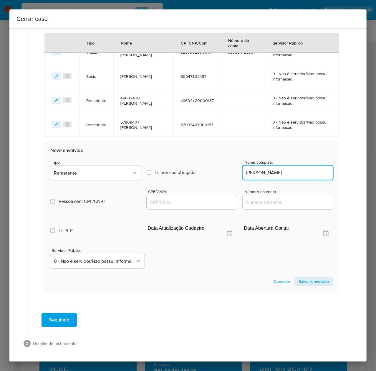
click at [173, 201] on input "CPF/CNPJ" at bounding box center [192, 202] width 90 height 8
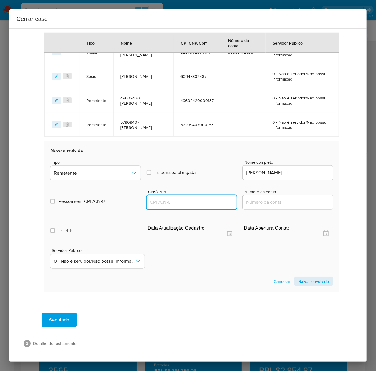
paste input "10645825409"
type input "10645825409"
click at [310, 282] on span "Salvar envolvido" at bounding box center [314, 281] width 30 height 8
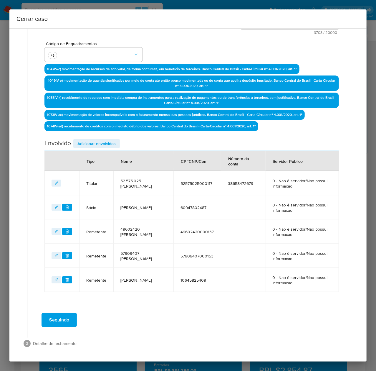
scroll to position [156, 0]
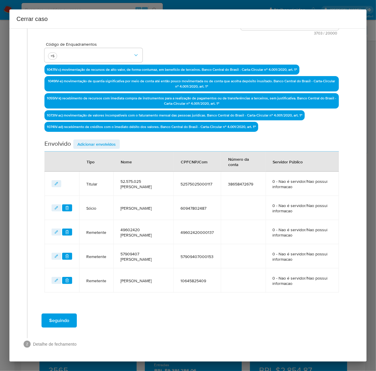
click at [96, 143] on span "Adicionar envolvidos" at bounding box center [96, 144] width 38 height 8
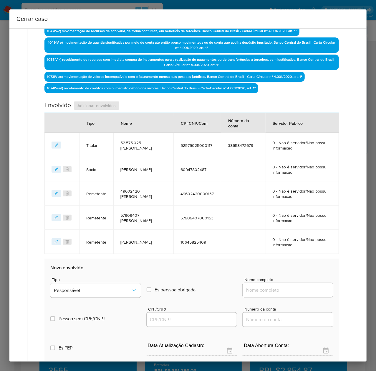
scroll to position [274, 0]
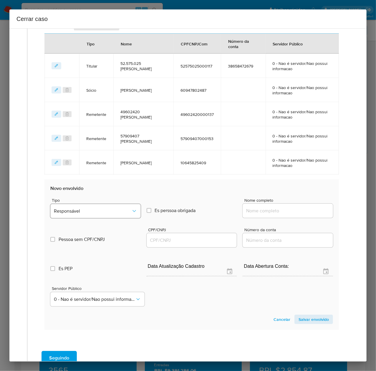
click at [91, 206] on div "Tipo Responsável" at bounding box center [95, 209] width 90 height 22
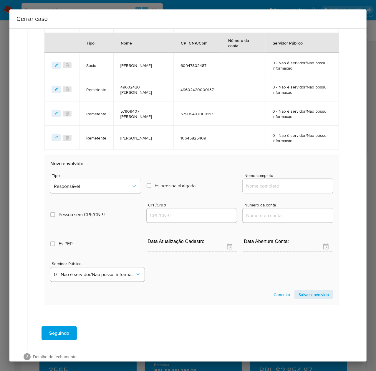
scroll to position [312, 0]
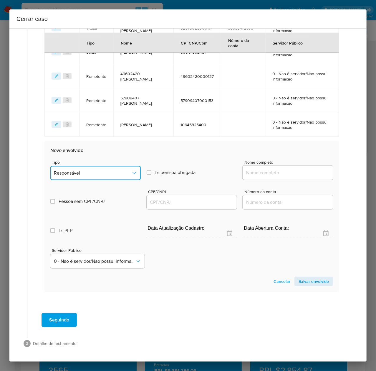
click at [86, 171] on span "Responsável" at bounding box center [92, 173] width 77 height 6
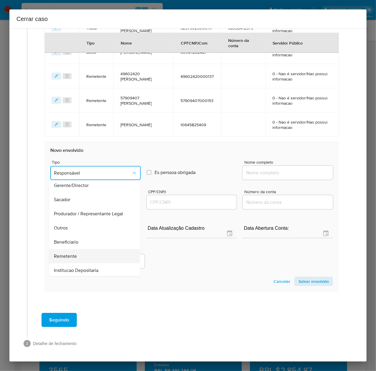
scroll to position [75, 0]
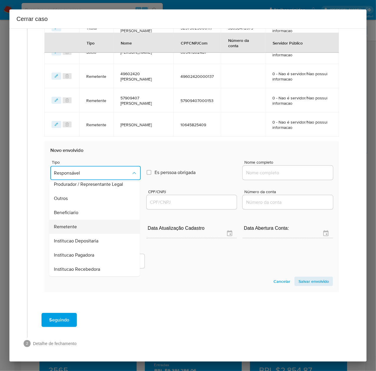
click at [64, 224] on span "Remetente" at bounding box center [65, 227] width 23 height 6
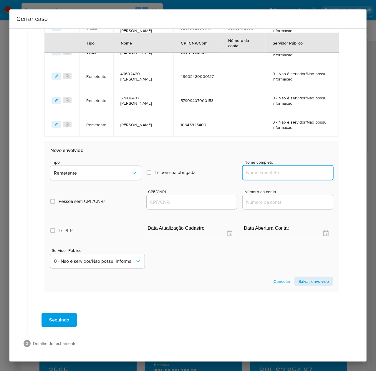
click at [270, 172] on input "Nome completo" at bounding box center [288, 173] width 90 height 8
paste input "Max Walker Rodrigues Santos, 70544746198"
drag, startPoint x: 292, startPoint y: 173, endPoint x: 367, endPoint y: 173, distance: 74.2
click at [367, 173] on div "Cerrar caso 1 Informação completa Geral Data de início 07/06/2025 Data Fin 29/0…" at bounding box center [188, 185] width 376 height 371
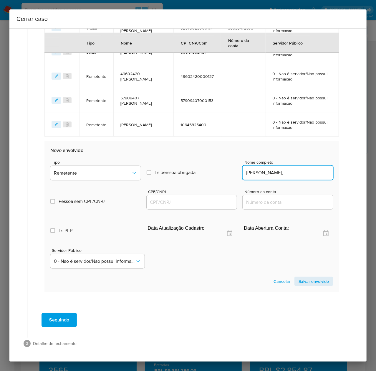
scroll to position [0, 0]
type input "Max Walker Rodrigues Santos"
click at [202, 197] on div at bounding box center [192, 202] width 90 height 14
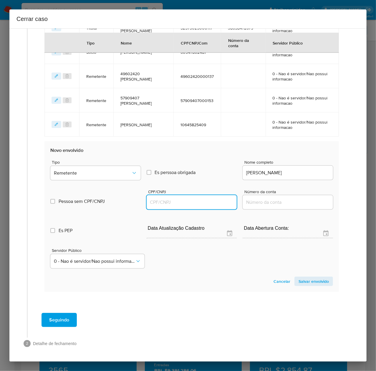
click at [197, 201] on input "CPF/CNPJ" at bounding box center [192, 202] width 90 height 8
paste input "70544746198"
type input "70544746198"
click at [302, 280] on span "Salvar envolvido" at bounding box center [314, 281] width 30 height 8
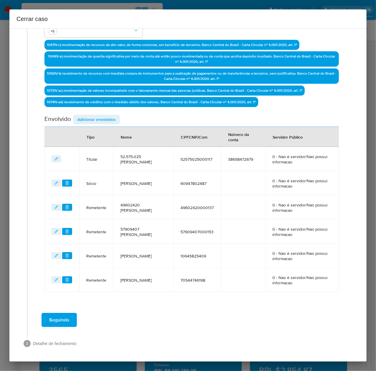
scroll to position [180, 0]
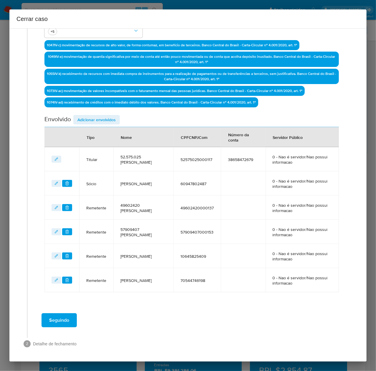
click at [89, 118] on span "Adicionar envolvidos" at bounding box center [96, 119] width 38 height 8
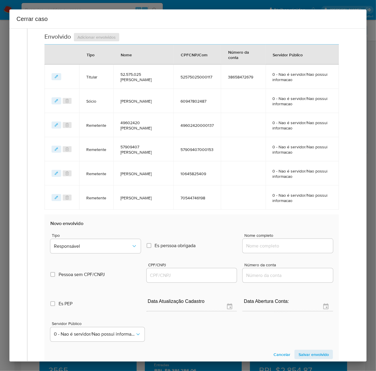
scroll to position [336, 0]
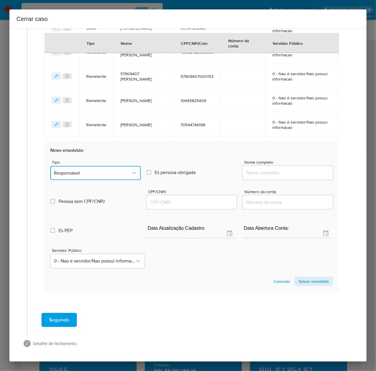
click at [90, 168] on button "Responsável" at bounding box center [95, 173] width 90 height 14
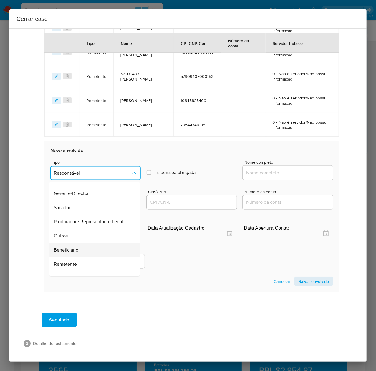
scroll to position [75, 0]
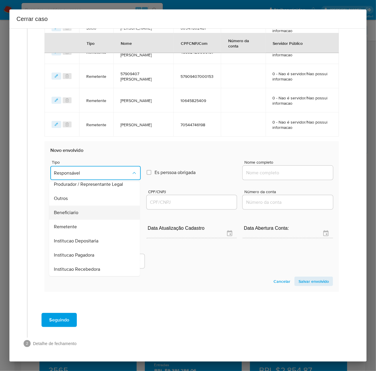
click at [77, 209] on div "Beneficiario" at bounding box center [93, 212] width 78 height 14
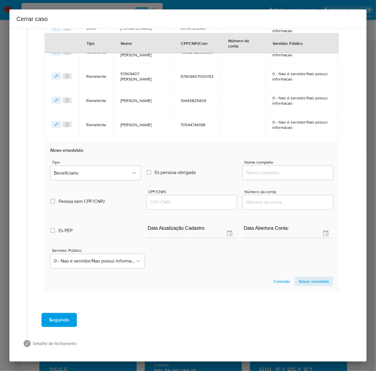
click at [274, 174] on input "Nome completo" at bounding box center [288, 173] width 90 height 8
paste input "57.721.085 Iraci Vieira Da Silva, 57721085000114"
drag, startPoint x: 287, startPoint y: 173, endPoint x: 433, endPoint y: 175, distance: 146.4
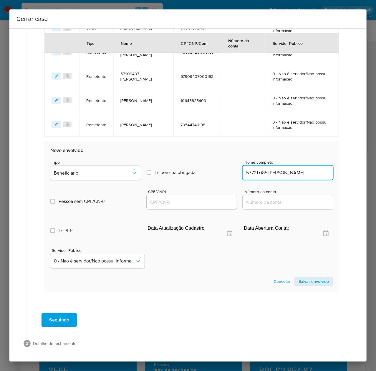
scroll to position [0, 0]
type input "57.721.085 Iraci Vieira Da Silva"
click at [153, 203] on input "CPF/CNPJ" at bounding box center [192, 202] width 90 height 8
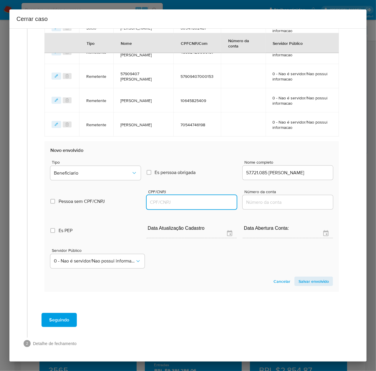
paste input "57721085000114"
type input "57721085000114"
click at [302, 281] on span "Salvar envolvido" at bounding box center [314, 281] width 30 height 8
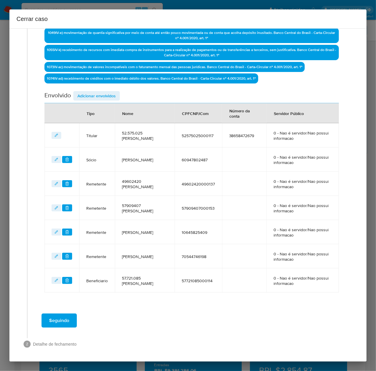
click at [97, 94] on span "Adicionar envolvidos" at bounding box center [96, 96] width 38 height 8
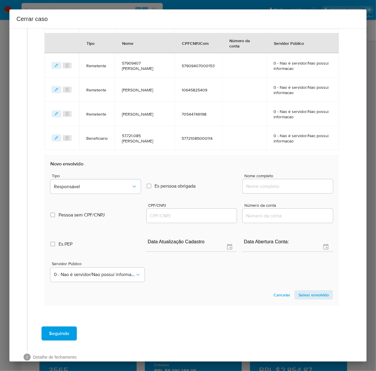
scroll to position [360, 0]
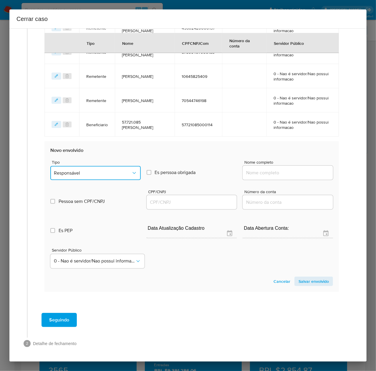
click at [87, 171] on span "Responsável" at bounding box center [92, 173] width 77 height 6
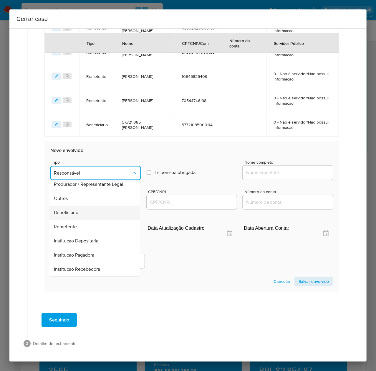
click at [65, 209] on span "Beneficiario" at bounding box center [66, 212] width 24 height 6
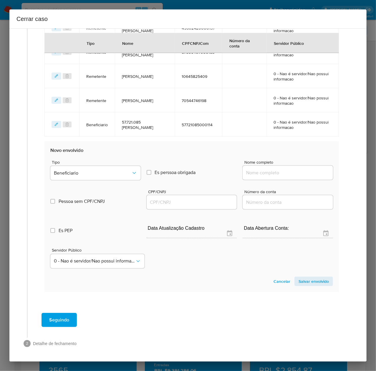
click at [243, 174] on input "Nome completo" at bounding box center [288, 173] width 90 height 8
paste input "W D Da Cruz Santos Edificacoes, 51197658000176"
drag, startPoint x: 285, startPoint y: 173, endPoint x: 367, endPoint y: 170, distance: 81.7
click at [367, 170] on div "Cerrar caso 1 Informação completa Geral Data de início 07/06/2025 Data Fin 29/0…" at bounding box center [188, 185] width 376 height 371
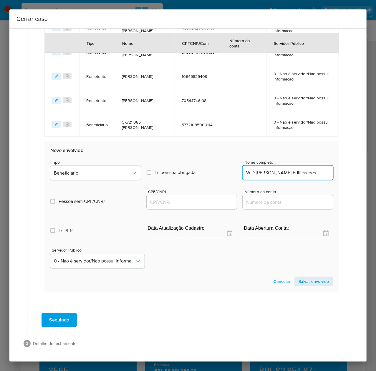
scroll to position [0, 0]
type input "W D Da Cruz Santos Edificacoes"
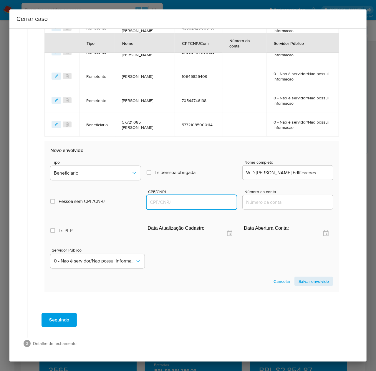
click at [176, 202] on input "CPF/CNPJ" at bounding box center [192, 202] width 90 height 8
paste input "51197658000176"
type input "51197658000176"
click at [312, 282] on span "Salvar envolvido" at bounding box center [314, 281] width 30 height 8
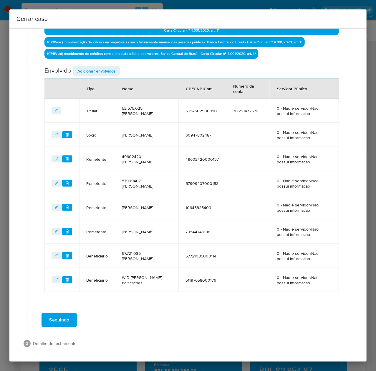
scroll to position [229, 0]
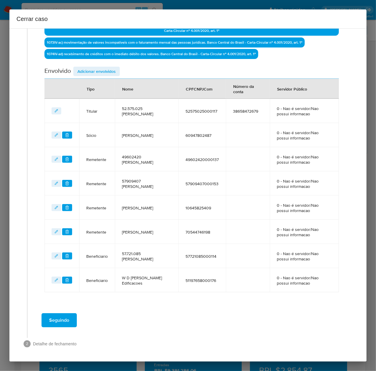
click at [89, 72] on span "Adicionar envolvidos" at bounding box center [96, 71] width 38 height 8
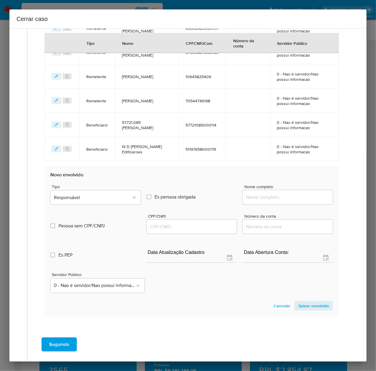
scroll to position [384, 0]
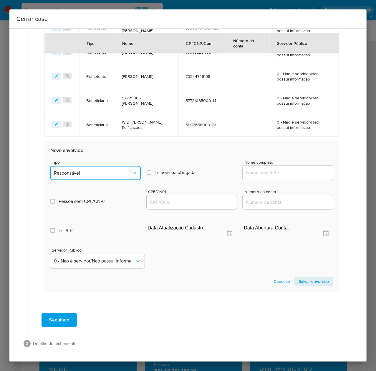
click at [82, 171] on span "Responsável" at bounding box center [92, 173] width 77 height 6
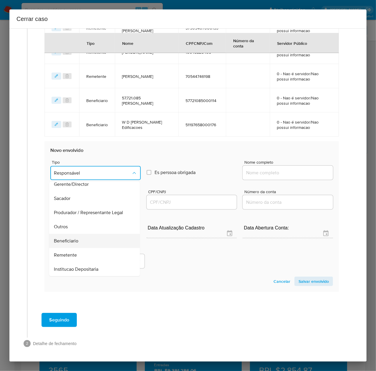
scroll to position [75, 0]
click at [70, 211] on span "Beneficiario" at bounding box center [66, 212] width 24 height 6
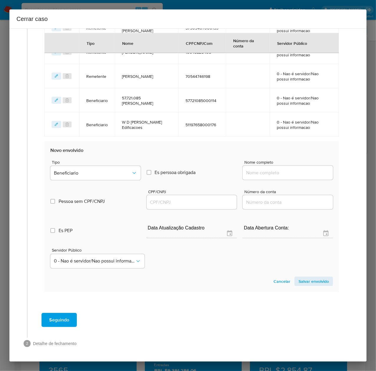
click at [253, 169] on div at bounding box center [288, 173] width 90 height 14
click at [254, 175] on input "Nome completo" at bounding box center [288, 173] width 90 height 8
paste input "Alcides Bonifacio De Lima Junior, 93279485487"
drag, startPoint x: 291, startPoint y: 174, endPoint x: 336, endPoint y: 173, distance: 45.4
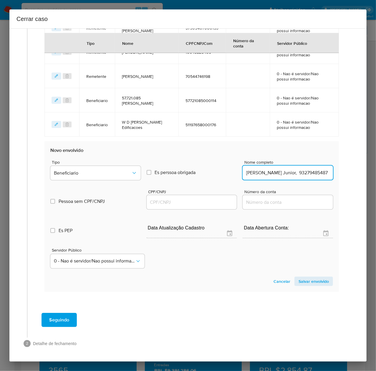
type input "Alcides Bonifacio De Lima Junior"
click at [169, 198] on input "CPF/CNPJ" at bounding box center [192, 202] width 90 height 8
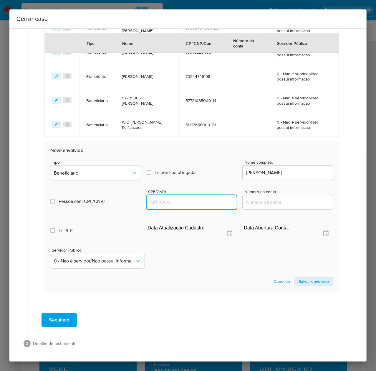
paste input "93279485487"
type input "93279485487"
click at [309, 280] on span "Salvar envolvido" at bounding box center [314, 281] width 30 height 8
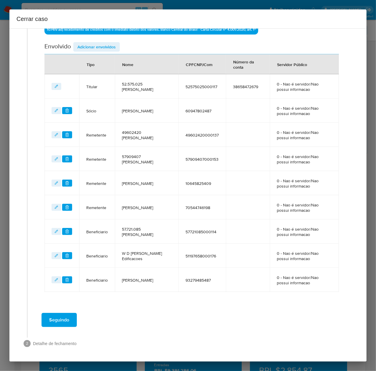
scroll to position [252, 0]
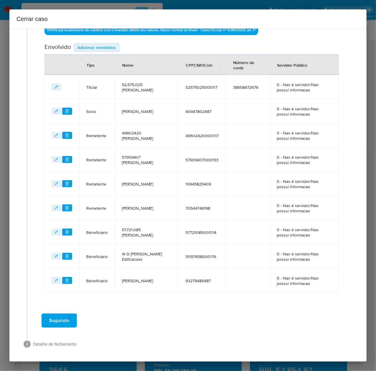
click at [97, 46] on span "Adicionar envolvidos" at bounding box center [96, 47] width 38 height 8
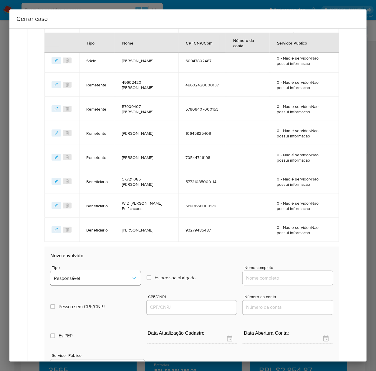
scroll to position [408, 0]
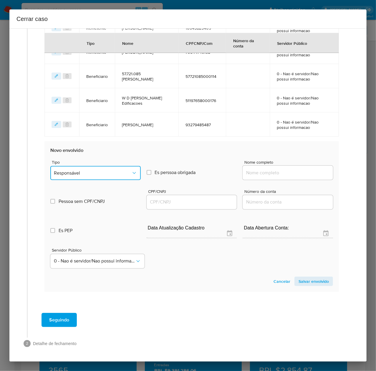
click at [91, 172] on span "Responsável" at bounding box center [92, 173] width 77 height 6
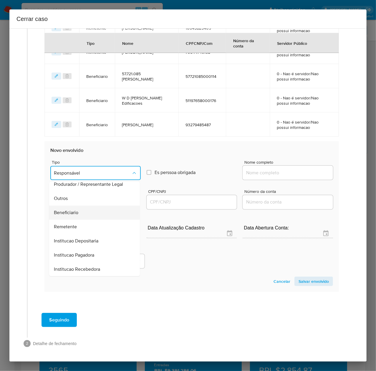
click at [71, 210] on span "Beneficiario" at bounding box center [66, 212] width 24 height 6
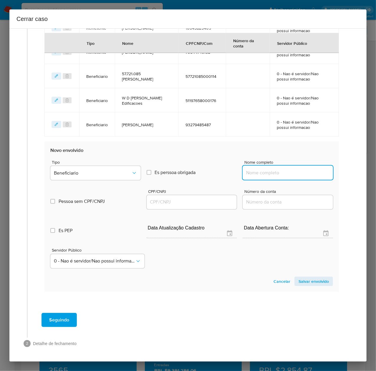
click at [257, 169] on input "Nome completo" at bounding box center [288, 173] width 90 height 8
paste input "47.697.042 Fabiano Noel Da Silva, 47697042000197"
drag, startPoint x: 283, startPoint y: 172, endPoint x: 331, endPoint y: 173, distance: 48.0
click at [331, 173] on section "Novo envolvido Tipo Beneficiario Es perssoa obrigada Is PObrigada Nome completo…" at bounding box center [191, 216] width 295 height 151
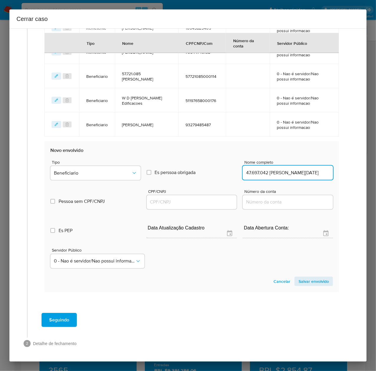
scroll to position [0, 0]
type input "47.697.042 Fabiano Noel Da Silva"
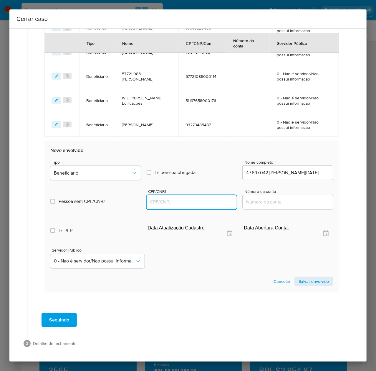
click at [176, 199] on input "CPF/CNPJ" at bounding box center [192, 202] width 90 height 8
paste input "47697042000197"
type input "47697042000197"
click at [304, 277] on span "Salvar envolvido" at bounding box center [314, 281] width 30 height 8
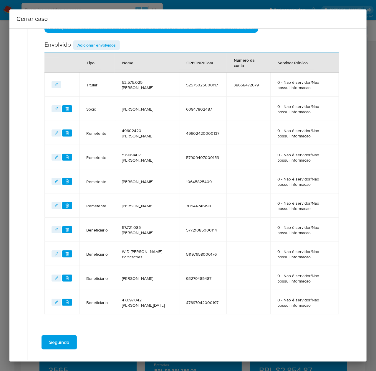
scroll to position [277, 0]
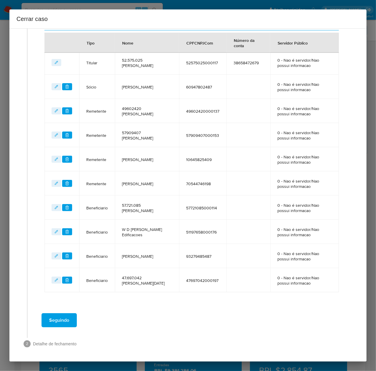
click at [62, 317] on span "Seguindo" at bounding box center [59, 319] width 20 height 13
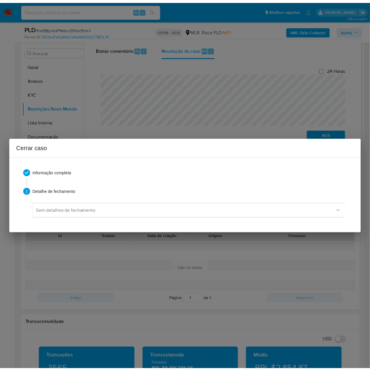
scroll to position [880, 0]
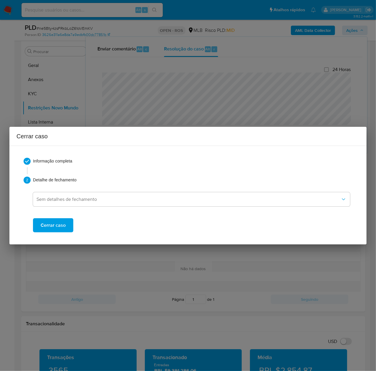
click at [51, 226] on span "Cerrar caso" at bounding box center [53, 225] width 25 height 13
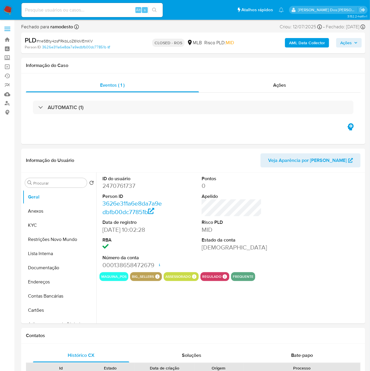
select select "10"
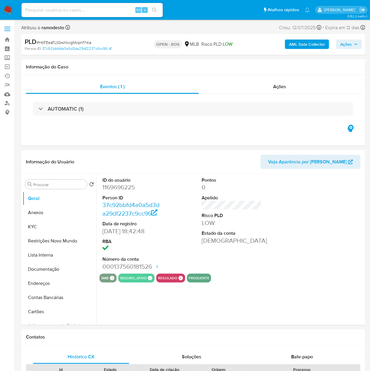
select select "10"
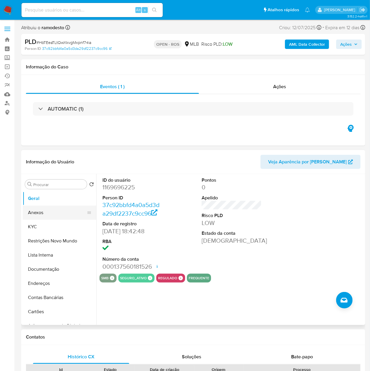
click at [47, 211] on button "Anexos" at bounding box center [57, 212] width 69 height 14
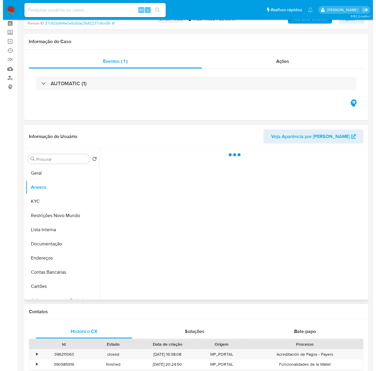
scroll to position [39, 0]
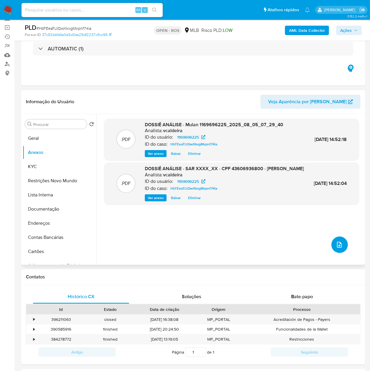
click at [339, 243] on icon "upload-file" at bounding box center [339, 244] width 7 height 7
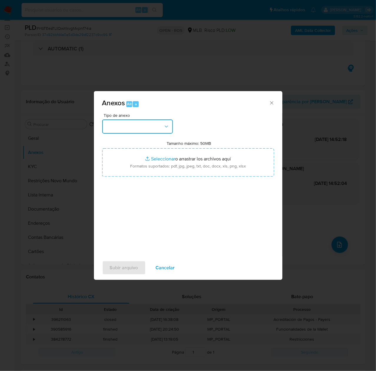
click at [128, 125] on button "button" at bounding box center [137, 126] width 71 height 14
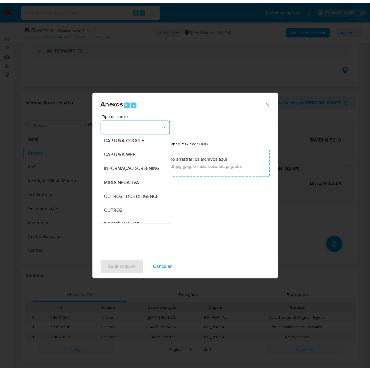
scroll to position [91, 0]
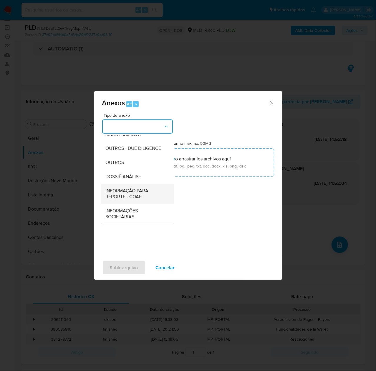
click at [121, 188] on span "INFORMAÇÃO PARA REPORTE - COAF" at bounding box center [136, 194] width 60 height 12
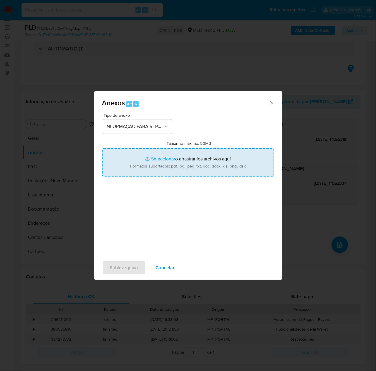
type input "C:\fakepath\SAR - HbTEeaTLtQwXkvgMxpnf74ia - CPF 43606936800 - [PERSON_NAME].do…"
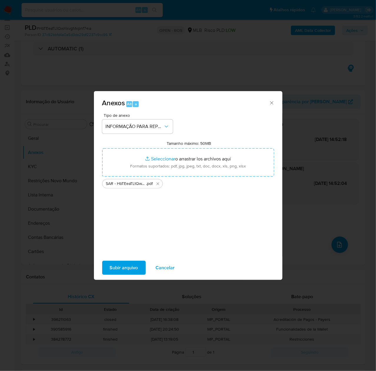
click at [121, 269] on span "Subir arquivo" at bounding box center [124, 267] width 28 height 13
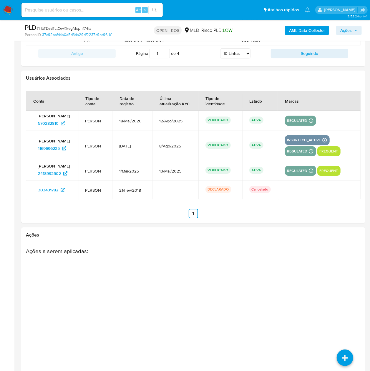
scroll to position [844, 0]
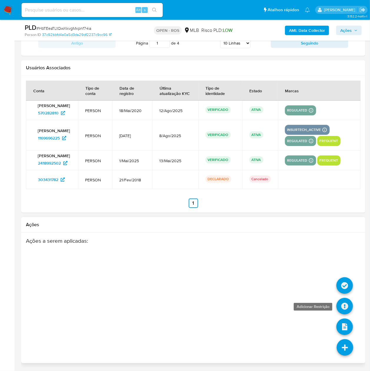
click at [348, 303] on icon at bounding box center [345, 305] width 16 height 16
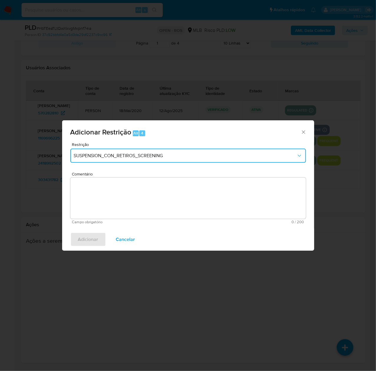
click at [133, 153] on span "SUSPENSION_CON_RETIROS_SCREENING" at bounding box center [185, 156] width 223 height 6
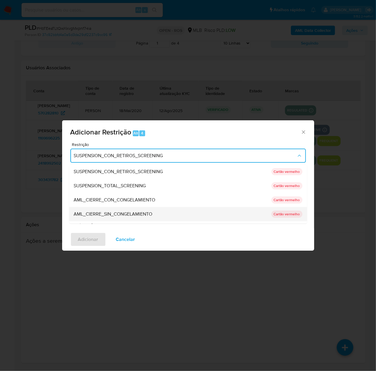
click at [113, 213] on span "AML_CIERRE_SIN_CONGELAMIENTO" at bounding box center [113, 214] width 79 height 6
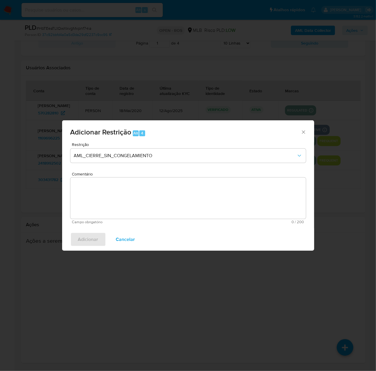
click at [159, 191] on textarea "Comentário" at bounding box center [188, 197] width 236 height 41
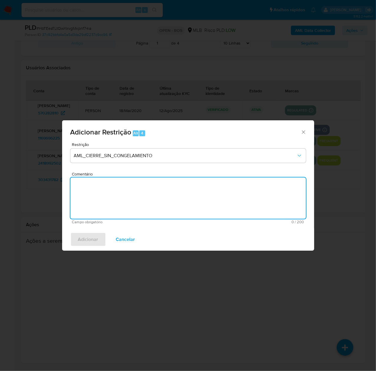
paste textarea "Deliberação para encerrar o relacionamento. NÃO INFORMAR AO USUÁRIO QUE SE TRAT…"
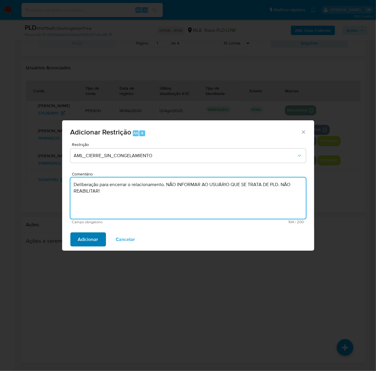
type textarea "Deliberação para encerrar o relacionamento. NÃO INFORMAR AO USUÁRIO QUE SE TRAT…"
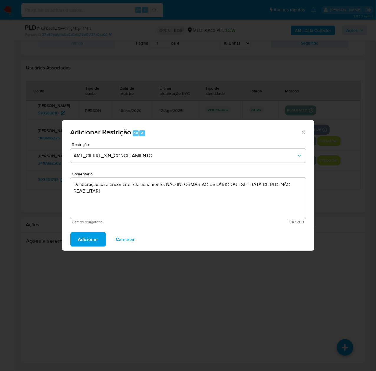
click at [84, 237] on span "Adicionar" at bounding box center [88, 239] width 20 height 13
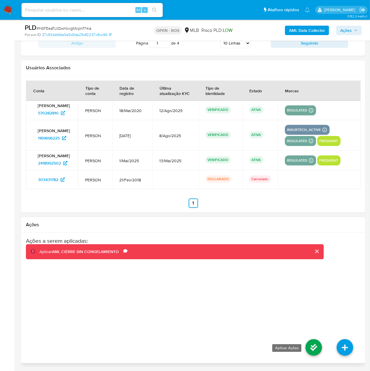
click at [319, 346] on icon at bounding box center [314, 347] width 16 height 16
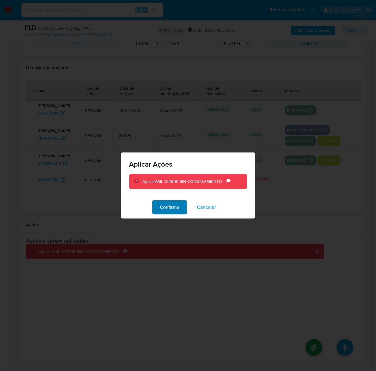
click at [166, 201] on span "Confirme" at bounding box center [169, 207] width 19 height 13
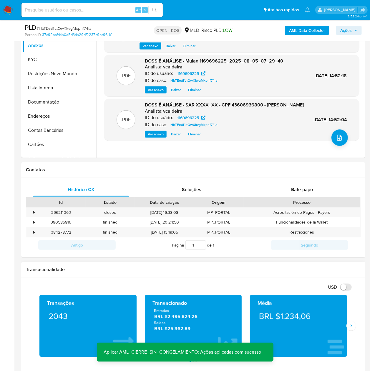
scroll to position [58, 0]
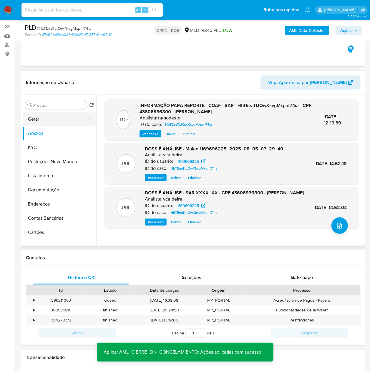
click at [32, 119] on button "Geral" at bounding box center [57, 119] width 69 height 14
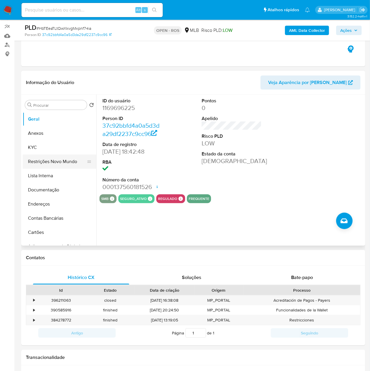
click at [45, 163] on button "Restrições Novo Mundo" at bounding box center [57, 161] width 69 height 14
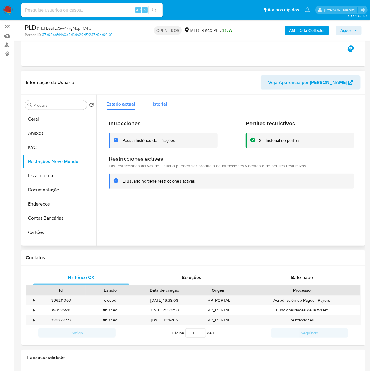
click at [163, 102] on span "Historial" at bounding box center [158, 103] width 18 height 7
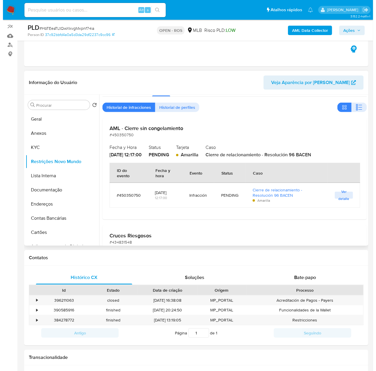
scroll to position [0, 0]
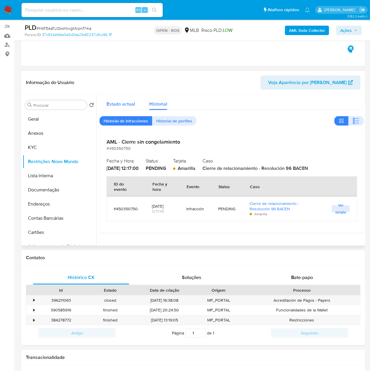
click at [121, 98] on div "Estado actual" at bounding box center [121, 103] width 29 height 16
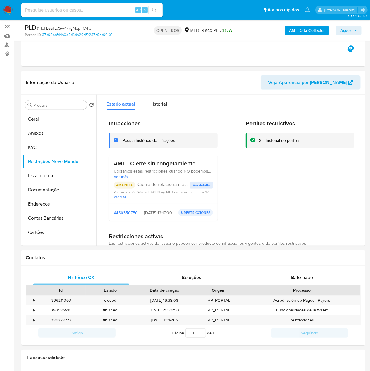
click at [356, 28] on span "Ações" at bounding box center [348, 30] width 17 height 8
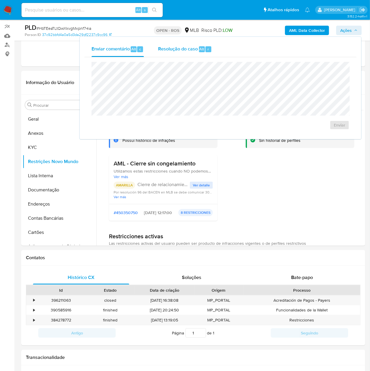
click at [184, 49] on span "Resolução do caso" at bounding box center [178, 48] width 40 height 7
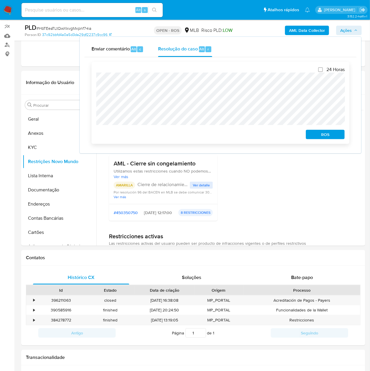
click at [329, 144] on div "24 Horas ROS" at bounding box center [221, 103] width 258 height 82
click at [330, 135] on span "ROS" at bounding box center [325, 134] width 31 height 8
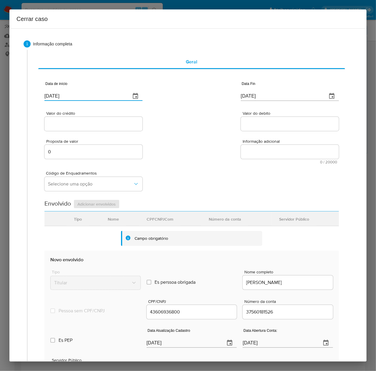
drag, startPoint x: 79, startPoint y: 95, endPoint x: 14, endPoint y: 98, distance: 65.5
click at [14, 97] on div "1 Informação completa Geral Data de início 14/08/2025 Data Fin 14/08/2025 Valor…" at bounding box center [187, 194] width 357 height 333
paste input "01/06"
type input "01/06/2025"
drag, startPoint x: 277, startPoint y: 94, endPoint x: 219, endPoint y: 97, distance: 57.5
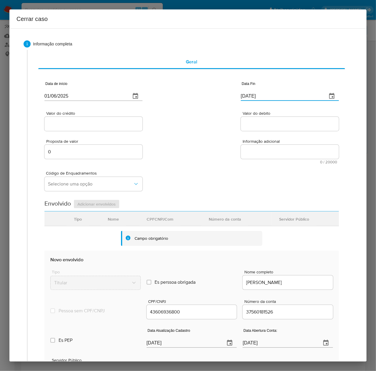
click at [220, 97] on div "Data de início 01/06/2025 Data Fin 14/08/2025" at bounding box center [191, 88] width 295 height 31
paste input "03"
type input "03/08/2025"
click at [65, 125] on input "Valor do crédito" at bounding box center [93, 124] width 98 height 8
paste input "R$1.843.096"
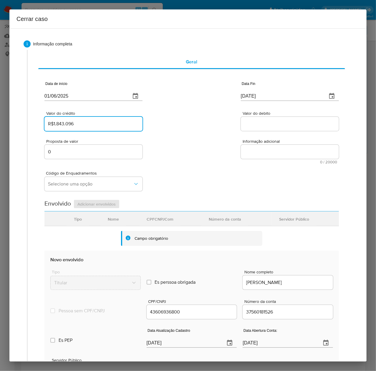
type input "R$1.843.096"
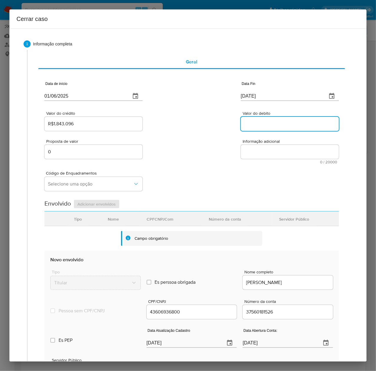
click at [255, 125] on input "Valor do debito" at bounding box center [290, 124] width 98 height 8
paste input "R$1.842.141"
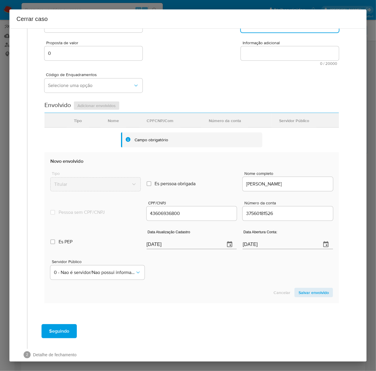
scroll to position [110, 0]
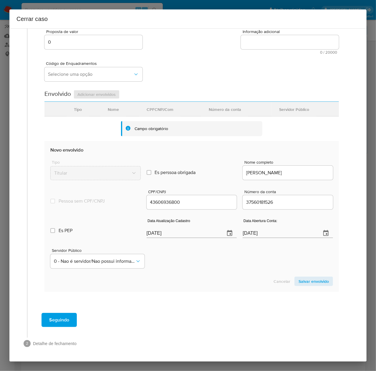
type input "R$1.842.141"
drag, startPoint x: 189, startPoint y: 237, endPoint x: 62, endPoint y: 249, distance: 126.6
click at [62, 249] on div "Tipo Titular Es perssoa obrigada Is PObrigada Nome completo MATEUS HENRIQUE MAG…" at bounding box center [191, 212] width 283 height 118
paste input "37/56/0181"
drag, startPoint x: 133, startPoint y: 232, endPoint x: 118, endPoint y: 234, distance: 15.2
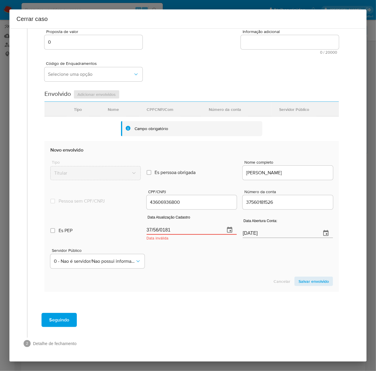
click at [118, 234] on div "Es PEP isPEP Data Atualização Cadastro 37/56/0181 Data inválida Data Abertura C…" at bounding box center [191, 225] width 283 height 31
paste input "1/07/2025"
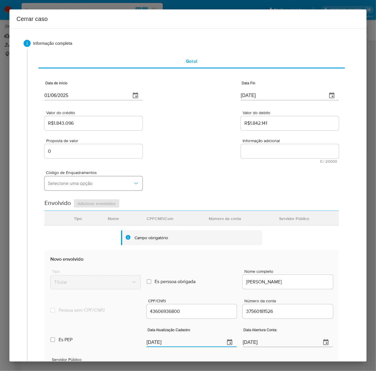
scroll to position [0, 0]
type input "31/07/2025"
click at [91, 180] on button "Selecione uma opção" at bounding box center [93, 184] width 98 height 14
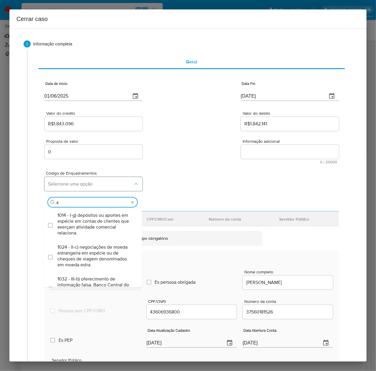
type input "45"
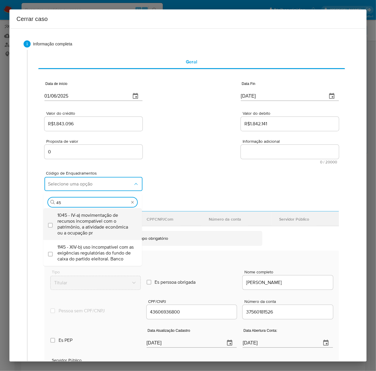
click at [96, 218] on span "1045 - IV-a) movimentação de recursos incompatível com o patrimônio, a atividad…" at bounding box center [95, 224] width 76 height 24
checkbox input "true"
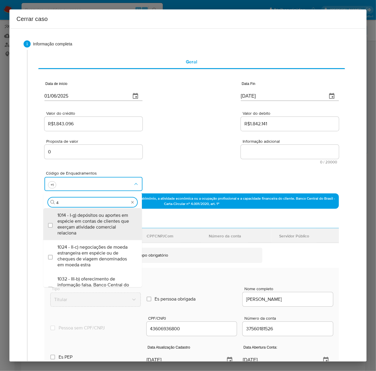
type input "46"
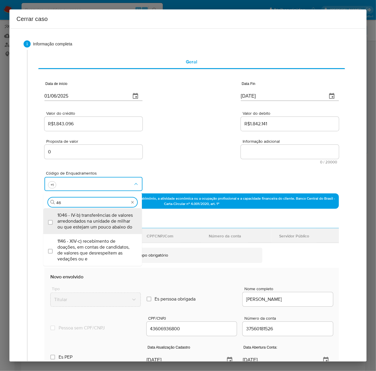
click at [96, 218] on span "1046 - IV-b) transferências de valores arredondados na unidade de milhar ou que…" at bounding box center [95, 221] width 76 height 18
checkbox input "true"
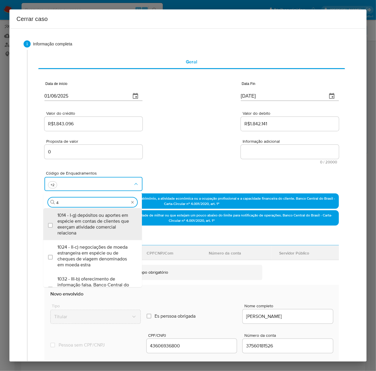
type input "47"
click at [96, 218] on span "1047 - IV-c) movimentação de recursos de alto valor, de forma contumaz, em bene…" at bounding box center [95, 224] width 76 height 24
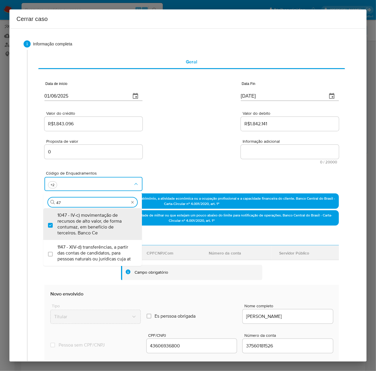
checkbox input "true"
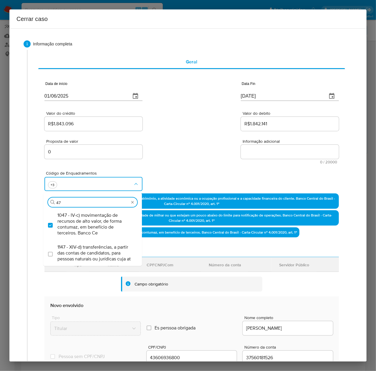
type input "4"
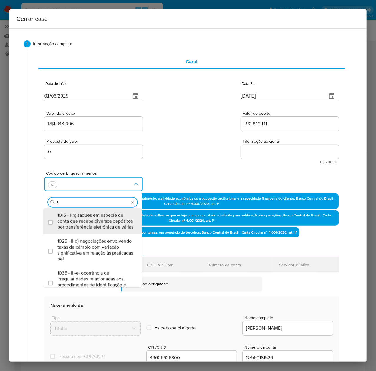
type input "55"
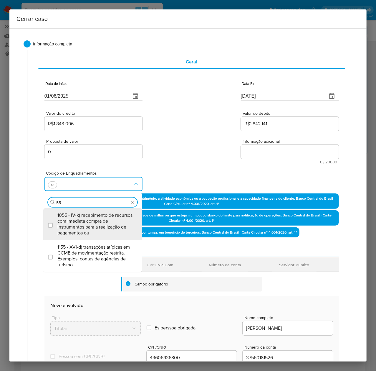
click at [96, 218] on span "1055 - IV-k) recebimento de recursos com imediata compra de instrumentos para a…" at bounding box center [95, 224] width 76 height 24
checkbox input "true"
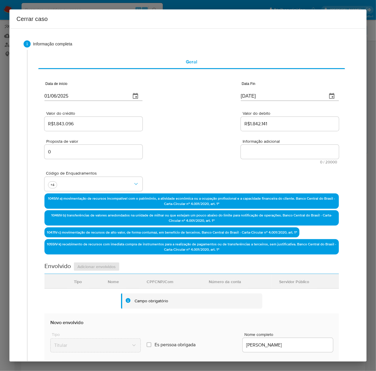
click at [253, 151] on textarea "Informação adicional" at bounding box center [290, 152] width 98 height 14
click at [275, 151] on textarea "Informação adicional" at bounding box center [290, 152] width 98 height 14
paste textarea "Mateus Henrique Magri Gomes, CPF 43606936800, 28 anos, residente no município d…"
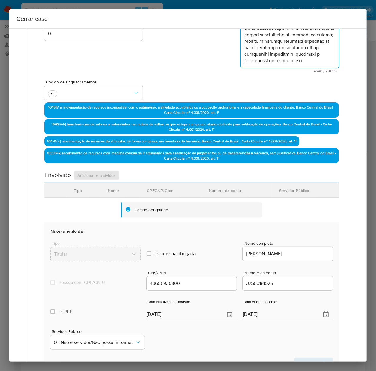
scroll to position [199, 0]
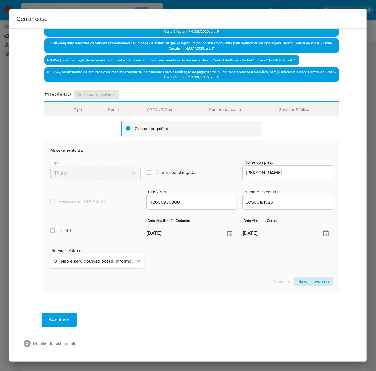
type textarea "Mateus Henrique Magri Gomes, CPF 43606936800, 28 anos, residente no município d…"
click at [301, 278] on span "Salvar envolvido" at bounding box center [314, 281] width 30 height 8
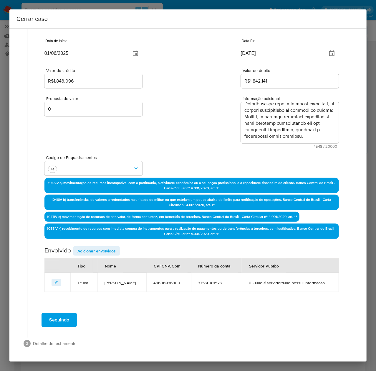
scroll to position [52, 0]
click at [89, 247] on span "Adicionar envolvidos" at bounding box center [96, 251] width 38 height 8
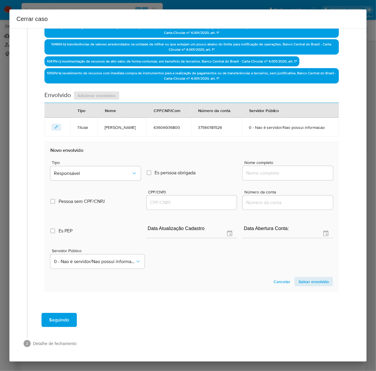
scroll to position [209, 0]
click at [78, 167] on button "Responsável" at bounding box center [95, 173] width 90 height 14
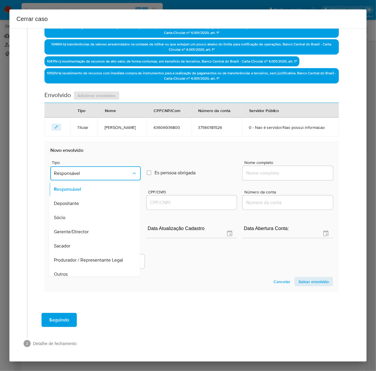
scroll to position [75, 0]
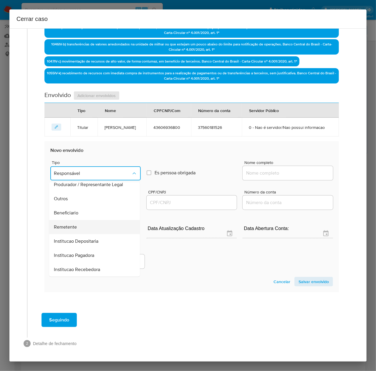
click at [63, 224] on span "Remetente" at bounding box center [65, 227] width 23 height 6
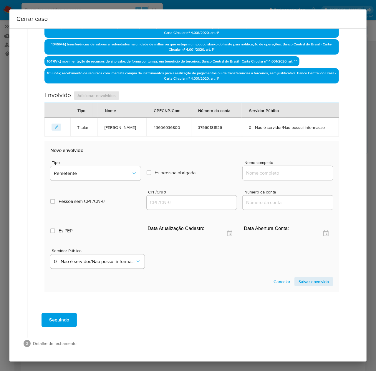
drag, startPoint x: 266, startPoint y: 174, endPoint x: 270, endPoint y: 172, distance: 4.4
click at [266, 174] on input "Nome completo" at bounding box center [288, 173] width 90 height 8
paste input "Kairos Jogos E Apostas Ltda - CNPJ 57733136000128"
drag, startPoint x: 288, startPoint y: 172, endPoint x: 396, endPoint y: 177, distance: 108.5
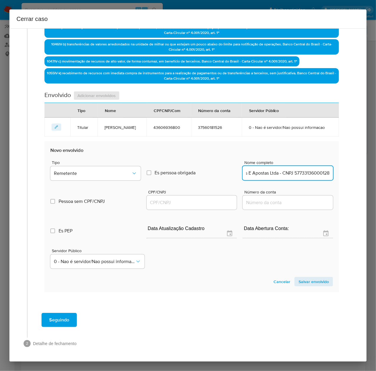
drag, startPoint x: 299, startPoint y: 172, endPoint x: 336, endPoint y: 172, distance: 37.1
click at [336, 172] on div "Data de início 01/06/2025 Data Fin 03/08/2025 Valor do crédito R$1.843.096 Valo…" at bounding box center [191, 87] width 307 height 433
type input "Kairos Jogos E Apostas Ltda"
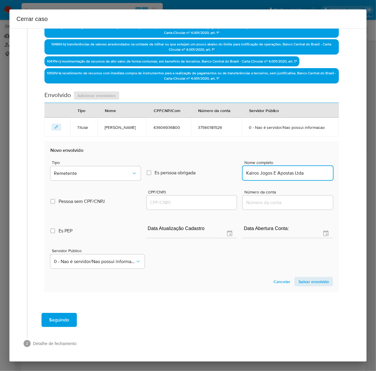
click at [188, 204] on input "CPF/CNPJ" at bounding box center [192, 203] width 90 height 8
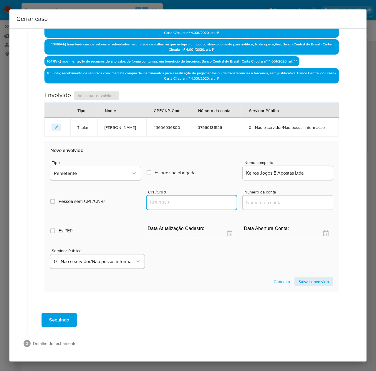
paste input "57733136000128"
type input "57733136000128"
click at [302, 278] on span "Salvar envolvido" at bounding box center [314, 281] width 30 height 8
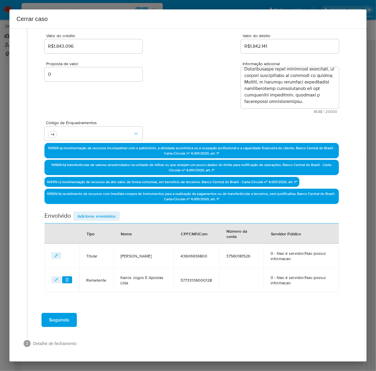
scroll to position [77, 0]
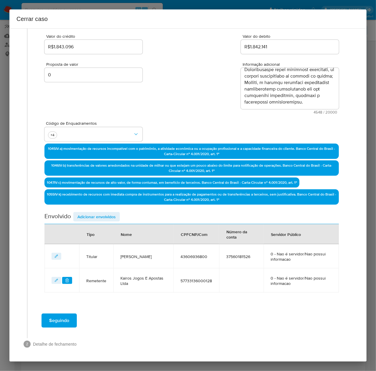
click at [95, 216] on span "Adicionar envolvidos" at bounding box center [96, 216] width 38 height 8
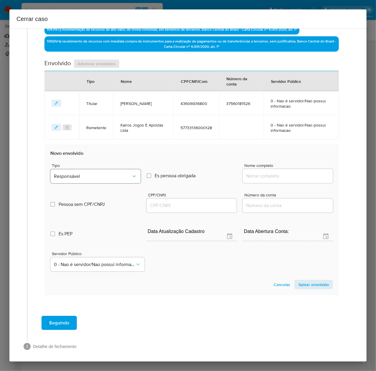
scroll to position [233, 0]
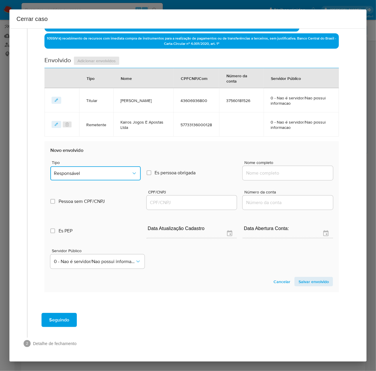
click at [72, 171] on span "Responsável" at bounding box center [92, 173] width 77 height 6
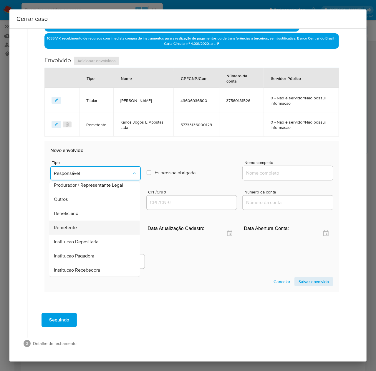
scroll to position [75, 0]
click at [69, 226] on span "Remetente" at bounding box center [65, 227] width 23 height 6
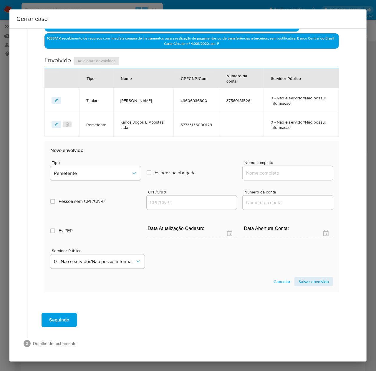
drag, startPoint x: 268, startPoint y: 172, endPoint x: 277, endPoint y: 171, distance: 8.9
click at [268, 172] on input "Nome completo" at bounding box center [288, 173] width 90 height 8
paste input "Orbion Gaming Ltda - CNPJ 58368179000114"
drag, startPoint x: 289, startPoint y: 172, endPoint x: 364, endPoint y: 172, distance: 75.1
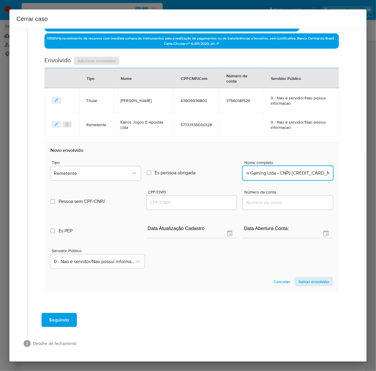
click at [364, 172] on div "1 Informação completa Geral Data de início 01/06/2025 Data Fin 03/08/2025 Valor…" at bounding box center [187, 194] width 357 height 333
drag, startPoint x: 281, startPoint y: 172, endPoint x: 343, endPoint y: 174, distance: 62.2
click at [343, 174] on div "Geral Data de início 01/06/2025 Data Fin 03/08/2025 Valor do crédito R$1.843.09…" at bounding box center [191, 63] width 317 height 492
type input "Orbion Gaming Ltda"
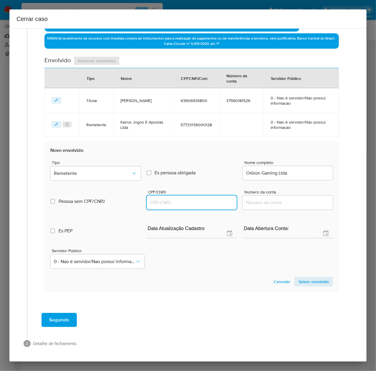
click at [162, 203] on input "CPF/CNPJ" at bounding box center [192, 203] width 90 height 8
paste input "58368179000114"
type input "58368179000114"
click at [303, 282] on span "Salvar envolvido" at bounding box center [314, 281] width 30 height 8
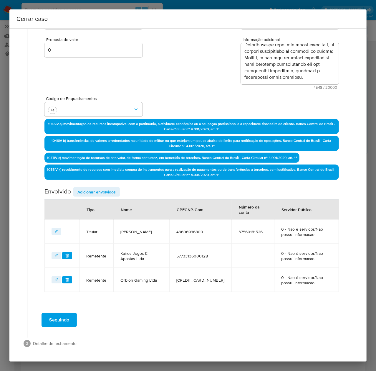
scroll to position [101, 0]
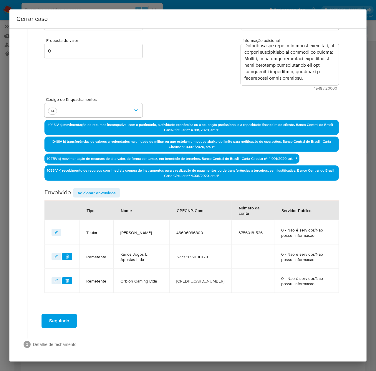
click at [95, 191] on span "Adicionar envolvidos" at bounding box center [96, 193] width 38 height 8
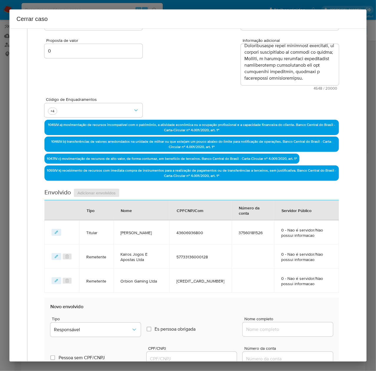
scroll to position [257, 0]
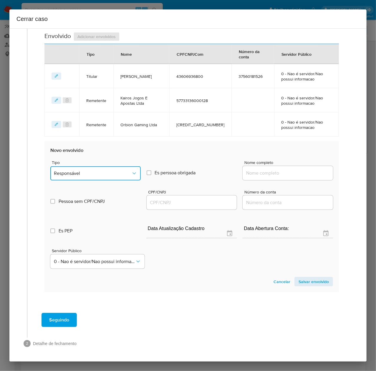
drag, startPoint x: 72, startPoint y: 170, endPoint x: 77, endPoint y: 172, distance: 5.7
click at [75, 171] on span "Responsável" at bounding box center [92, 173] width 77 height 6
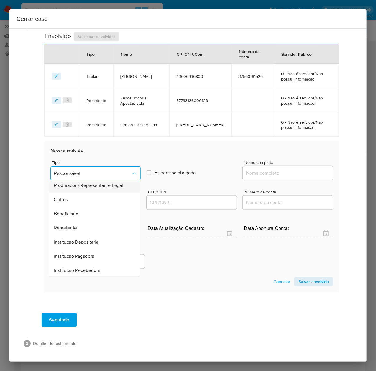
scroll to position [75, 0]
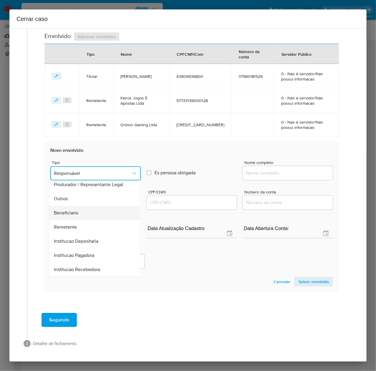
click at [68, 211] on span "Beneficiario" at bounding box center [66, 213] width 24 height 6
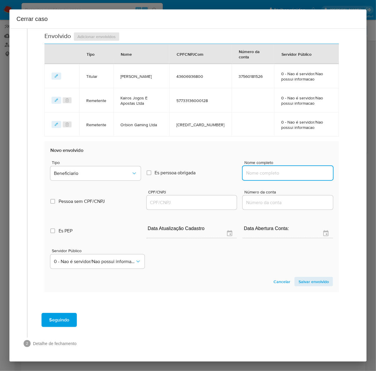
drag, startPoint x: 263, startPoint y: 169, endPoint x: 260, endPoint y: 176, distance: 7.4
click at [262, 172] on input "Nome completo" at bounding box center [288, 173] width 90 height 8
paste input "Brasil Auge Internacional E Comercio Ltda - CNPJ 17225813000182"
drag, startPoint x: 289, startPoint y: 173, endPoint x: 408, endPoint y: 171, distance: 119.0
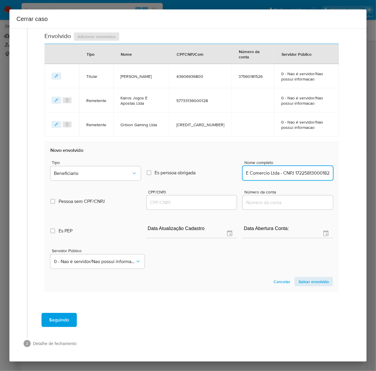
drag, startPoint x: 305, startPoint y: 175, endPoint x: 353, endPoint y: 176, distance: 47.1
click at [349, 177] on div "1 Informação completa Geral Data de início 01/06/2025 Data Fin 03/08/2025 Valor…" at bounding box center [187, 66] width 343 height 580
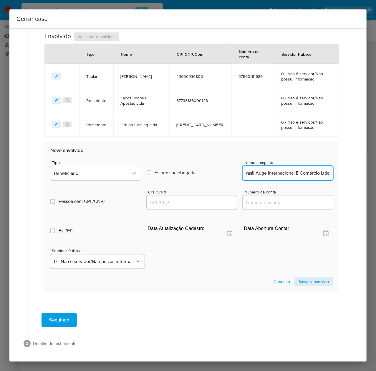
type input "Brasil Auge Internacional E Comercio Ltda"
click at [159, 201] on input "CPF/CNPJ" at bounding box center [192, 203] width 90 height 8
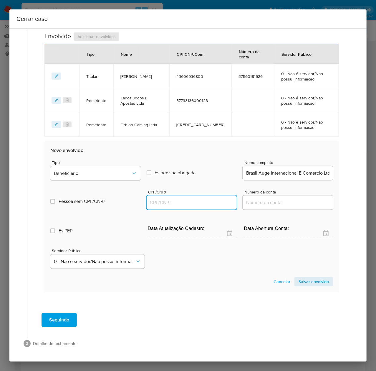
paste input "17225813000182"
type input "17225813000182"
click at [313, 282] on span "Salvar envolvido" at bounding box center [314, 281] width 30 height 8
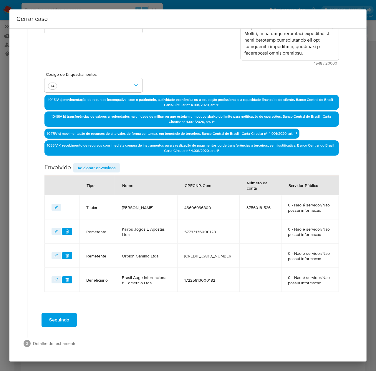
scroll to position [125, 0]
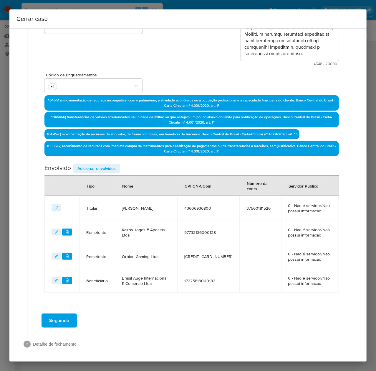
click at [57, 318] on span "Seguindo" at bounding box center [59, 320] width 20 height 13
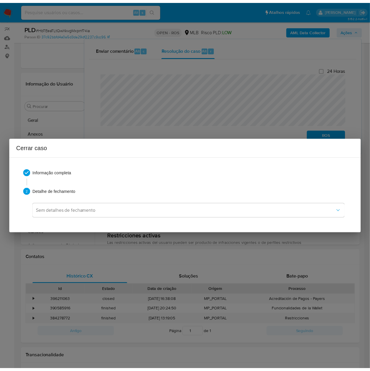
scroll to position [984, 0]
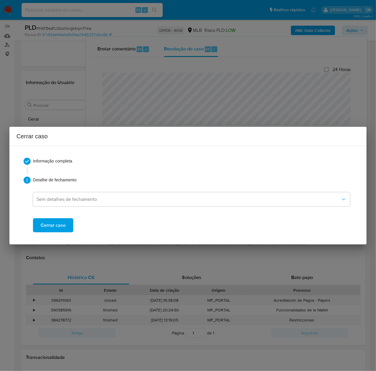
click at [50, 227] on span "Cerrar caso" at bounding box center [53, 225] width 25 height 13
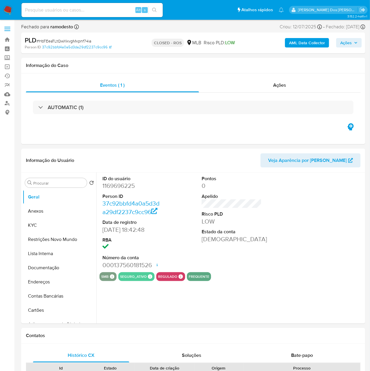
select select "10"
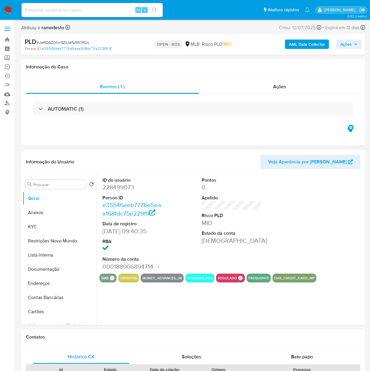
select select "10"
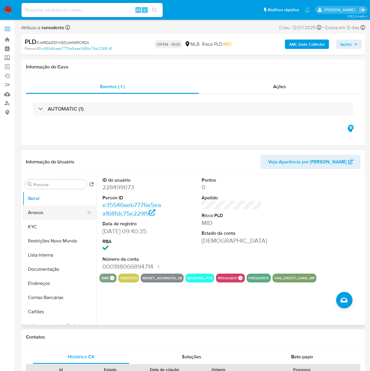
click at [42, 208] on button "Anexos" at bounding box center [57, 212] width 69 height 14
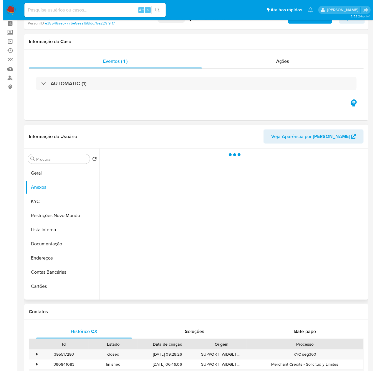
scroll to position [39, 0]
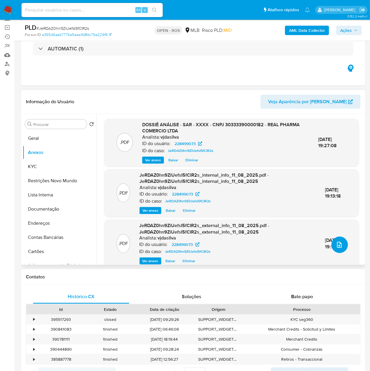
click at [337, 242] on icon "upload-file" at bounding box center [339, 244] width 7 height 7
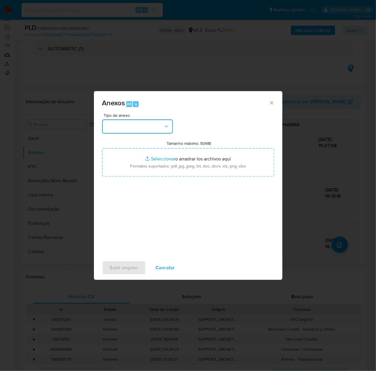
click at [122, 122] on button "button" at bounding box center [137, 126] width 71 height 14
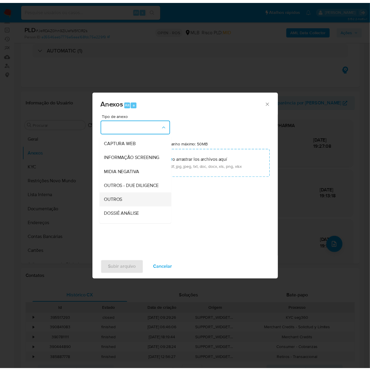
scroll to position [91, 0]
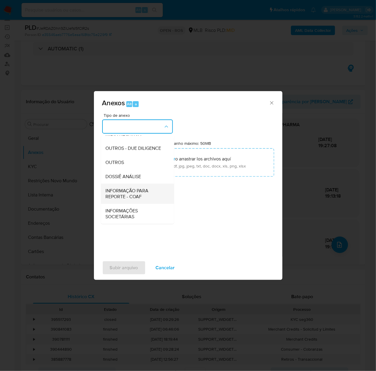
click at [121, 191] on span "INFORMAÇÃO PARA REPORTE - COAF" at bounding box center [136, 194] width 60 height 12
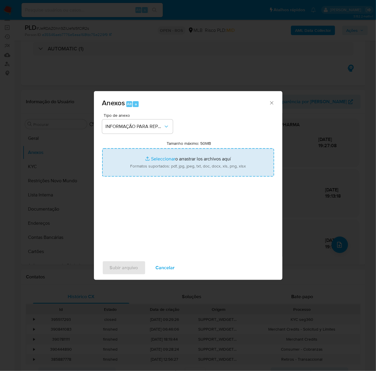
type input "C:\fakepath\SAR - JeRDAZ0hn9ZiUefsI5fCIR2s - CNPJ 30333390000182 - REAL PHARMA …"
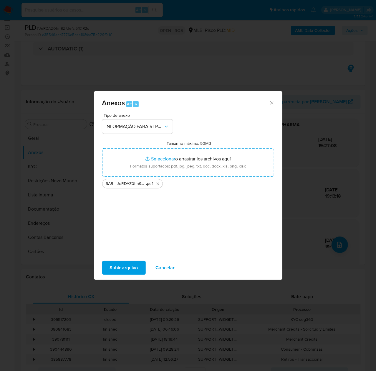
click at [125, 264] on span "Subir arquivo" at bounding box center [124, 267] width 28 height 13
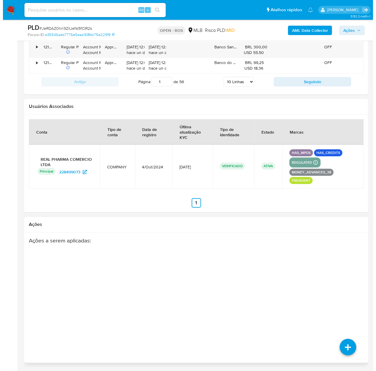
scroll to position [825, 0]
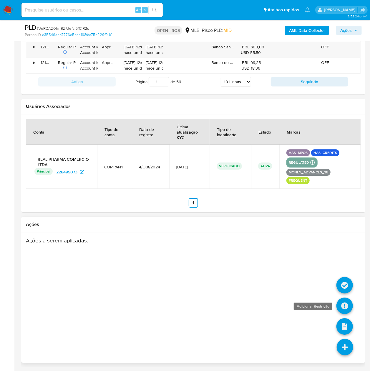
click at [345, 300] on icon at bounding box center [345, 305] width 16 height 16
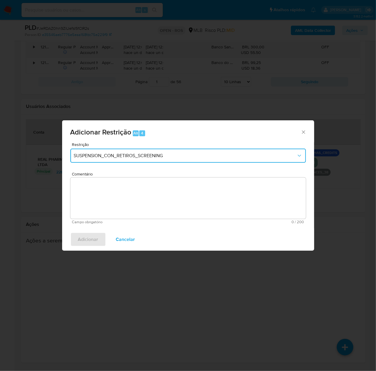
click at [123, 154] on span "SUSPENSION_CON_RETIROS_SCREENING" at bounding box center [185, 156] width 223 height 6
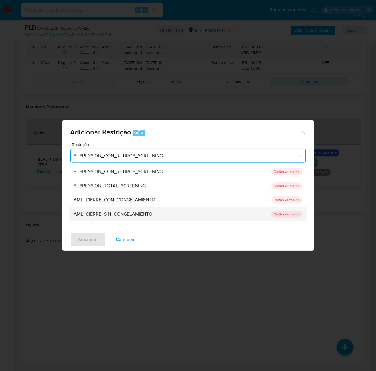
click at [120, 211] on span "AML_CIERRE_SIN_CONGELAMIENTO" at bounding box center [113, 214] width 79 height 6
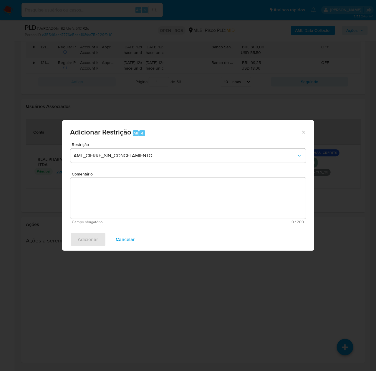
click at [148, 191] on textarea "Comentário" at bounding box center [188, 197] width 236 height 41
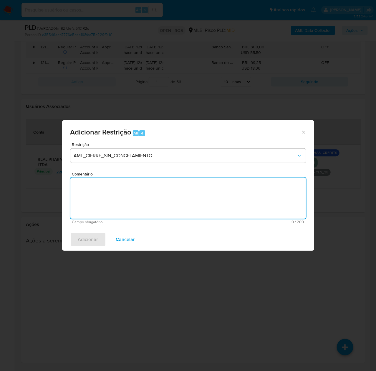
paste textarea "Deliberação para encerrar o relacionamento. NÃO INFORMAR AO USUÁRIO QUE SE TRAT…"
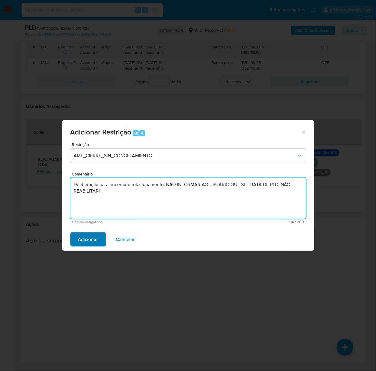
type textarea "Deliberação para encerrar o relacionamento. NÃO INFORMAR AO USUÁRIO QUE SE TRAT…"
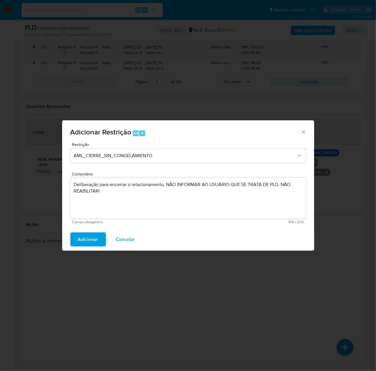
click at [83, 239] on span "Adicionar" at bounding box center [88, 239] width 20 height 13
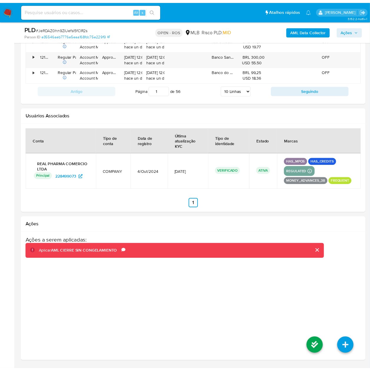
scroll to position [817, 0]
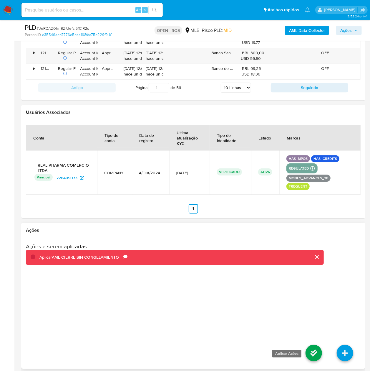
click at [307, 351] on icon at bounding box center [314, 352] width 16 height 16
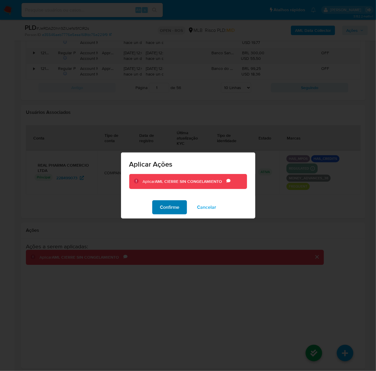
click at [167, 207] on span "Confirme" at bounding box center [169, 207] width 19 height 13
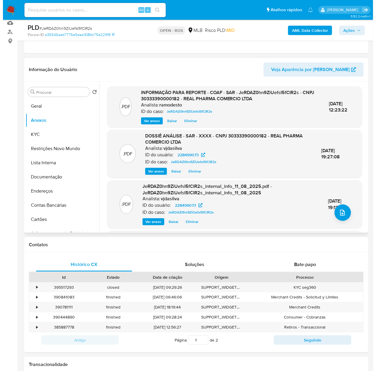
scroll to position [71, 0]
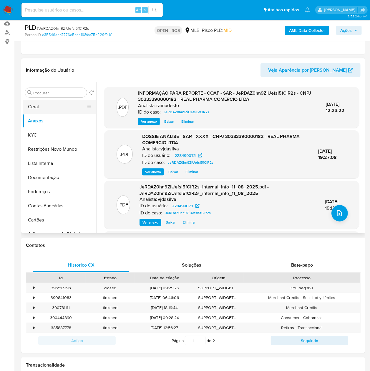
click at [37, 108] on button "Geral" at bounding box center [57, 107] width 69 height 14
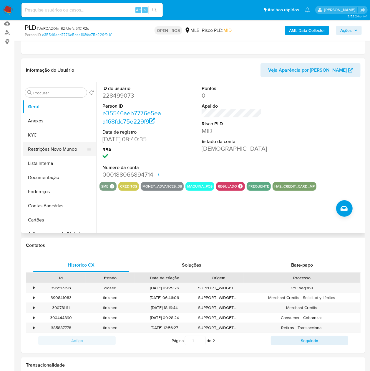
click at [58, 147] on button "Restrições Novo Mundo" at bounding box center [57, 149] width 69 height 14
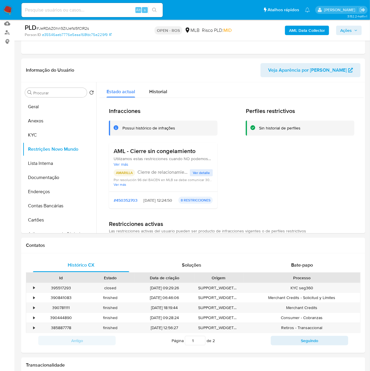
click at [349, 30] on span "Ações" at bounding box center [345, 30] width 11 height 9
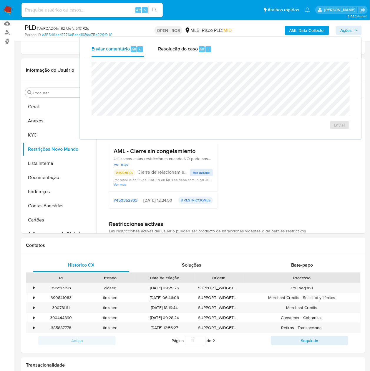
drag, startPoint x: 193, startPoint y: 51, endPoint x: 184, endPoint y: 57, distance: 10.8
click at [192, 51] on span "Resolução do caso" at bounding box center [178, 48] width 40 height 7
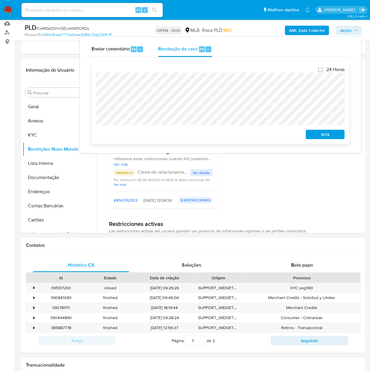
click at [328, 136] on span "ROS" at bounding box center [325, 134] width 31 height 8
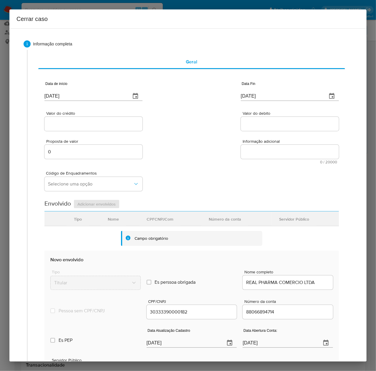
drag, startPoint x: 91, startPoint y: 95, endPoint x: -10, endPoint y: 102, distance: 101.6
paste input "01/07"
type input "01/07/2025"
drag, startPoint x: 295, startPoint y: 92, endPoint x: 224, endPoint y: 95, distance: 71.0
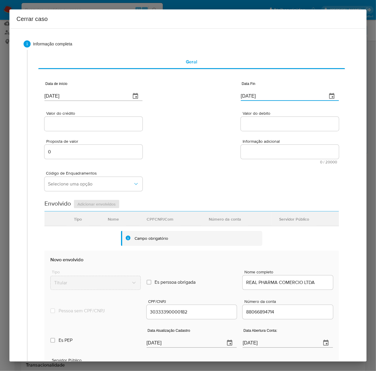
click at [224, 95] on div "Data de início 01/07/2025 Data Fin 14/08/2025" at bounding box center [191, 88] width 295 height 31
paste input "0"
type input "10/08/2025"
click at [71, 118] on div at bounding box center [93, 124] width 98 height 14
click at [70, 123] on input "Valor do crédito" at bounding box center [93, 124] width 98 height 8
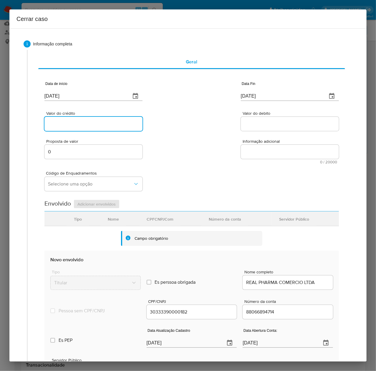
paste input "R$1.466.631"
type input "R$1.466.631"
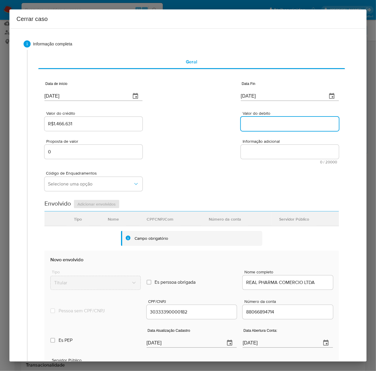
click at [247, 122] on input "Valor do debito" at bounding box center [290, 124] width 98 height 8
paste input "R$1.468.349"
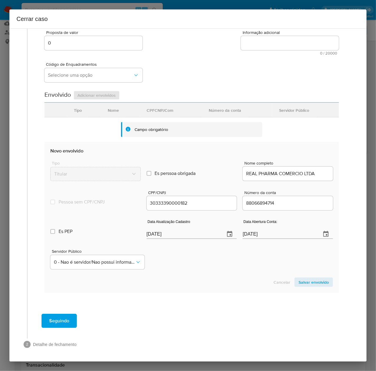
scroll to position [110, 0]
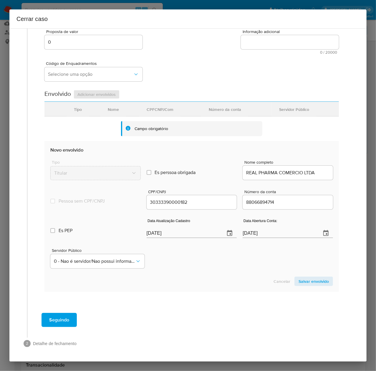
type input "R$1.468.349"
drag, startPoint x: 176, startPoint y: 232, endPoint x: 59, endPoint y: 236, distance: 116.1
click at [59, 236] on div "Es PEP isPEP Data Atualização Cadastro 14/08/2025 Data Abertura Conta: 04/10/20…" at bounding box center [191, 225] width 283 height 31
paste input "24/04"
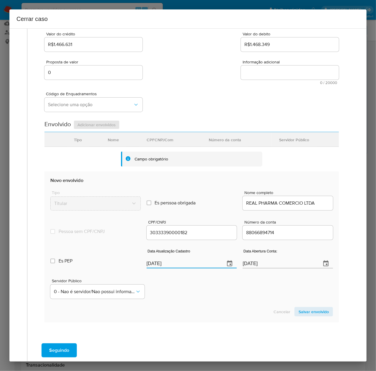
scroll to position [31, 0]
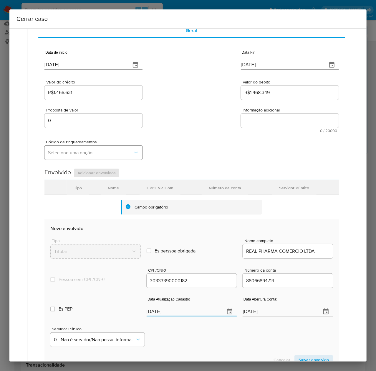
type input "24/04/2025"
click at [71, 156] on button "Selecione uma opção" at bounding box center [93, 152] width 98 height 14
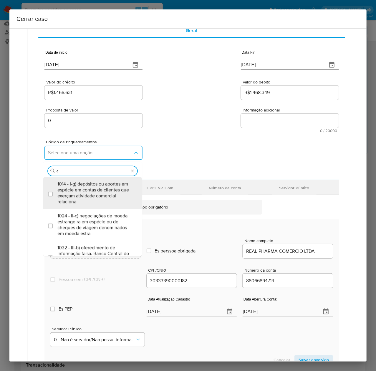
type input "45"
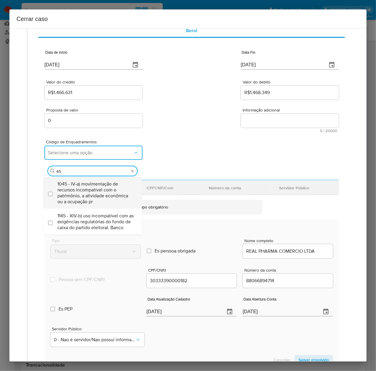
click at [69, 189] on span "1045 - IV-a) movimentação de recursos incompatível com o patrimônio, a atividad…" at bounding box center [95, 193] width 76 height 24
checkbox input "true"
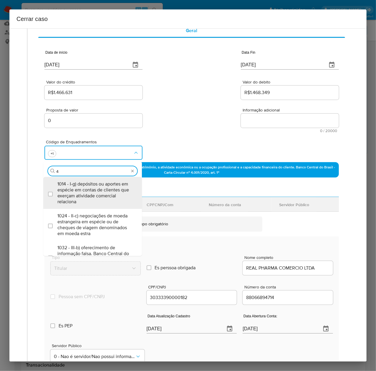
scroll to position [0, 0]
type input "47"
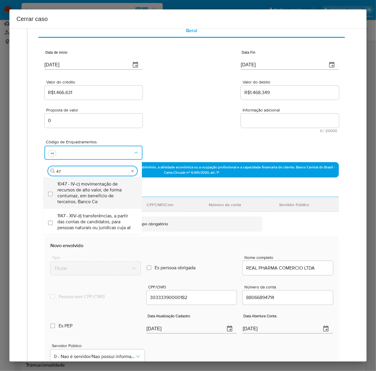
click at [76, 189] on span "1047 - IV-c) movimentação de recursos de alto valor, de forma contumaz, em bene…" at bounding box center [95, 193] width 76 height 24
checkbox input "true"
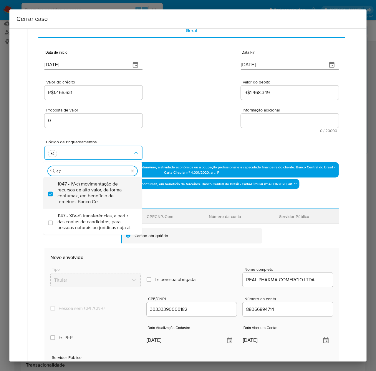
type input "4"
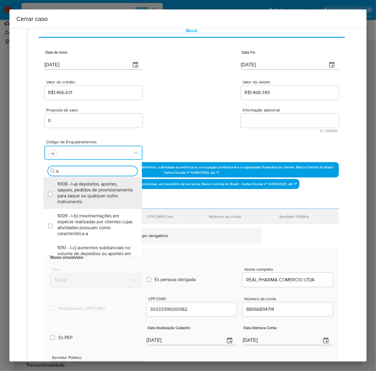
type input "66"
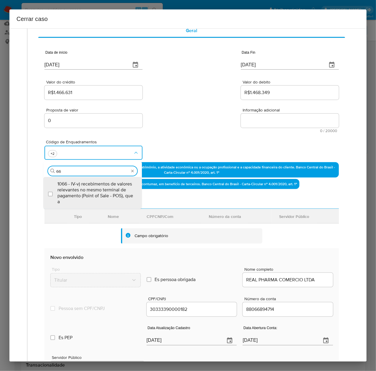
click at [76, 189] on span "1066 - IV-v) recebimentos de valores relevantes no mesmo terminal de pagamento …" at bounding box center [95, 193] width 76 height 24
checkbox input "true"
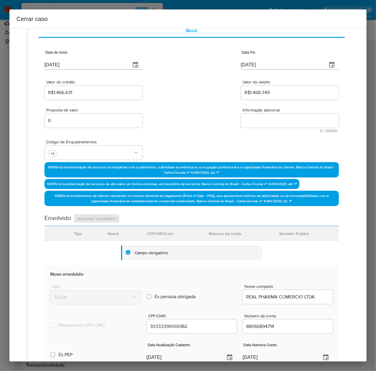
click at [258, 118] on textarea "Informação adicional" at bounding box center [290, 120] width 98 height 14
click at [256, 117] on textarea "Informação adicional" at bounding box center [290, 120] width 98 height 14
paste textarea "REAL PHARMA COMERCIO LTDA, CNPJ 30333390000182, sediada em SÃO LUÍS, MARANHÃO, …"
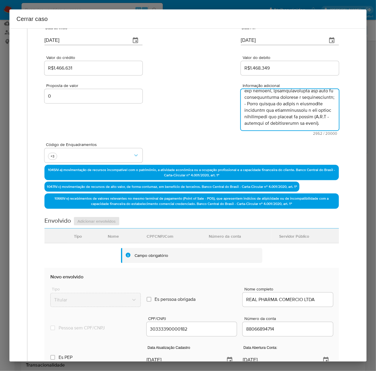
scroll to position [182, 0]
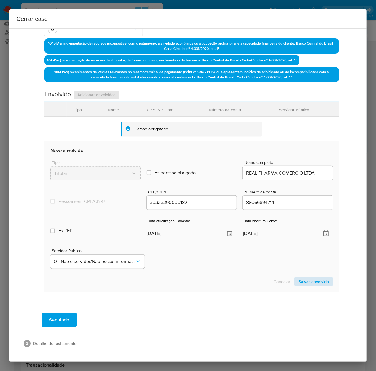
type textarea "REAL PHARMA COMERCIO LTDA, CNPJ 30333390000182, sediada em SÃO LUÍS, MARANHÃO, …"
click at [309, 277] on span "Salvar envolvido" at bounding box center [314, 281] width 30 height 8
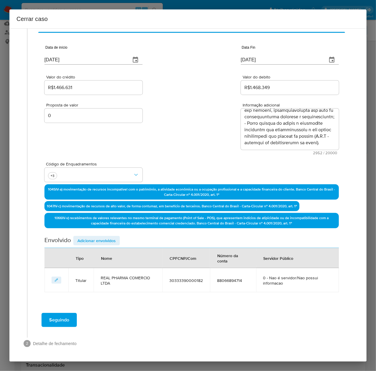
scroll to position [36, 0]
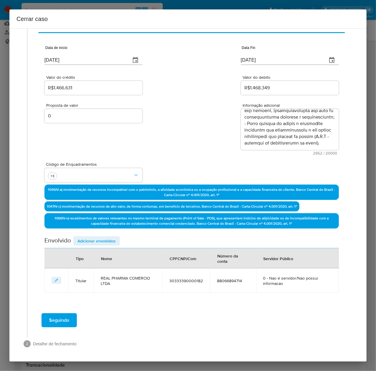
click at [88, 239] on span "Adicionar envolvidos" at bounding box center [96, 241] width 38 height 8
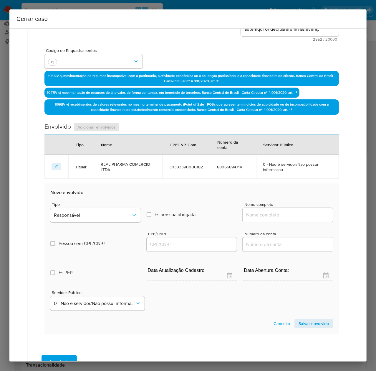
scroll to position [154, 0]
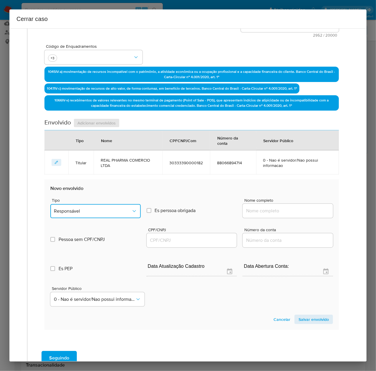
click at [80, 210] on span "Responsável" at bounding box center [92, 211] width 77 height 6
click at [62, 252] on span "Sócio" at bounding box center [59, 255] width 11 height 6
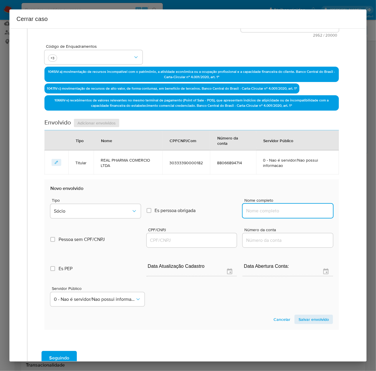
click at [296, 210] on input "Nome completo" at bounding box center [288, 211] width 90 height 8
paste input "Glinia Souza Nunes, 00434613363"
drag, startPoint x: 282, startPoint y: 211, endPoint x: 412, endPoint y: 219, distance: 131.0
type input "Glinia Souza Nunes"
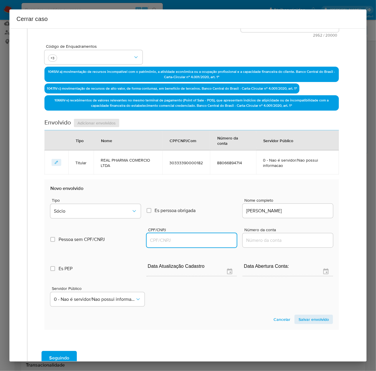
click at [168, 240] on input "CPF/CNPJ" at bounding box center [192, 240] width 90 height 8
paste input "00434613363"
type input "434613363"
click at [303, 318] on span "Salvar envolvido" at bounding box center [314, 319] width 30 height 8
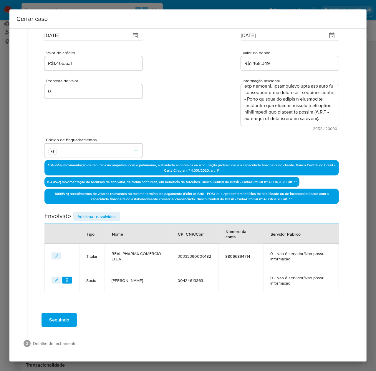
scroll to position [60, 0]
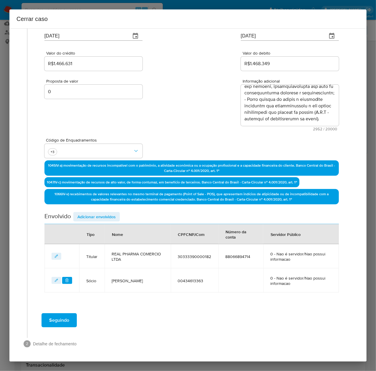
click at [88, 214] on span "Adicionar envolvidos" at bounding box center [96, 216] width 38 height 8
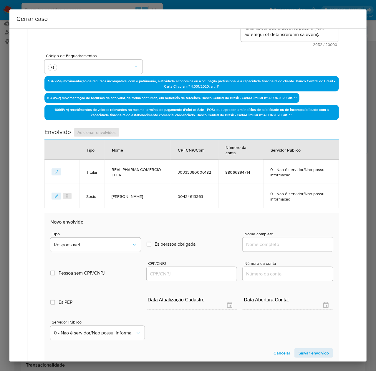
scroll to position [216, 0]
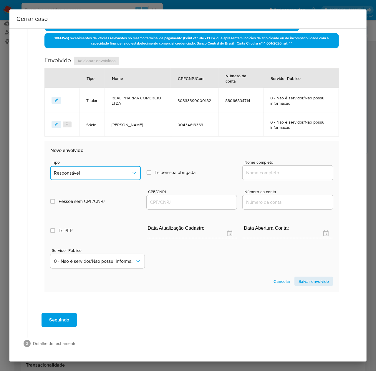
click at [81, 171] on span "Responsável" at bounding box center [92, 173] width 77 height 6
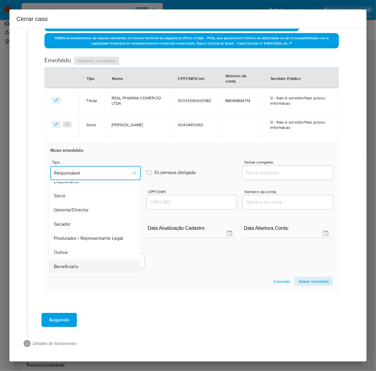
scroll to position [75, 0]
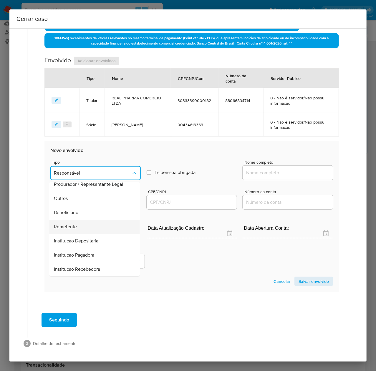
drag, startPoint x: 71, startPoint y: 220, endPoint x: 67, endPoint y: 224, distance: 5.2
click at [70, 220] on div "Remetente" at bounding box center [93, 226] width 78 height 14
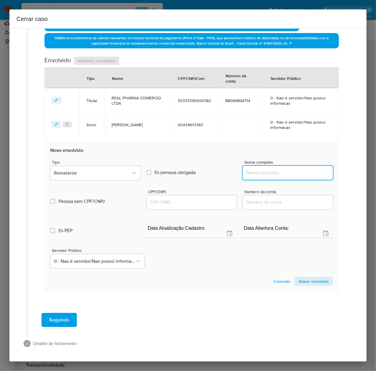
click at [268, 171] on input "Nome completo" at bounding box center [288, 173] width 90 height 8
paste input "Exclusiva Semi Joias Ltda, 49140458000135"
drag, startPoint x: 284, startPoint y: 171, endPoint x: 359, endPoint y: 171, distance: 74.8
click at [358, 170] on div "1 Informação completa Geral Data de início 01/07/2025 Data Fin 10/08/2025 Valor…" at bounding box center [187, 194] width 357 height 333
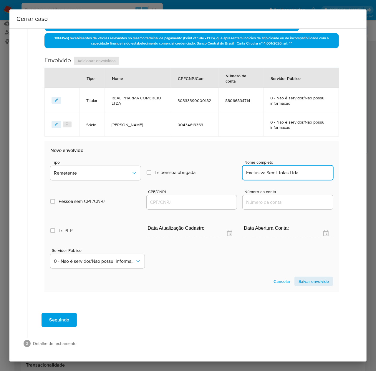
scroll to position [0, 0]
type input "Exclusiva Semi Joias Ltda"
click at [190, 194] on div "CPF/CNPJ" at bounding box center [192, 199] width 90 height 21
click at [186, 198] on input "CPF/CNPJ" at bounding box center [192, 202] width 90 height 8
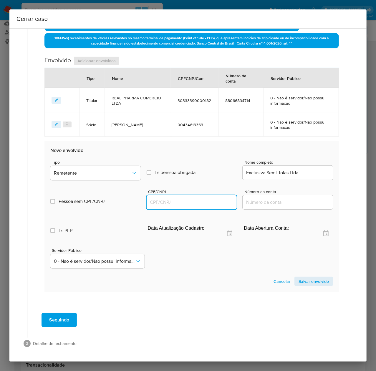
paste input "49140458000135"
type input "49140458000135"
click at [301, 278] on span "Salvar envolvido" at bounding box center [314, 281] width 30 height 8
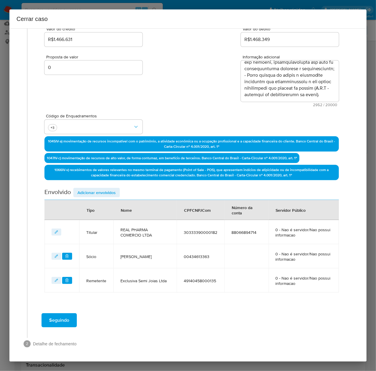
click at [97, 190] on span "Adicionar envolvidos" at bounding box center [96, 192] width 38 height 8
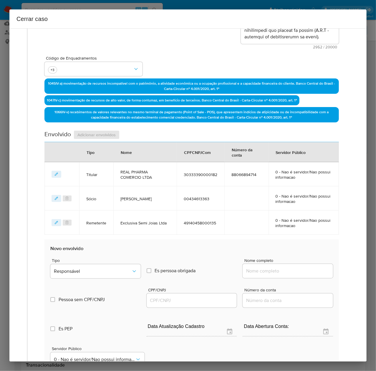
scroll to position [240, 0]
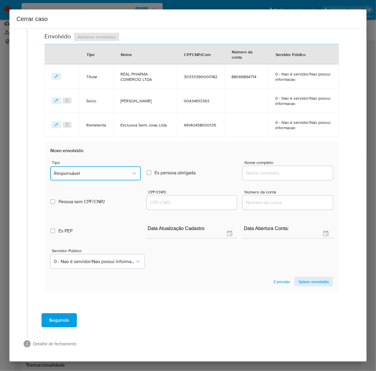
click at [71, 175] on span "Responsável" at bounding box center [92, 173] width 77 height 6
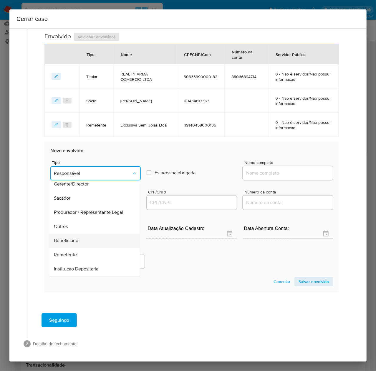
scroll to position [75, 0]
click at [61, 221] on div "Remetente" at bounding box center [93, 227] width 78 height 14
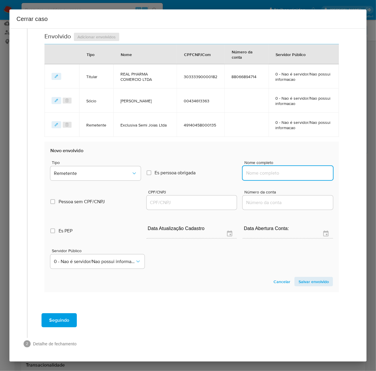
click at [274, 170] on input "Nome completo" at bounding box center [288, 173] width 90 height 8
paste input "Fernanda Cristina De Sousa Valois, 74770667353"
drag, startPoint x: 291, startPoint y: 174, endPoint x: 342, endPoint y: 173, distance: 50.4
click at [342, 173] on div "Geral Data de início 01/07/2025 Data Fin 10/08/2025 Valor do crédito R$1.466.63…" at bounding box center [191, 59] width 317 height 499
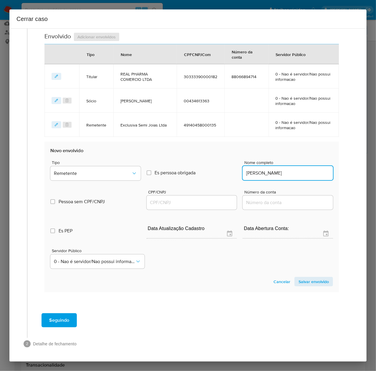
scroll to position [0, 0]
type input "Fernanda Cristina De Sousa Valois"
click at [173, 200] on input "CPF/CNPJ" at bounding box center [192, 203] width 90 height 8
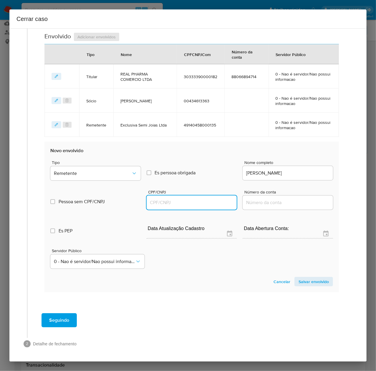
paste input "74770667353"
type input "74770667353"
click at [311, 282] on span "Salvar envolvido" at bounding box center [314, 281] width 30 height 8
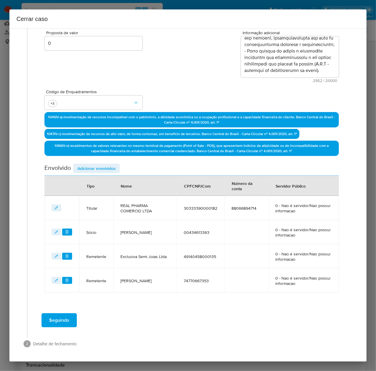
click at [60, 316] on span "Seguindo" at bounding box center [59, 319] width 20 height 13
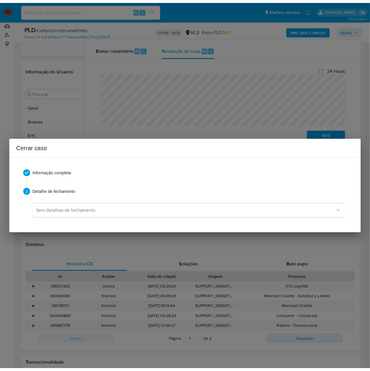
scroll to position [653, 0]
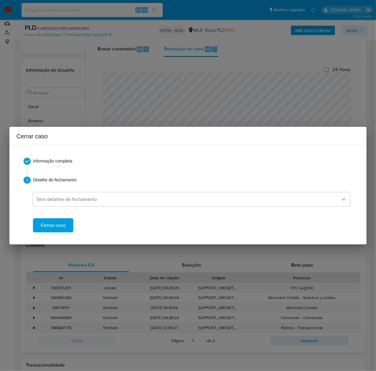
click at [47, 223] on span "Cerrar caso" at bounding box center [53, 225] width 25 height 13
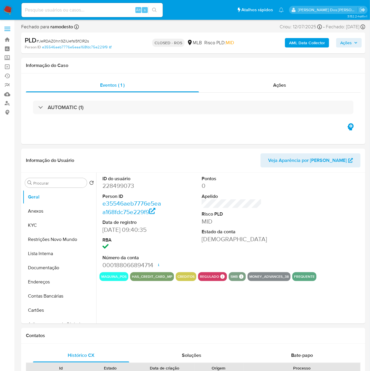
select select "10"
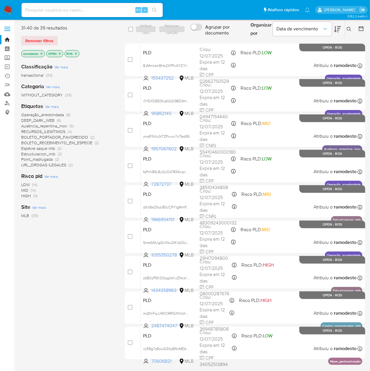
click at [45, 152] on span "Estructuracion_mlb" at bounding box center [38, 154] width 34 height 6
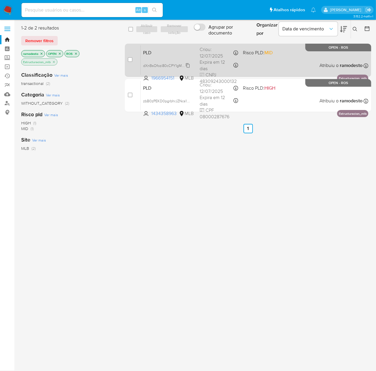
click at [187, 64] on span "dXnBsOfozi80cCPY1gMmPWCc" at bounding box center [168, 65] width 51 height 6
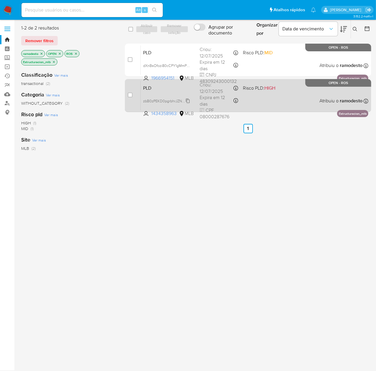
click at [187, 101] on span "zbB0zPEKD0pgrbhrJZNcs1hA" at bounding box center [167, 100] width 48 height 6
